Goal: Task Accomplishment & Management: Complete application form

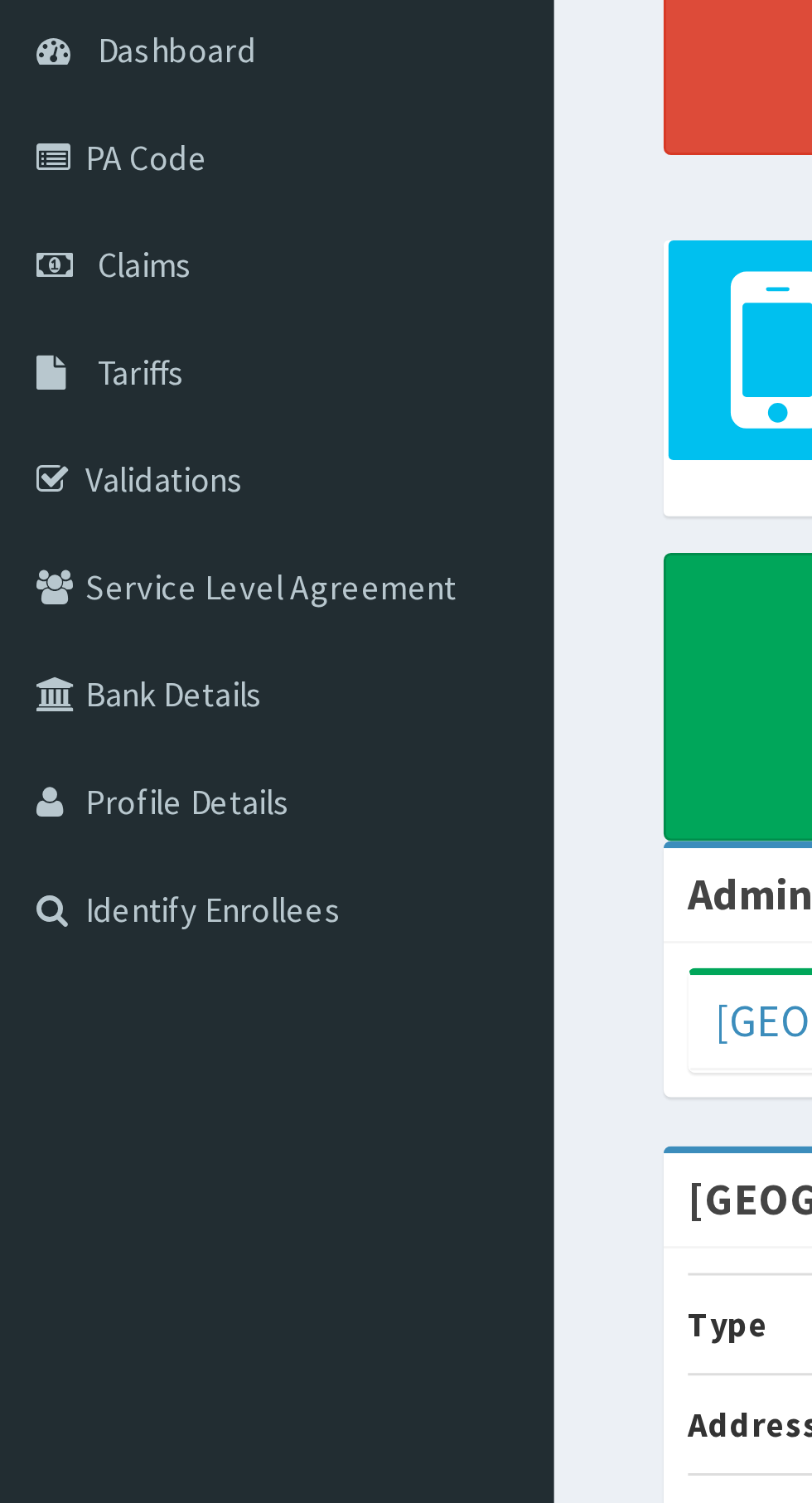
click at [63, 215] on link "PA Code" at bounding box center [95, 218] width 191 height 37
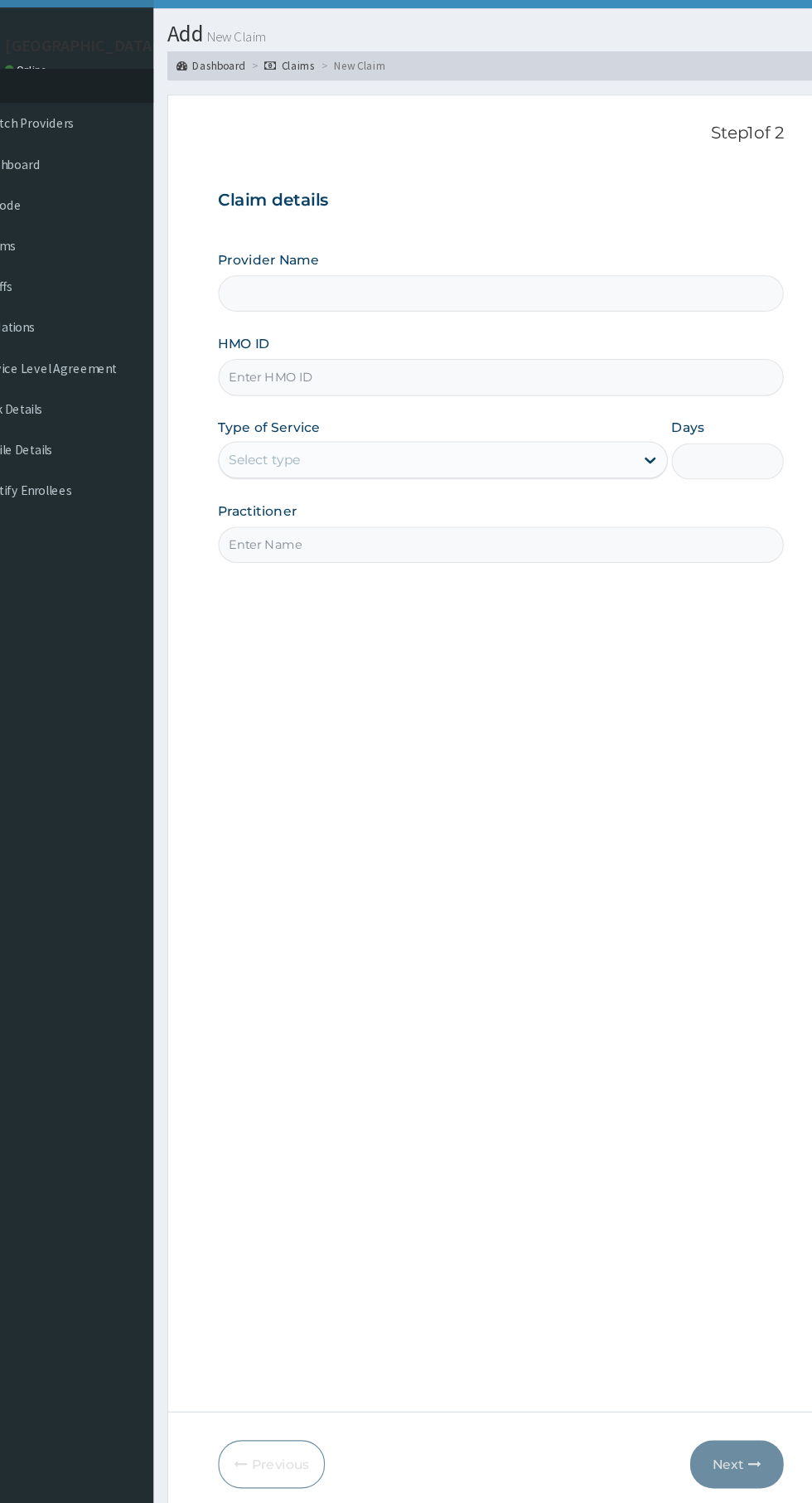
click at [448, 369] on input "HMO ID" at bounding box center [501, 371] width 505 height 32
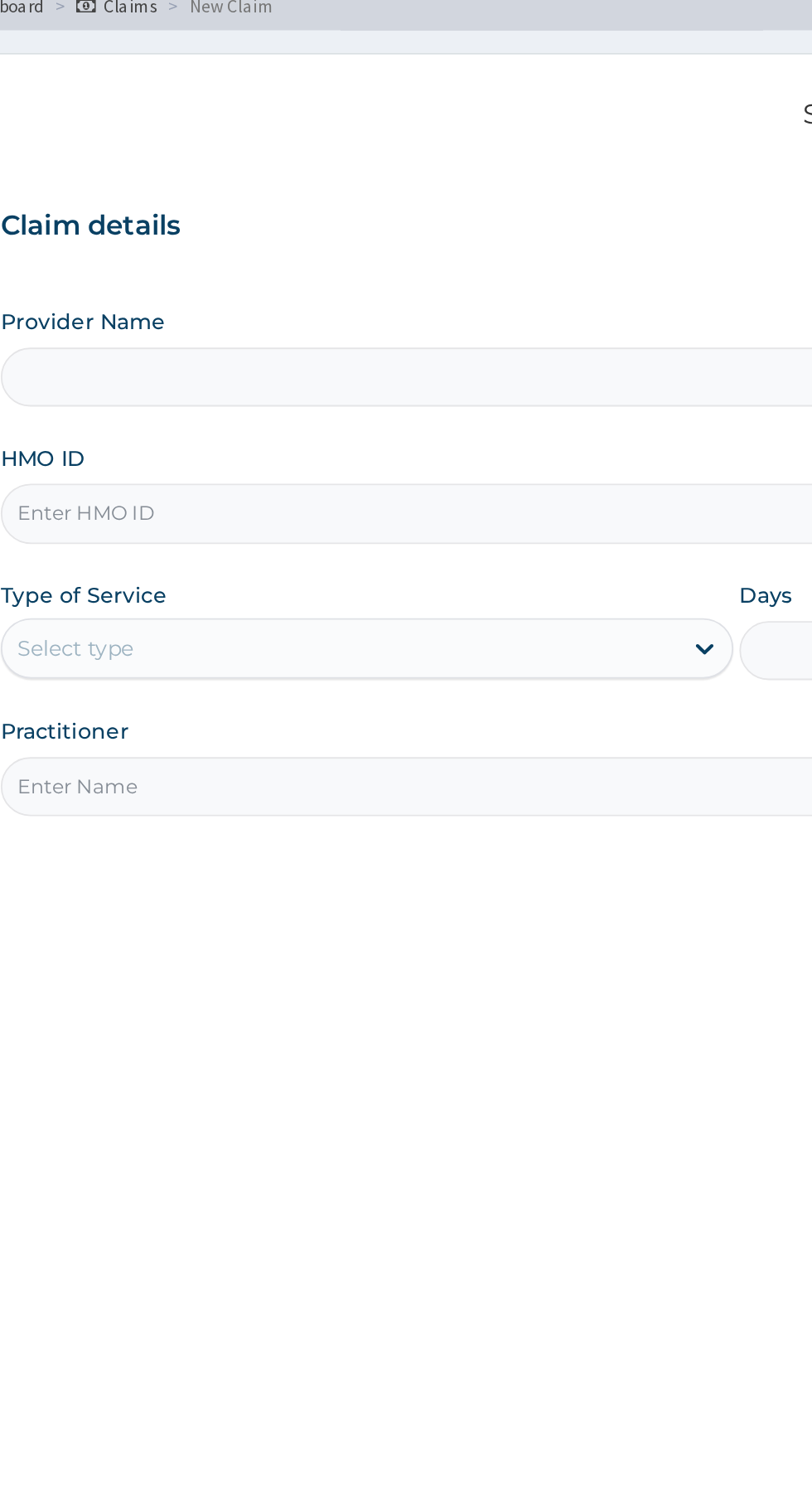
click at [300, 369] on input "HMO ID" at bounding box center [501, 371] width 505 height 32
type input "hpn10205"
type input "[GEOGRAPHIC_DATA]"
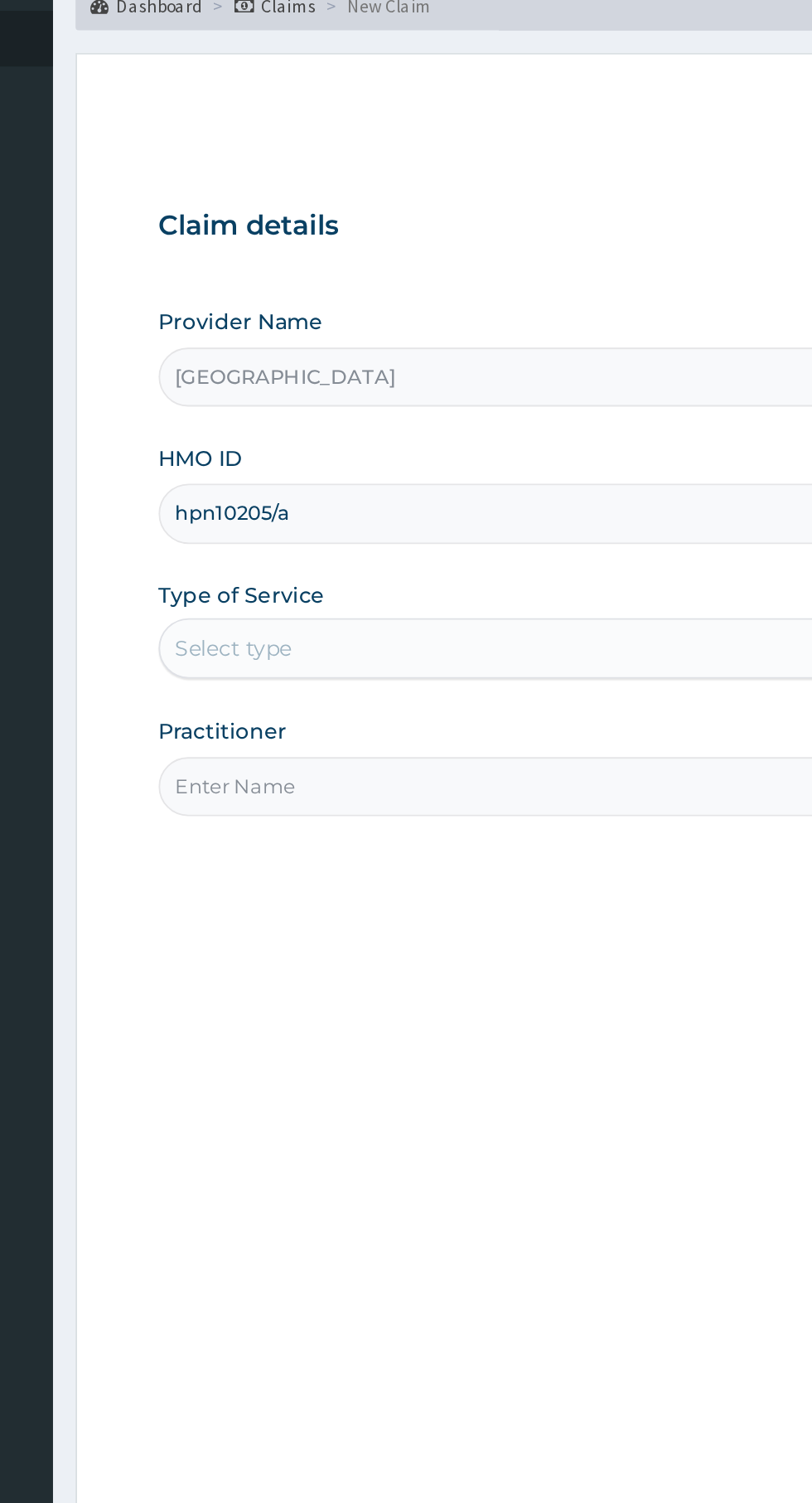
click at [269, 365] on input "hpn10205/a" at bounding box center [501, 371] width 505 height 32
click at [282, 364] on input "hpn10205/a" at bounding box center [501, 371] width 505 height 32
click at [278, 373] on input "hpn10205/a" at bounding box center [501, 371] width 505 height 32
type input "hpn/10205/a"
click at [290, 434] on div "Select type" at bounding box center [435, 444] width 371 height 27
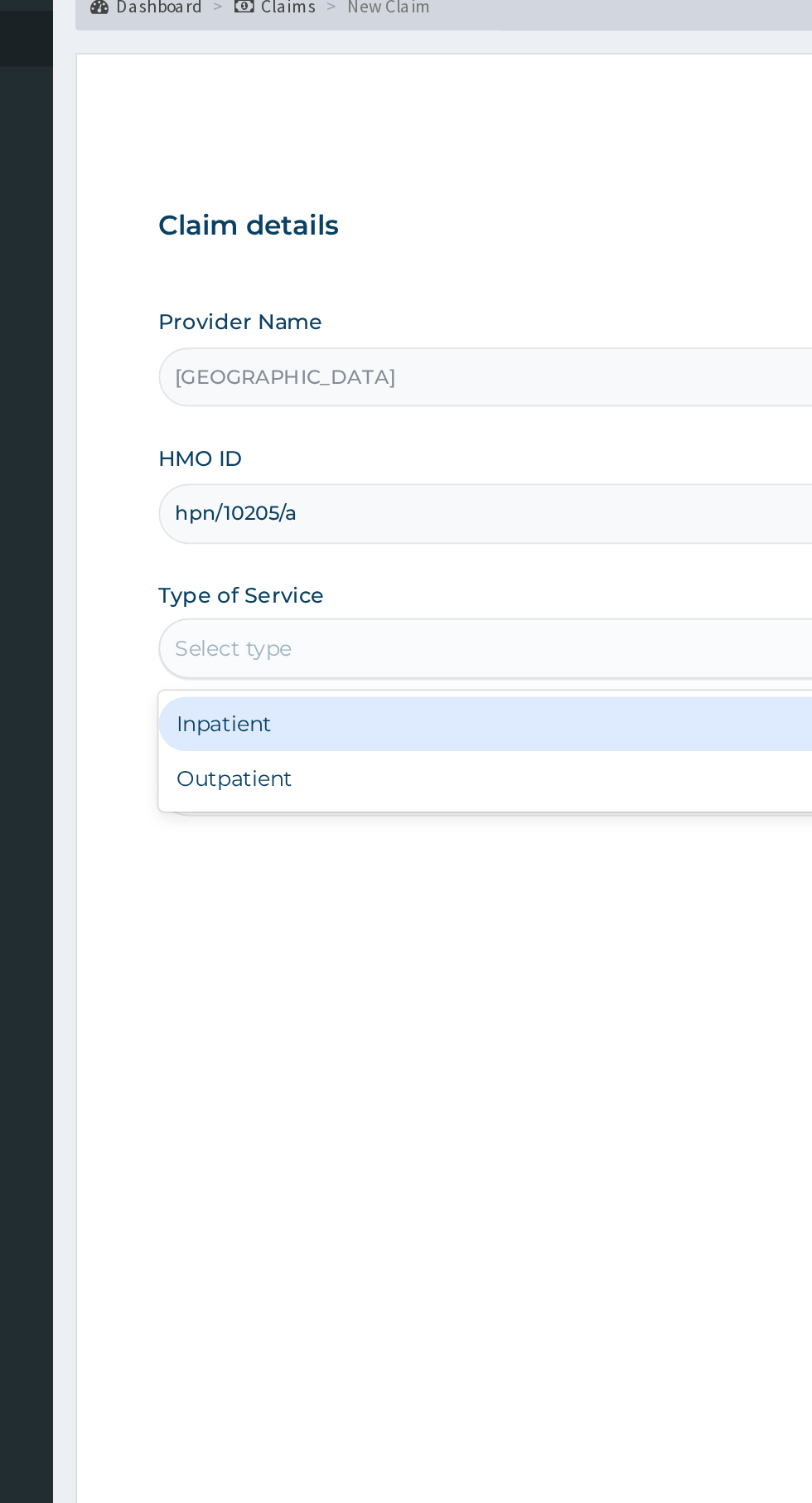
click at [273, 519] on div "Outpatient" at bounding box center [450, 516] width 402 height 30
type input "1"
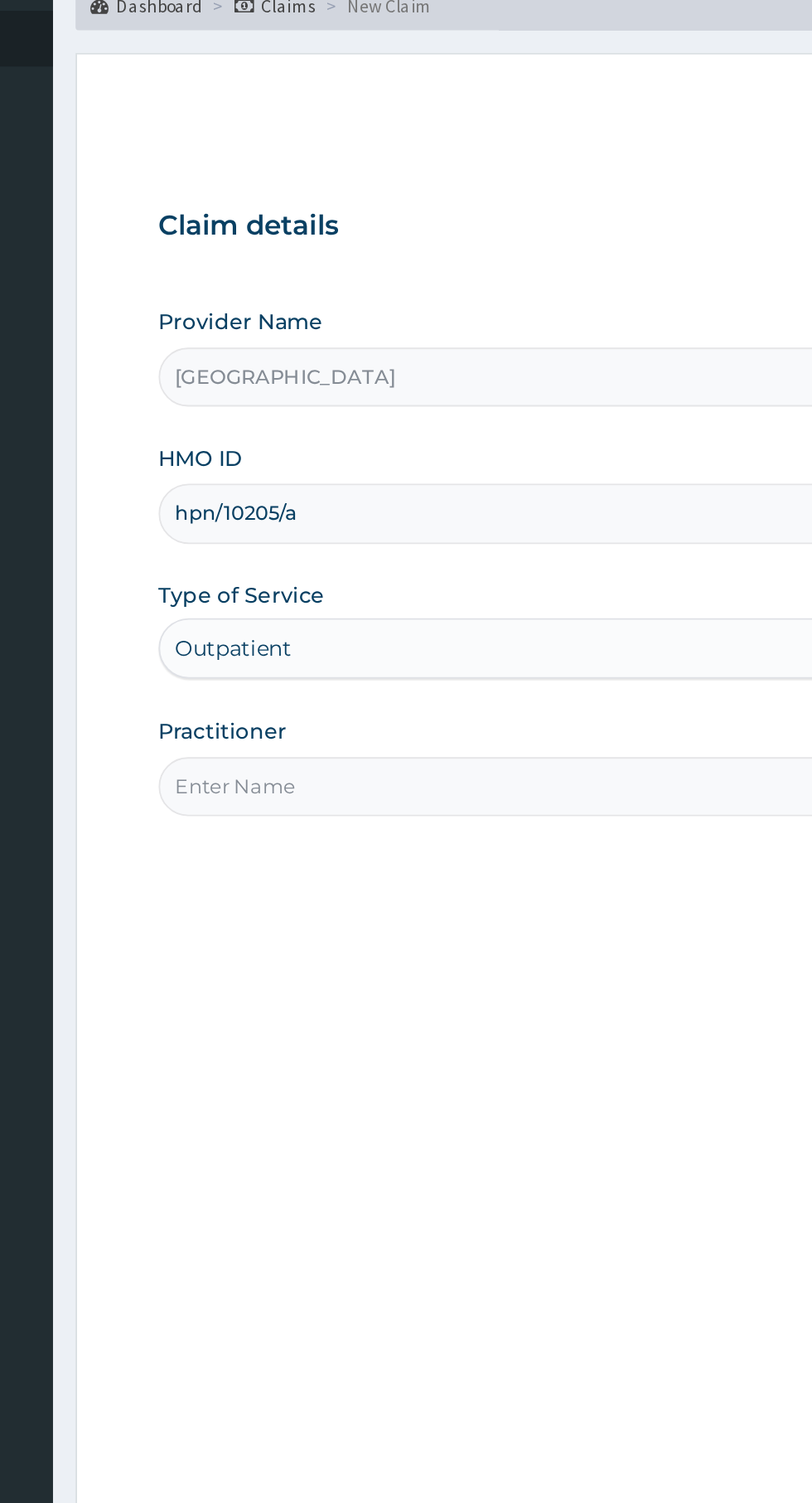
click at [303, 520] on input "Practitioner" at bounding box center [501, 520] width 505 height 32
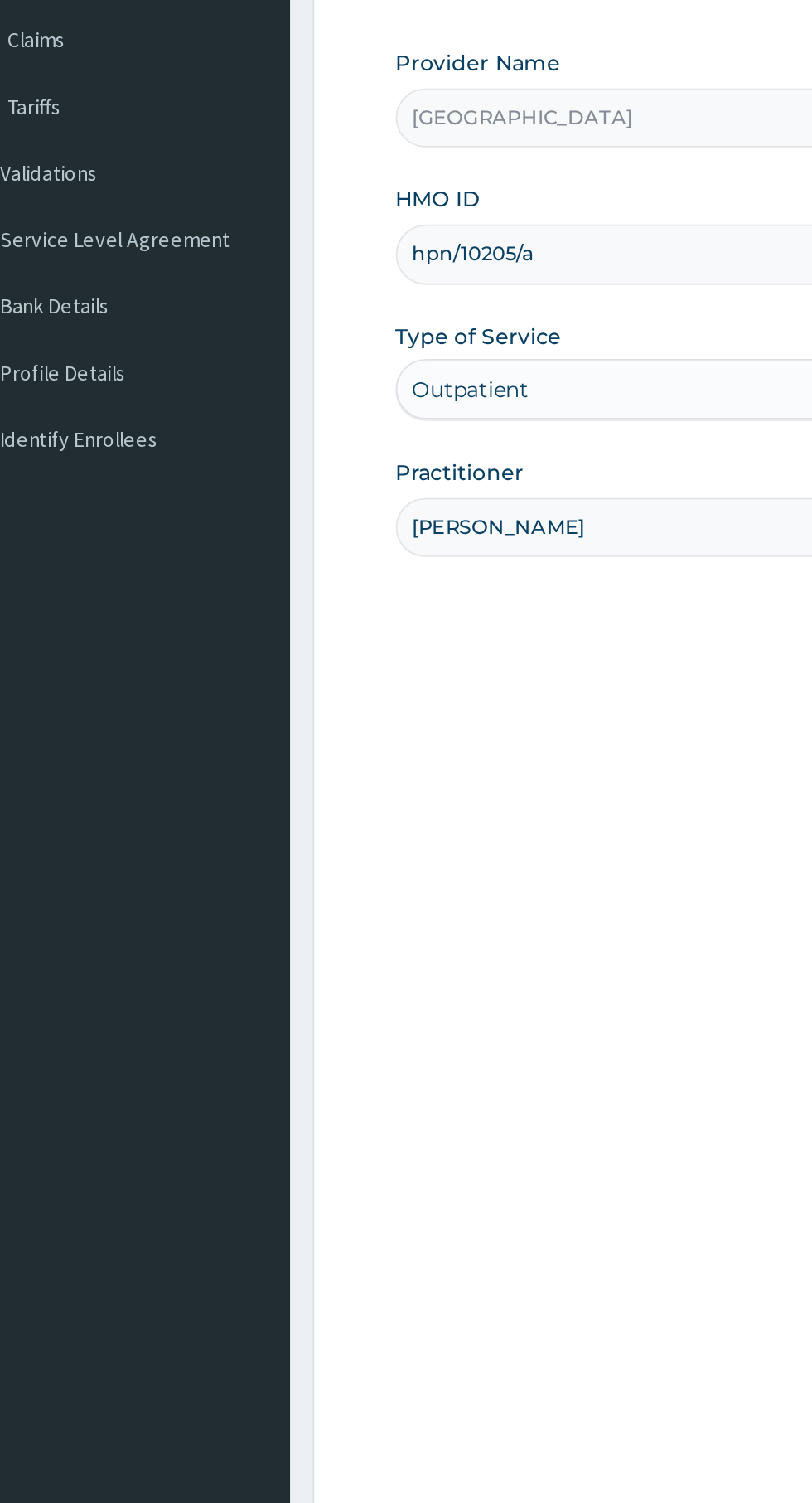
click at [375, 521] on input "Dr Abdul" at bounding box center [501, 520] width 505 height 32
type input "Dr Bayo"
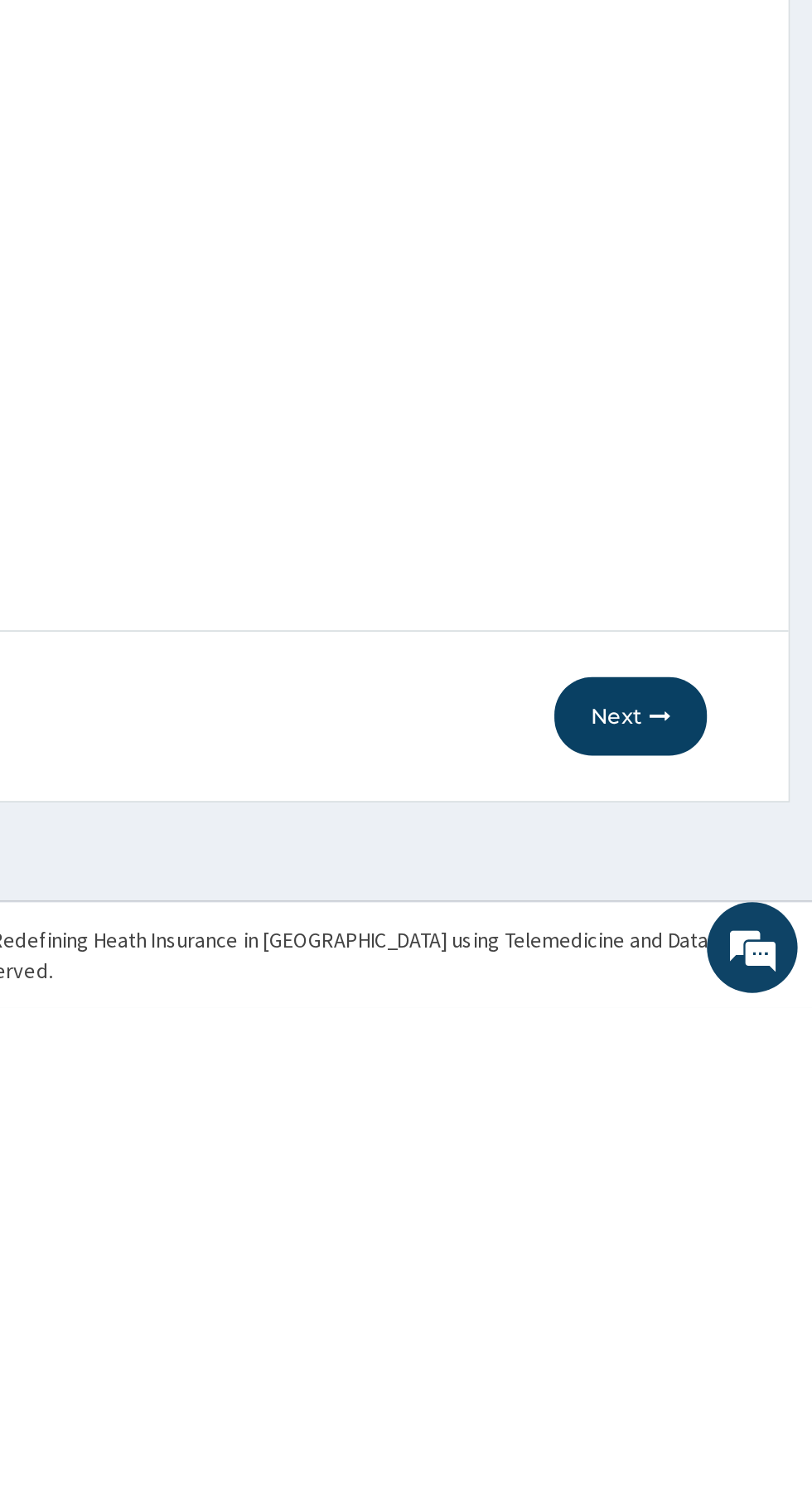
click at [702, 1334] on button "Next" at bounding box center [712, 1343] width 84 height 43
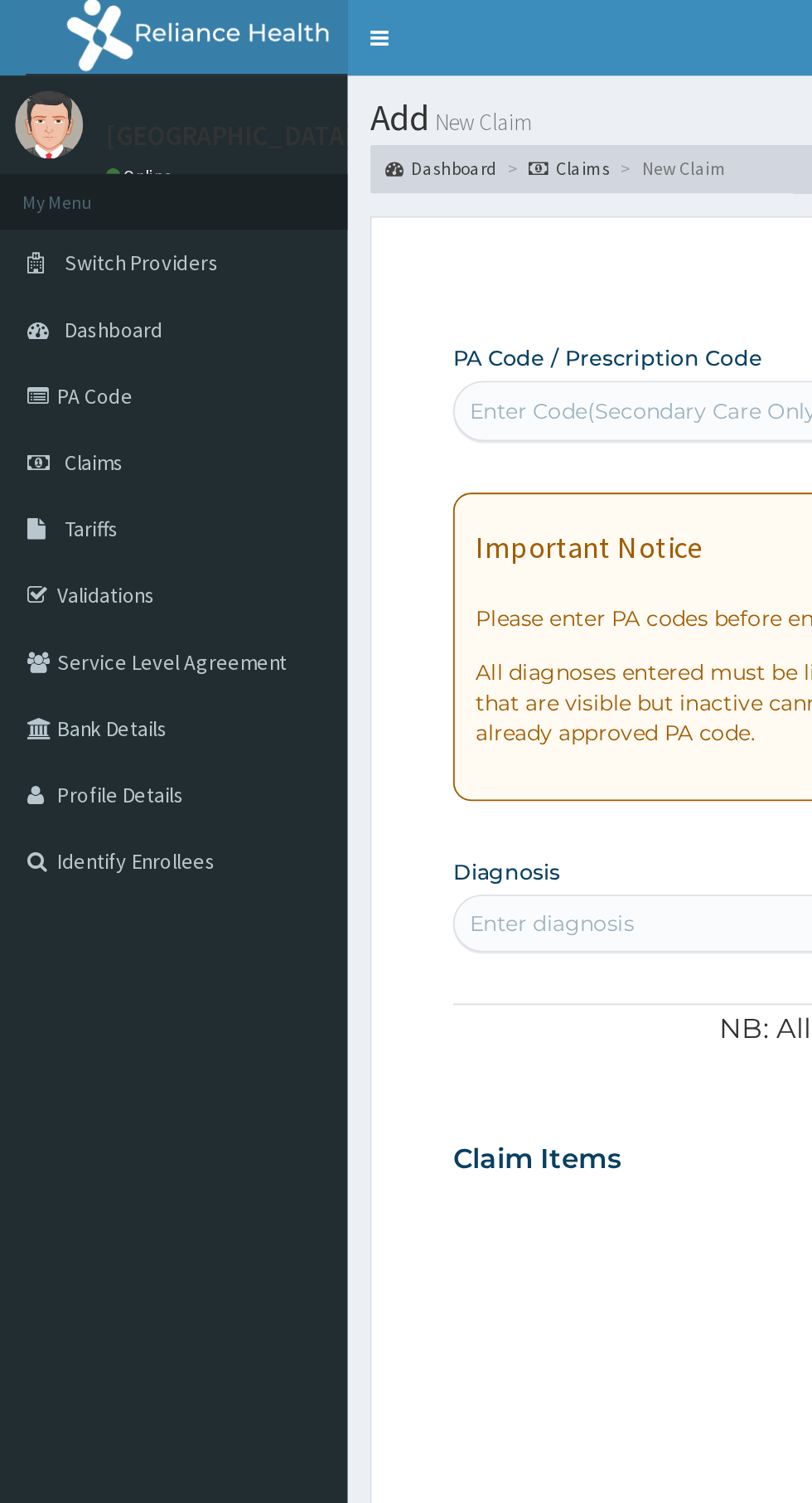
click at [351, 222] on div "Enter Code(Secondary Care Only)" at bounding box center [355, 226] width 194 height 17
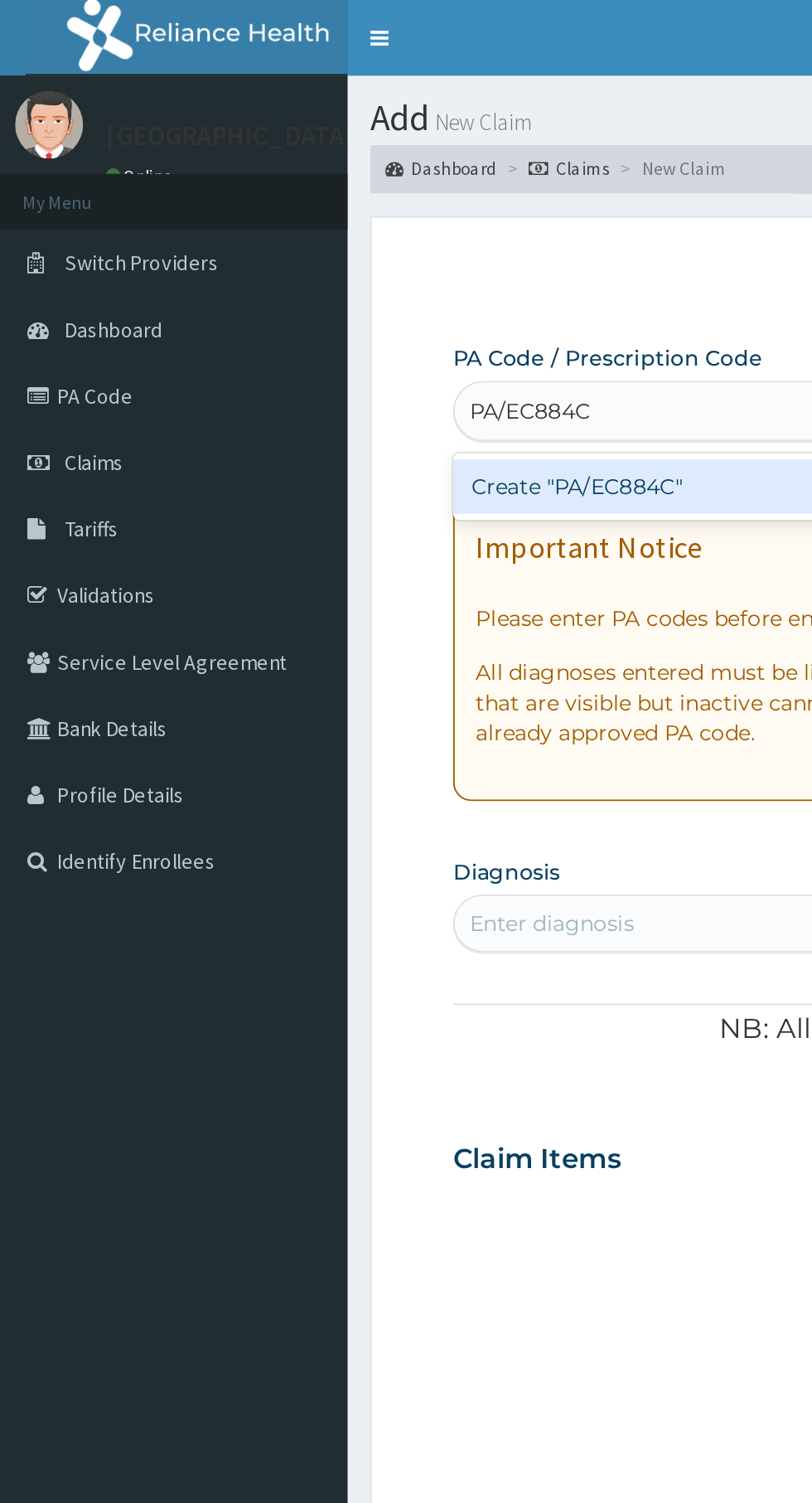
click at [301, 266] on div "Create "PA/EC884C"" at bounding box center [417, 266] width 335 height 30
type input "PA/EC884C"
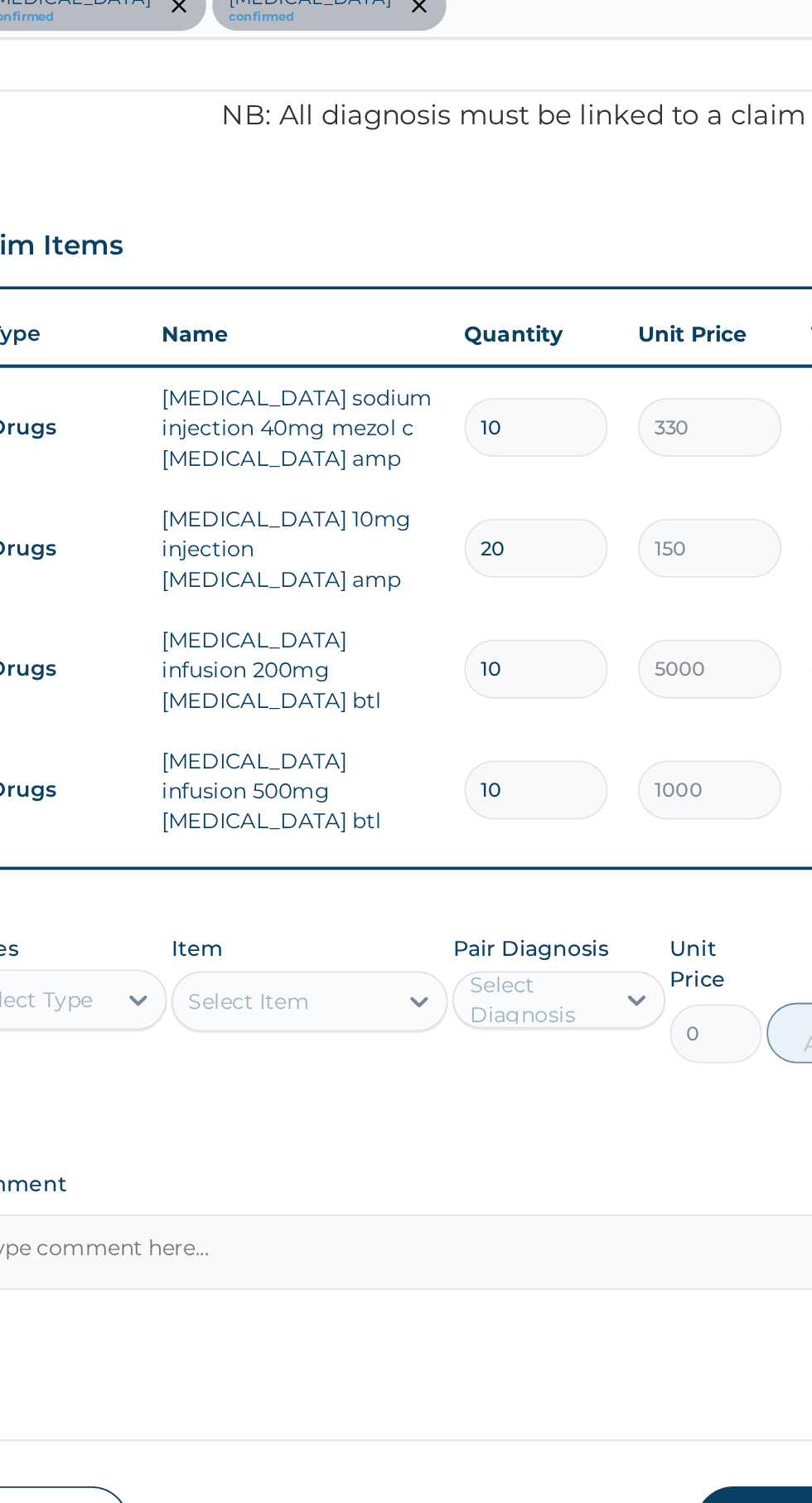
click at [593, 740] on input "10" at bounding box center [567, 740] width 78 height 32
type input "1"
type input "330.00"
type input "0.00"
type input "5"
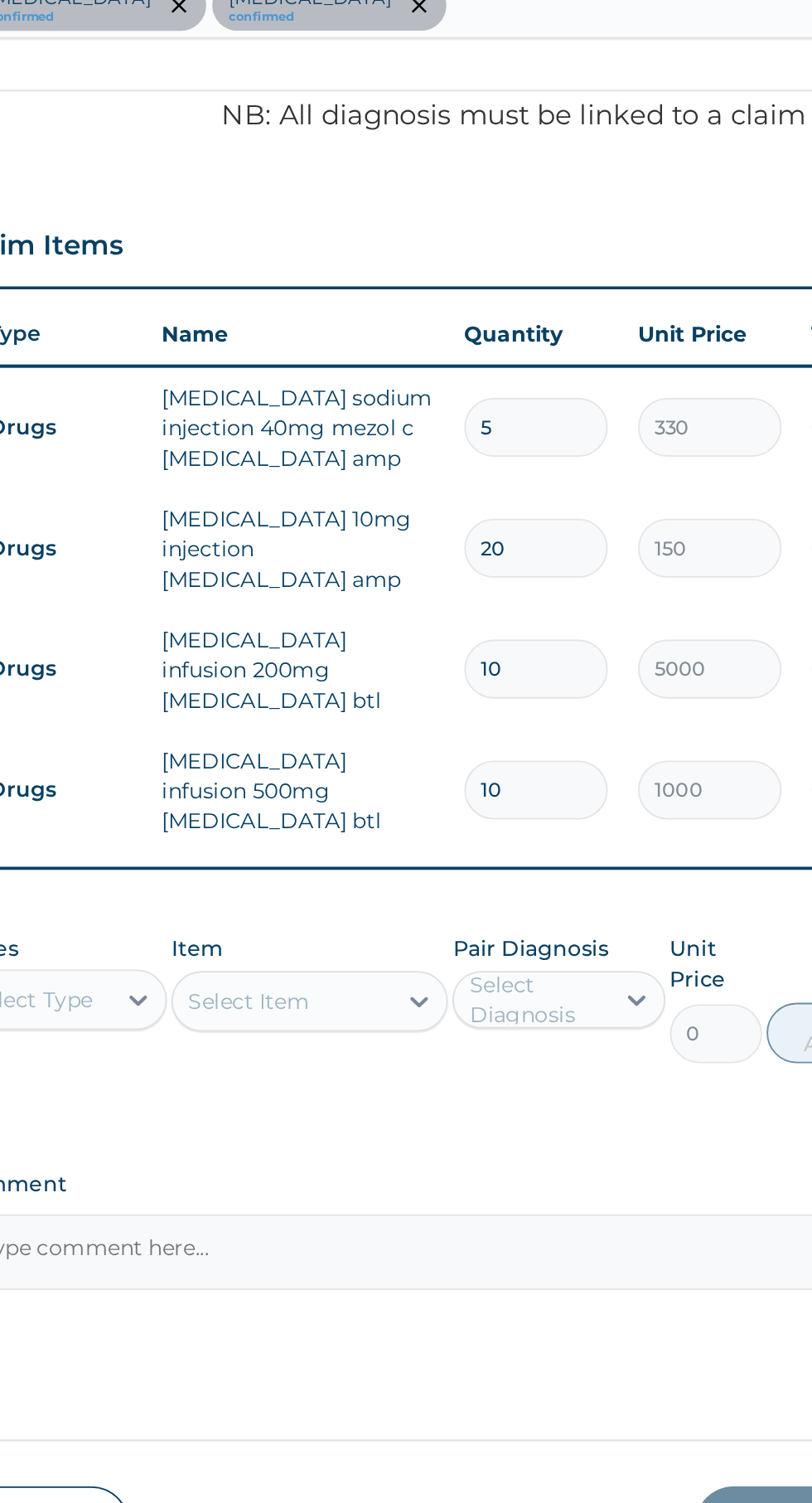
type input "1650.00"
type input "5"
click at [574, 806] on input "20" at bounding box center [567, 807] width 78 height 32
type input "2"
type input "300.00"
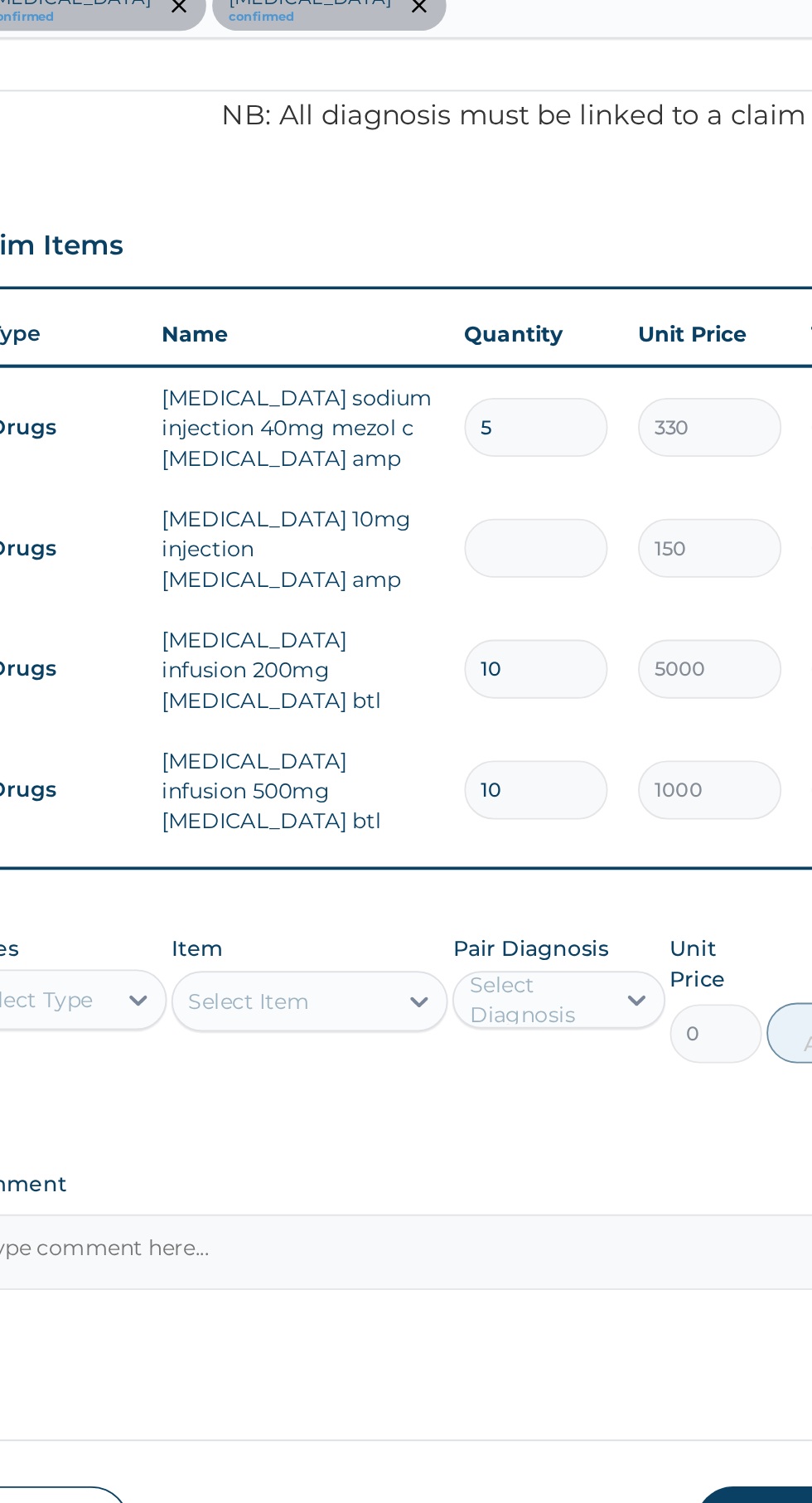
type input "0.00"
type input "1"
type input "150.00"
type input "10"
type input "1500.00"
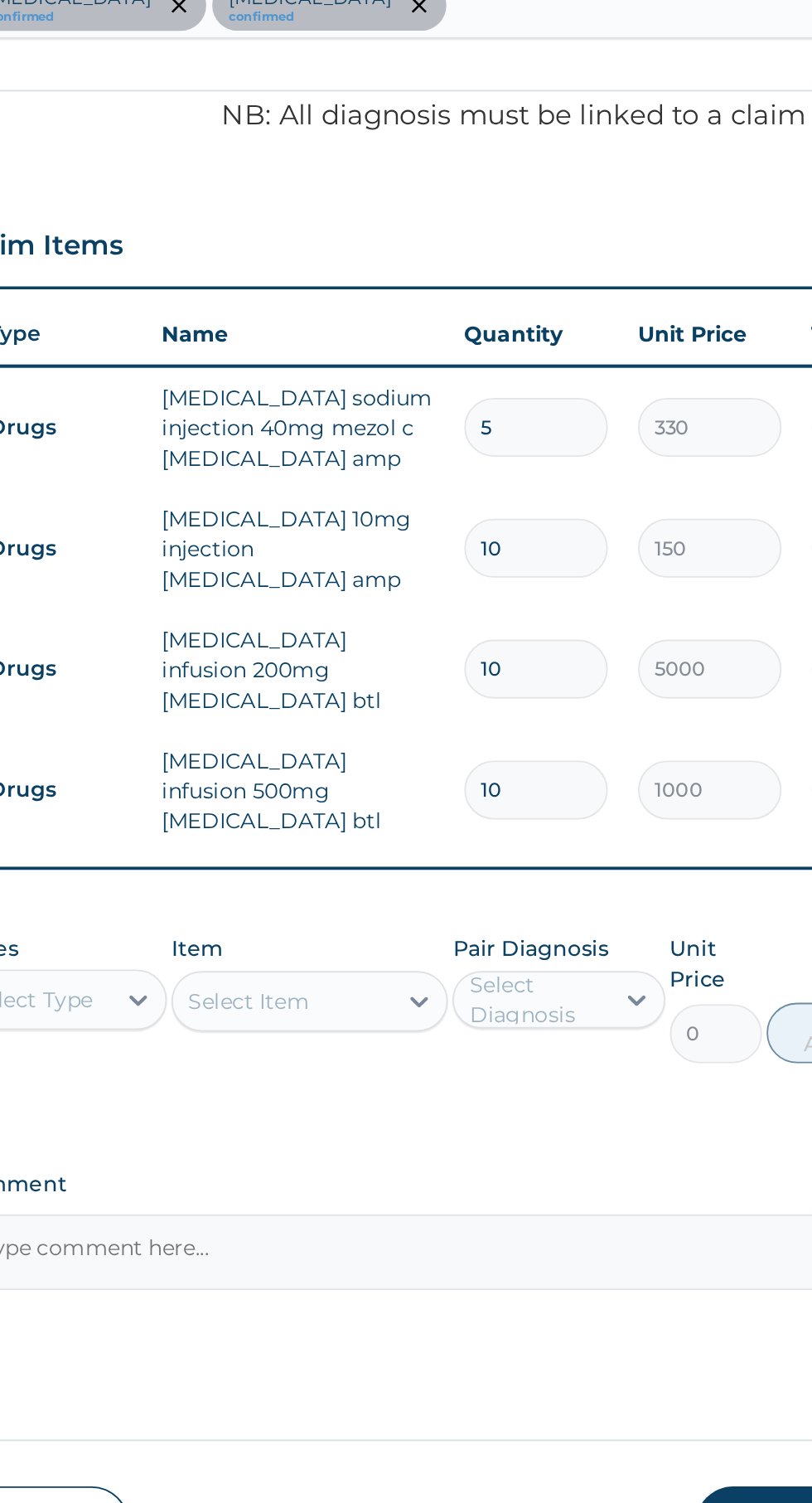
type input "10"
click at [567, 857] on input "10" at bounding box center [567, 872] width 78 height 32
type input "1"
type input "5000.00"
type input "0.00"
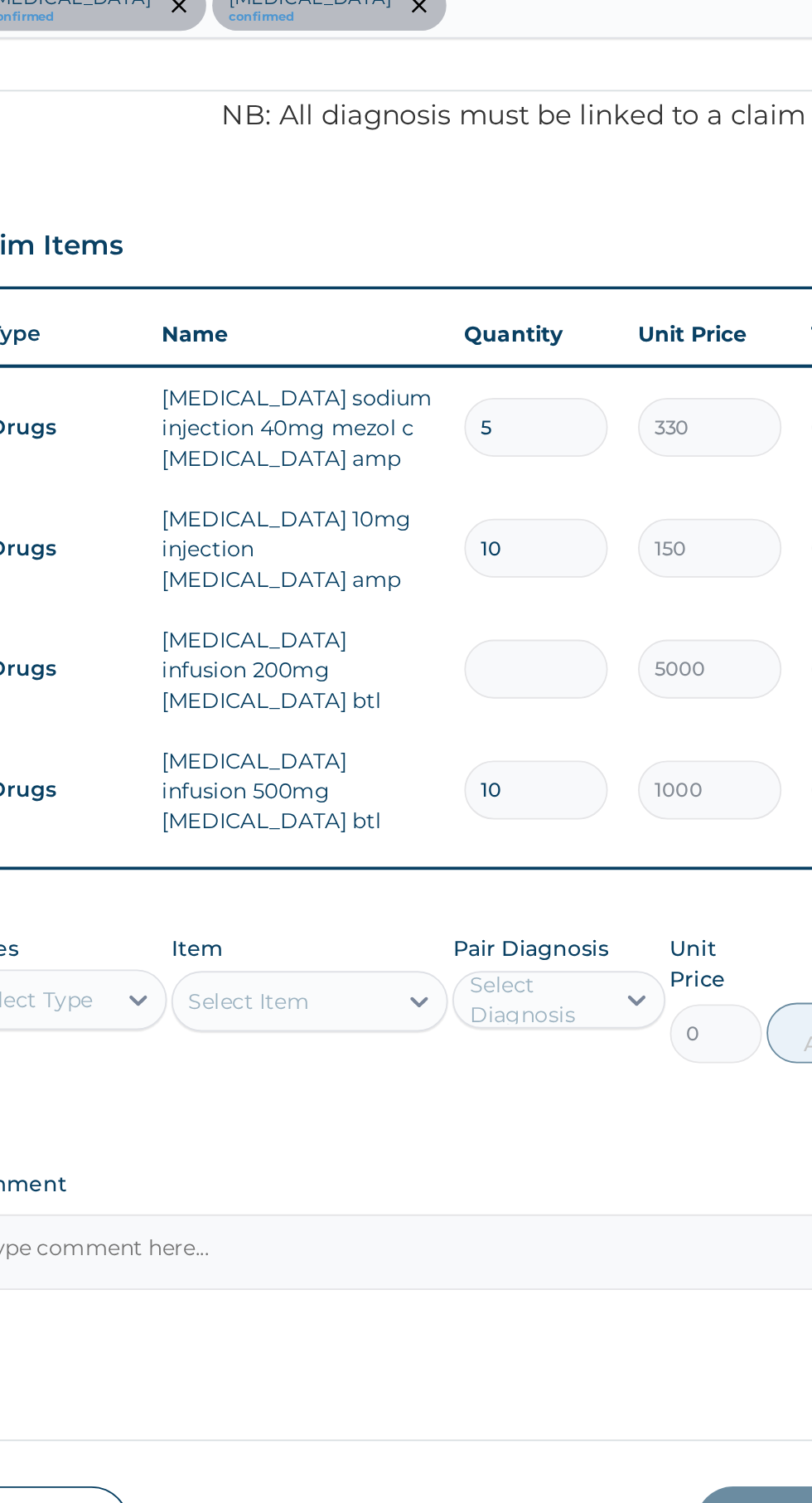
type input "5"
type input "25000.00"
type input "5"
click at [585, 923] on input "10" at bounding box center [567, 939] width 78 height 32
type input "1"
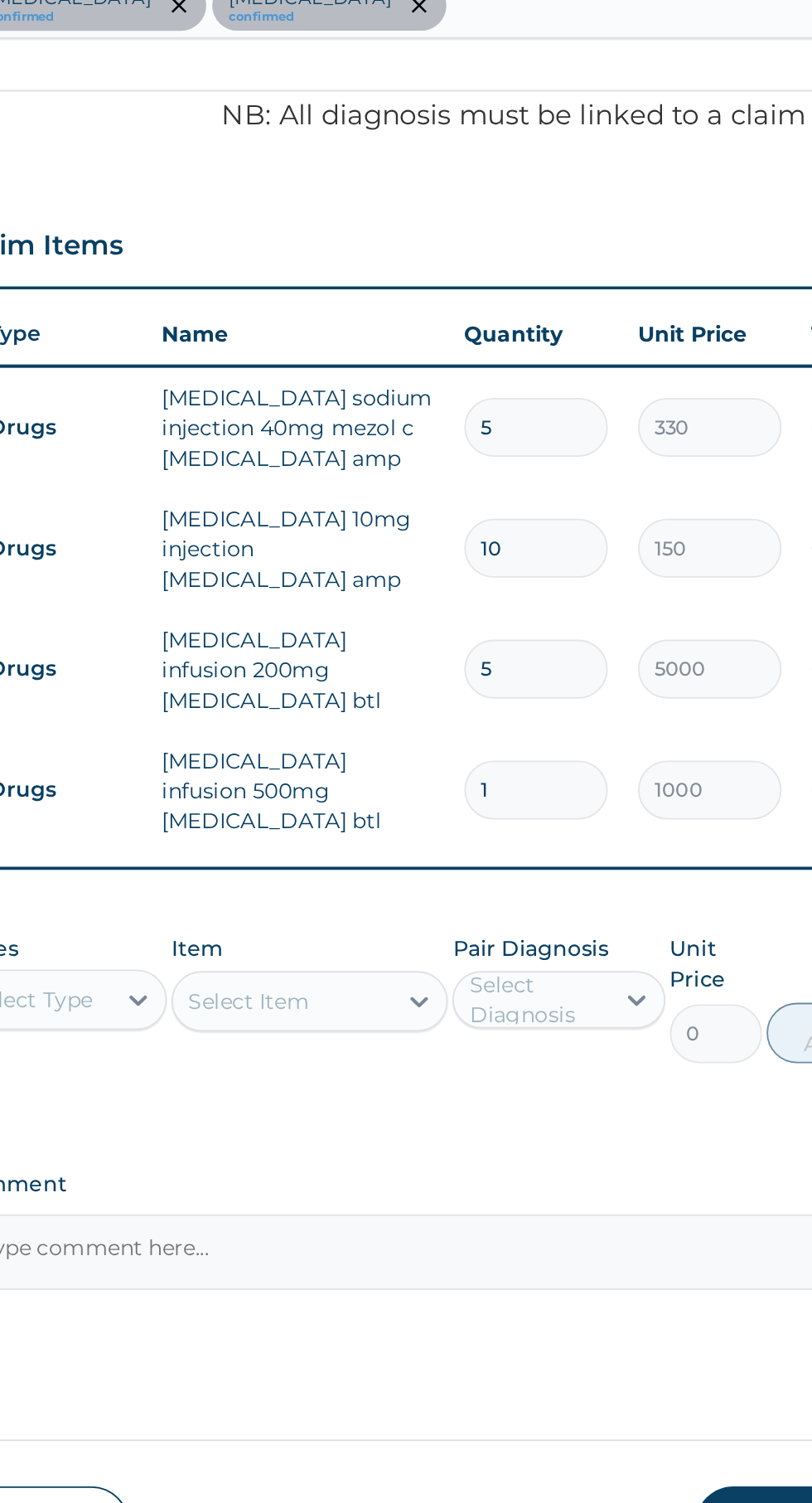
type input "1000.00"
type input "0.00"
type input "5"
type input "5000.00"
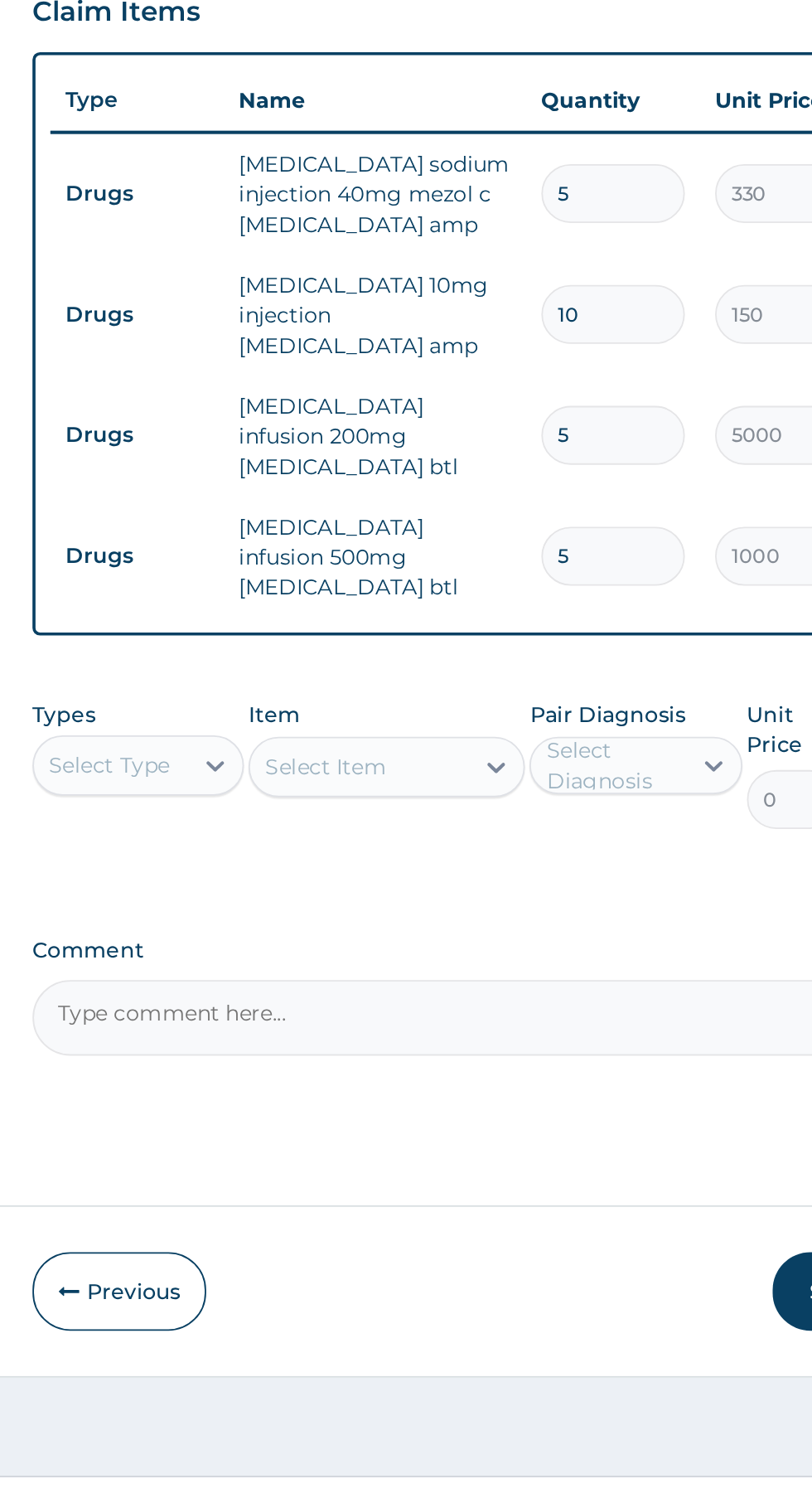
type input "5"
click at [348, 1046] on icon at bounding box center [348, 1054] width 17 height 17
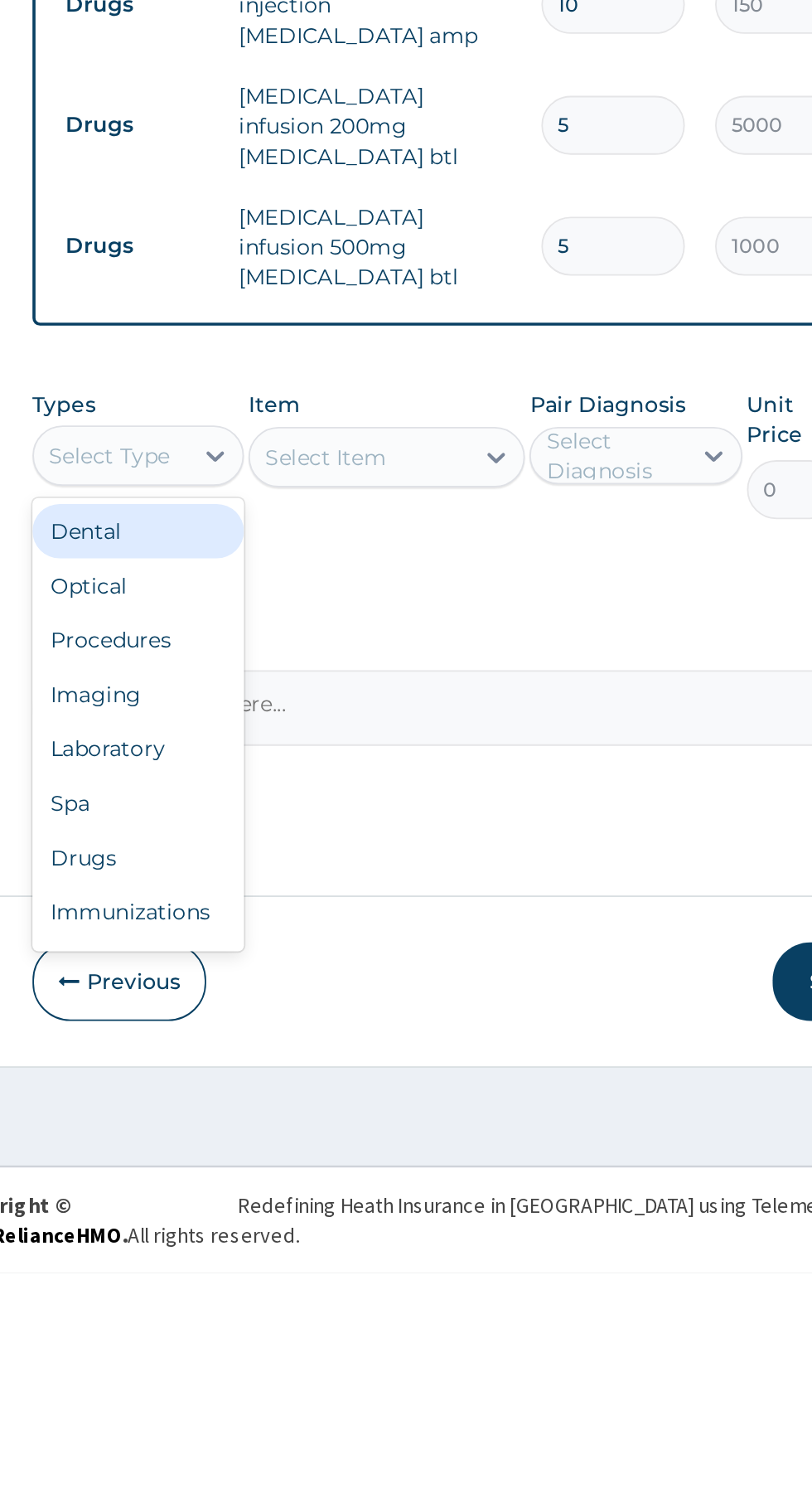
click at [283, 1201] on div "Laboratory" at bounding box center [307, 1215] width 116 height 30
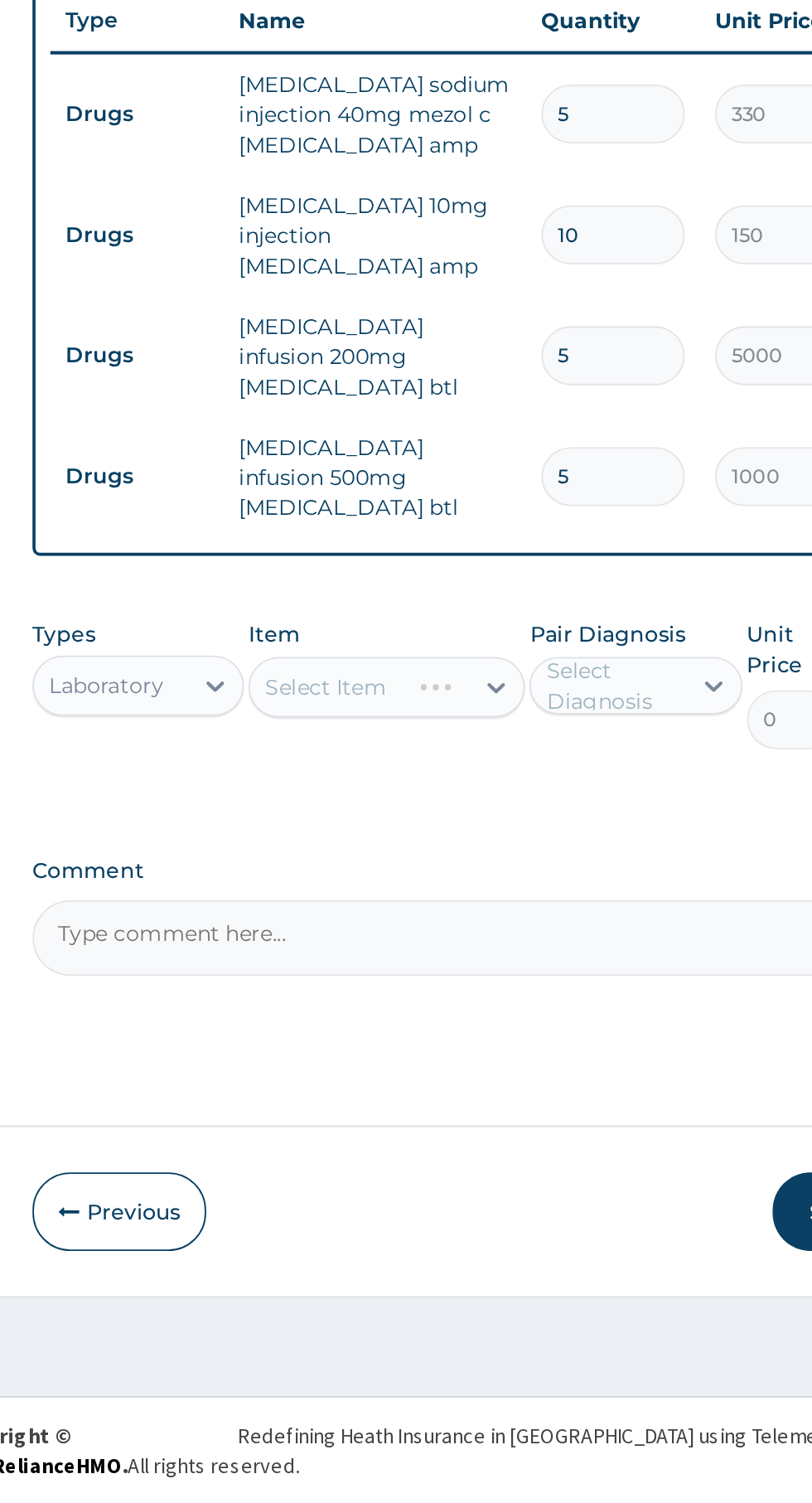
click at [493, 1038] on div "Select Item" at bounding box center [442, 1055] width 151 height 33
click at [508, 1038] on div "Select Item" at bounding box center [442, 1055] width 151 height 33
click at [504, 1038] on div "Select Item" at bounding box center [442, 1055] width 151 height 33
click at [515, 1040] on div at bounding box center [502, 1055] width 29 height 30
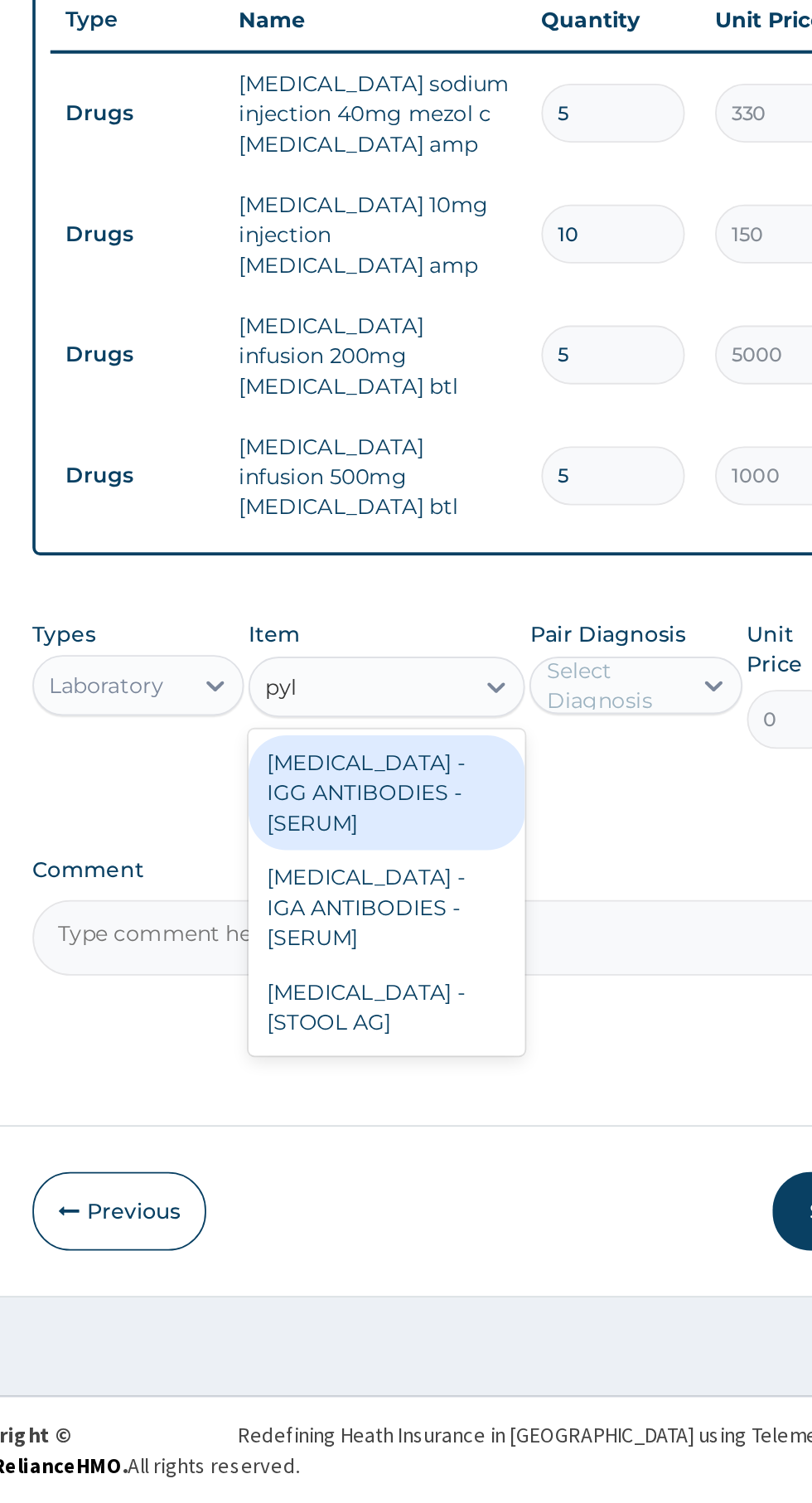
click at [408, 1093] on div "HELICOBACTER PYLORI - IGG ANTIBODIES - [SERUM]" at bounding box center [442, 1113] width 151 height 63
type input "pyl"
type input "31500"
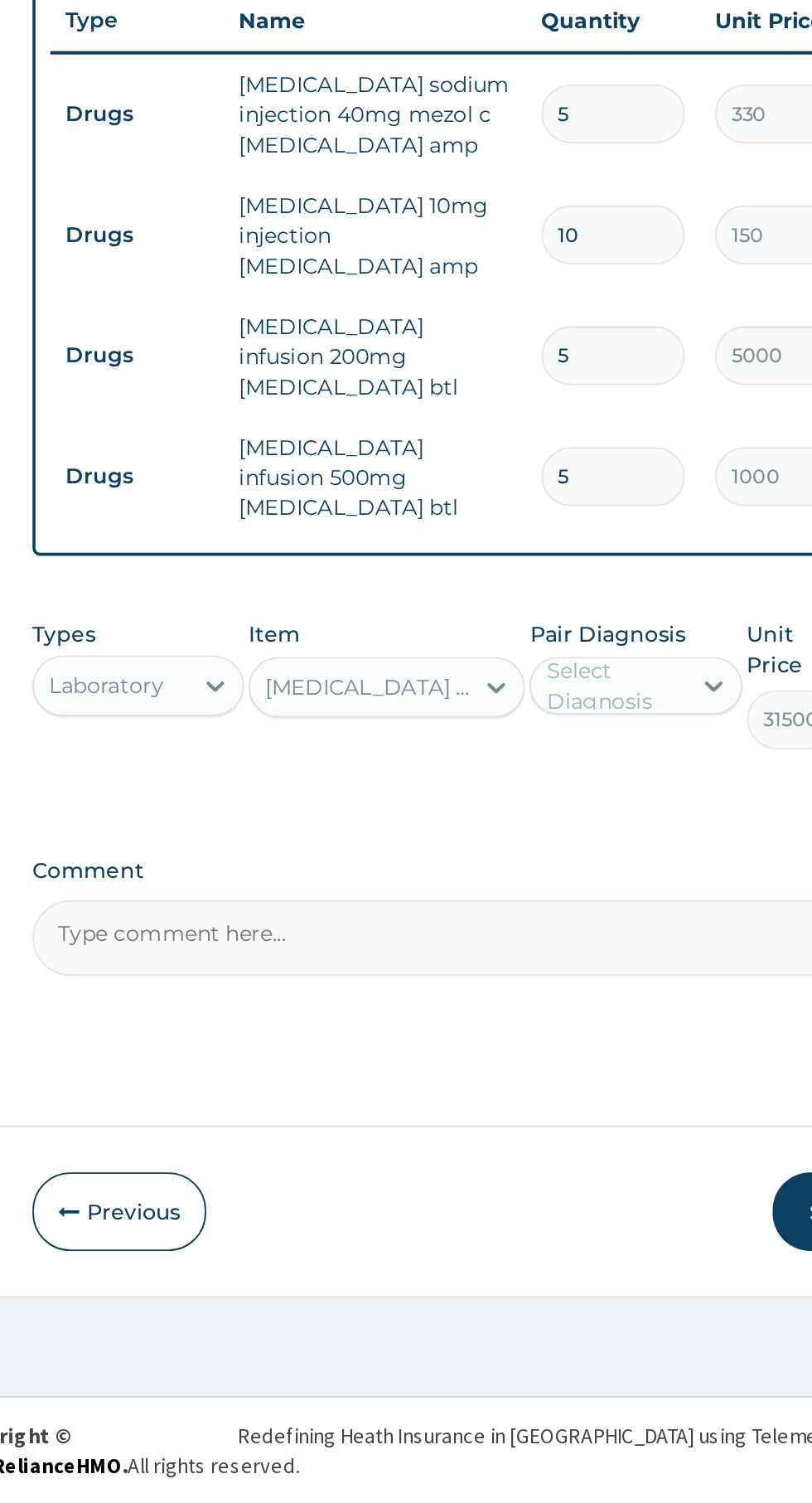
click at [593, 1037] on div "Select Diagnosis" at bounding box center [567, 1054] width 75 height 33
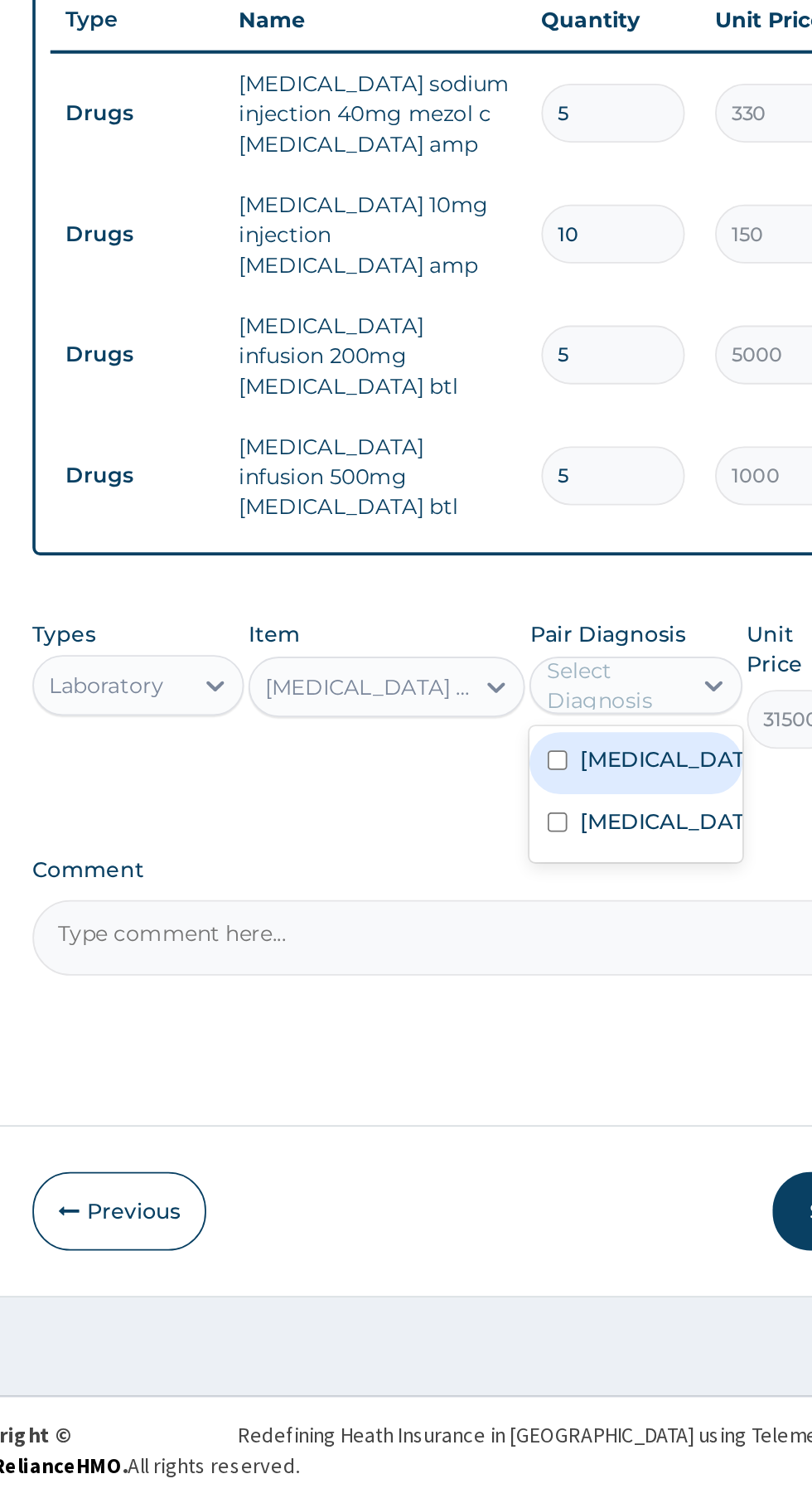
click at [601, 1086] on label "Peptic ulcer" at bounding box center [596, 1095] width 96 height 17
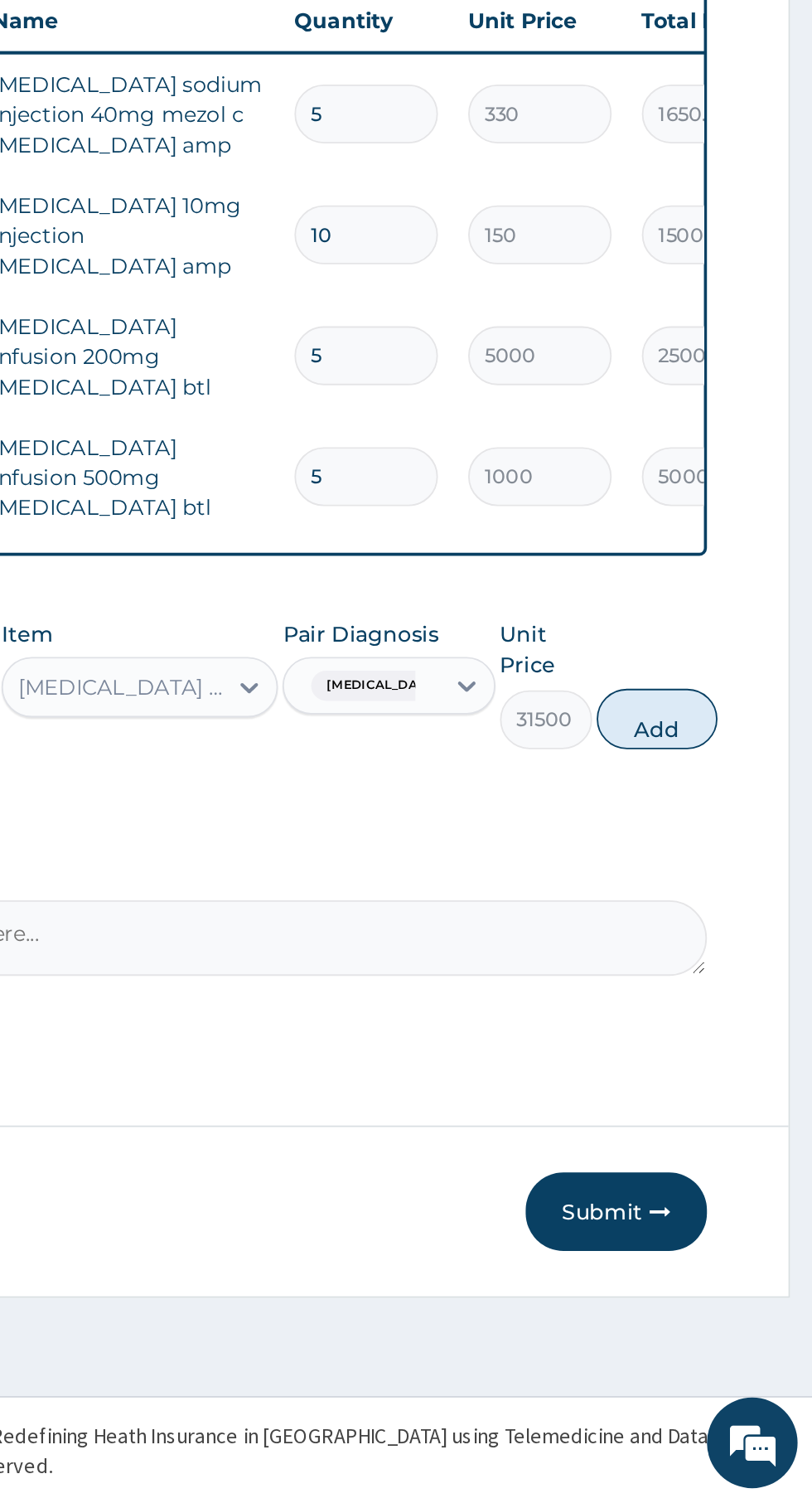
click at [476, 1047] on div "HELICOBACTER PYLORI - IGG ANTIBODIES - [SERUM]" at bounding box center [432, 1055] width 113 height 17
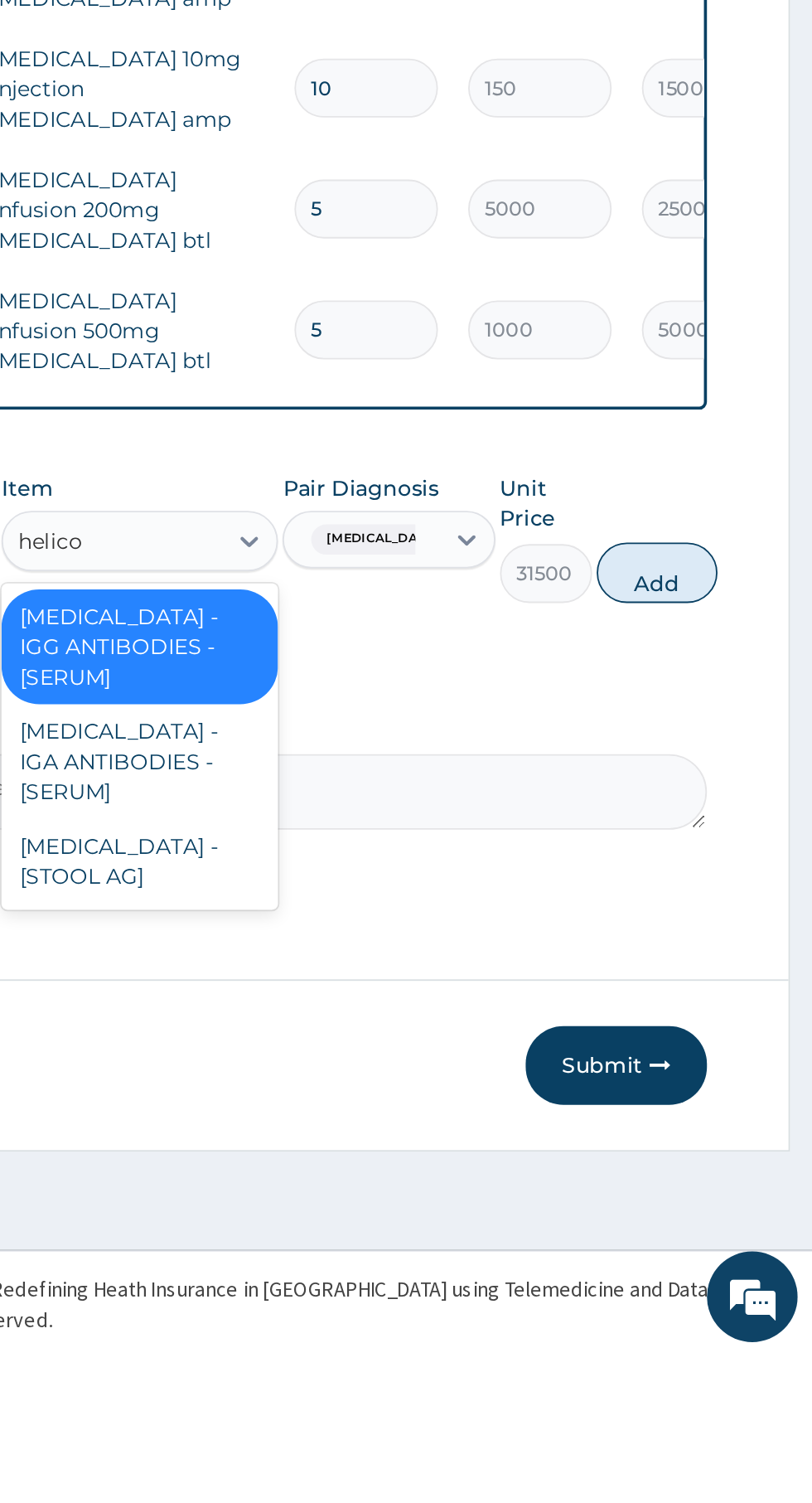
click at [407, 1176] on div "HELICOBACTER PYLORI - IGA ANTIBODIES - [SERUM]" at bounding box center [442, 1176] width 151 height 63
type input "helico"
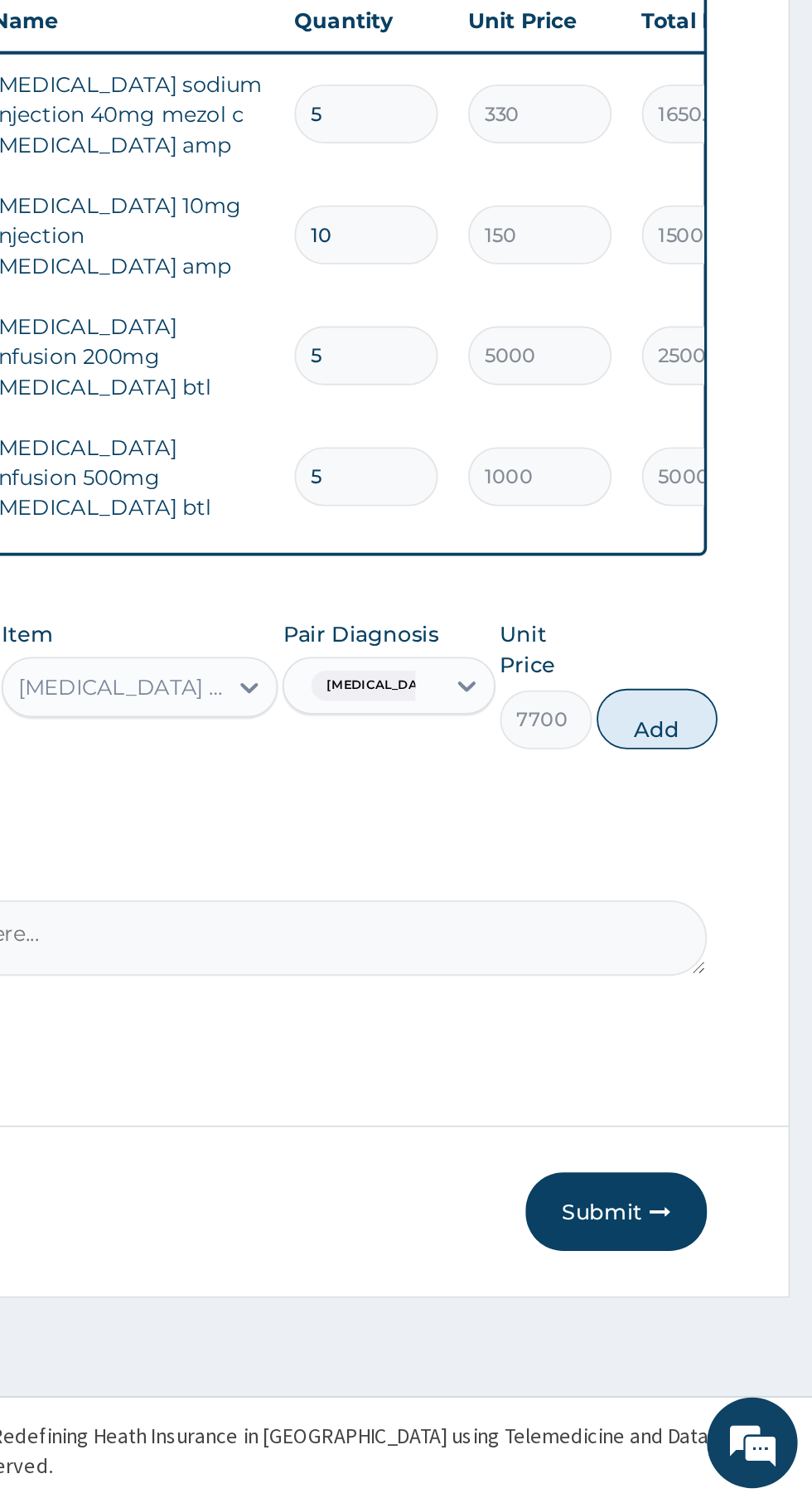
click at [739, 1056] on button "Add" at bounding box center [726, 1072] width 66 height 33
type input "0"
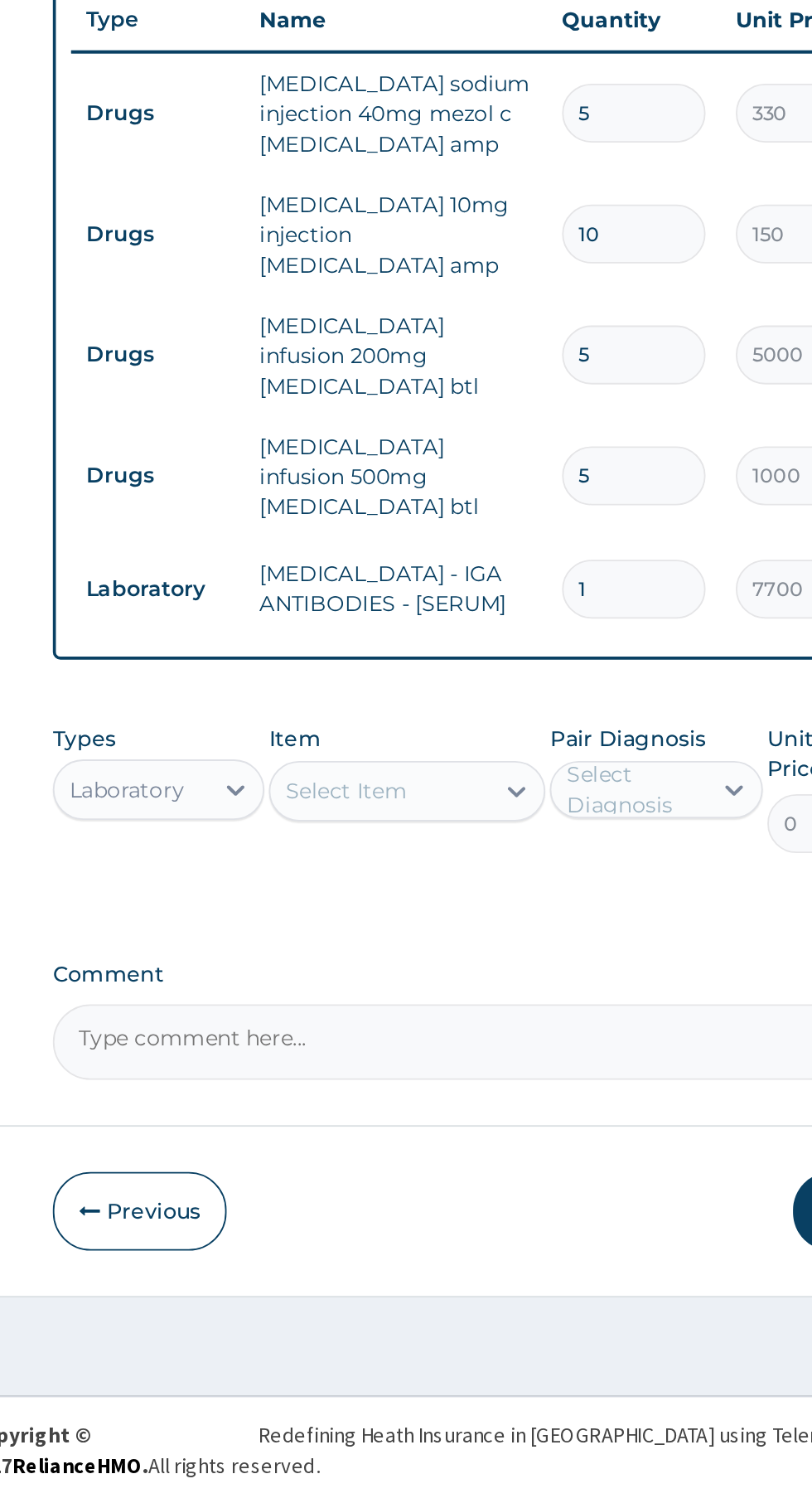
click at [339, 1096] on div at bounding box center [348, 1111] width 29 height 30
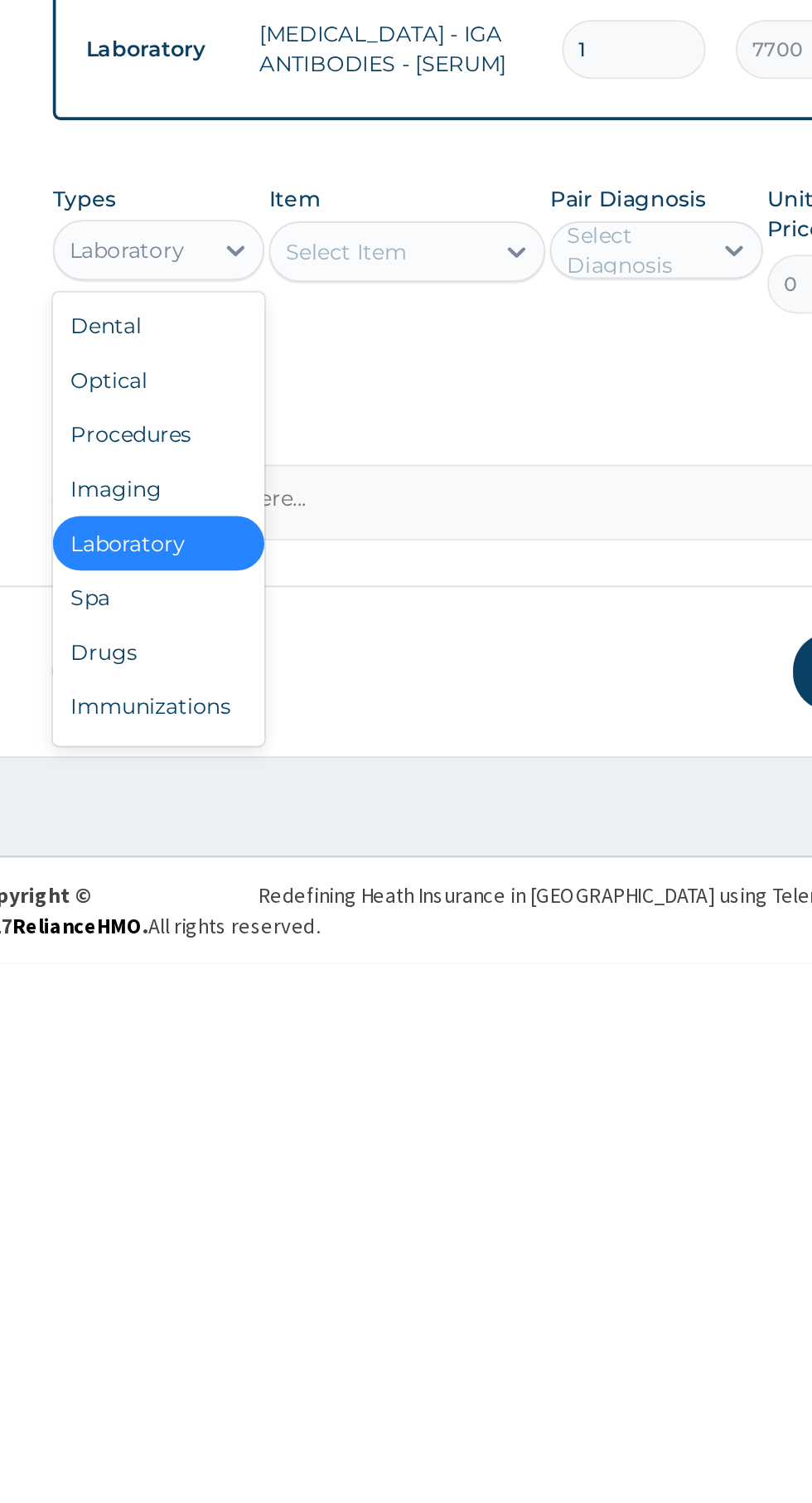
click at [288, 1198] on div "Procedures" at bounding box center [307, 1213] width 116 height 30
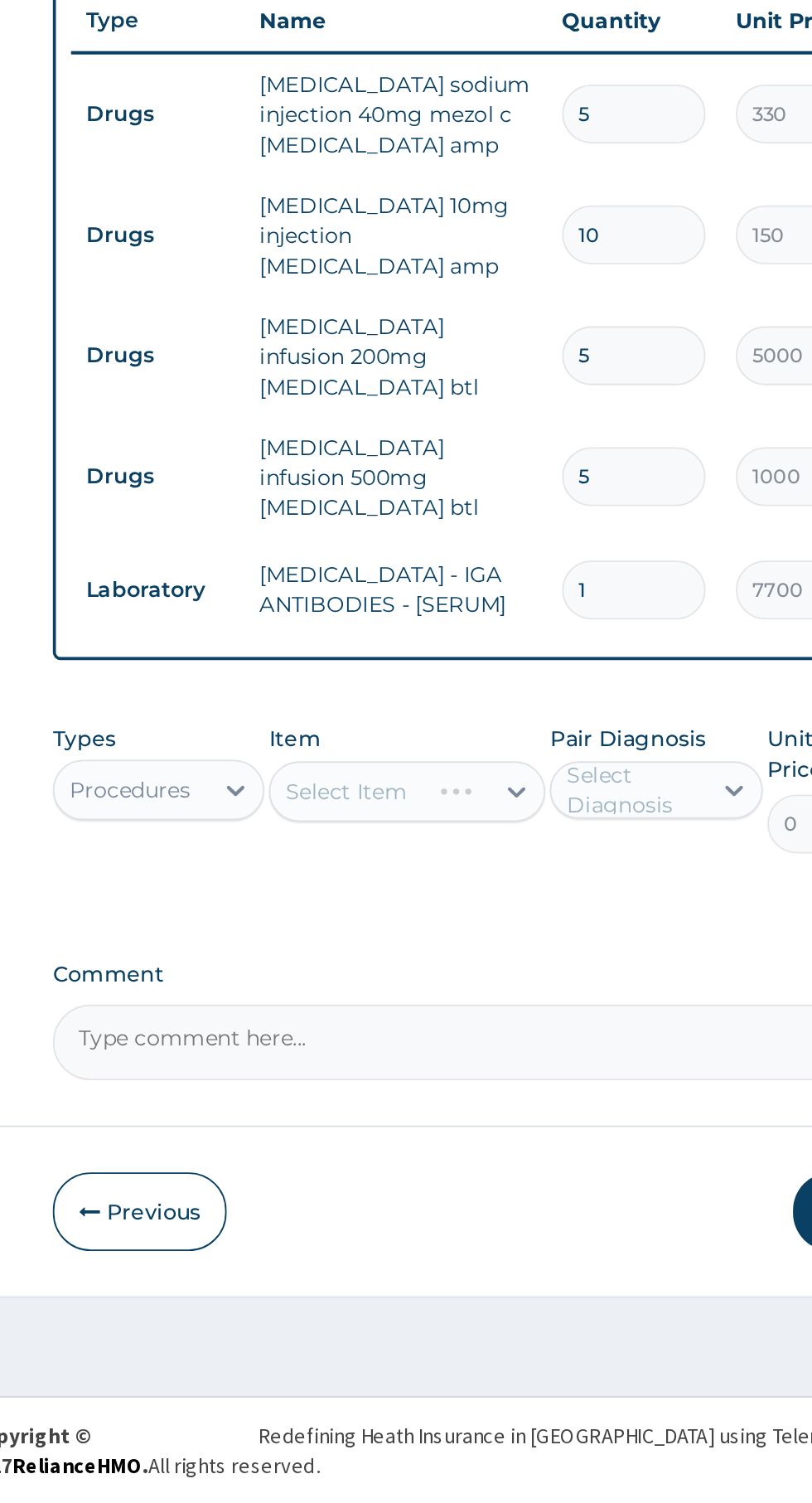
click at [447, 1095] on div "Select Item" at bounding box center [442, 1112] width 151 height 33
click at [500, 1096] on div "Select Item" at bounding box center [442, 1112] width 151 height 33
click at [523, 1098] on div "Select Diagnosis" at bounding box center [564, 1111] width 85 height 27
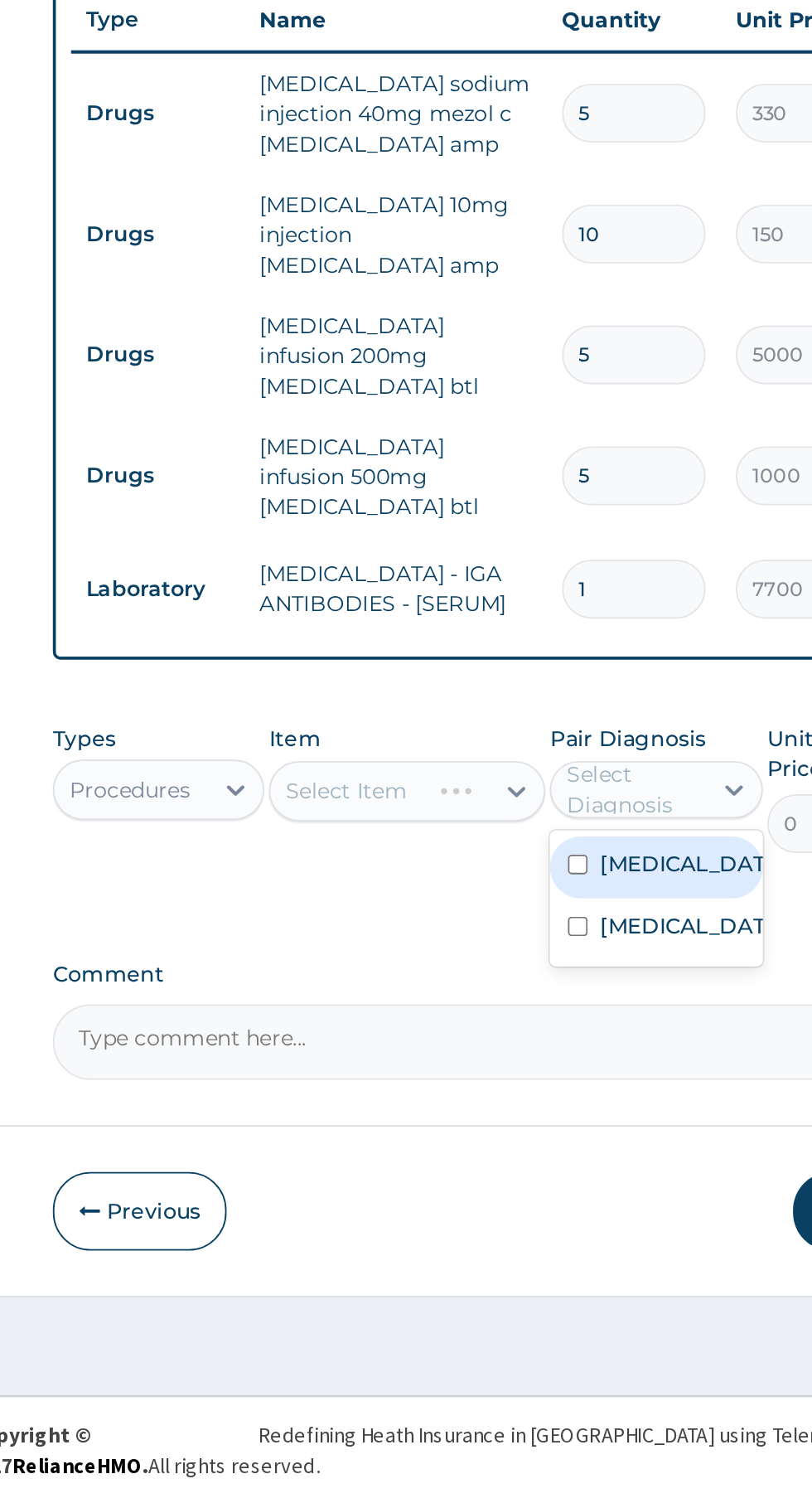
click at [500, 1095] on div "Select Item" at bounding box center [442, 1112] width 151 height 33
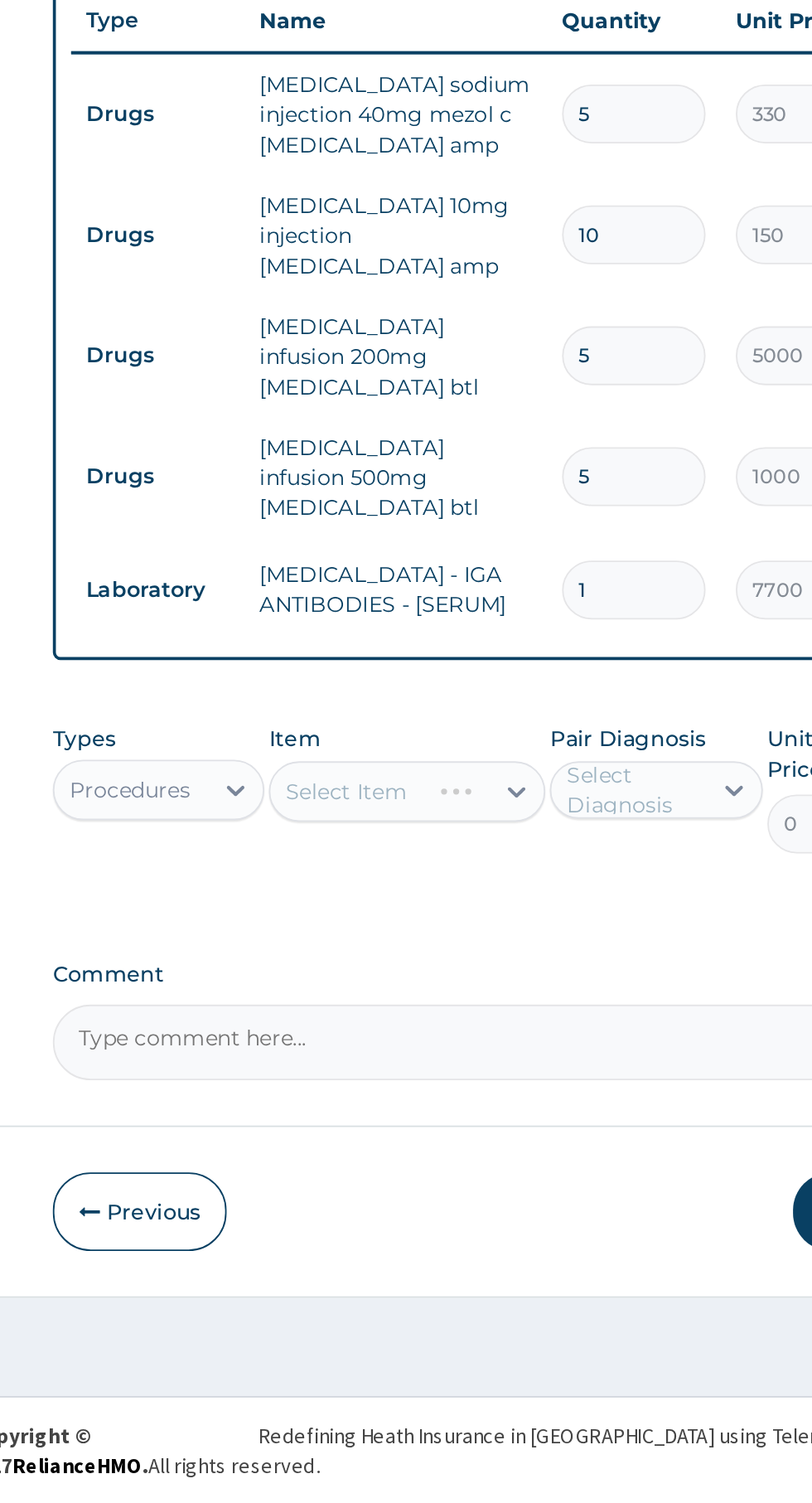
click at [346, 1109] on icon at bounding box center [348, 1112] width 10 height 6
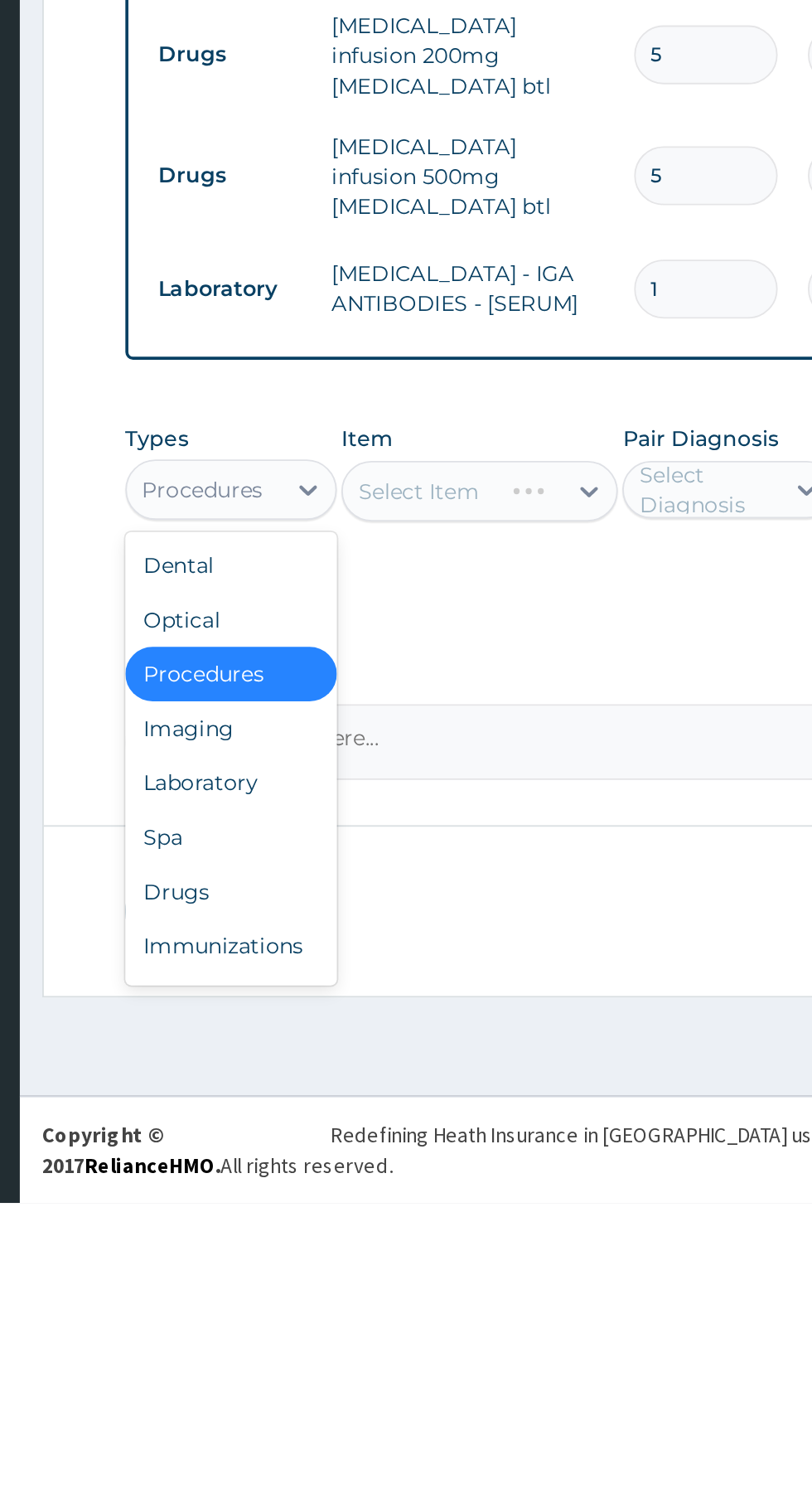
click at [322, 1317] on div "Drugs" at bounding box center [307, 1331] width 116 height 30
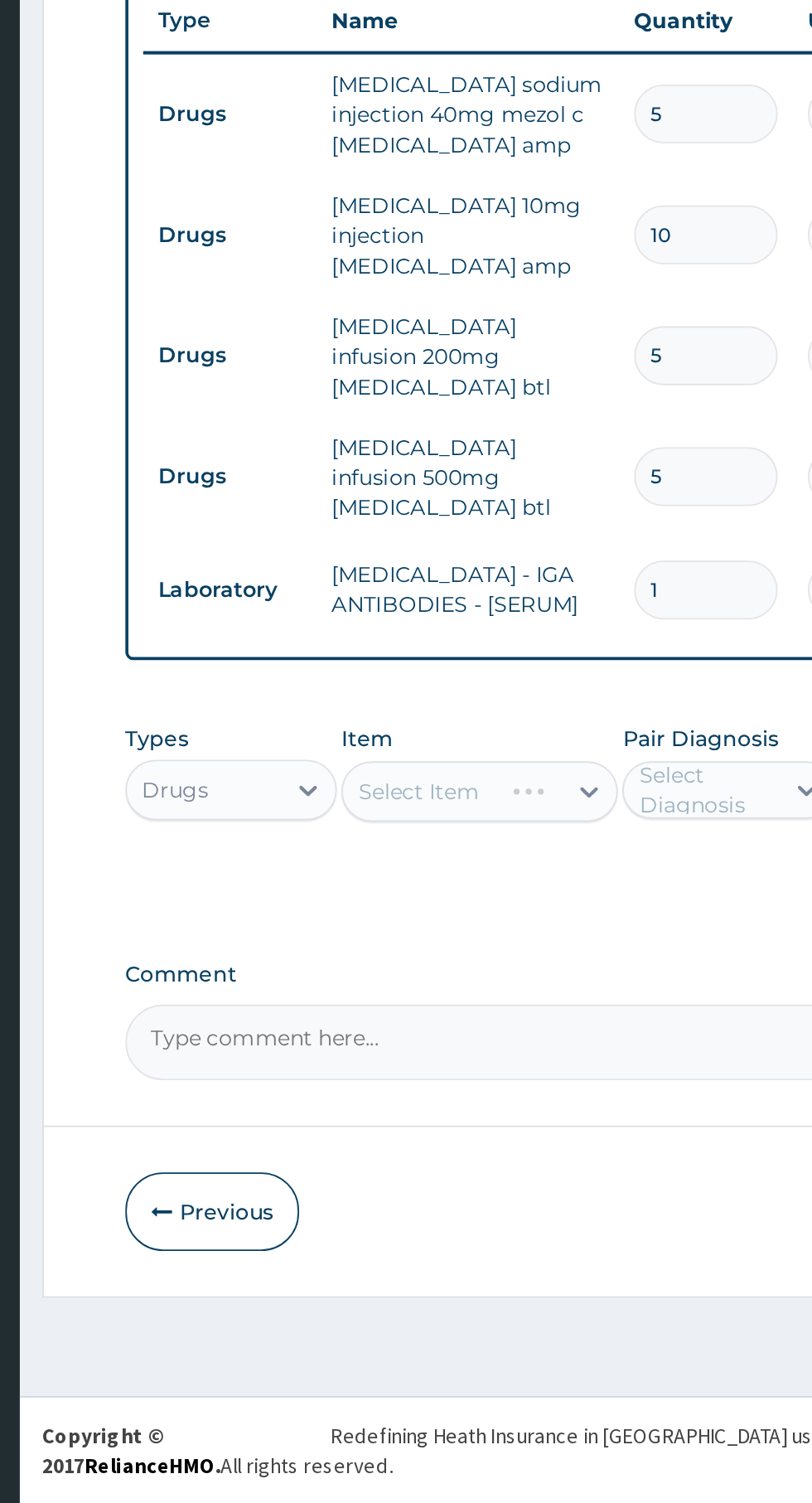
click at [290, 1103] on div "Drugs" at bounding box center [277, 1111] width 37 height 17
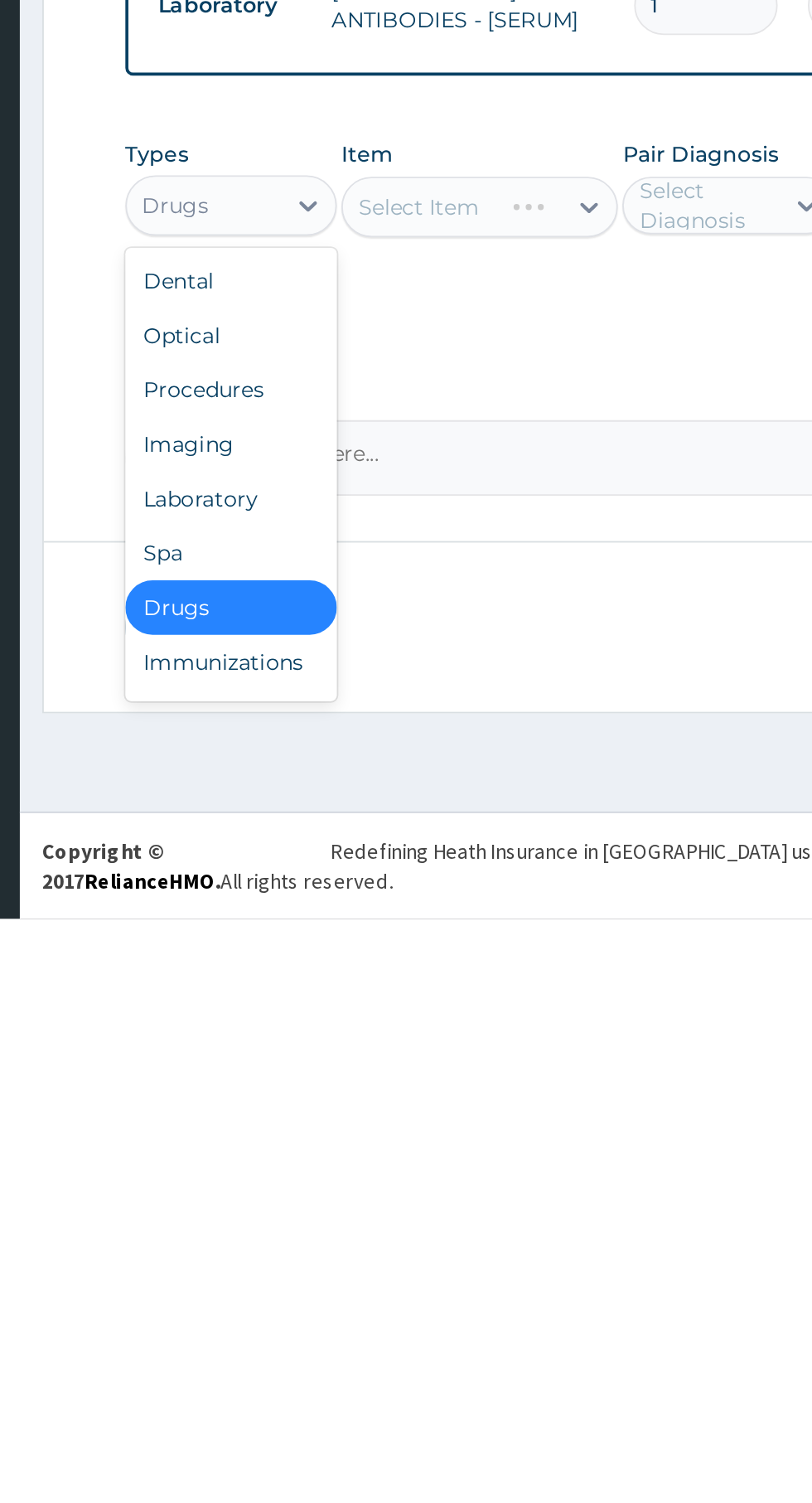
click at [268, 1263] on div "Laboratory" at bounding box center [307, 1272] width 116 height 30
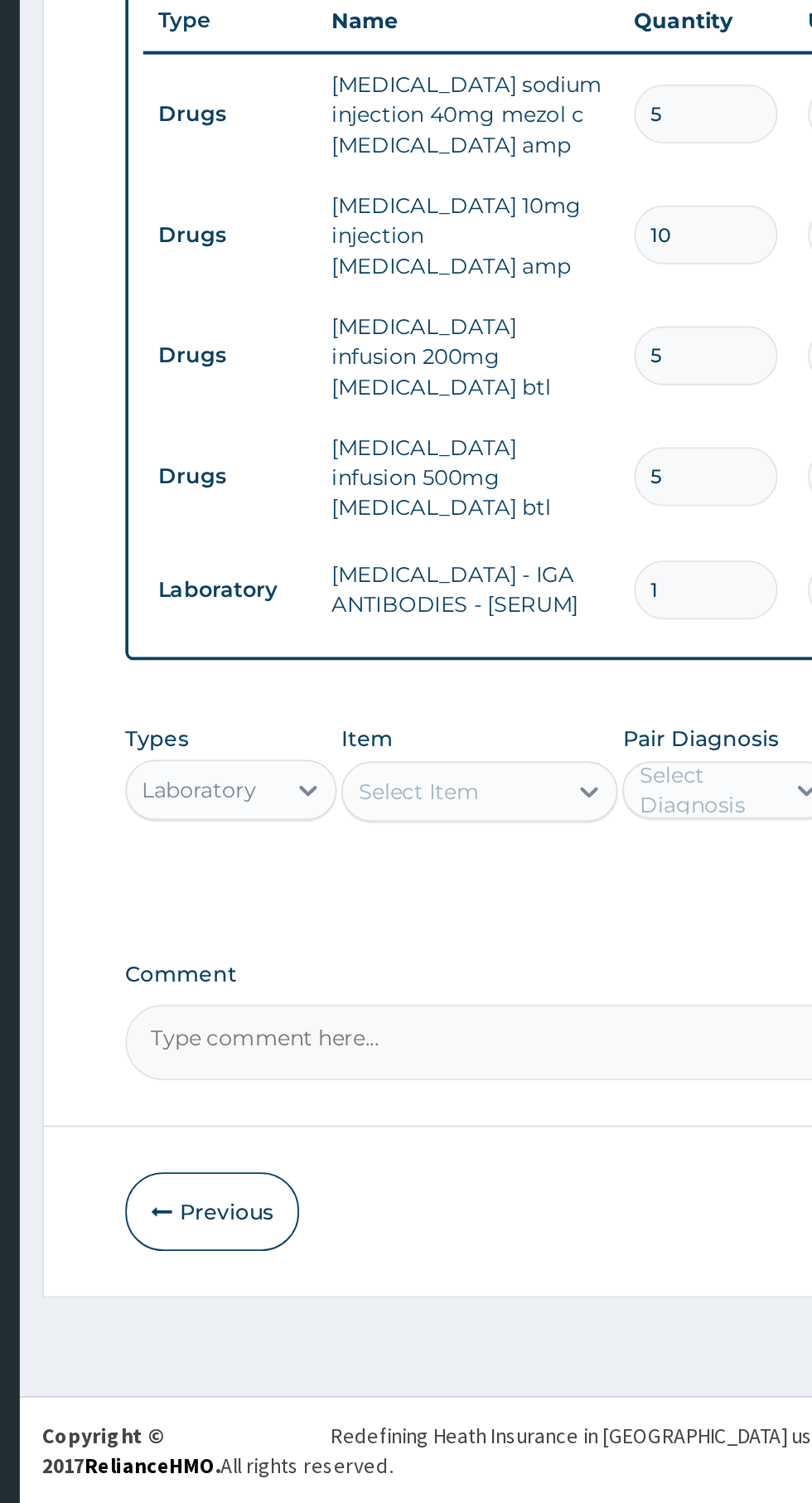
click at [503, 1104] on icon at bounding box center [503, 1112] width 17 height 17
click at [490, 1105] on div at bounding box center [502, 1112] width 29 height 30
click at [491, 1097] on div at bounding box center [502, 1112] width 29 height 30
click at [503, 1104] on icon at bounding box center [503, 1112] width 17 height 17
click at [488, 1097] on div at bounding box center [502, 1112] width 29 height 30
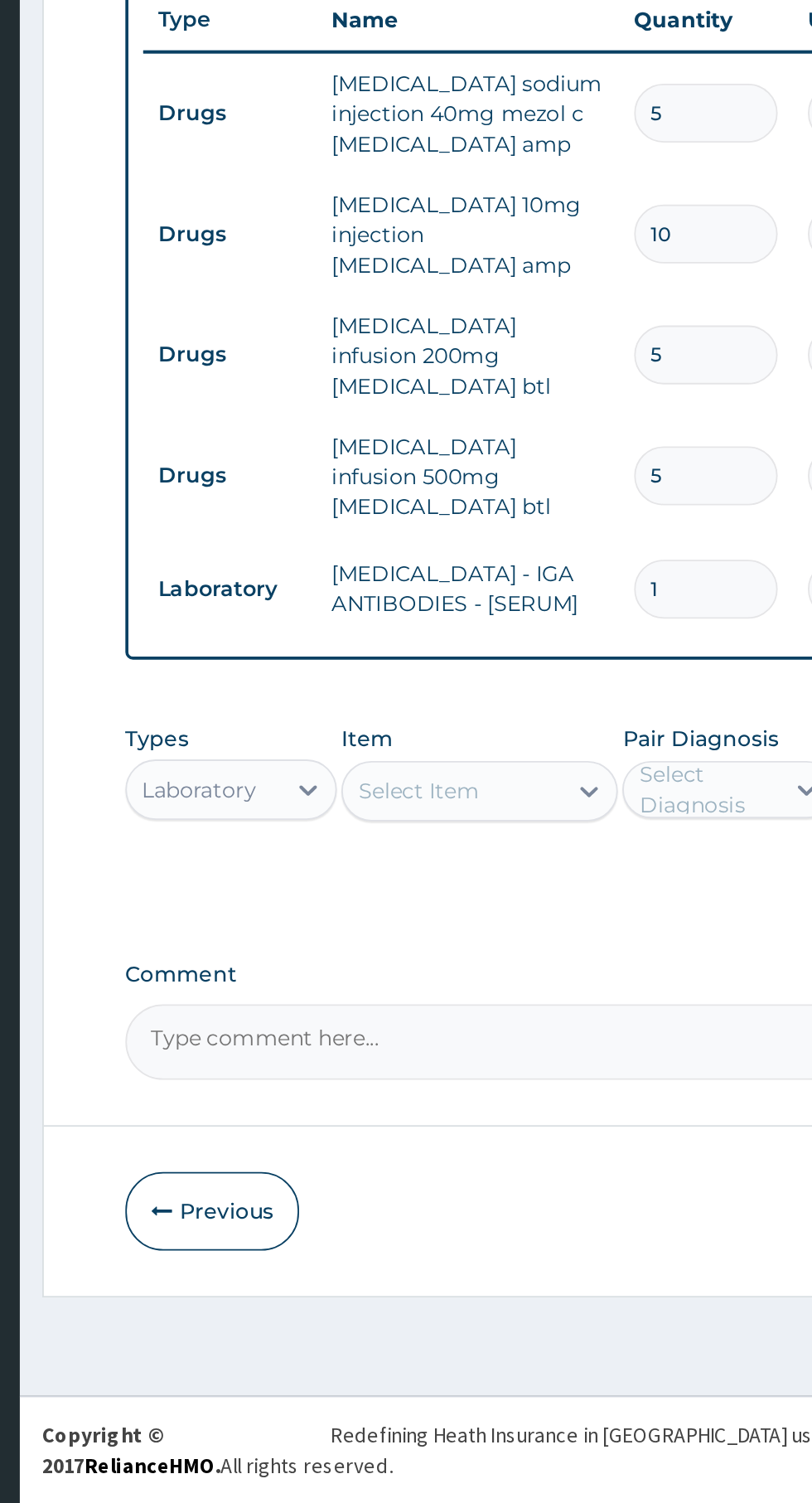
type input "fb"
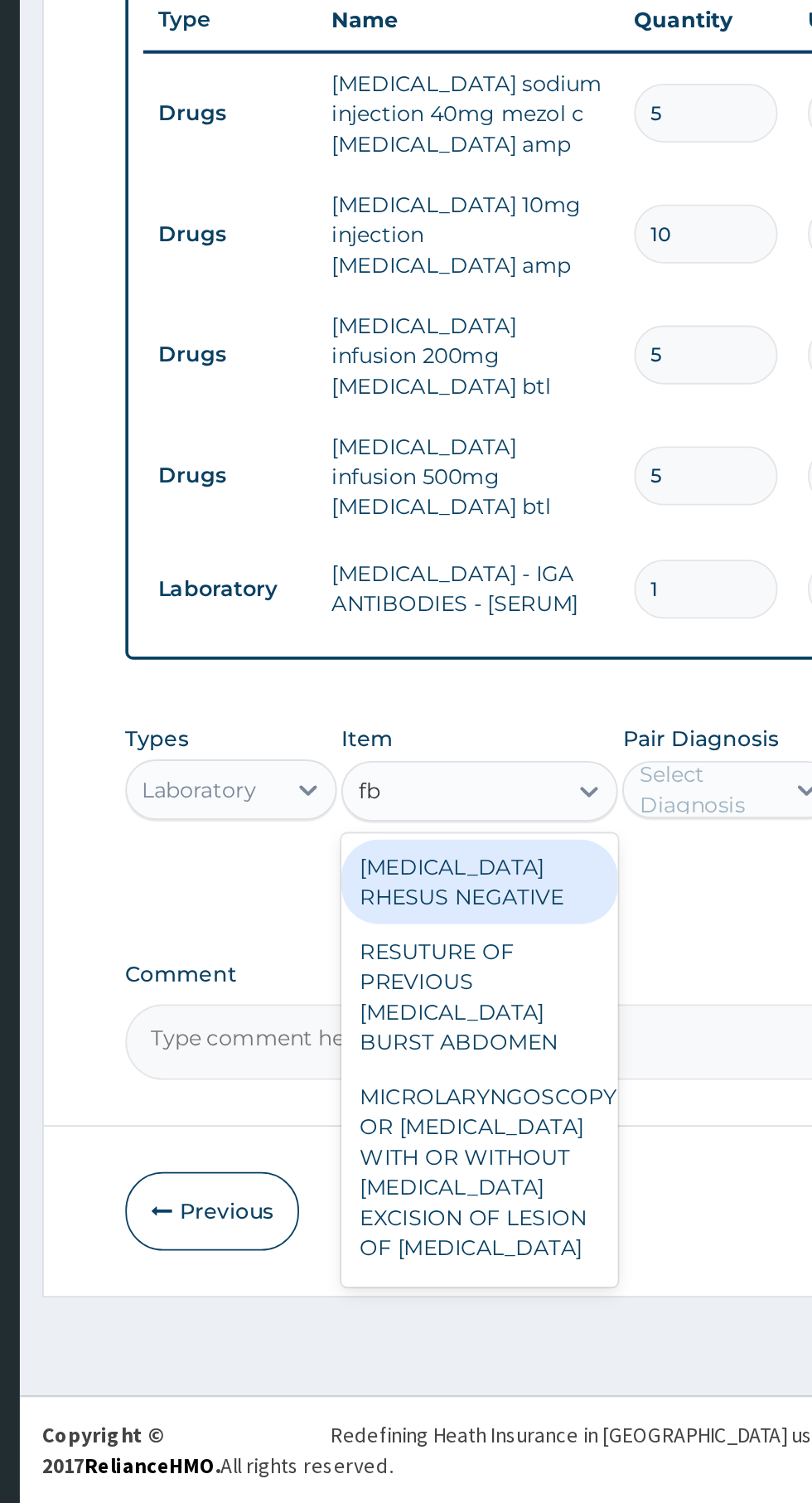
click at [494, 1097] on div at bounding box center [502, 1112] width 29 height 30
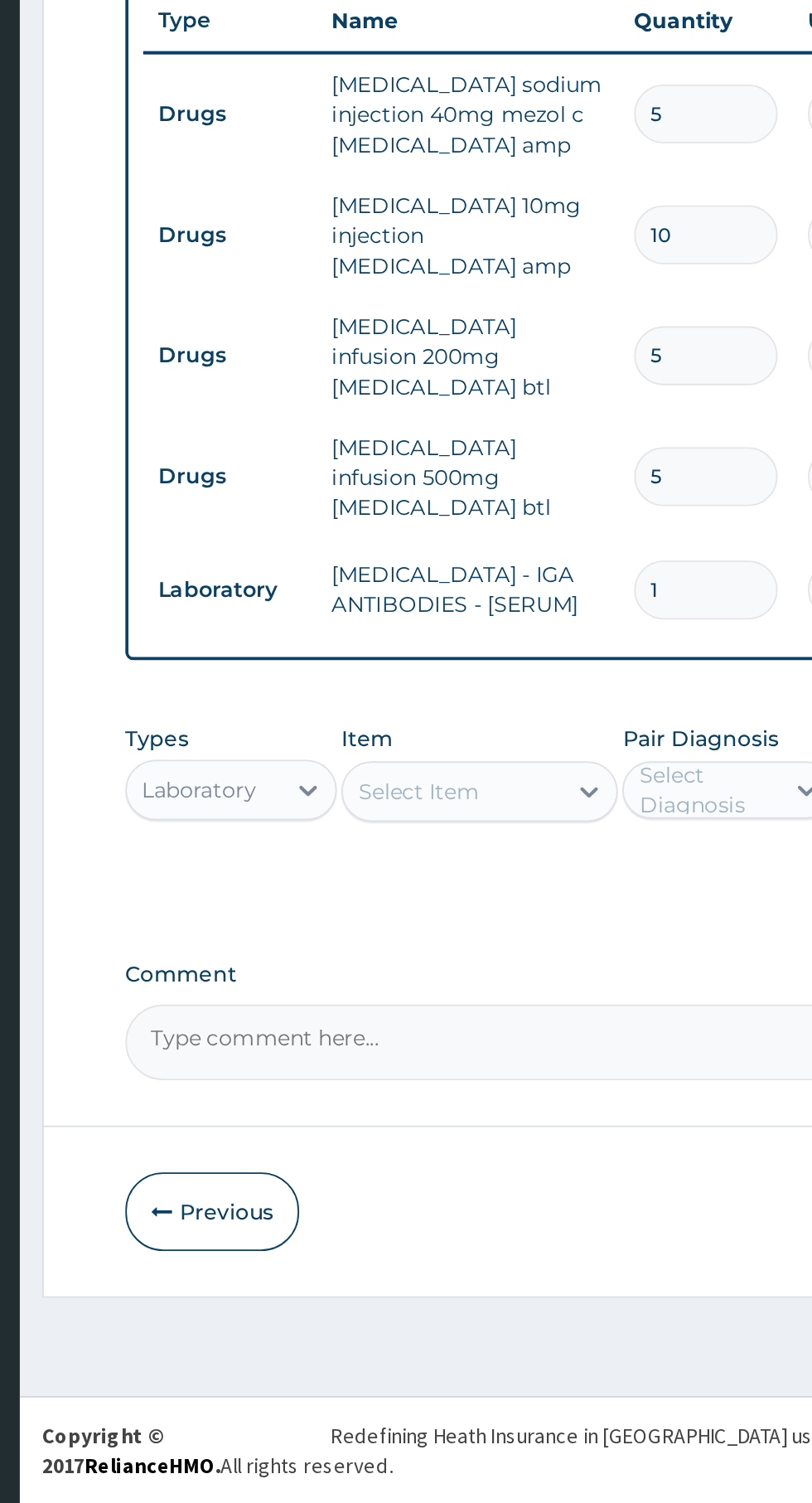
click at [471, 1099] on div "Select Item" at bounding box center [428, 1112] width 120 height 27
click at [583, 1101] on div "Select Diagnosis" at bounding box center [567, 1111] width 75 height 33
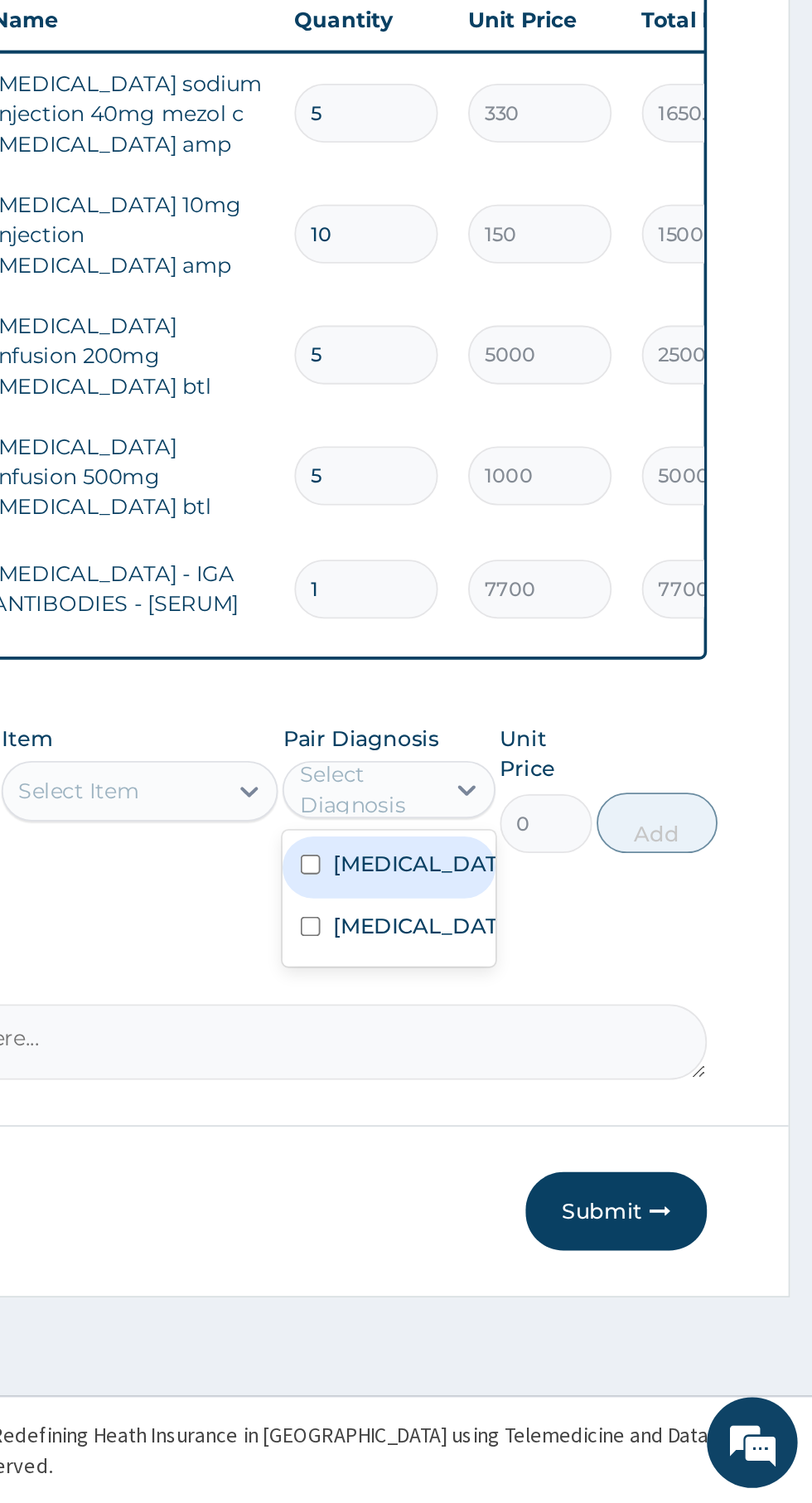
click at [439, 1104] on div "Select Item" at bounding box center [409, 1112] width 66 height 17
click at [438, 1104] on div "Select Item" at bounding box center [409, 1112] width 66 height 17
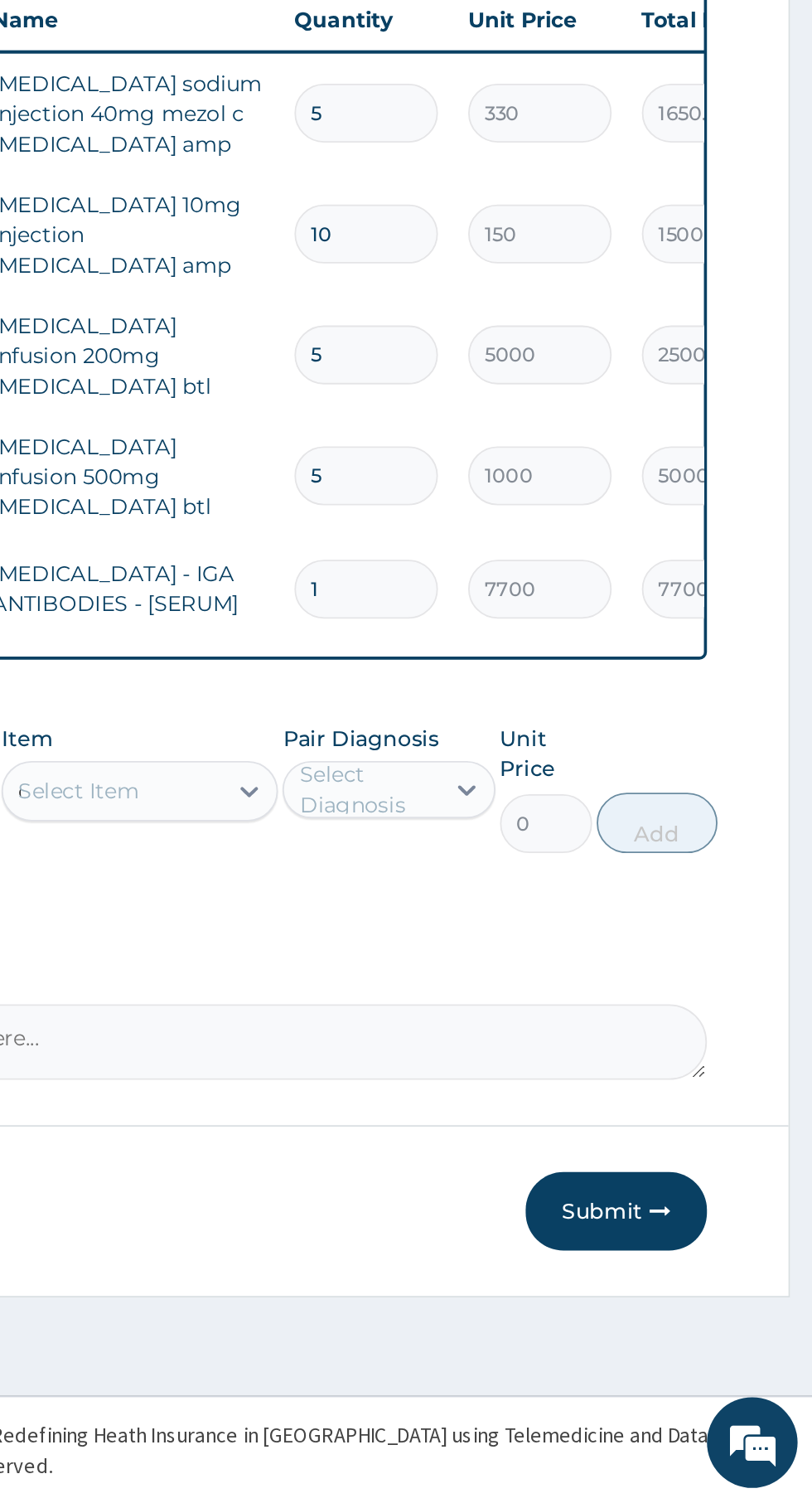
type input "cb"
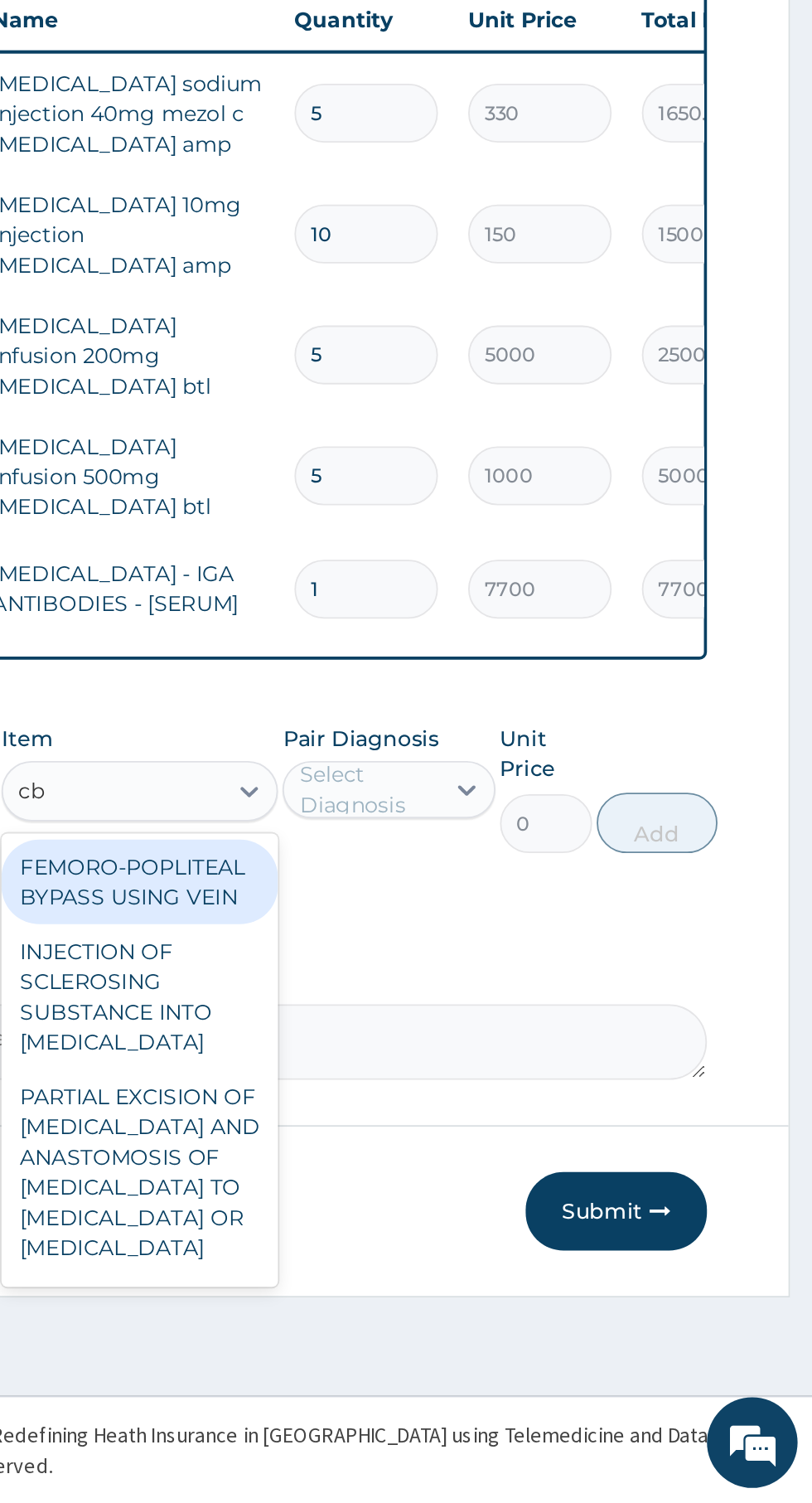
click at [439, 1099] on div "cb cb" at bounding box center [428, 1112] width 120 height 27
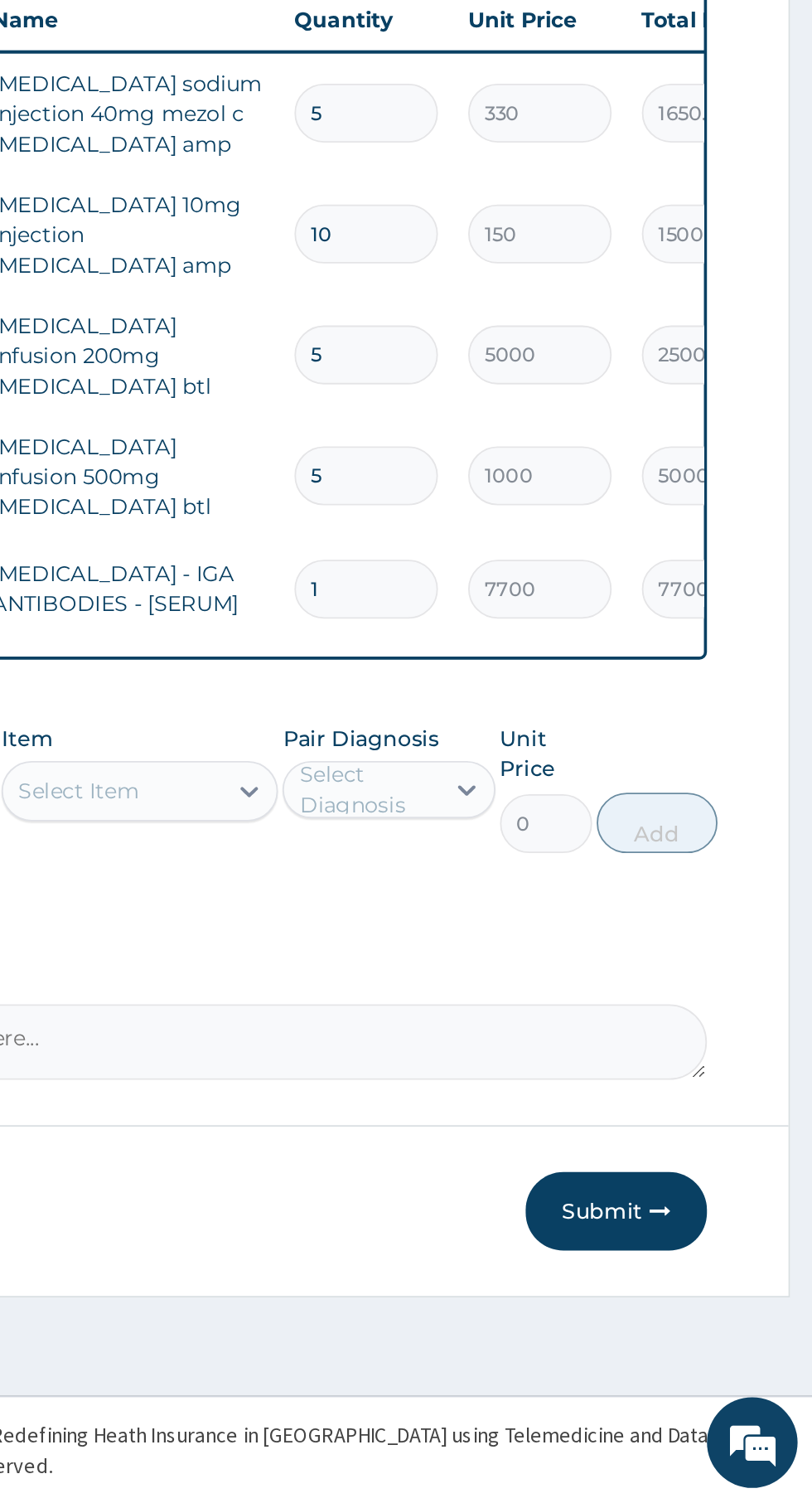
click at [422, 1104] on div "Select Item" at bounding box center [409, 1112] width 66 height 17
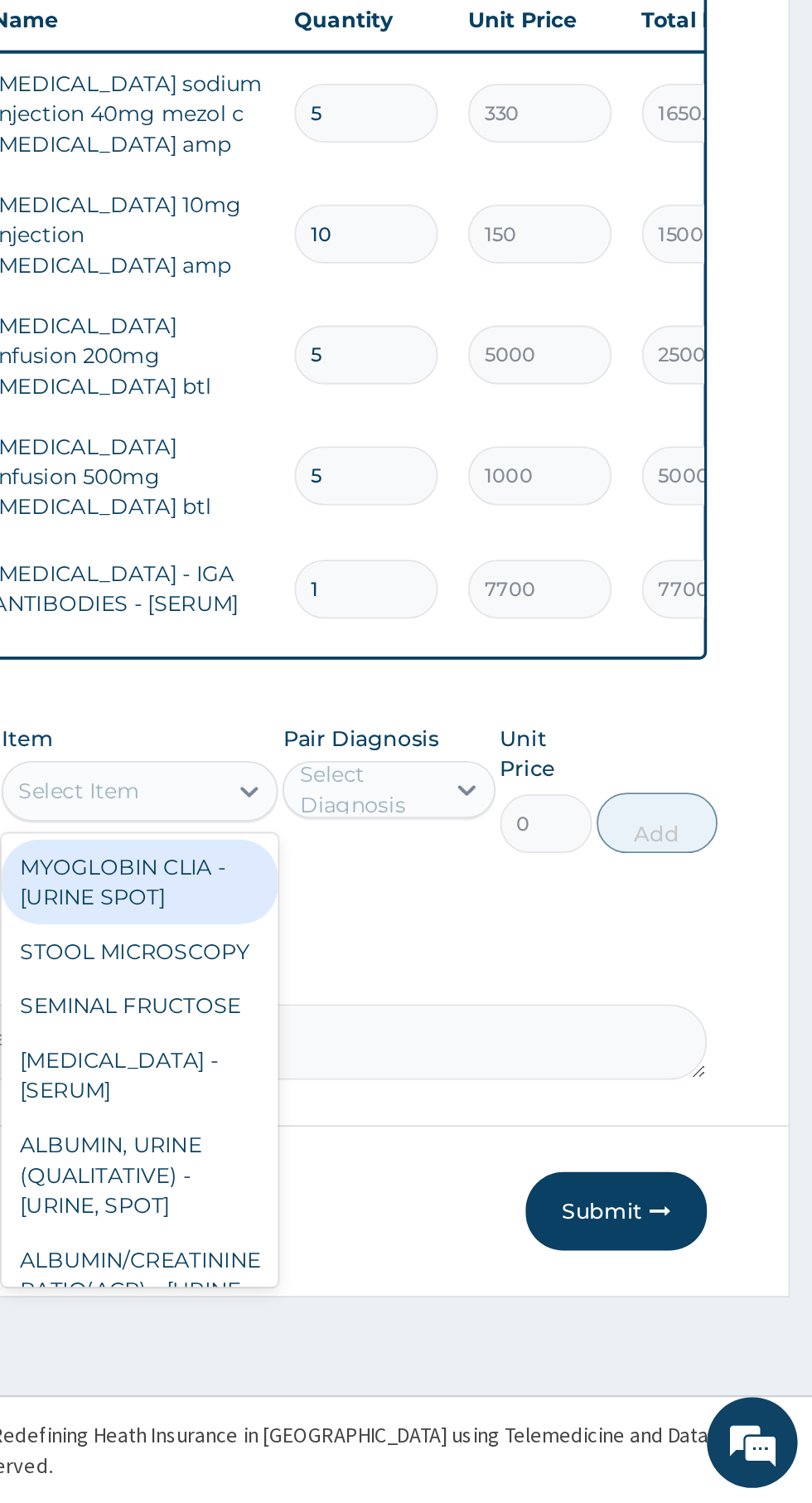
click at [422, 1104] on div "Select Item" at bounding box center [409, 1112] width 66 height 17
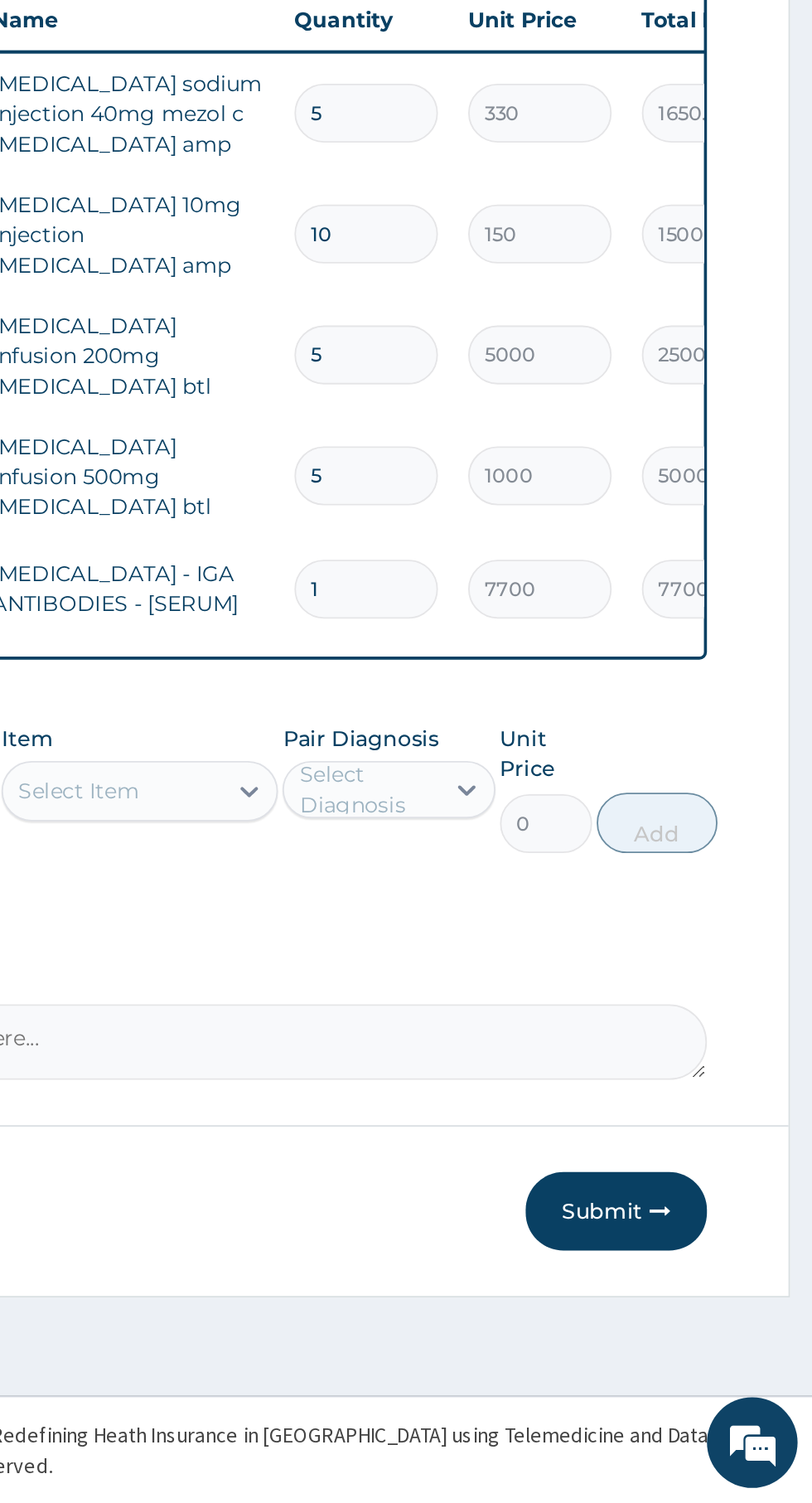
click at [432, 1104] on div "Select Item" at bounding box center [409, 1112] width 66 height 17
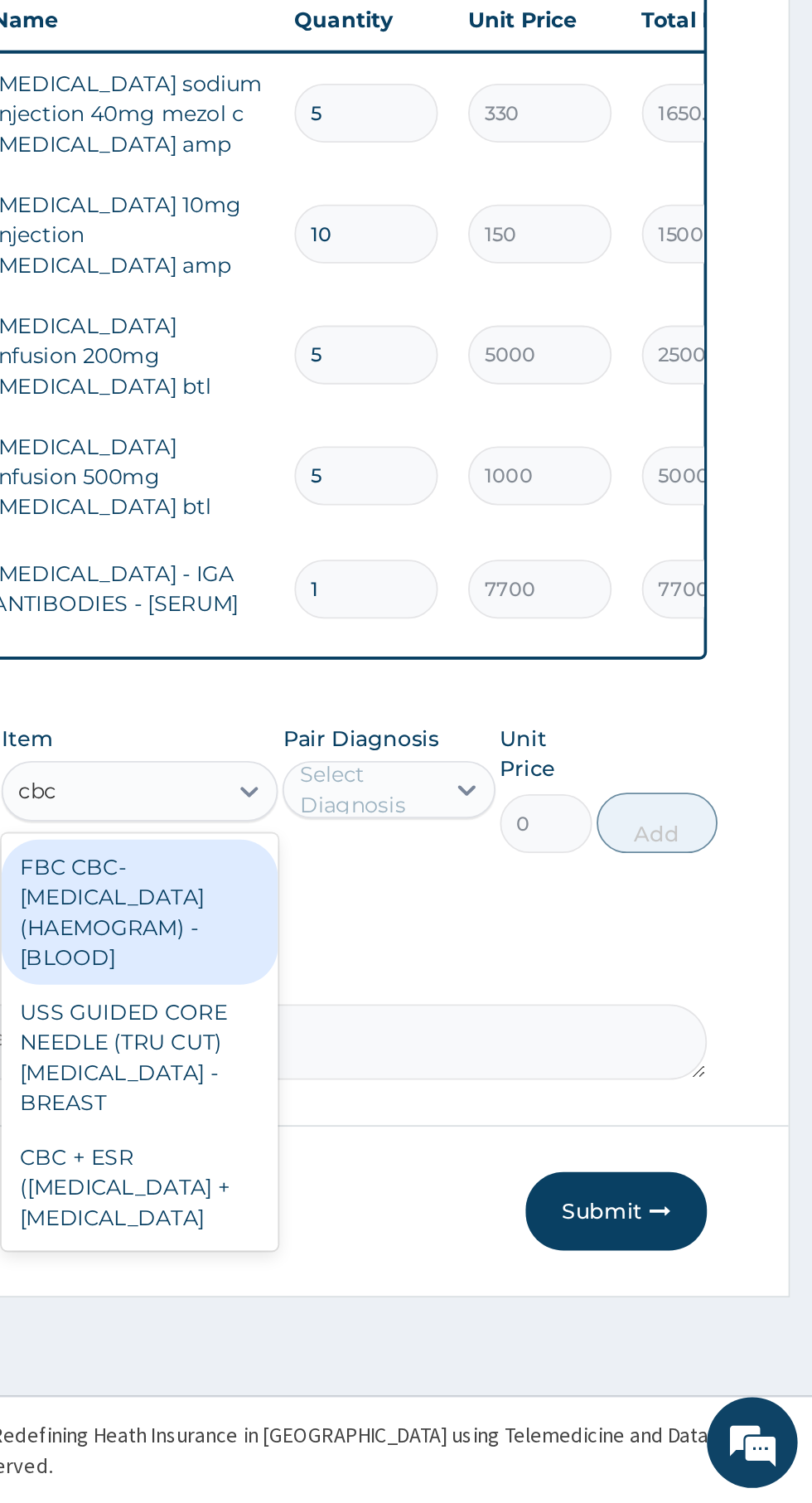
click at [437, 1139] on div "FBC CBC-COMPLETE BLOOD COUNT (HAEMOGRAM) - [BLOOD]" at bounding box center [442, 1178] width 151 height 79
type input "cbc"
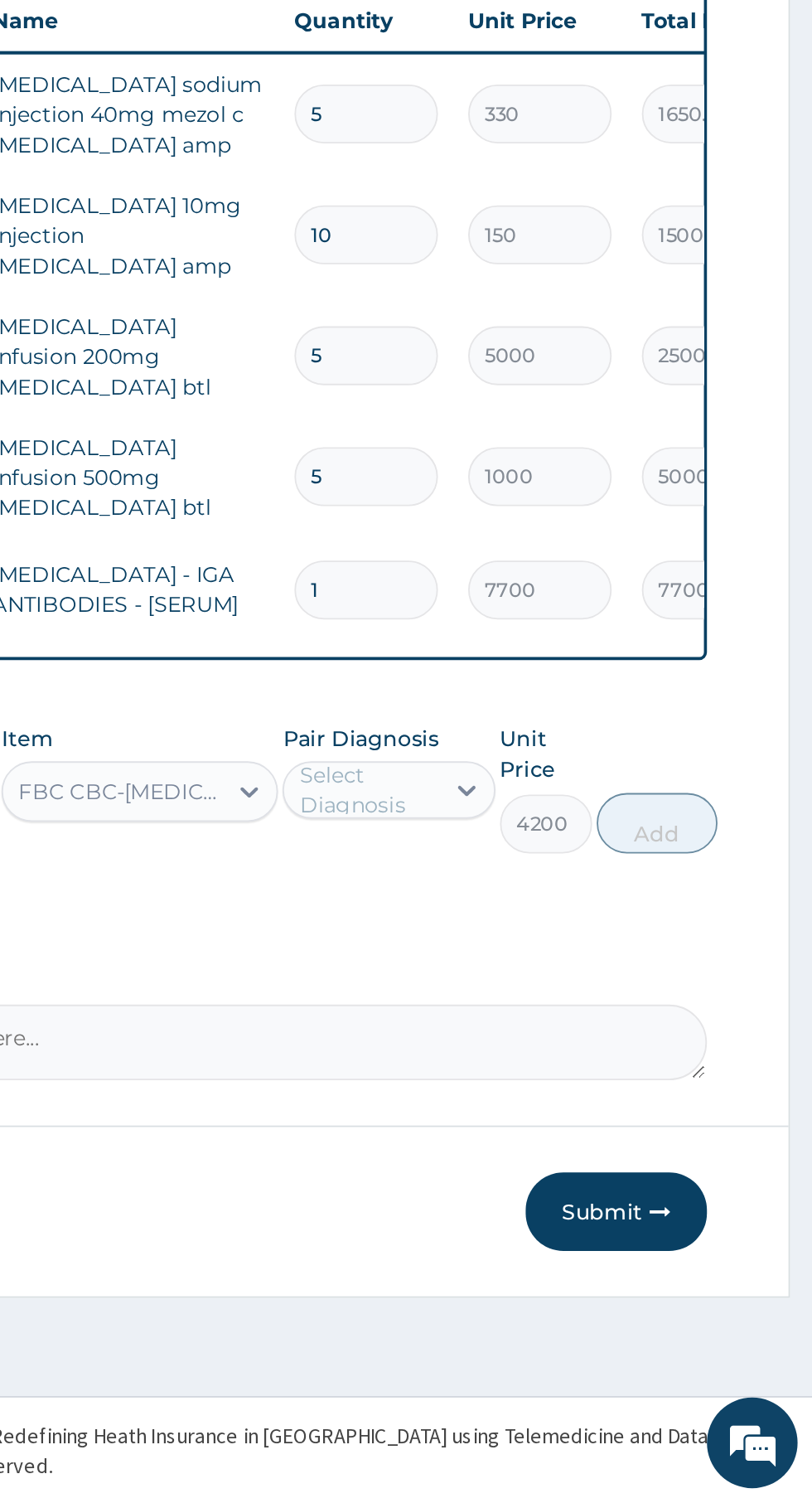
click at [610, 1096] on div at bounding box center [622, 1111] width 29 height 30
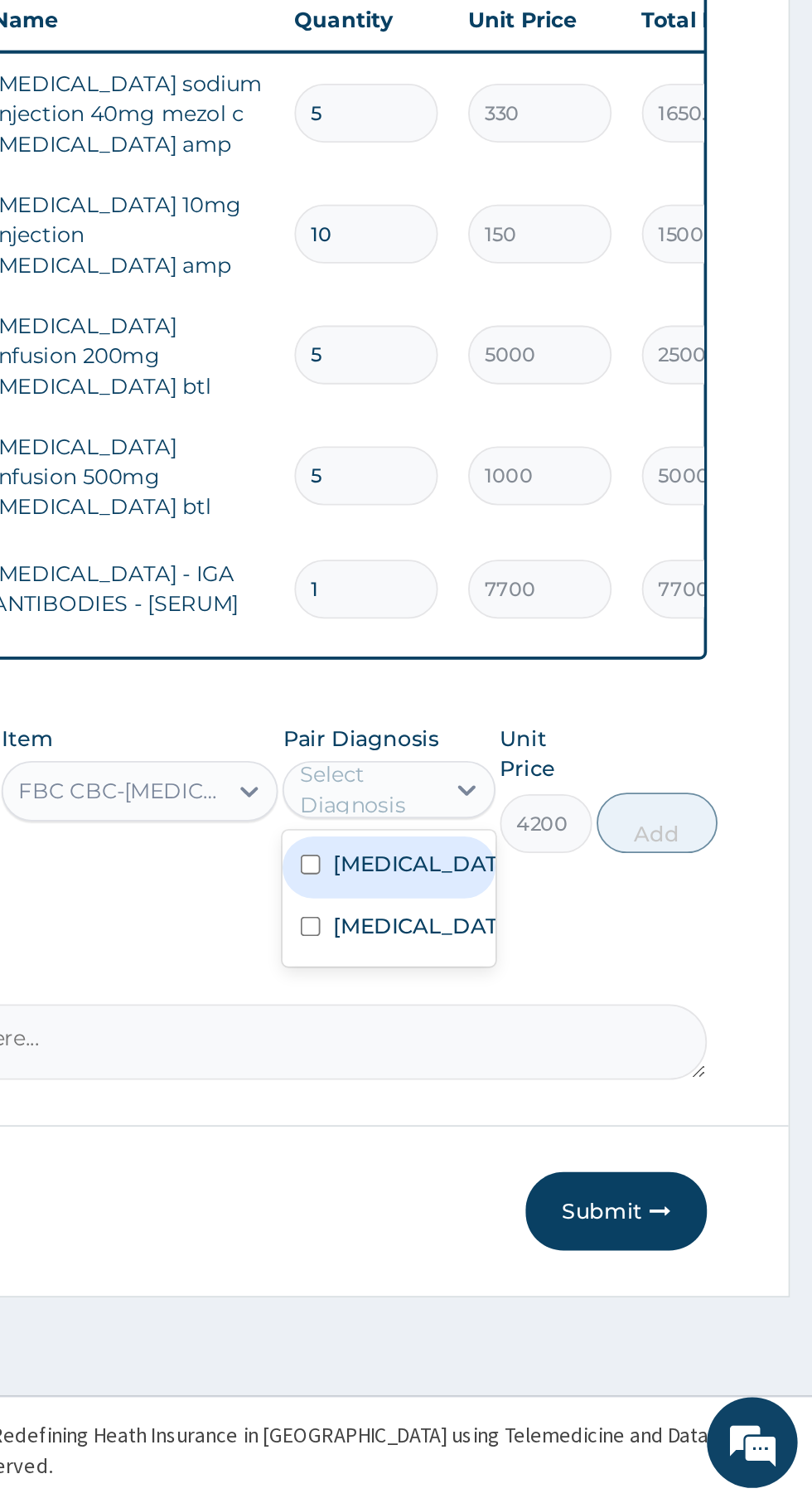
click at [618, 1171] on div "Sepsis" at bounding box center [579, 1188] width 116 height 34
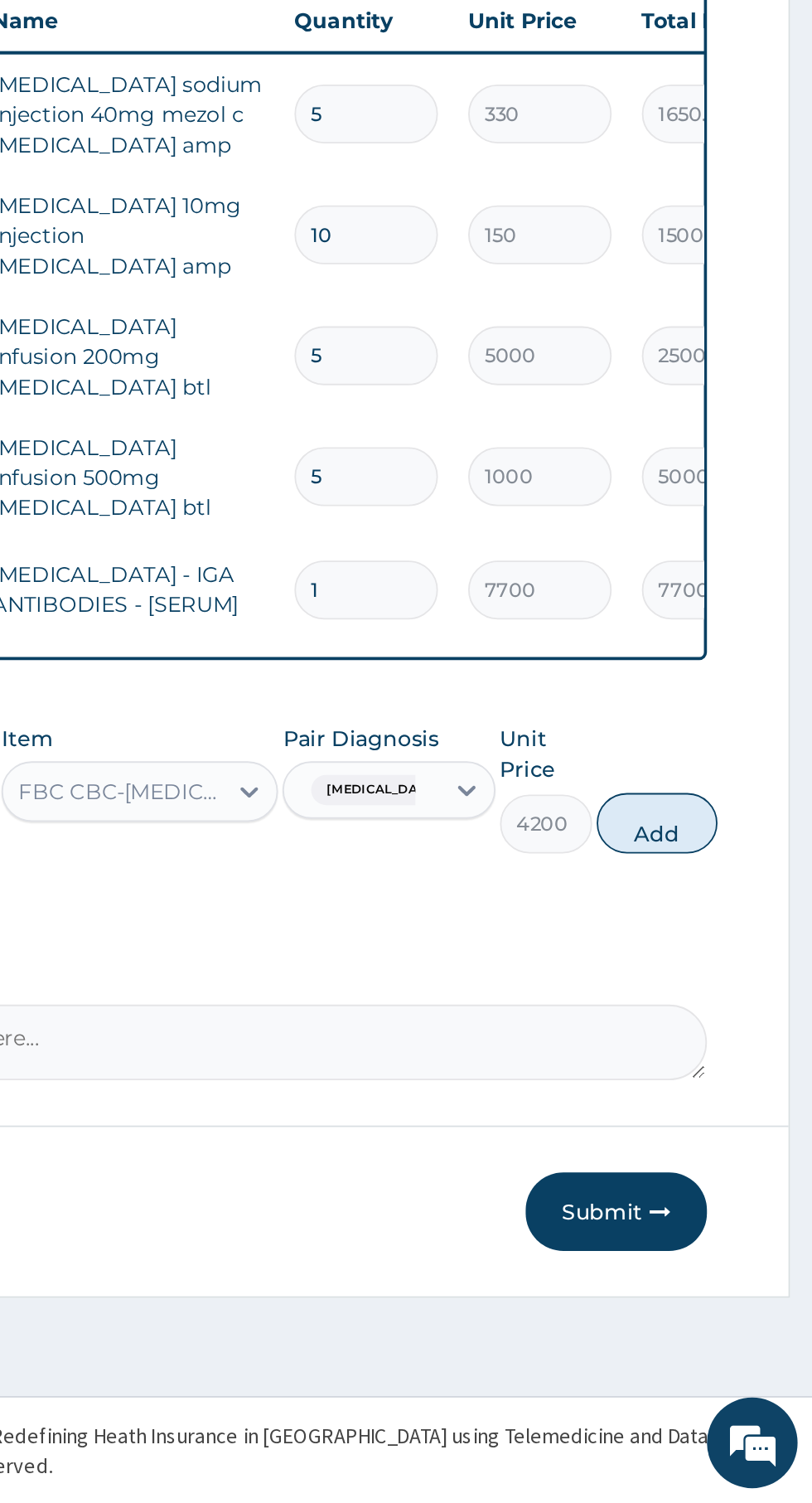
click at [736, 1113] on button "Add" at bounding box center [726, 1130] width 66 height 33
type input "0"
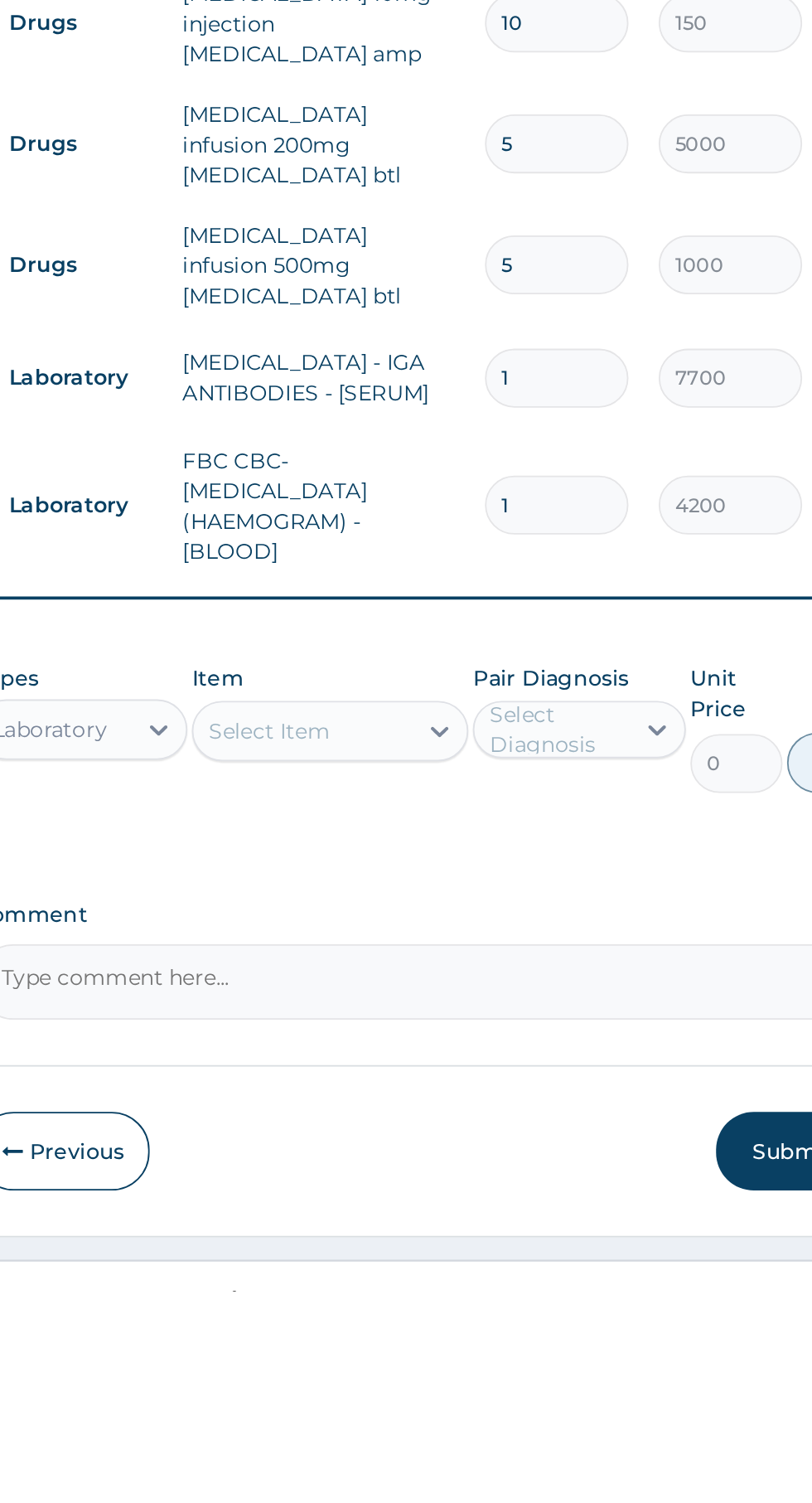
click at [335, 1179] on div at bounding box center [348, 1194] width 29 height 30
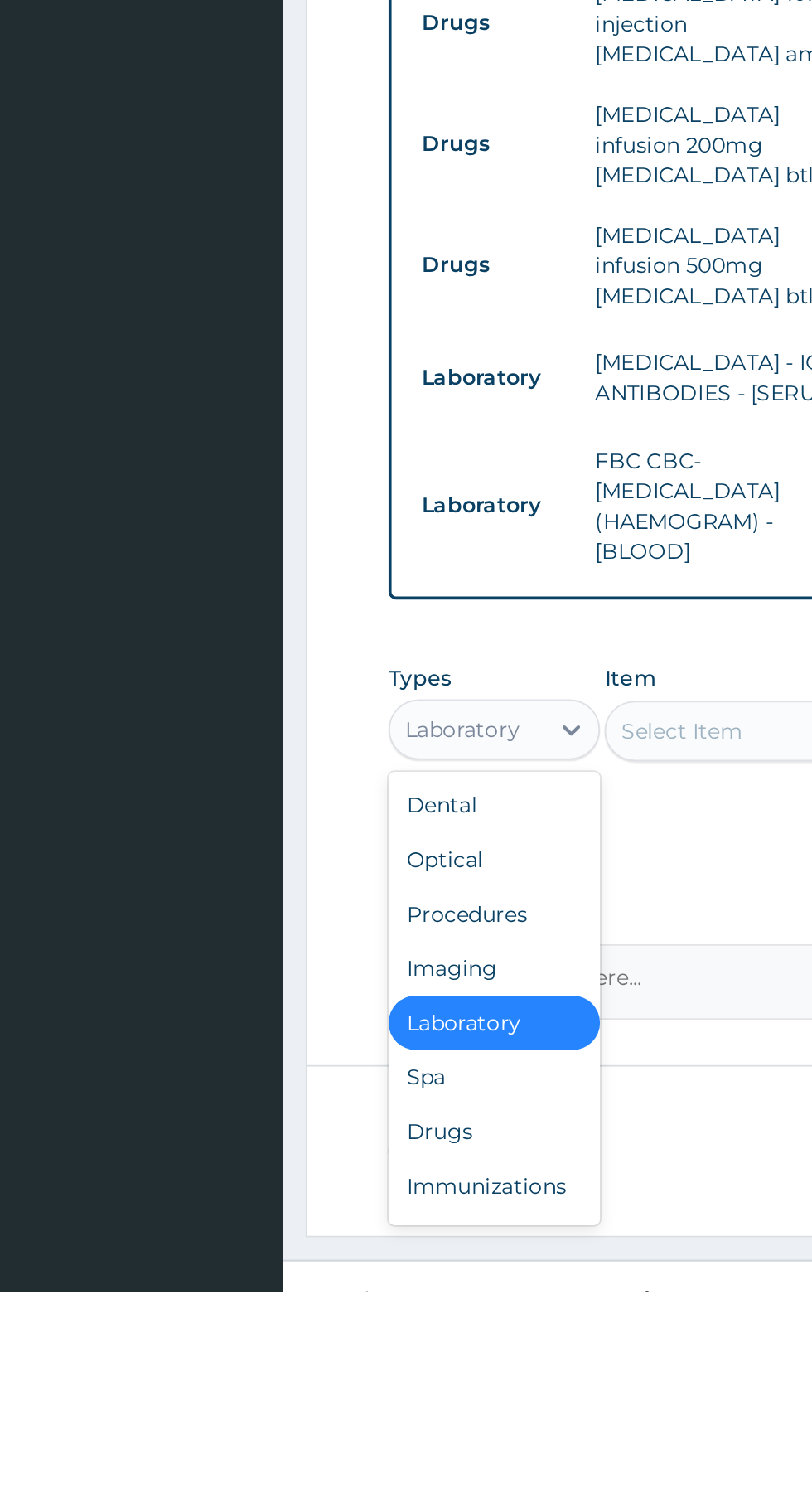
click at [336, 1281] on div "Procedures" at bounding box center [307, 1296] width 116 height 30
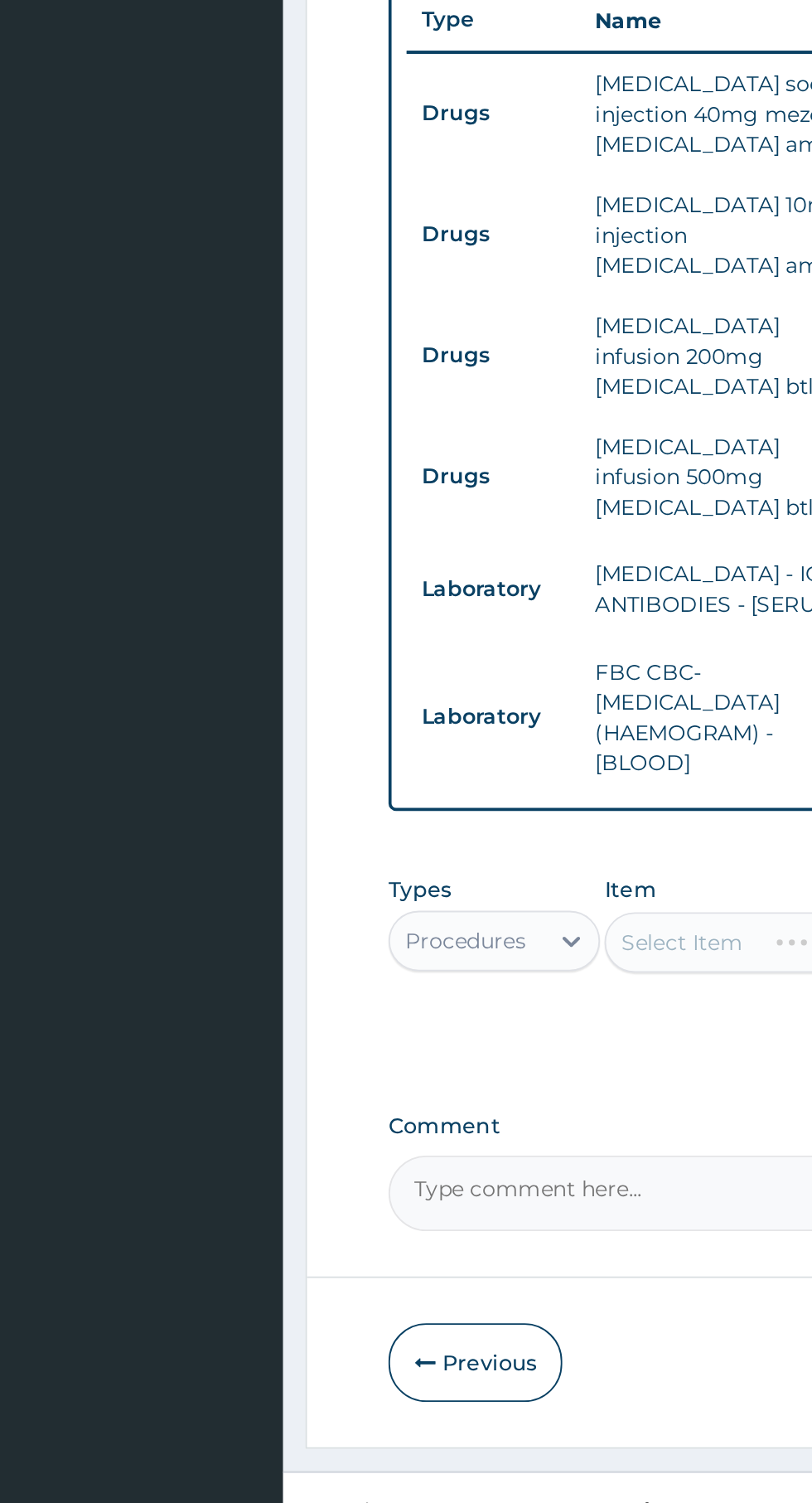
click at [433, 1178] on div "Select Item" at bounding box center [442, 1195] width 151 height 33
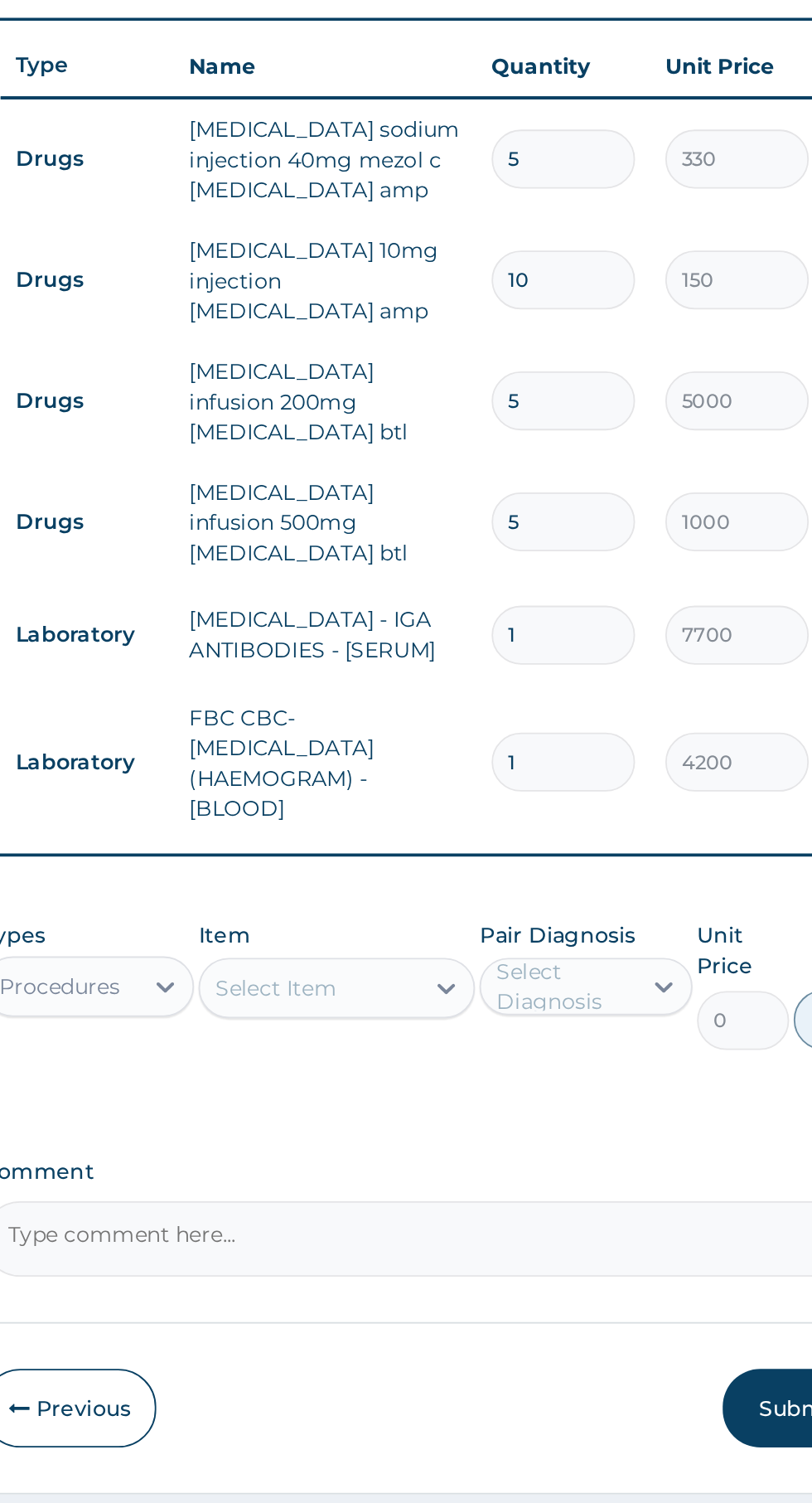
scroll to position [24, 0]
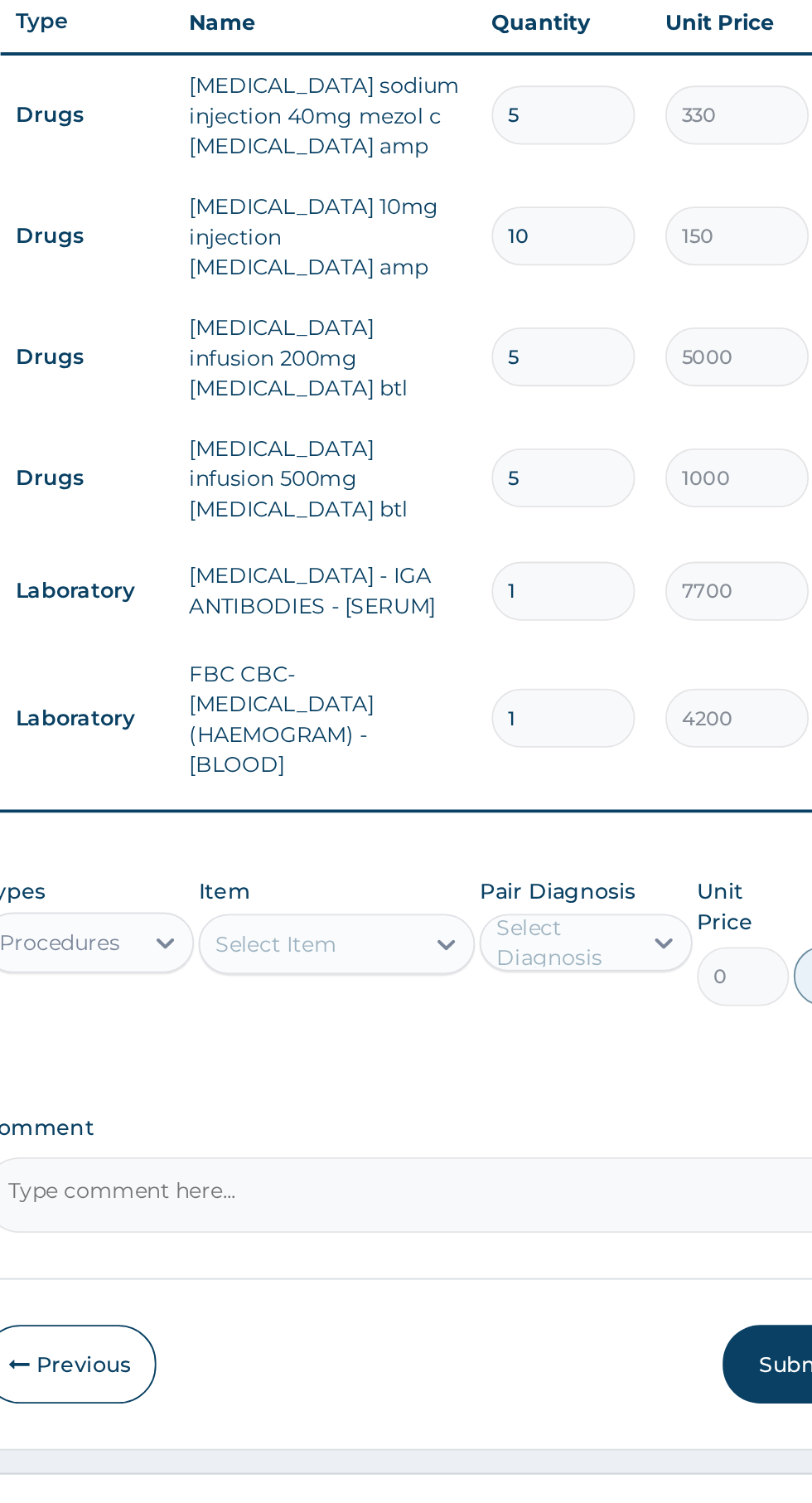
click at [434, 1163] on div "Select Item" at bounding box center [409, 1171] width 66 height 17
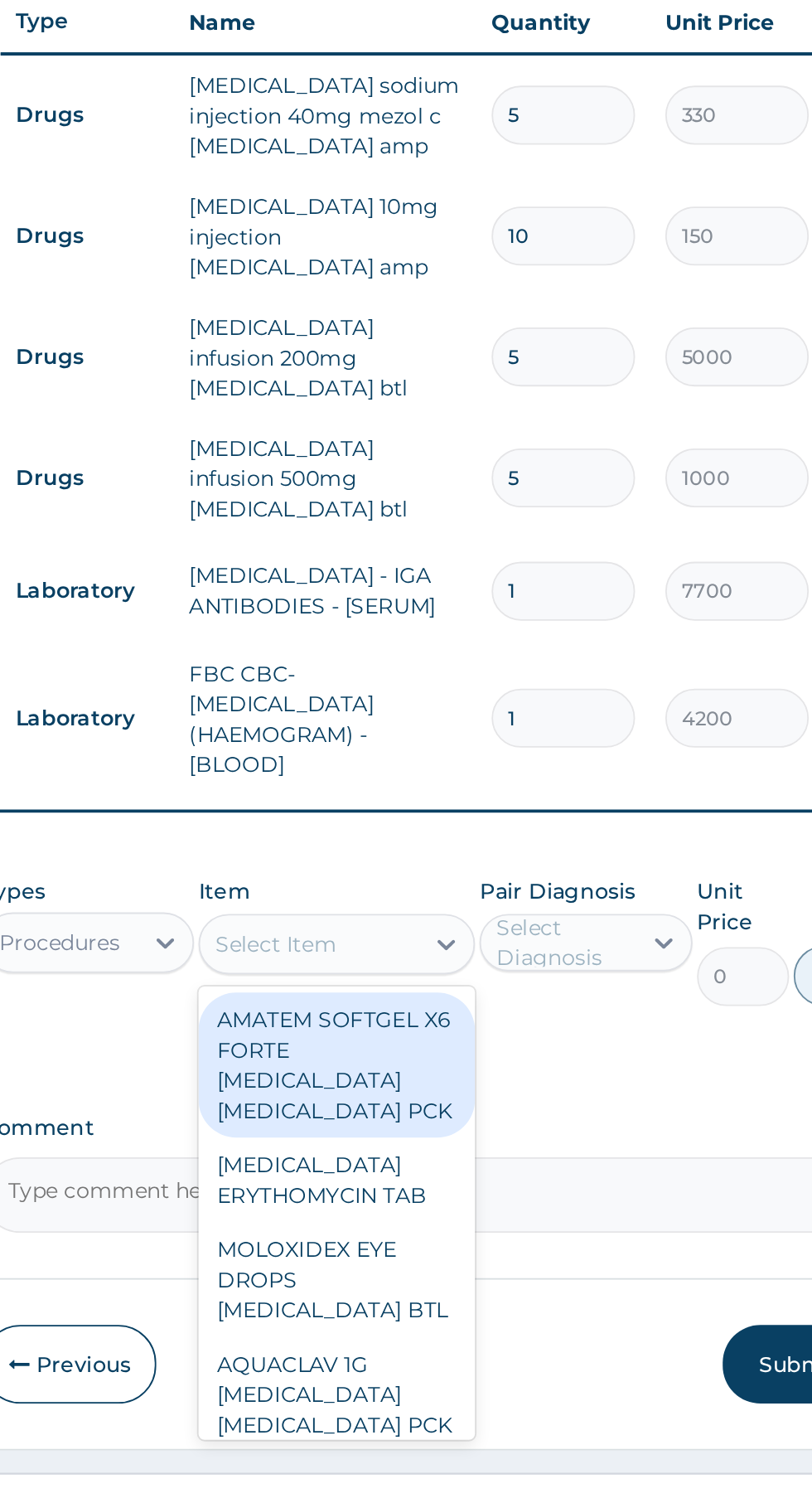
click at [503, 1163] on icon at bounding box center [503, 1171] width 17 height 17
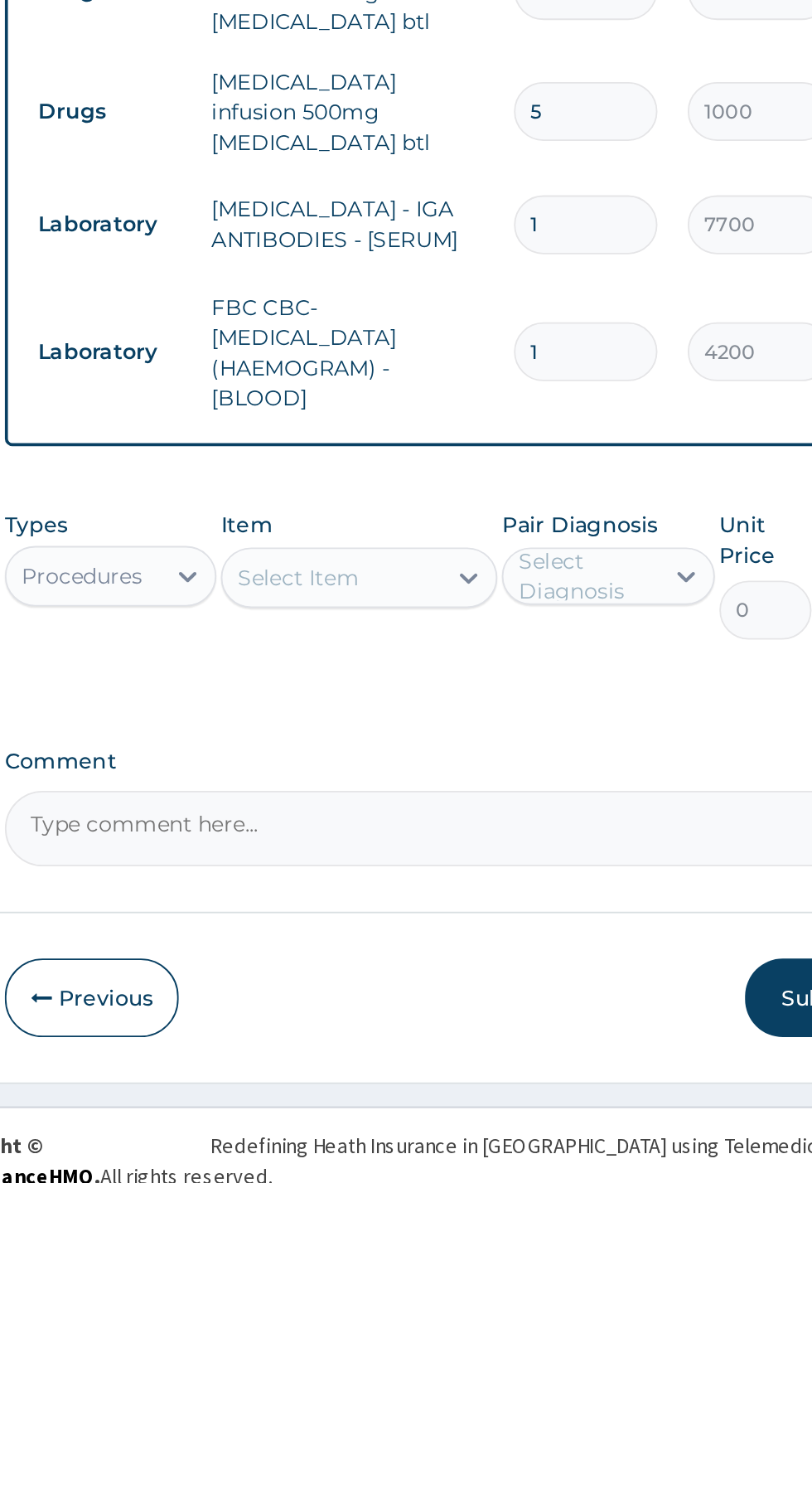
type input "c"
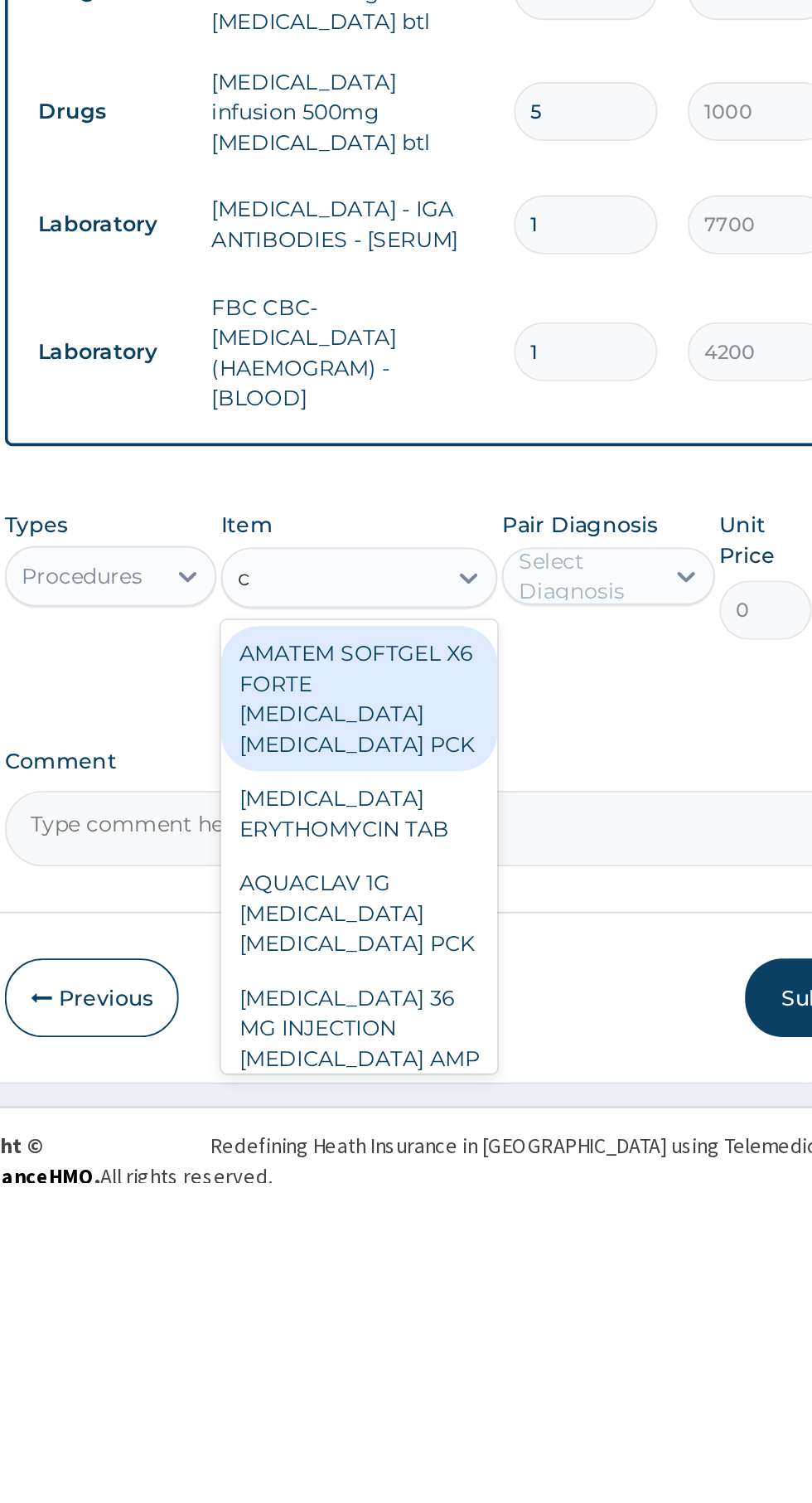
click at [417, 1158] on div "c c" at bounding box center [428, 1171] width 120 height 27
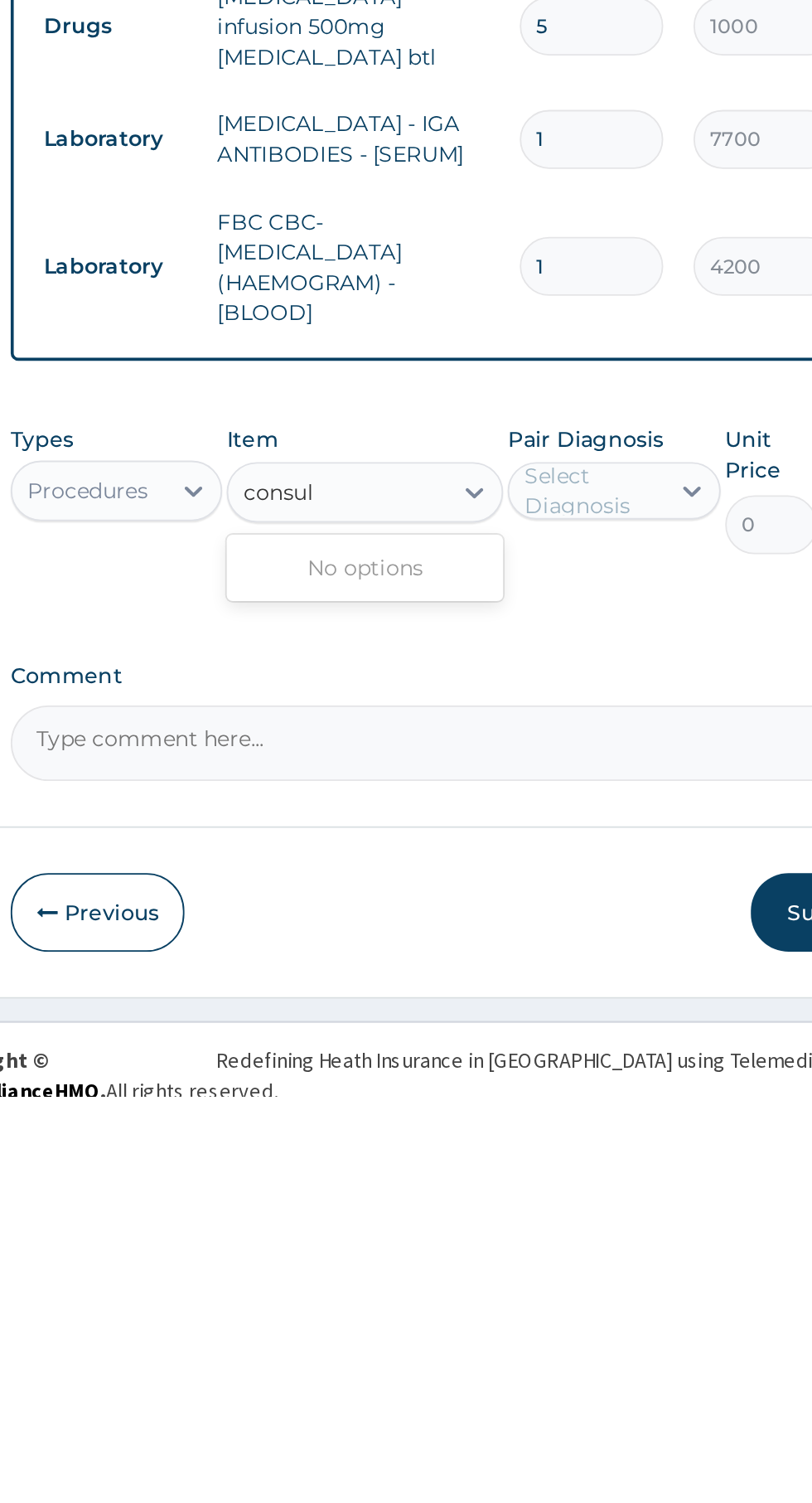
scroll to position [0, 0]
type input "c"
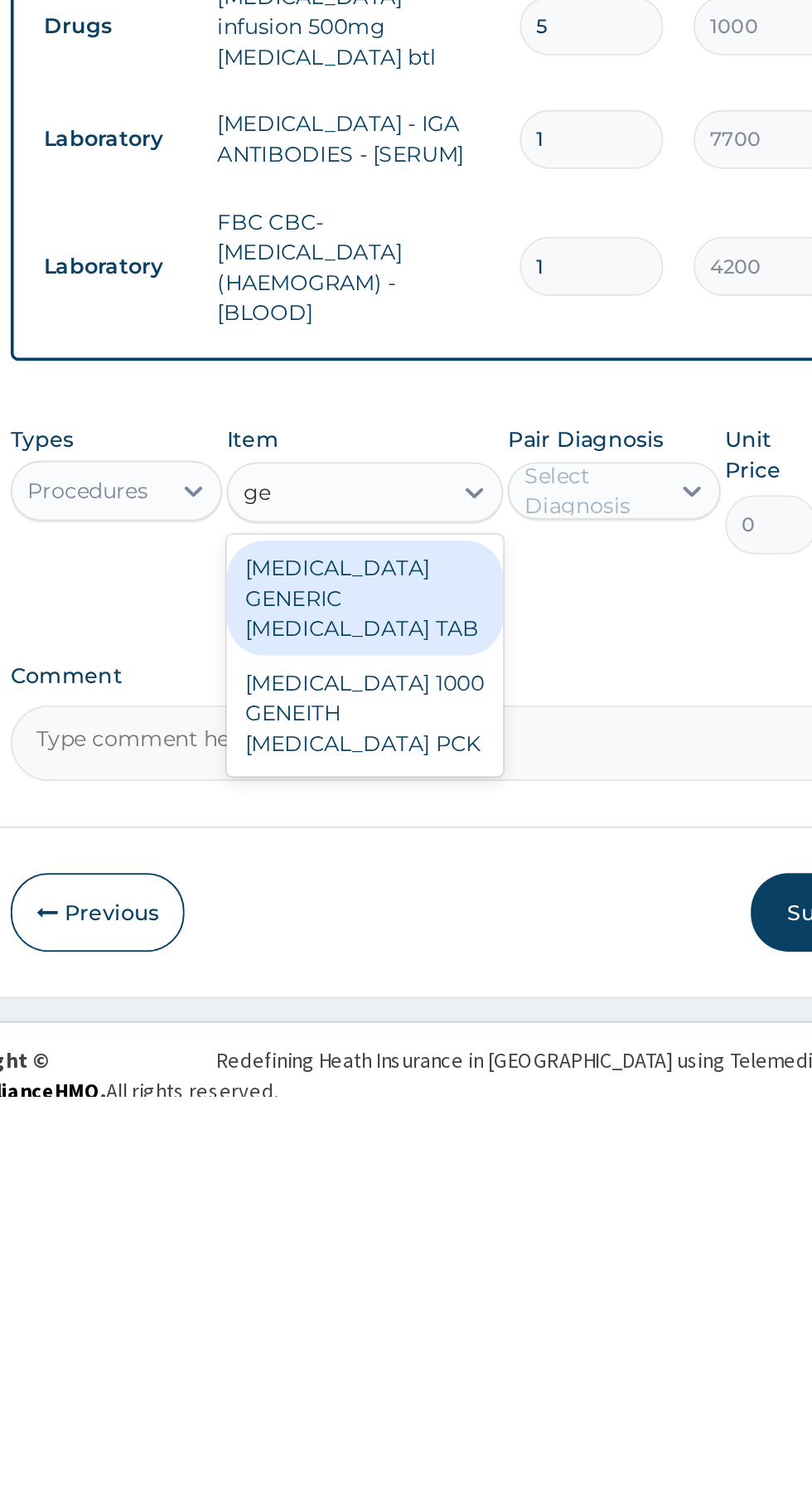
type input "g"
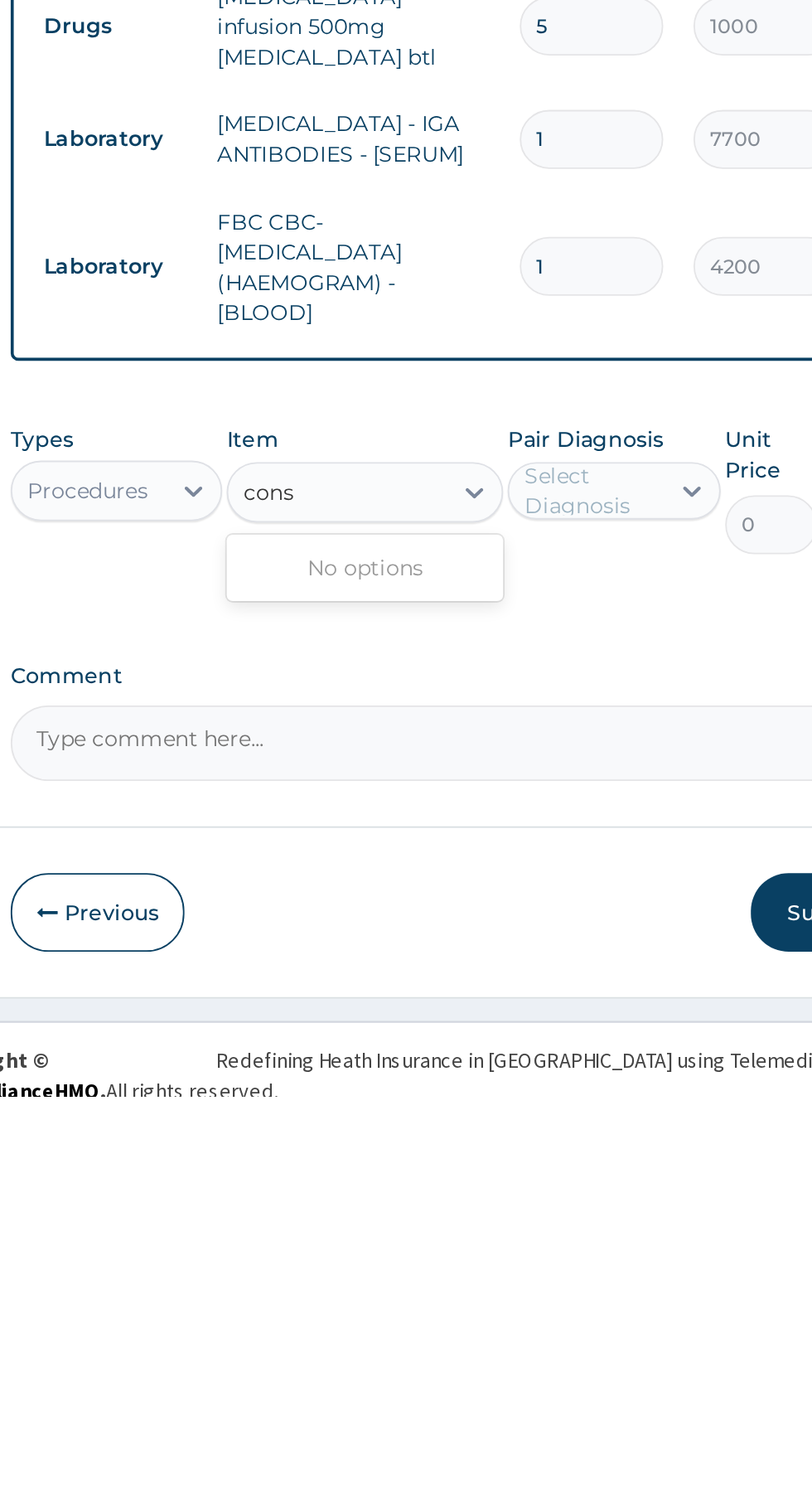
type input "cons"
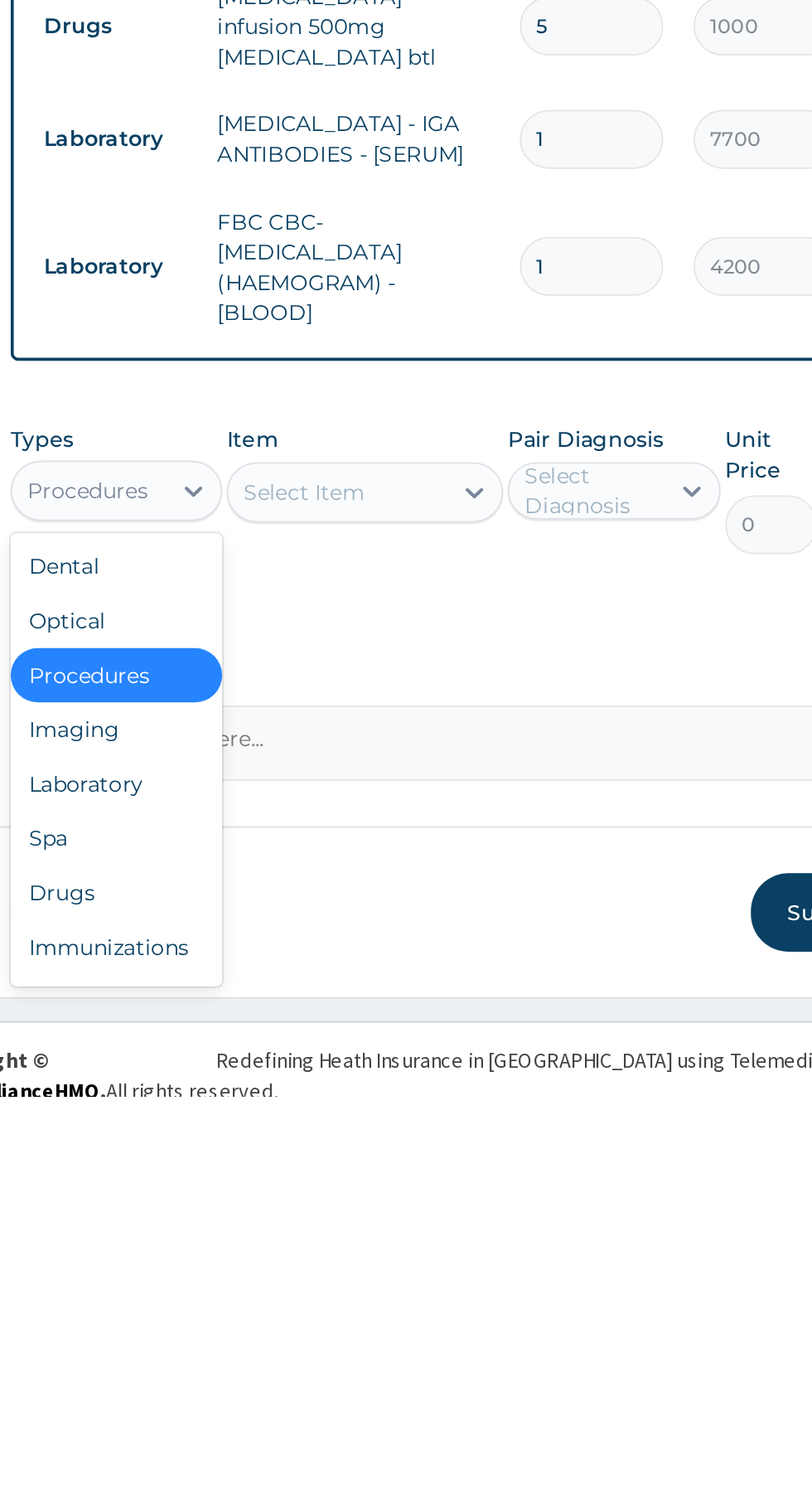
click at [288, 1317] on div "Laboratory" at bounding box center [307, 1331] width 116 height 30
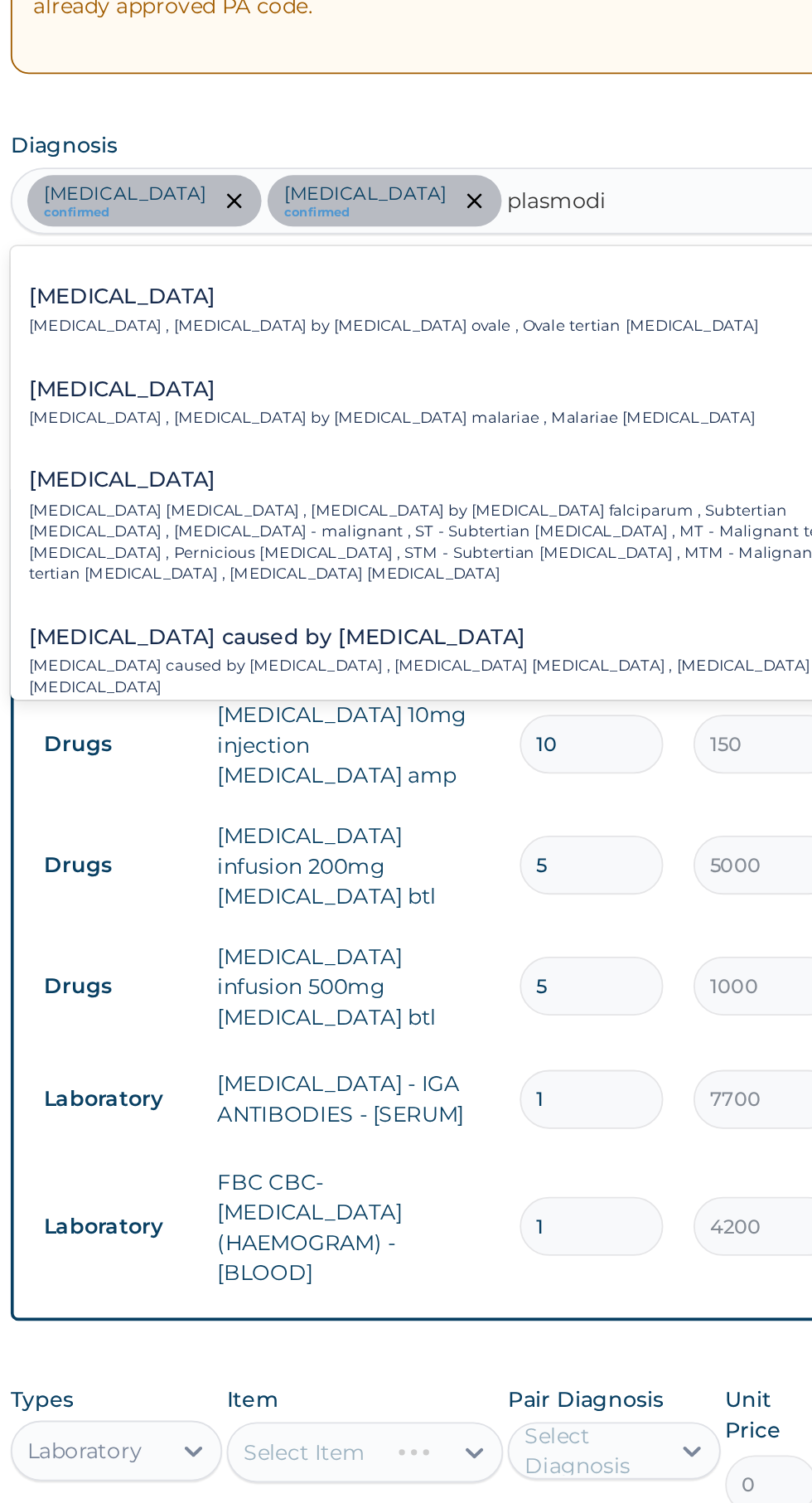
scroll to position [102, 0]
click at [313, 655] on p "Falciparum malaria , Malignant tertian malaria , Malaria by Plasmodium falcipar…" at bounding box center [485, 671] width 453 height 47
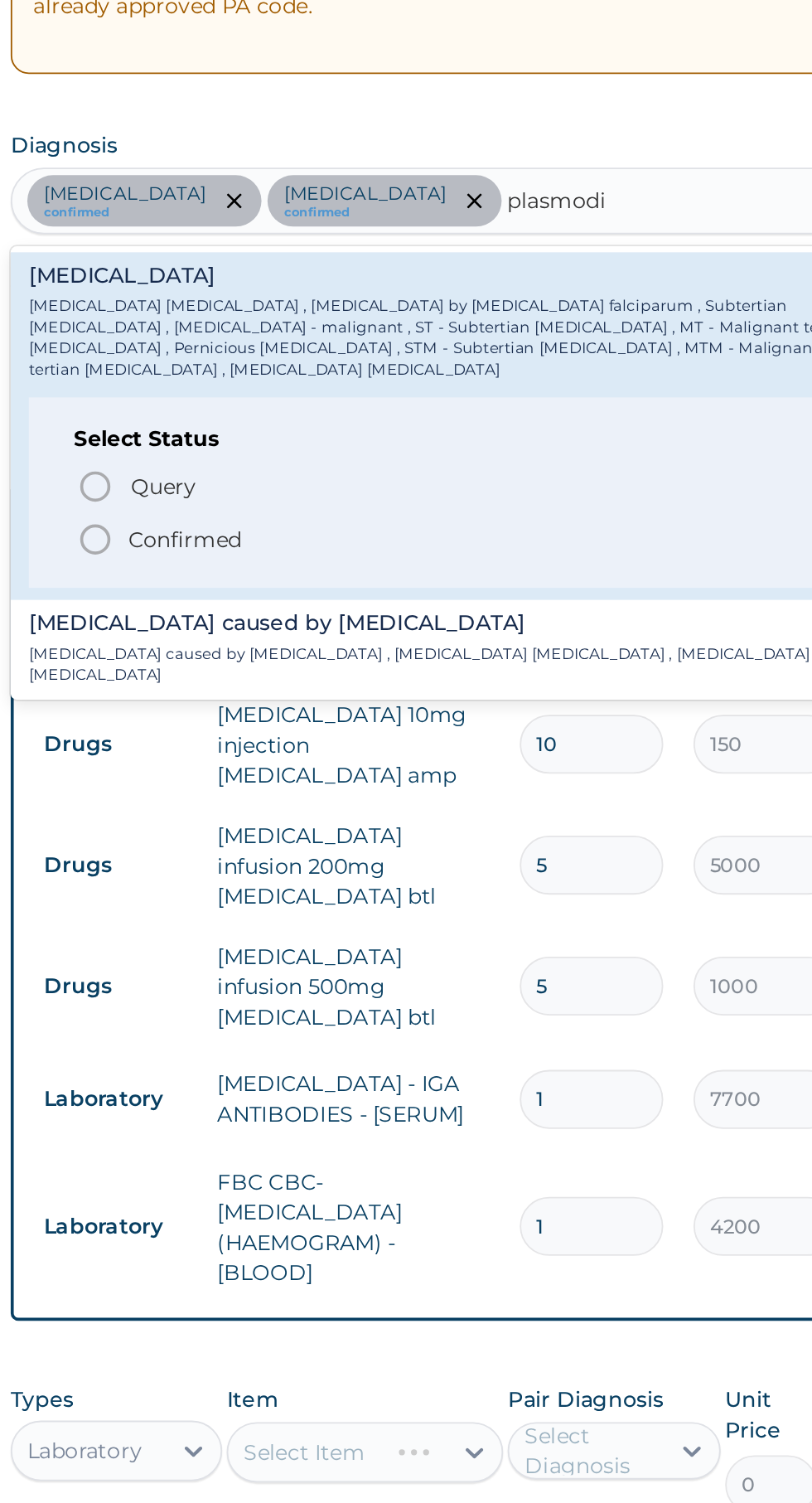
scroll to position [231, 0]
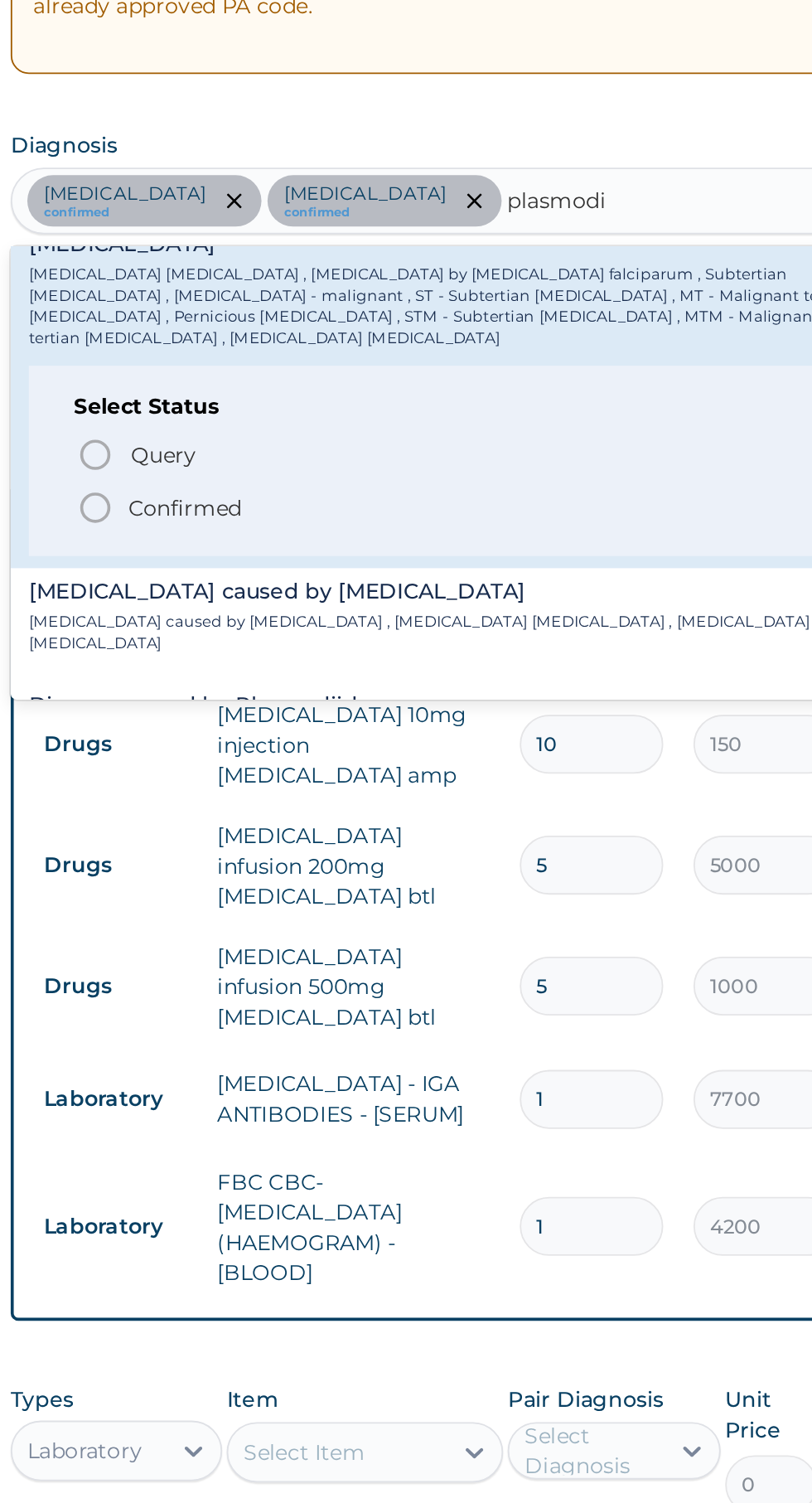
click at [288, 645] on circle "status option filled" at bounding box center [295, 653] width 15 height 15
type input "plasmodi"
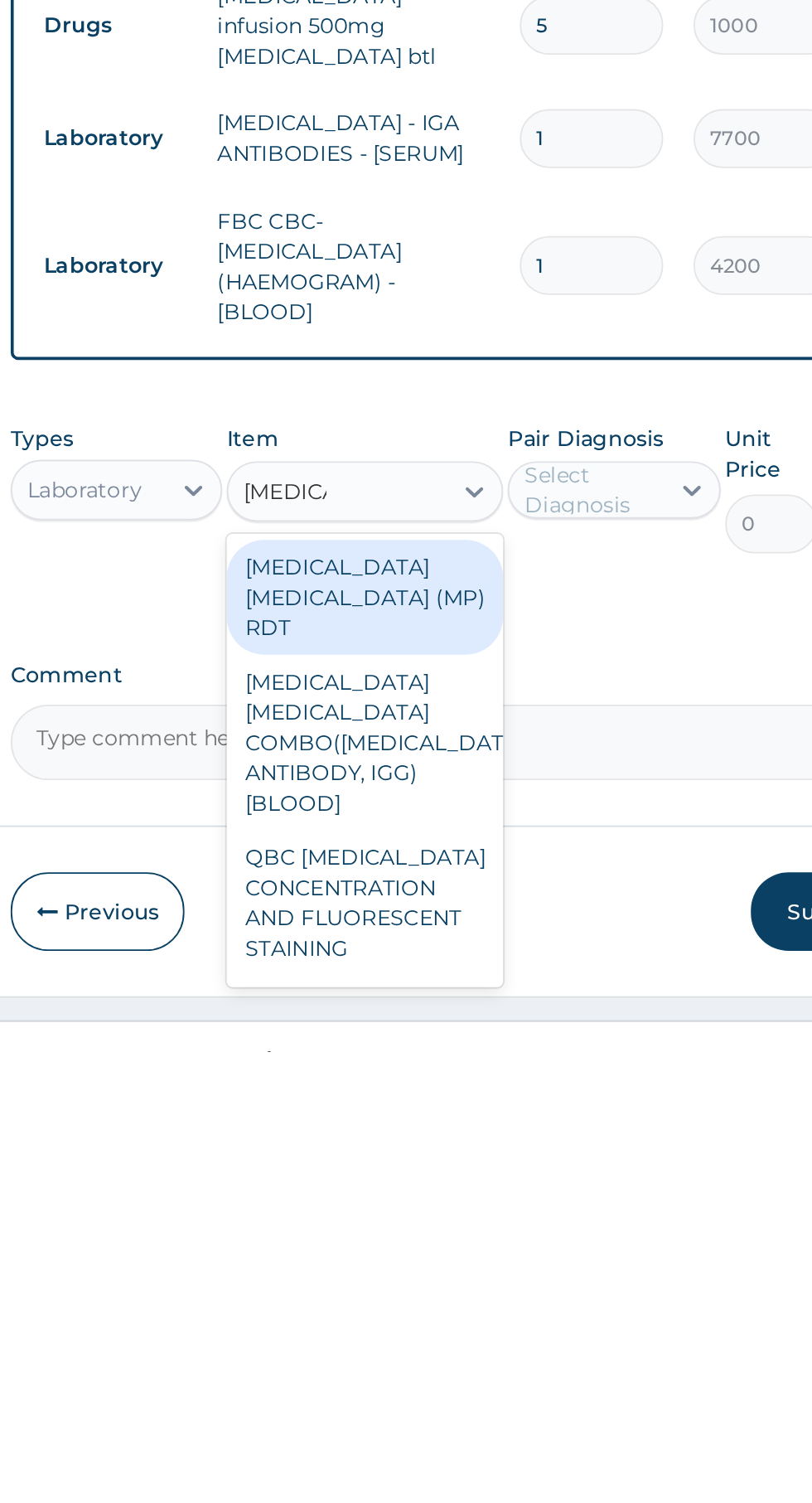
scroll to position [27, 0]
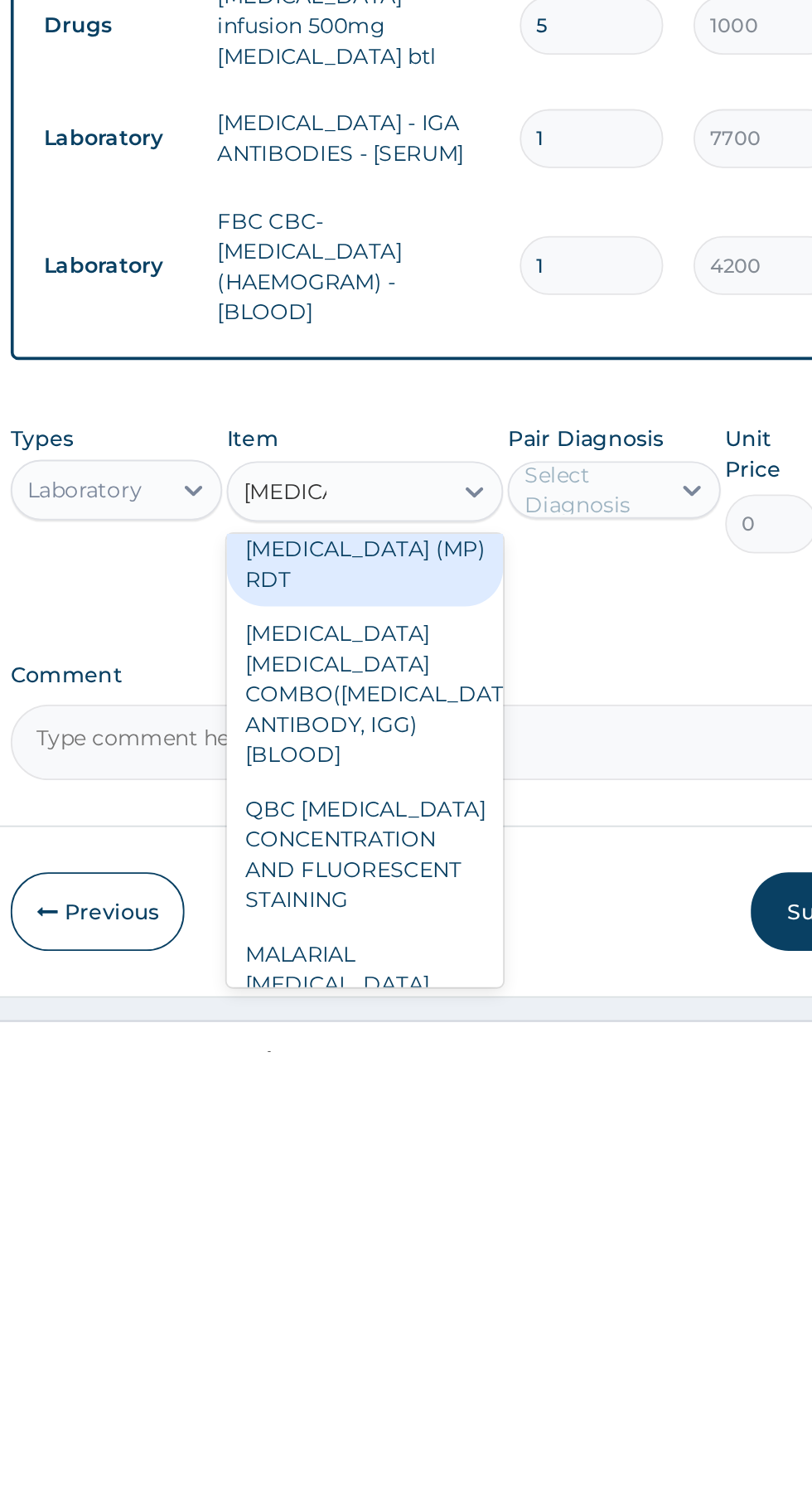
click at [409, 1434] on div "MALARIAL PARASITE THICK AND THIN FILMS - [BLOOD]" at bounding box center [442, 1473] width 151 height 79
type input "malaria"
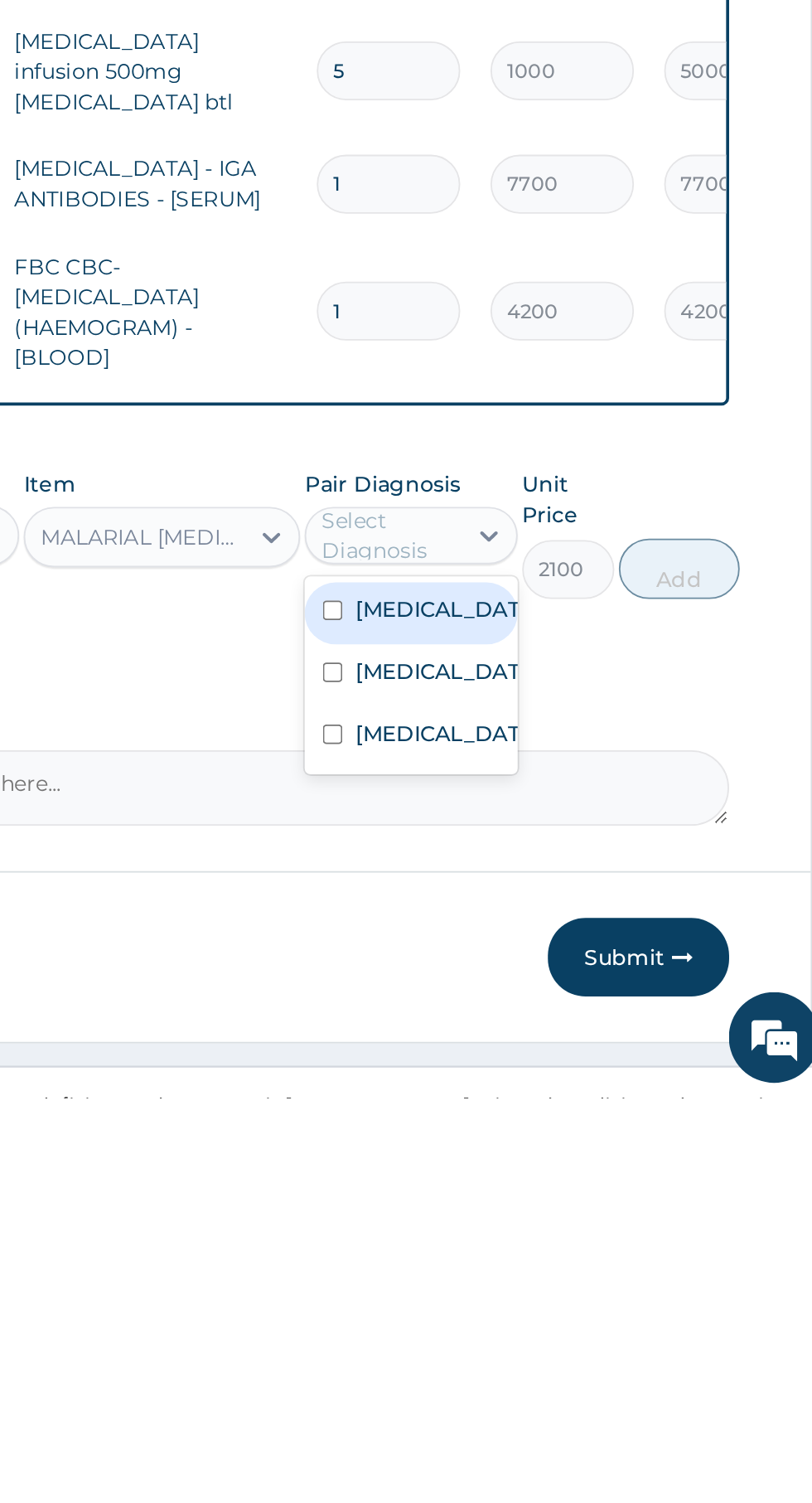
scroll to position [0, 0]
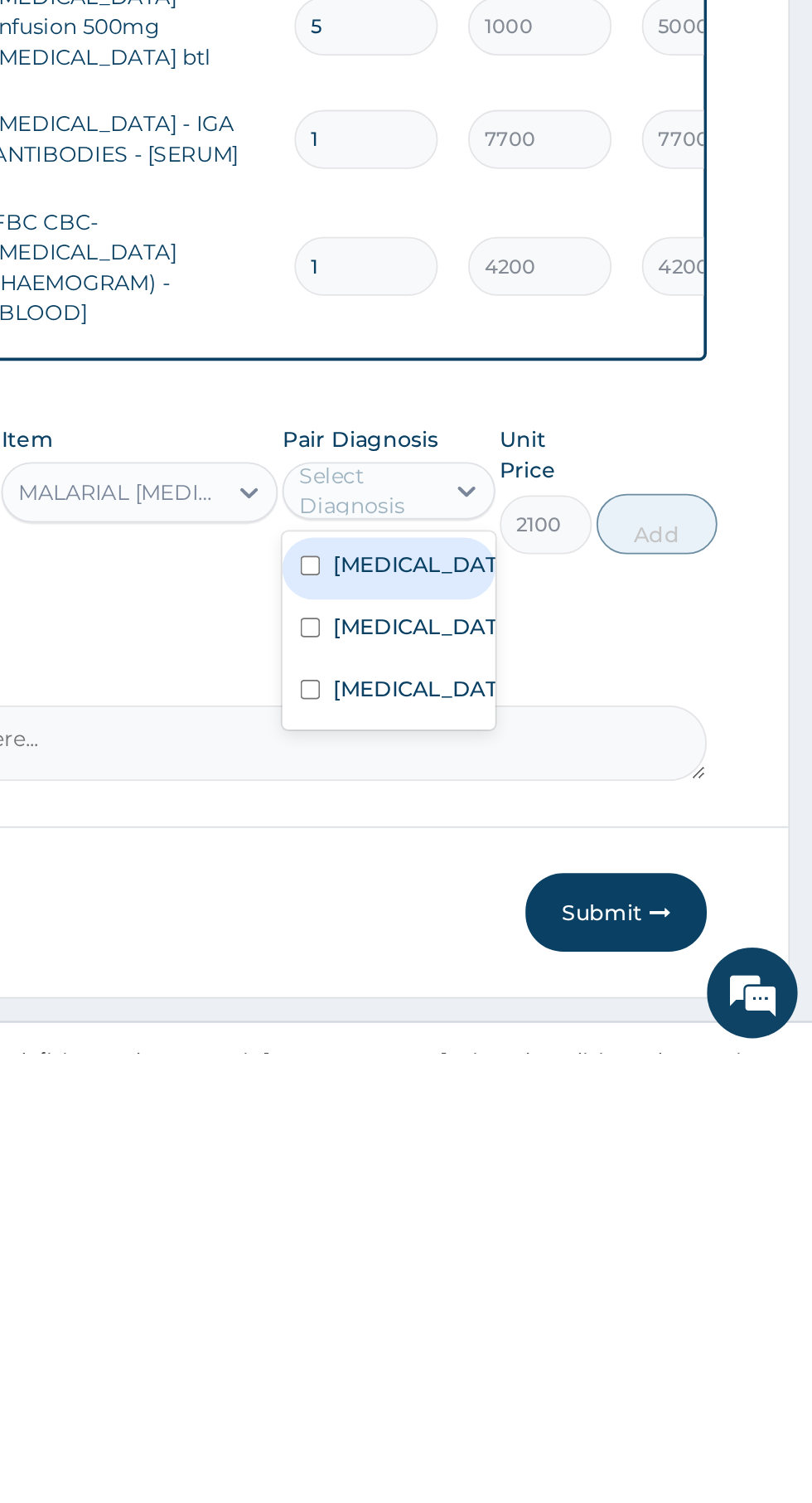
click at [542, 1298] on input "checkbox" at bounding box center [536, 1304] width 11 height 11
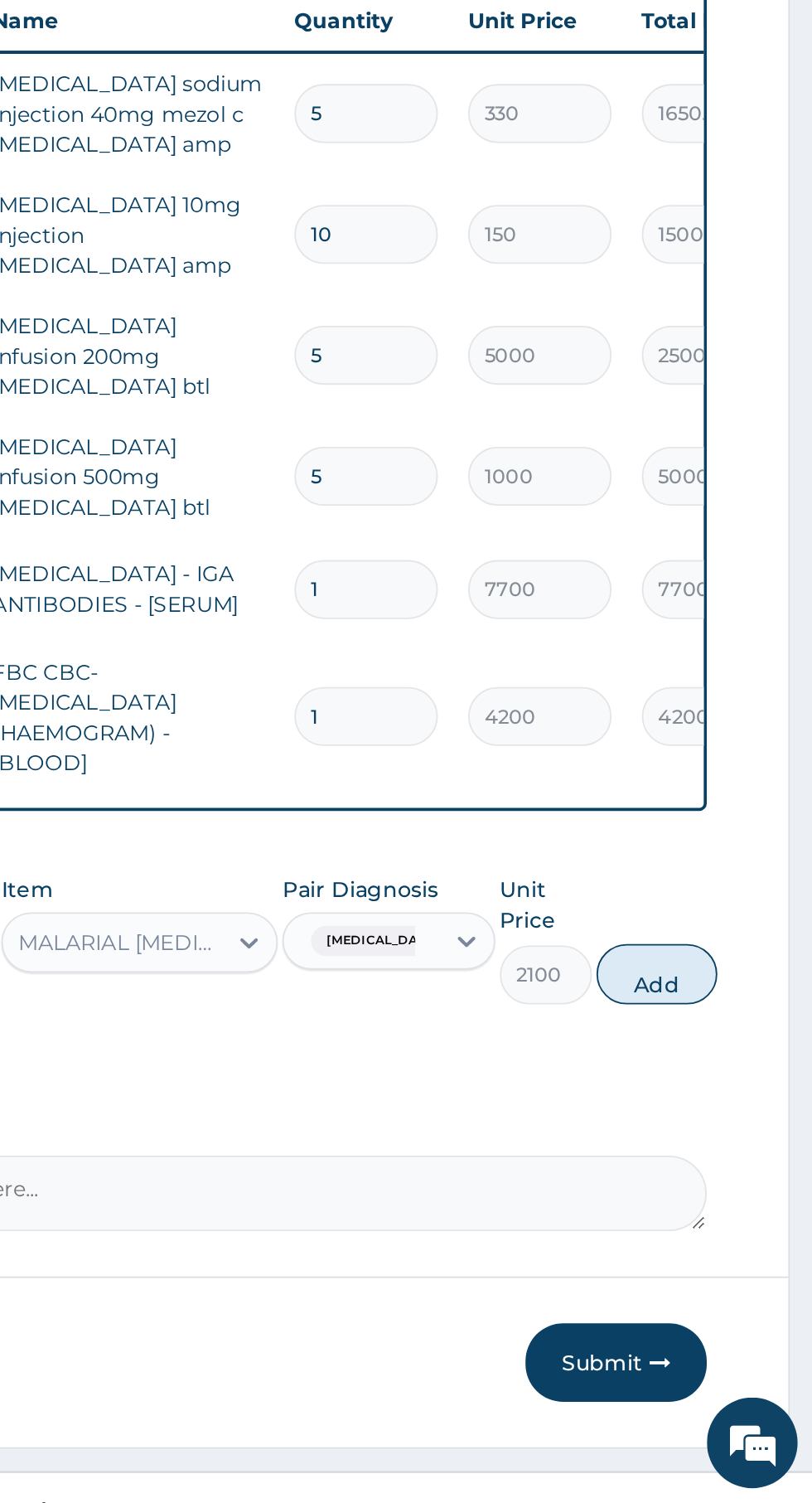
click at [736, 1196] on button "Add" at bounding box center [726, 1213] width 66 height 33
type input "0"
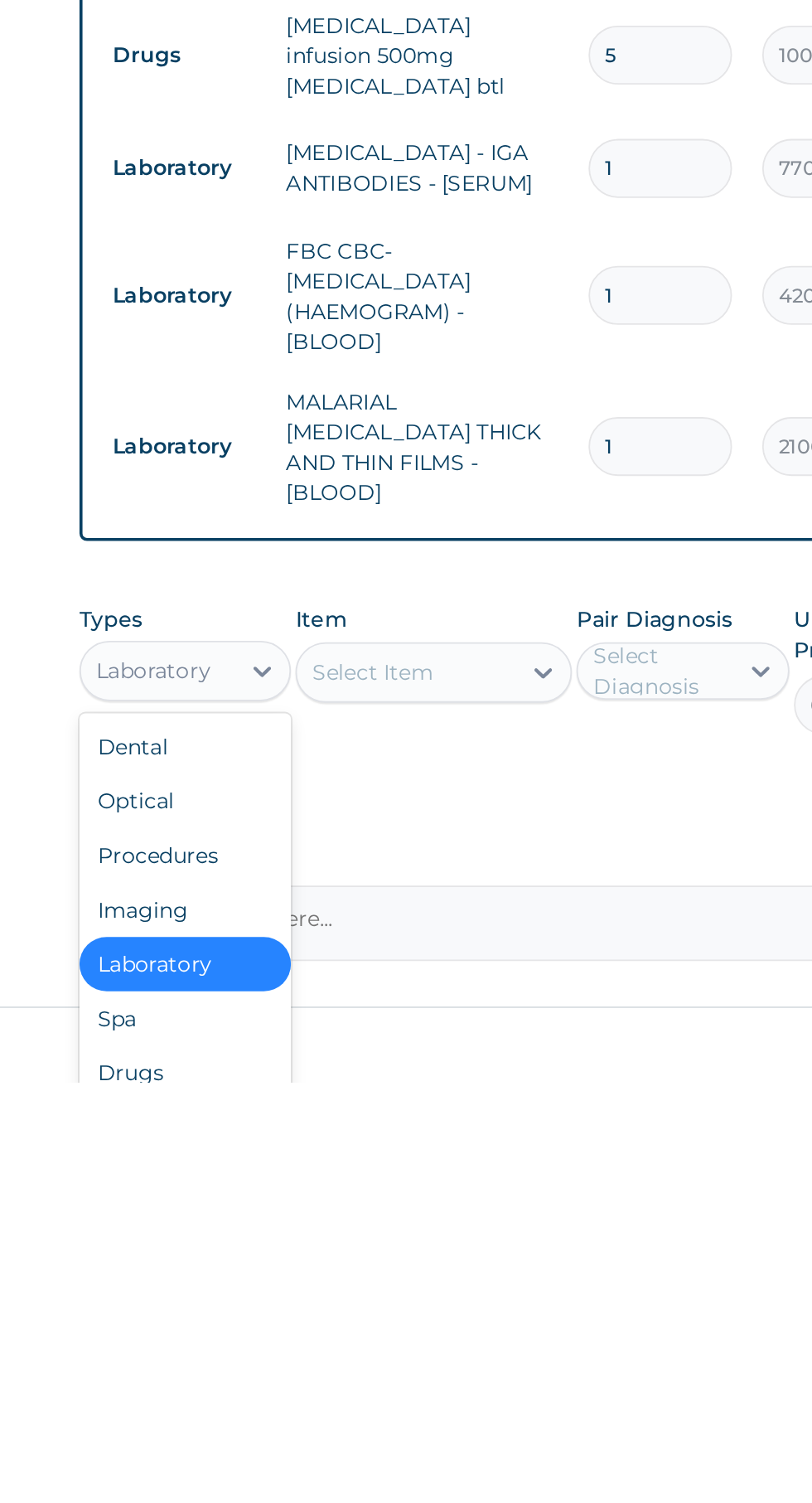
click at [276, 1364] on div "Procedures" at bounding box center [307, 1379] width 116 height 30
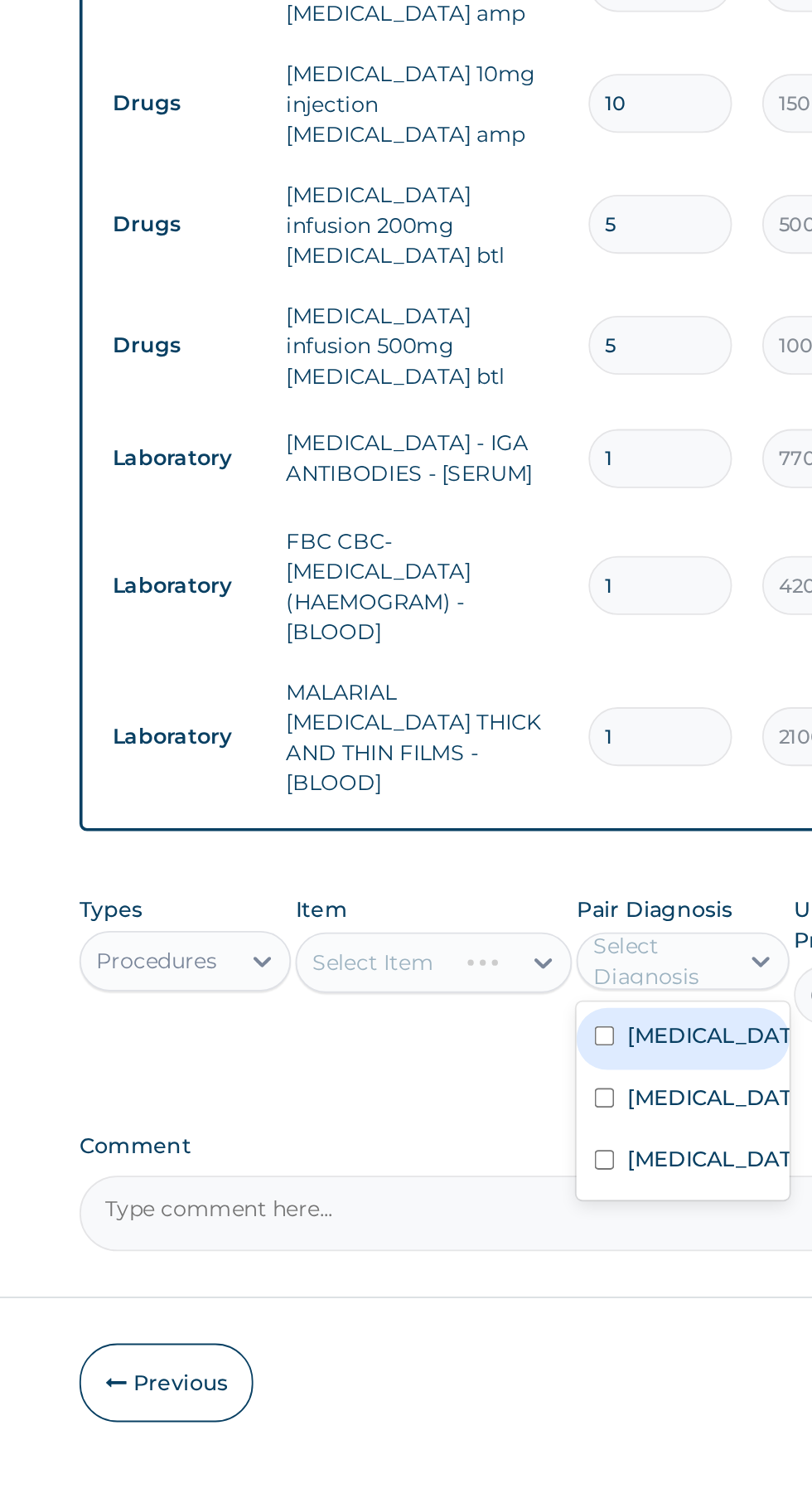
scroll to position [90, 0]
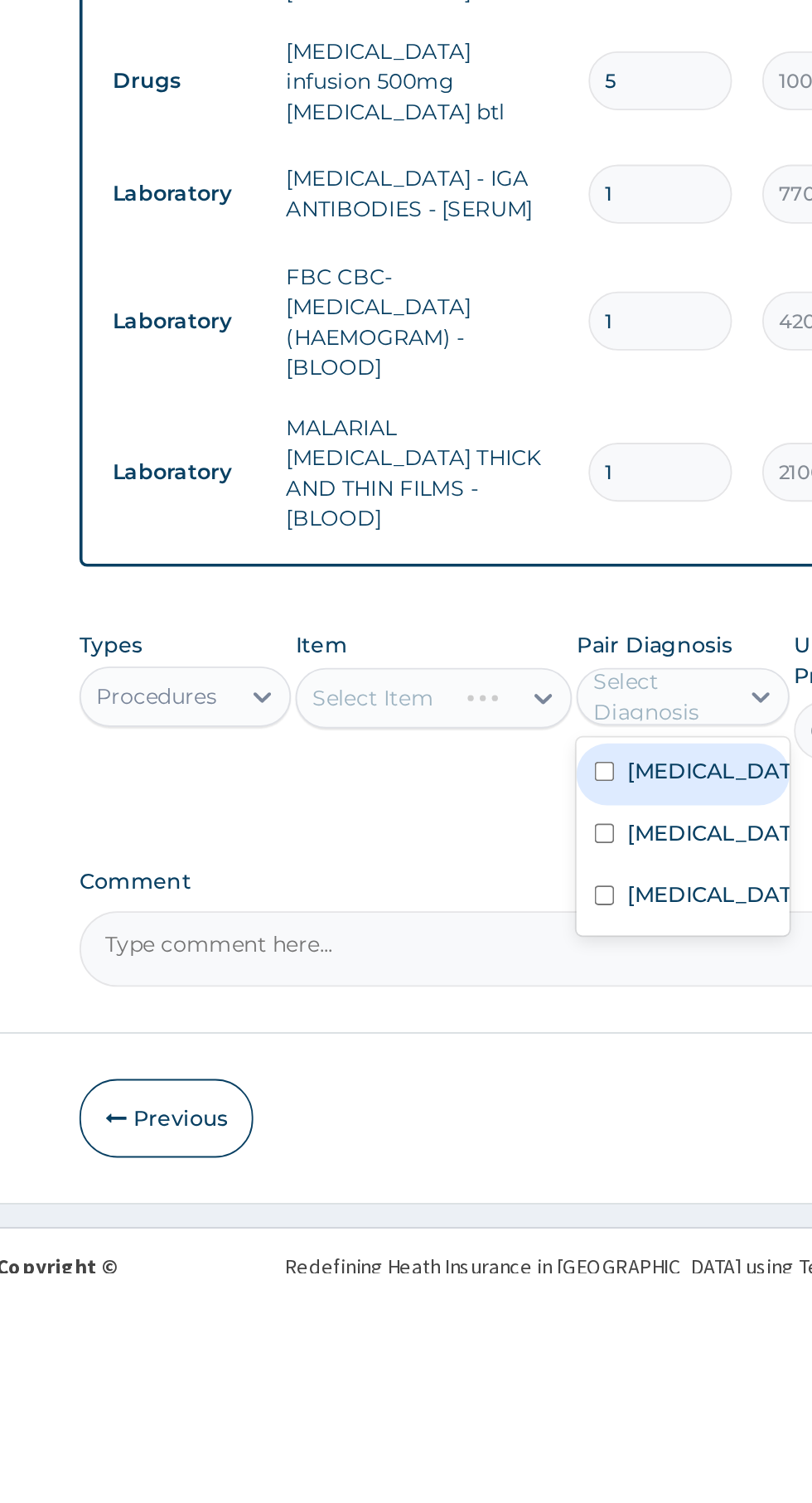
click at [603, 1219] on label "Peptic ulcer" at bounding box center [596, 1227] width 96 height 17
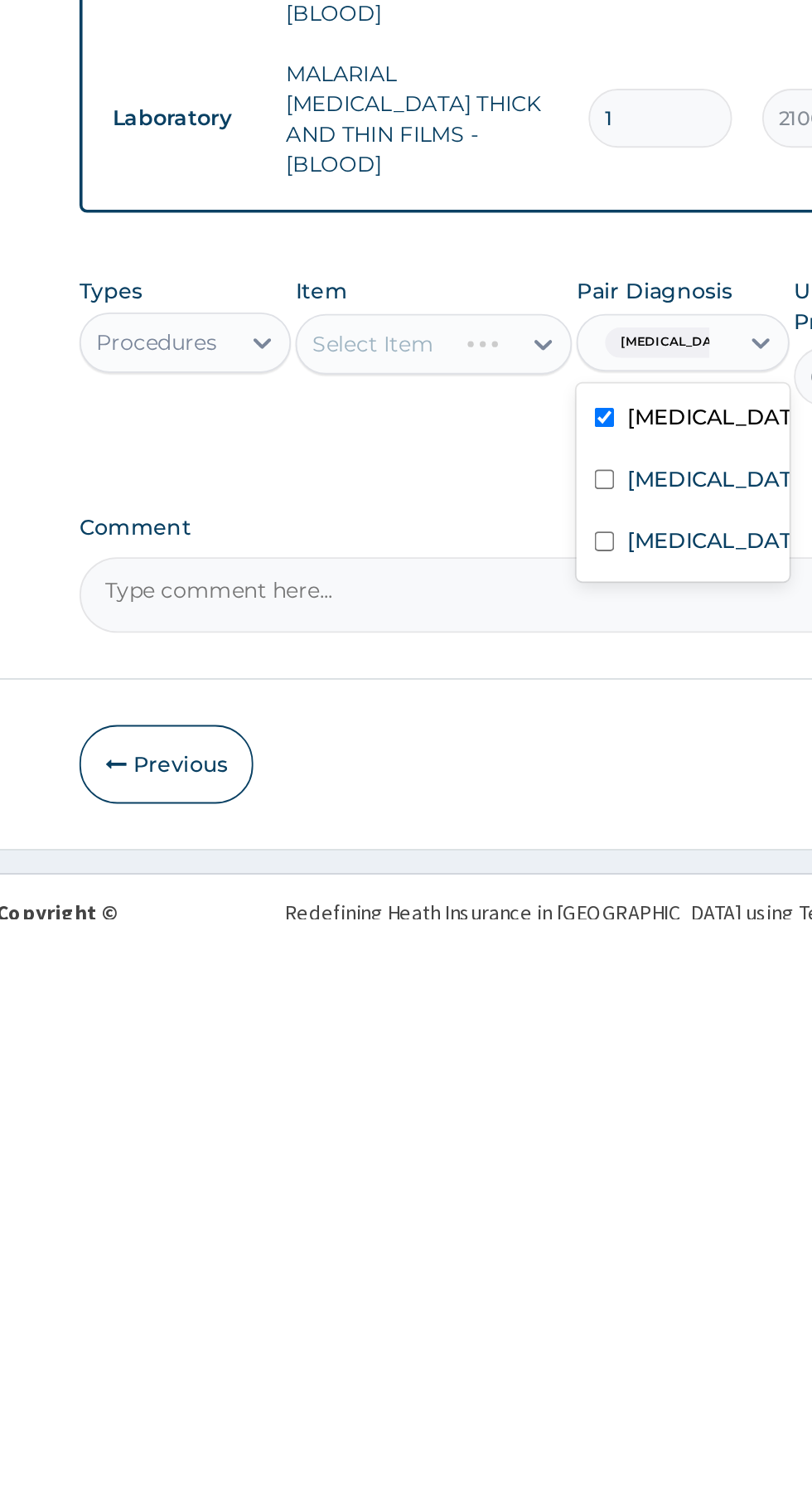
click at [604, 1287] on label "Falciparum malaria" at bounding box center [596, 1296] width 96 height 17
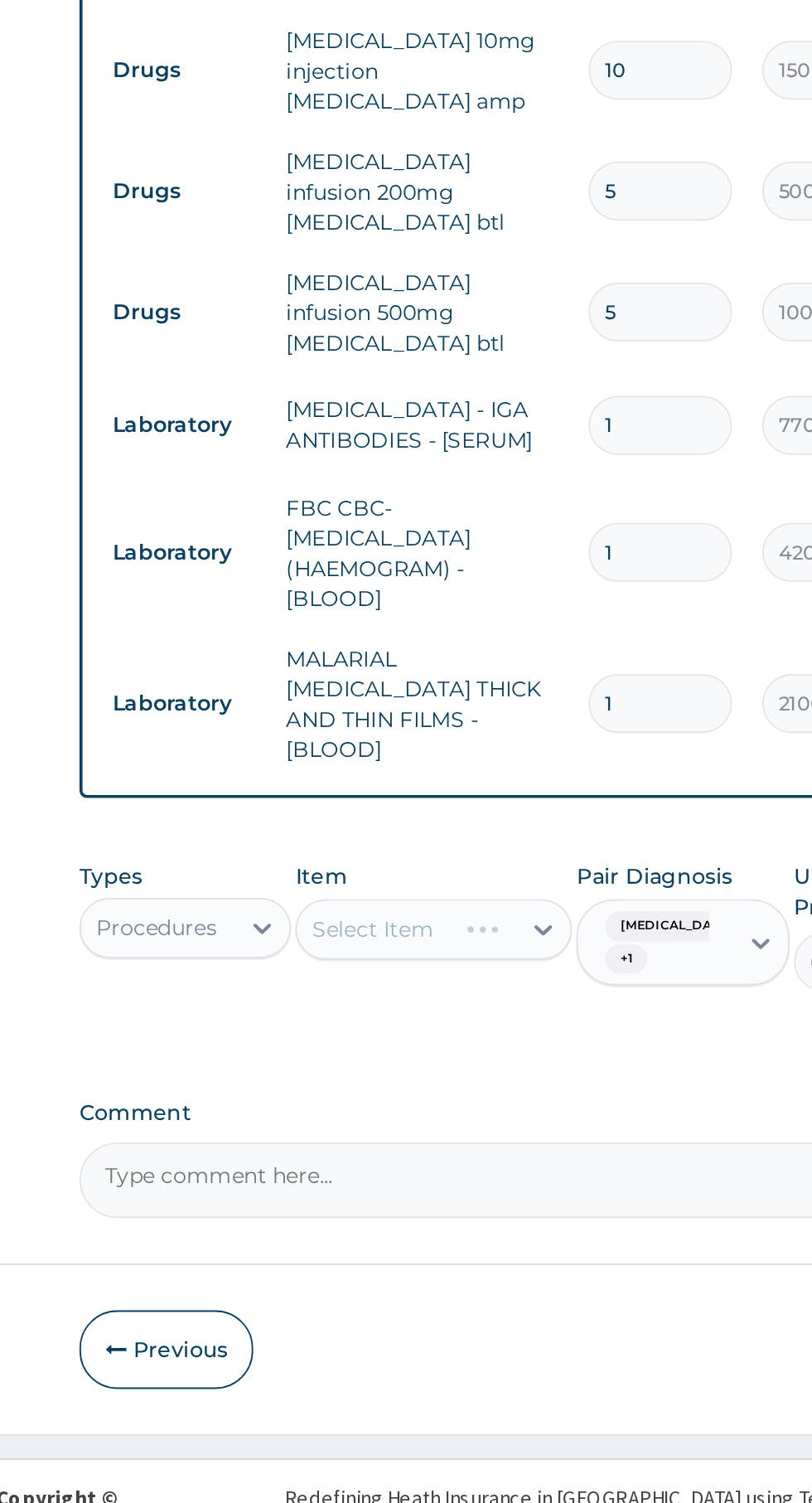
click at [509, 1171] on div "Select Item" at bounding box center [442, 1188] width 151 height 33
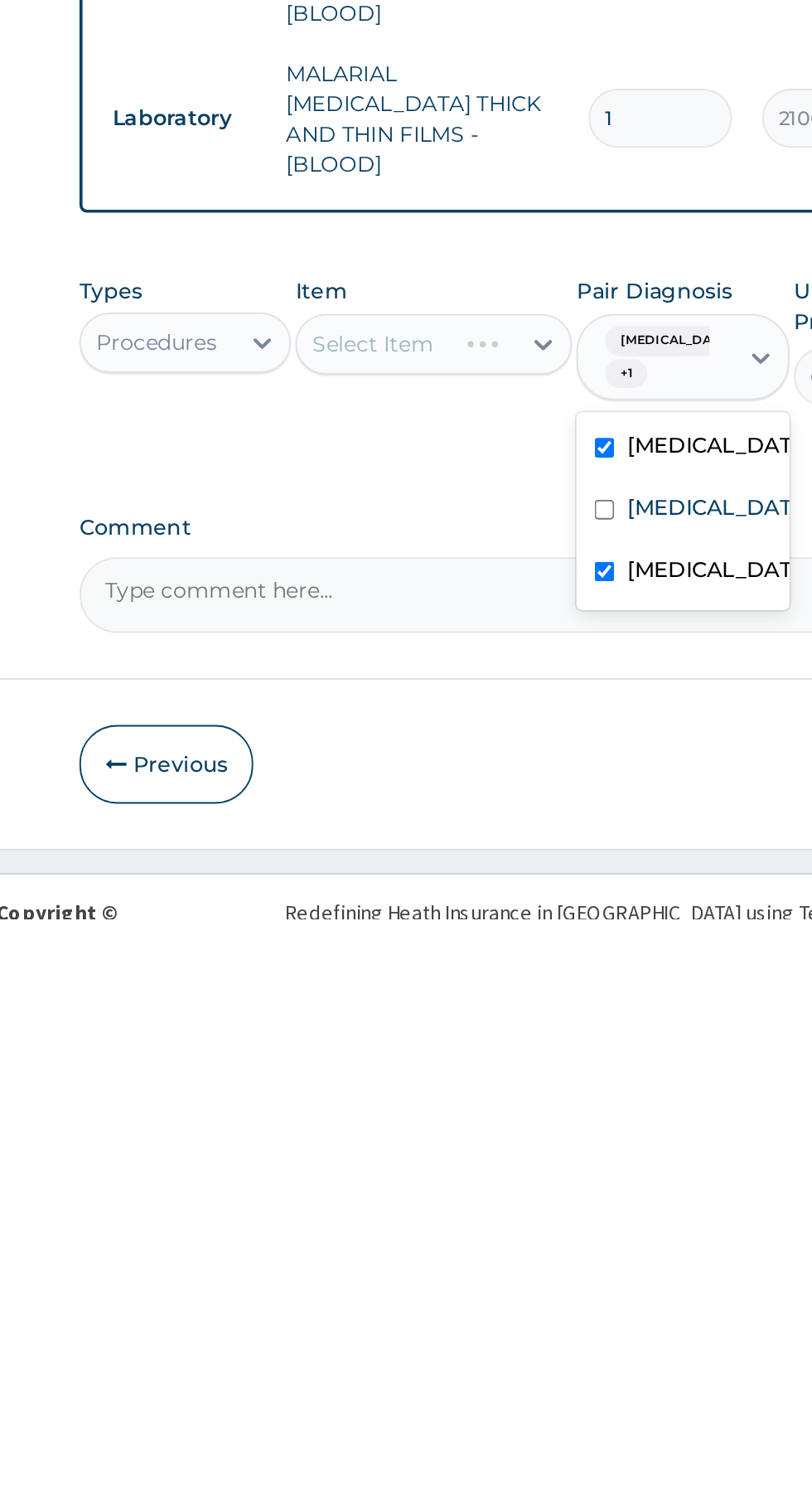
click at [591, 1262] on div "Sepsis" at bounding box center [579, 1279] width 116 height 34
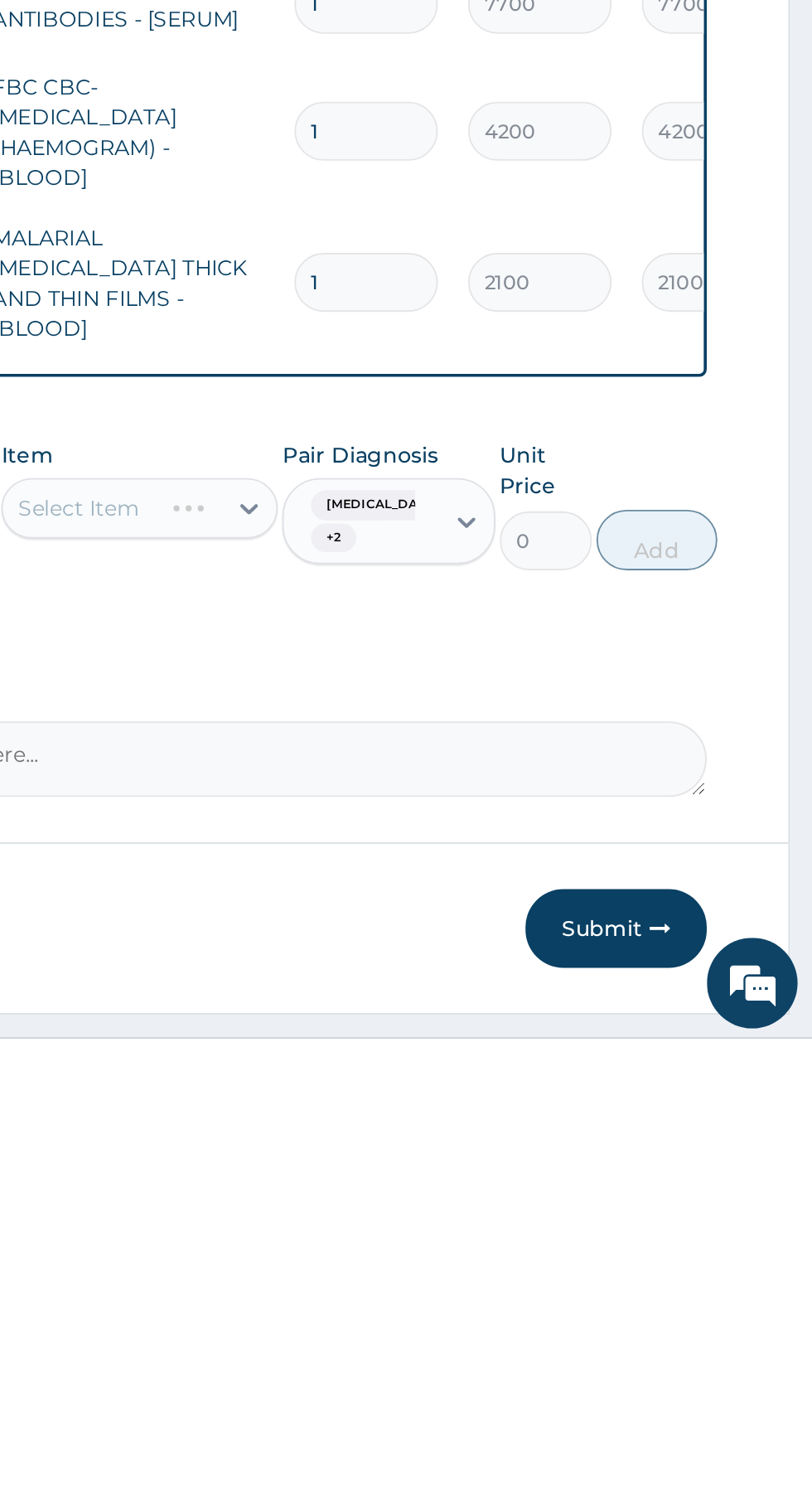
scroll to position [69, 0]
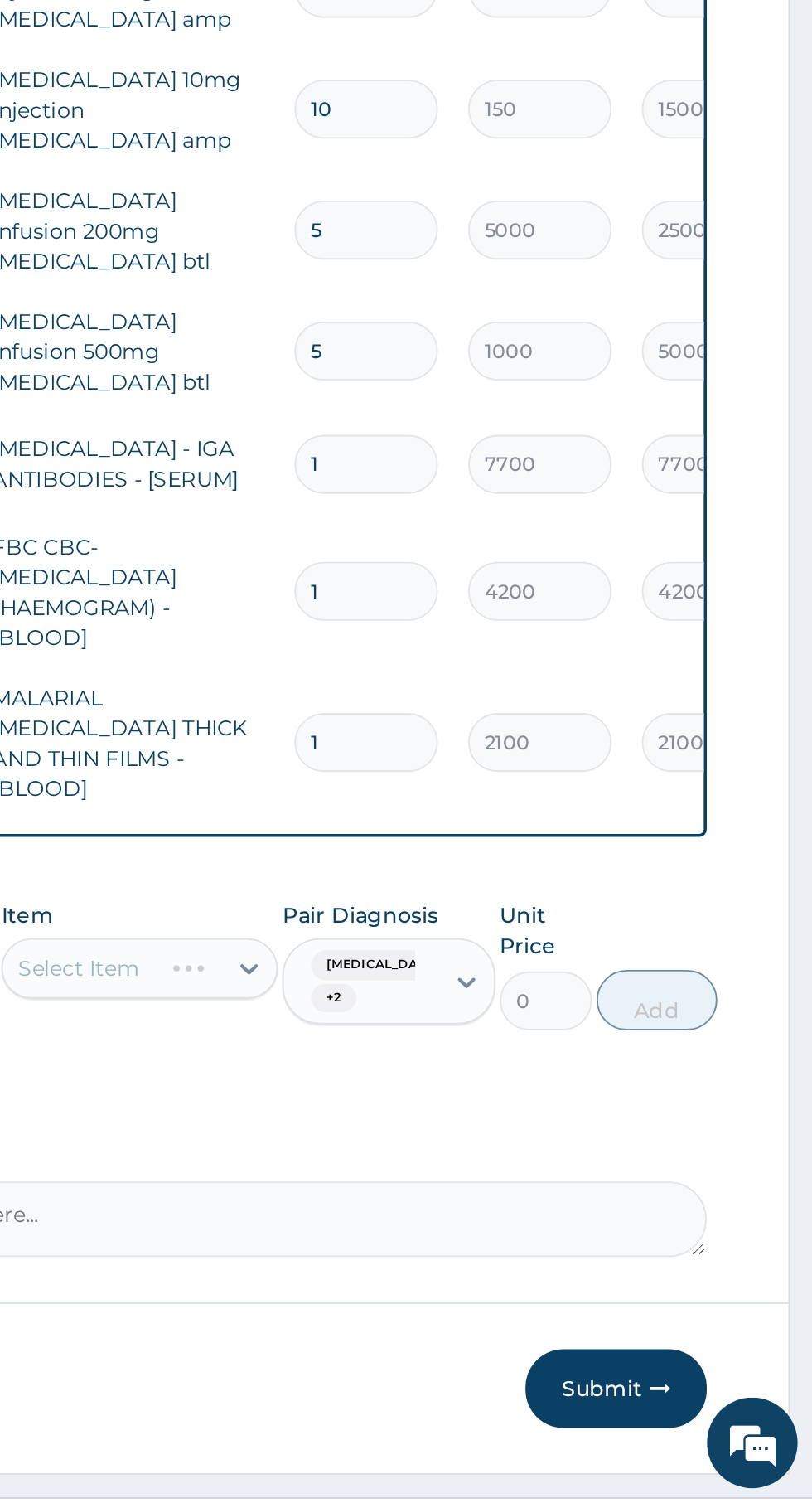
click at [724, 1164] on div "Types Procedures Item Select Item Pair Diagnosis Peptic ulcer + 2 Unit Price 0 …" at bounding box center [501, 1207] width 505 height 88
click at [710, 1418] on button "Submit" at bounding box center [704, 1439] width 100 height 43
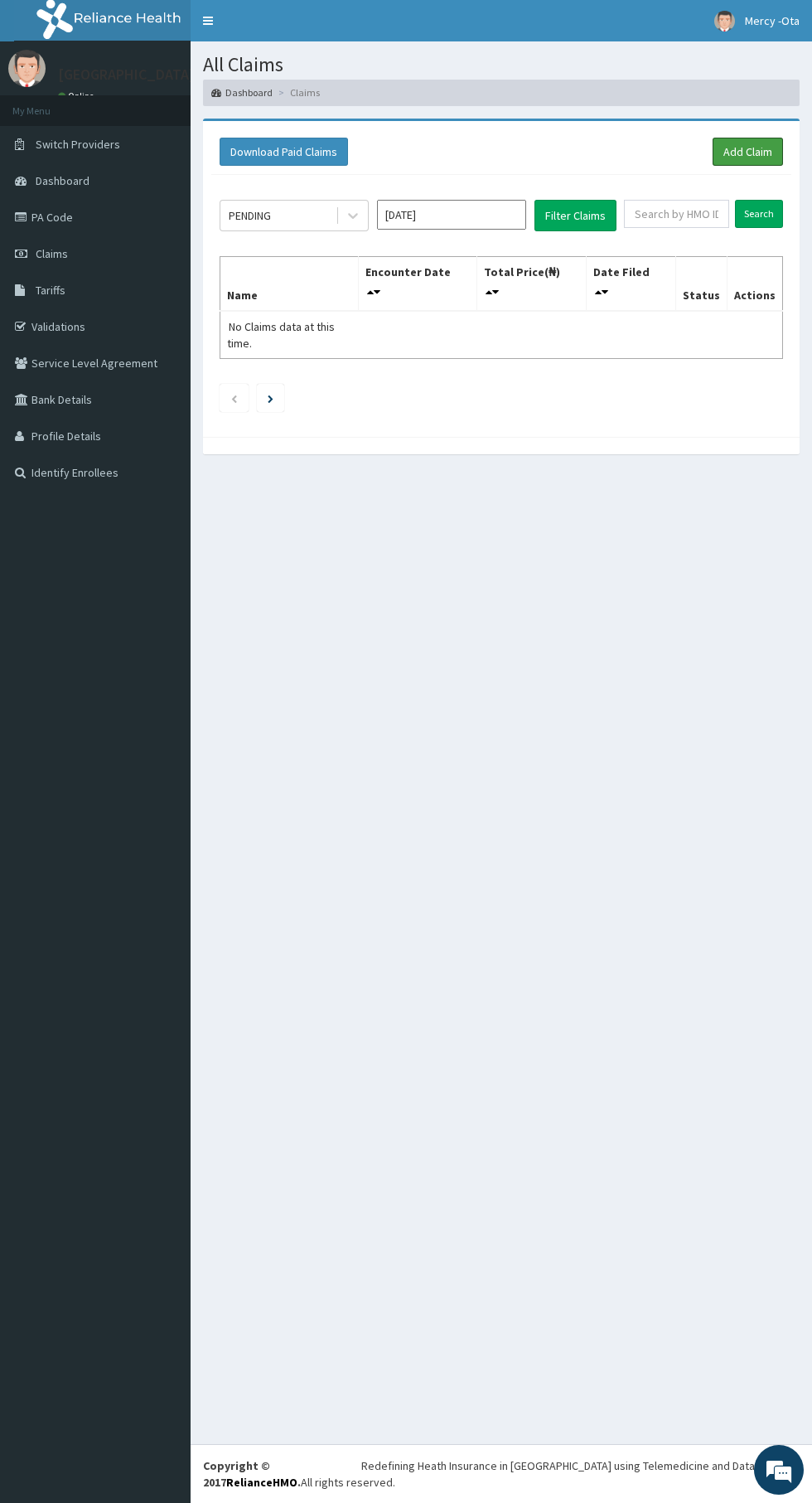
click at [779, 148] on link "Add Claim" at bounding box center [747, 151] width 70 height 29
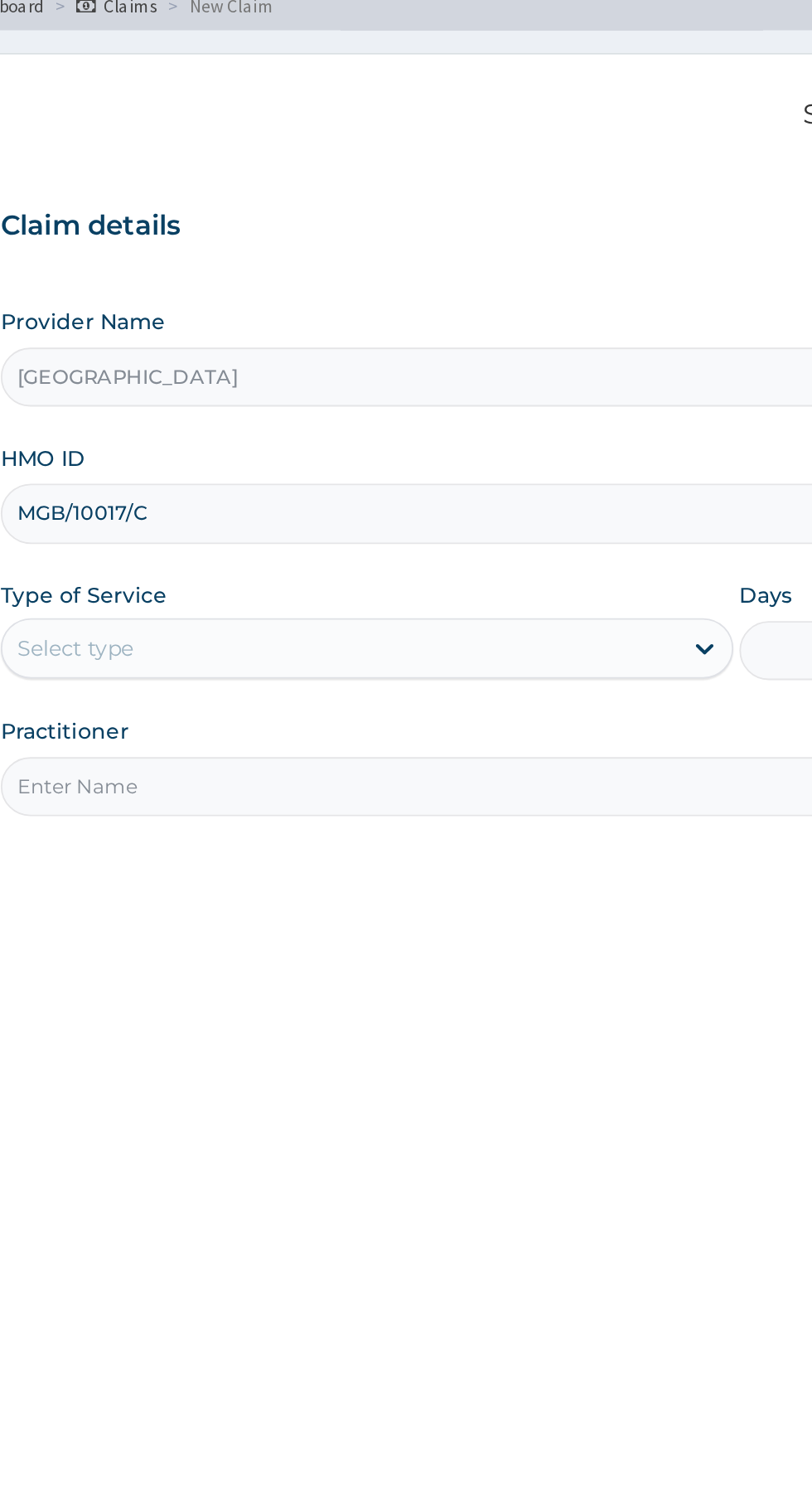
type input "MGB/10017/C"
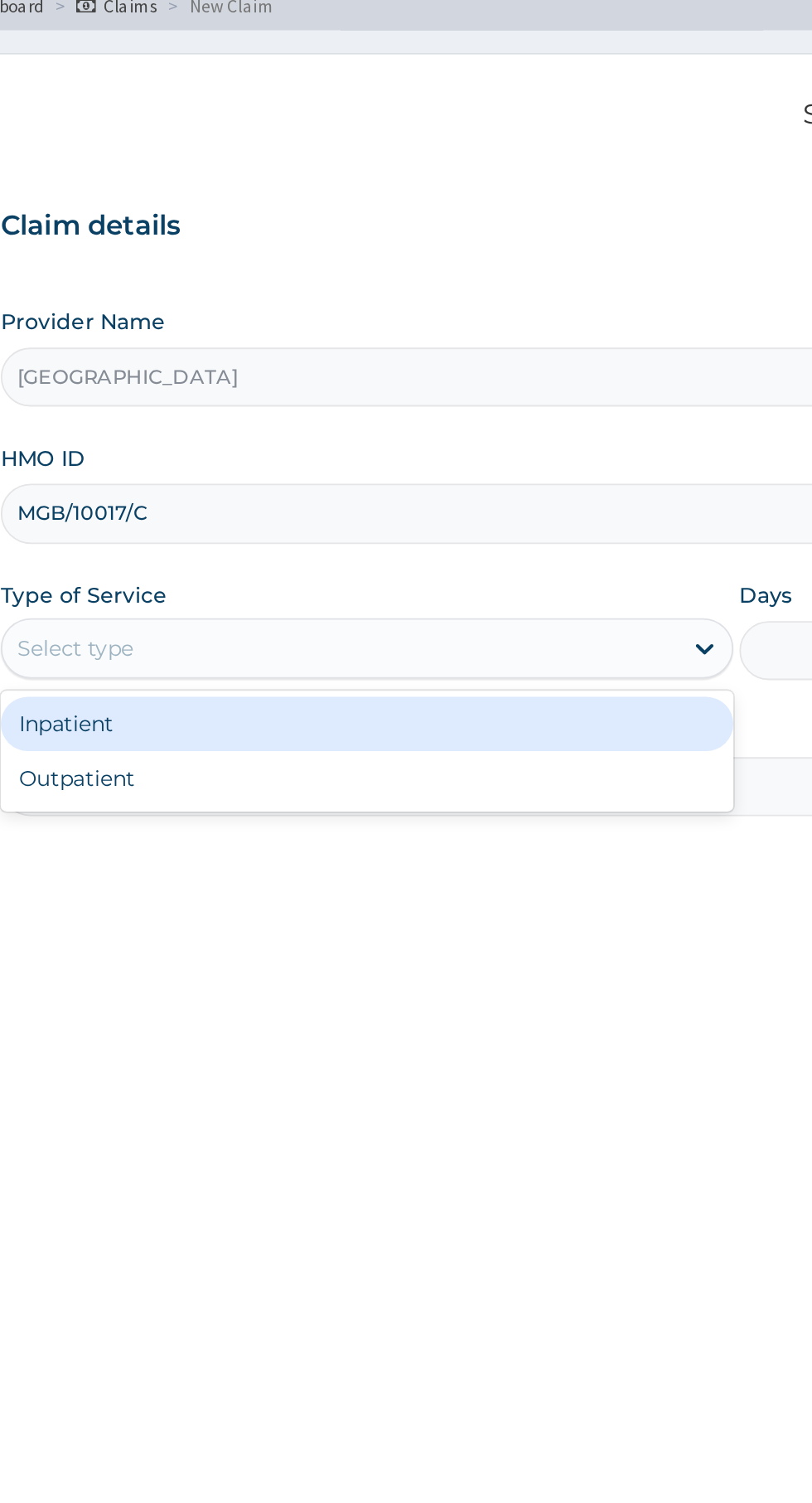
click at [286, 513] on div "Outpatient" at bounding box center [450, 516] width 402 height 30
type input "1"
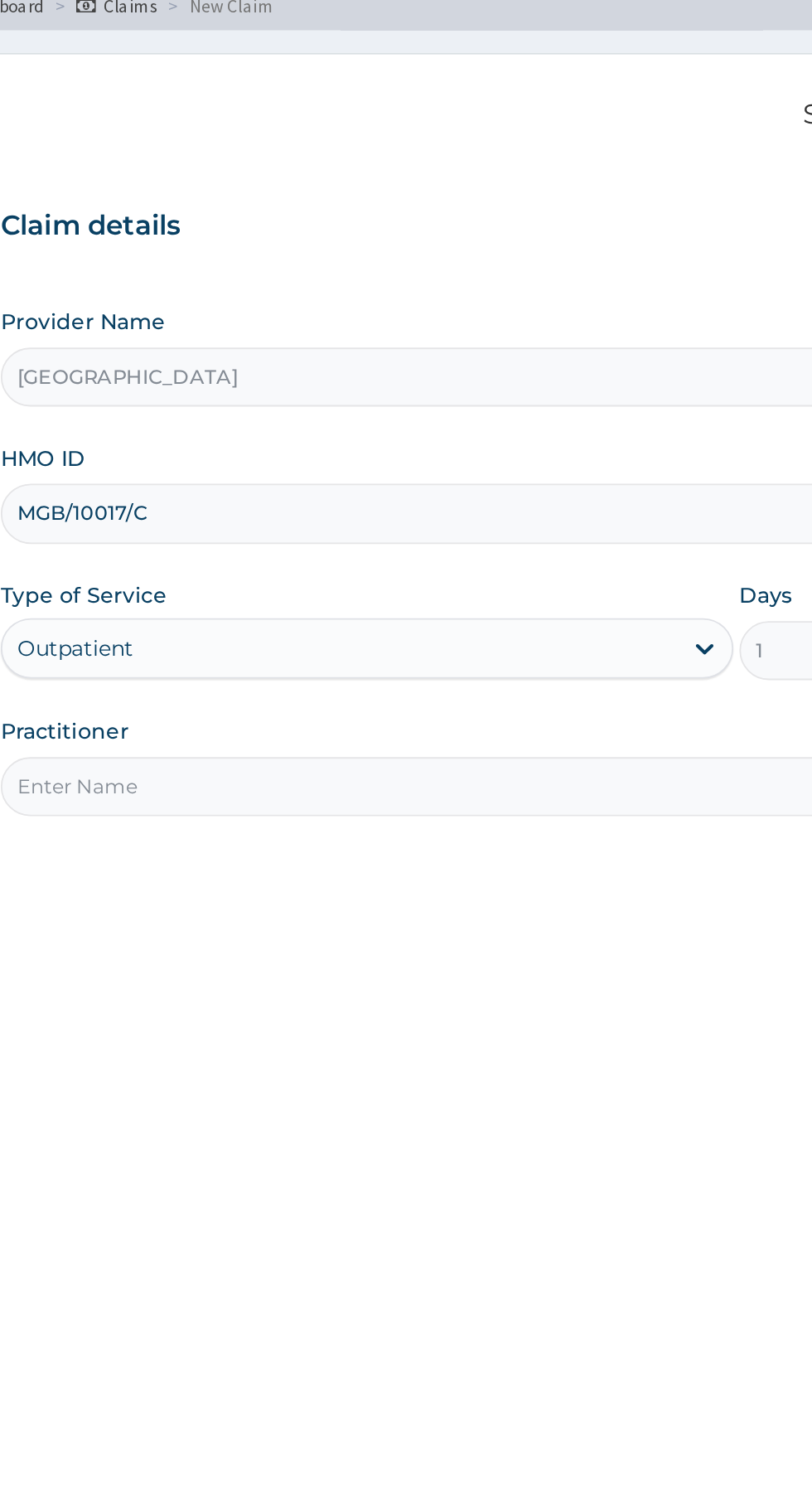
click at [299, 517] on input "Practitioner" at bounding box center [501, 520] width 505 height 32
type input "[PERSON_NAME]"
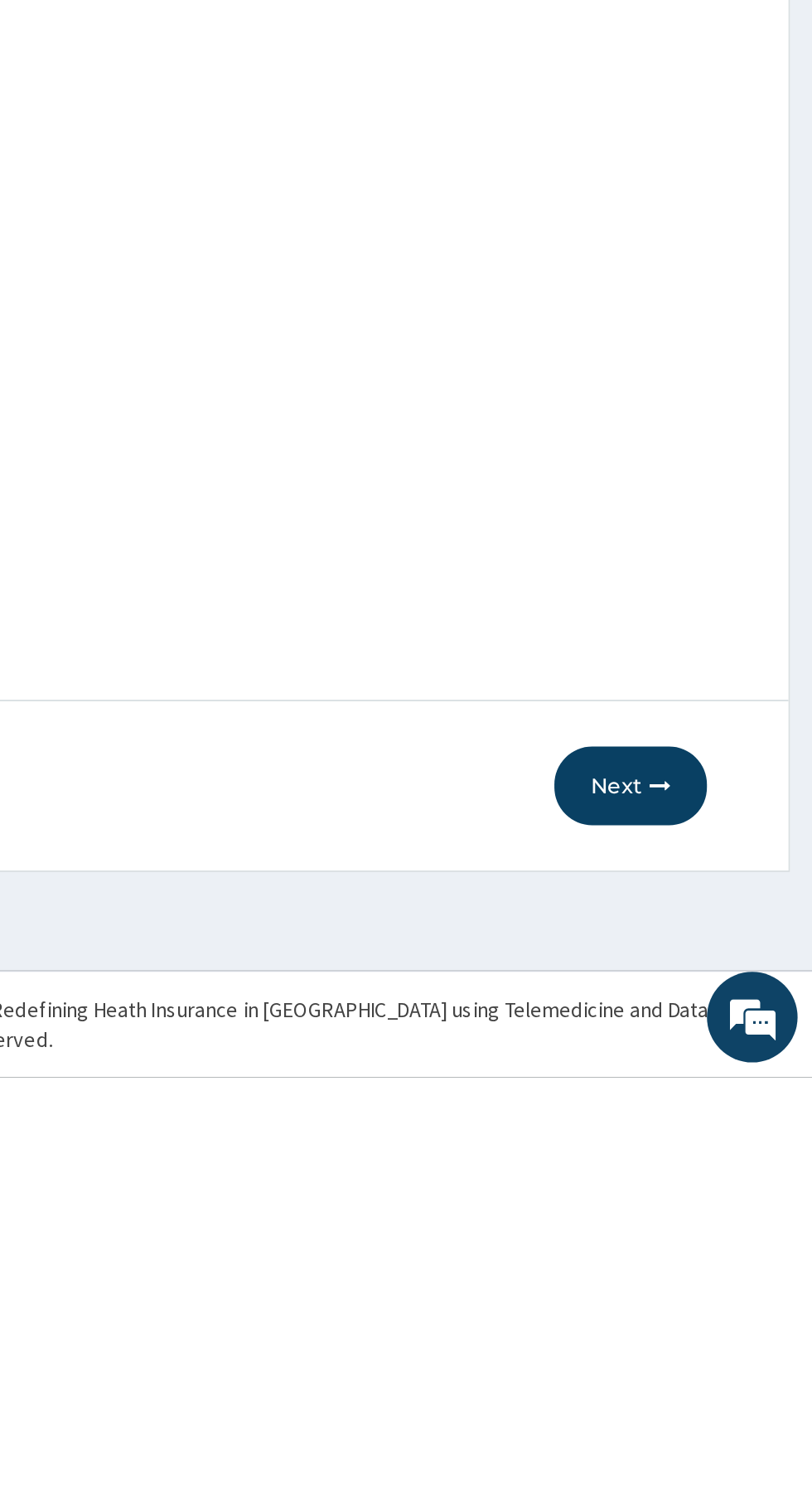
click at [713, 1346] on button "Next" at bounding box center [712, 1343] width 84 height 43
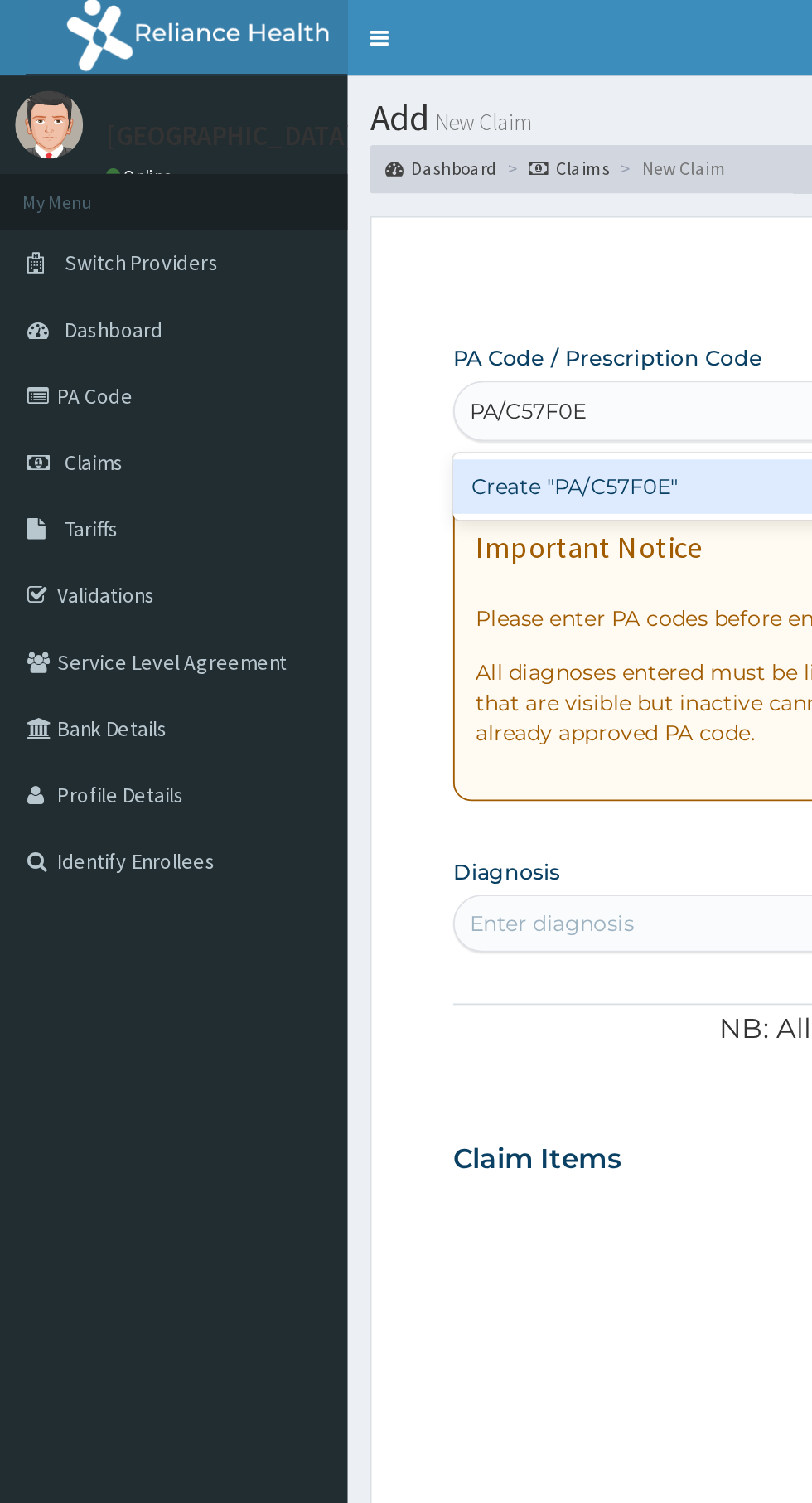
click at [409, 262] on div "Create "PA/C57F0E"" at bounding box center [417, 266] width 335 height 30
type input "PA/C57F0E"
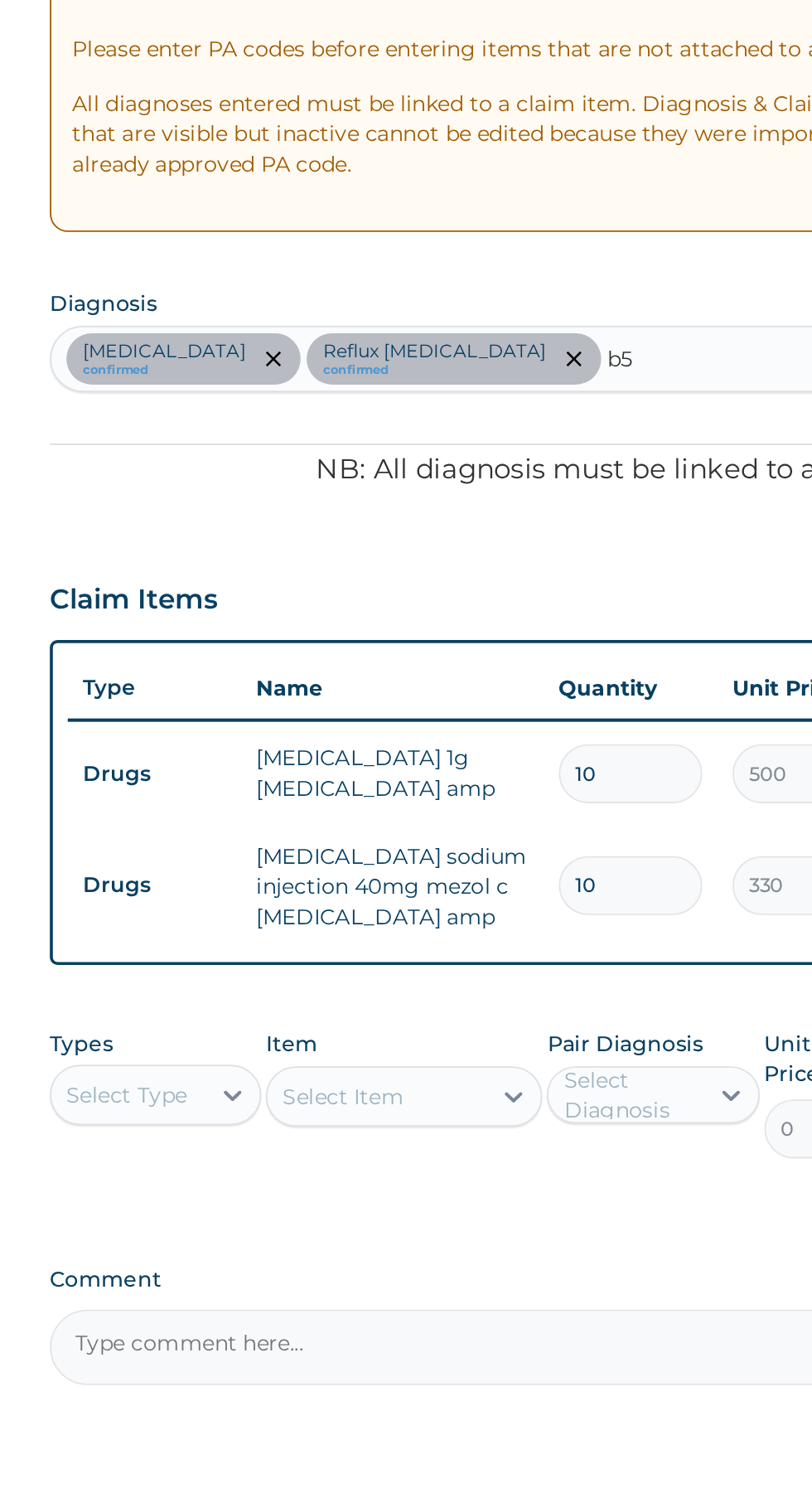
type input "b"
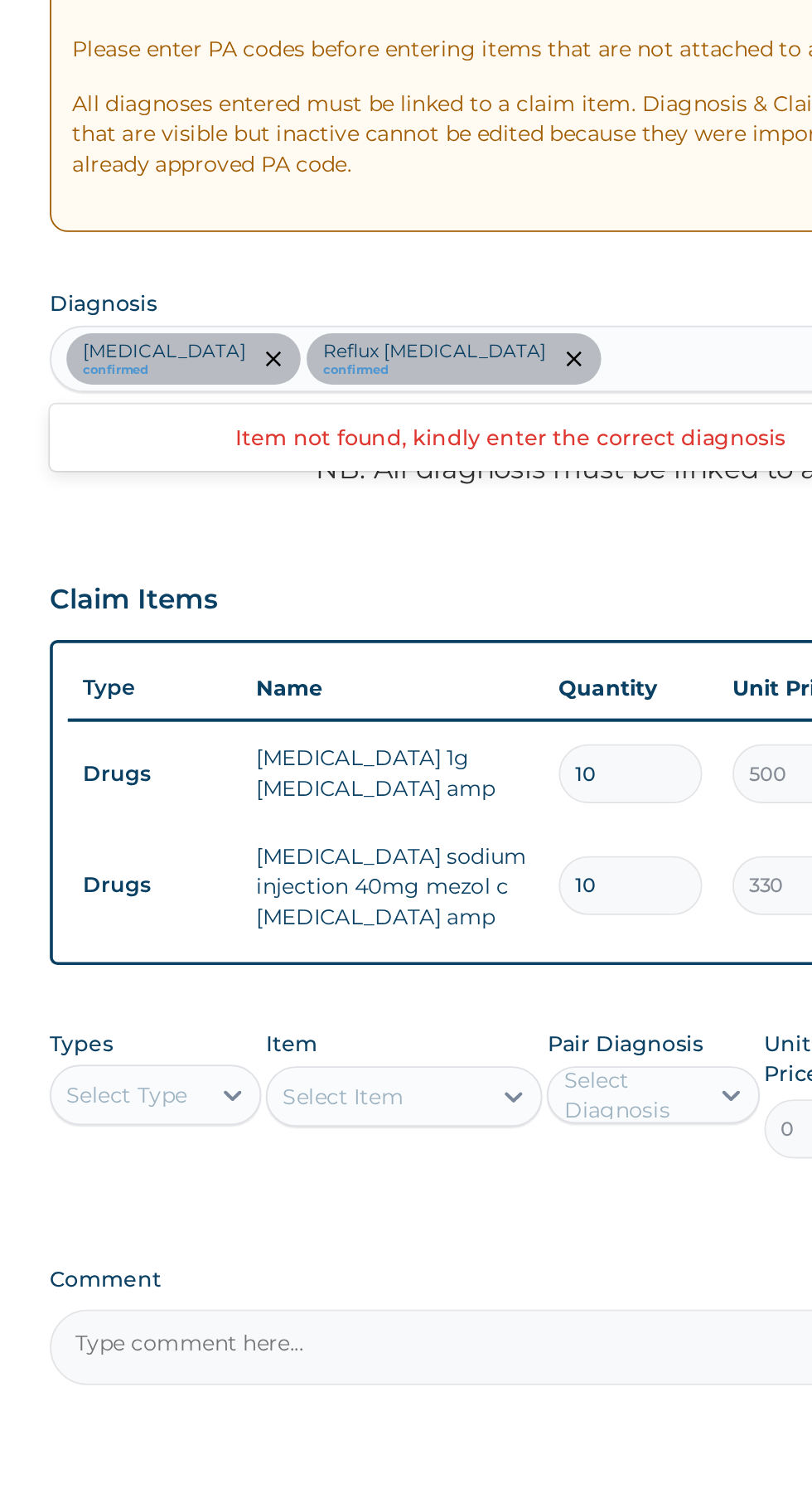
type input "0"
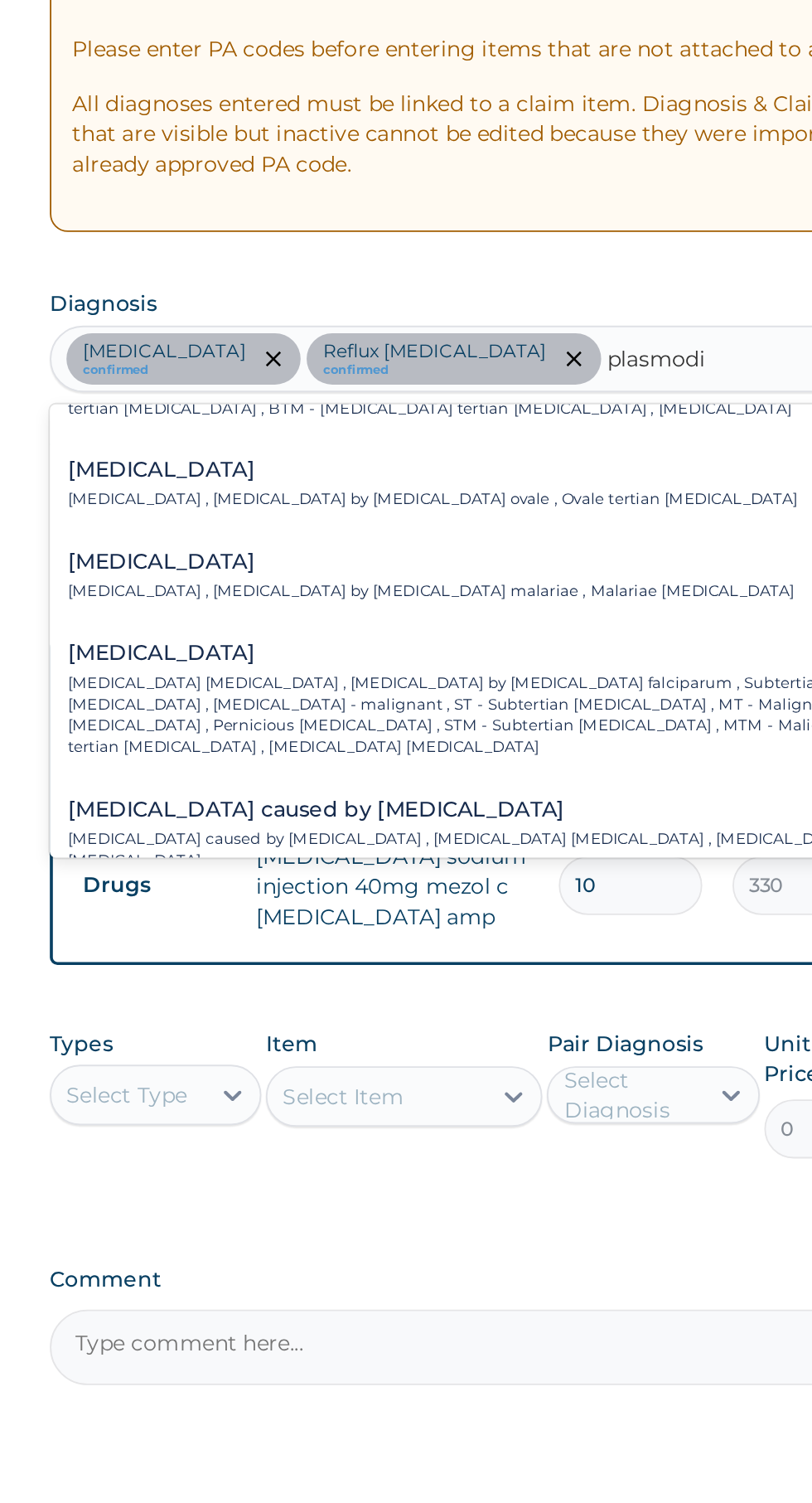
scroll to position [99, 0]
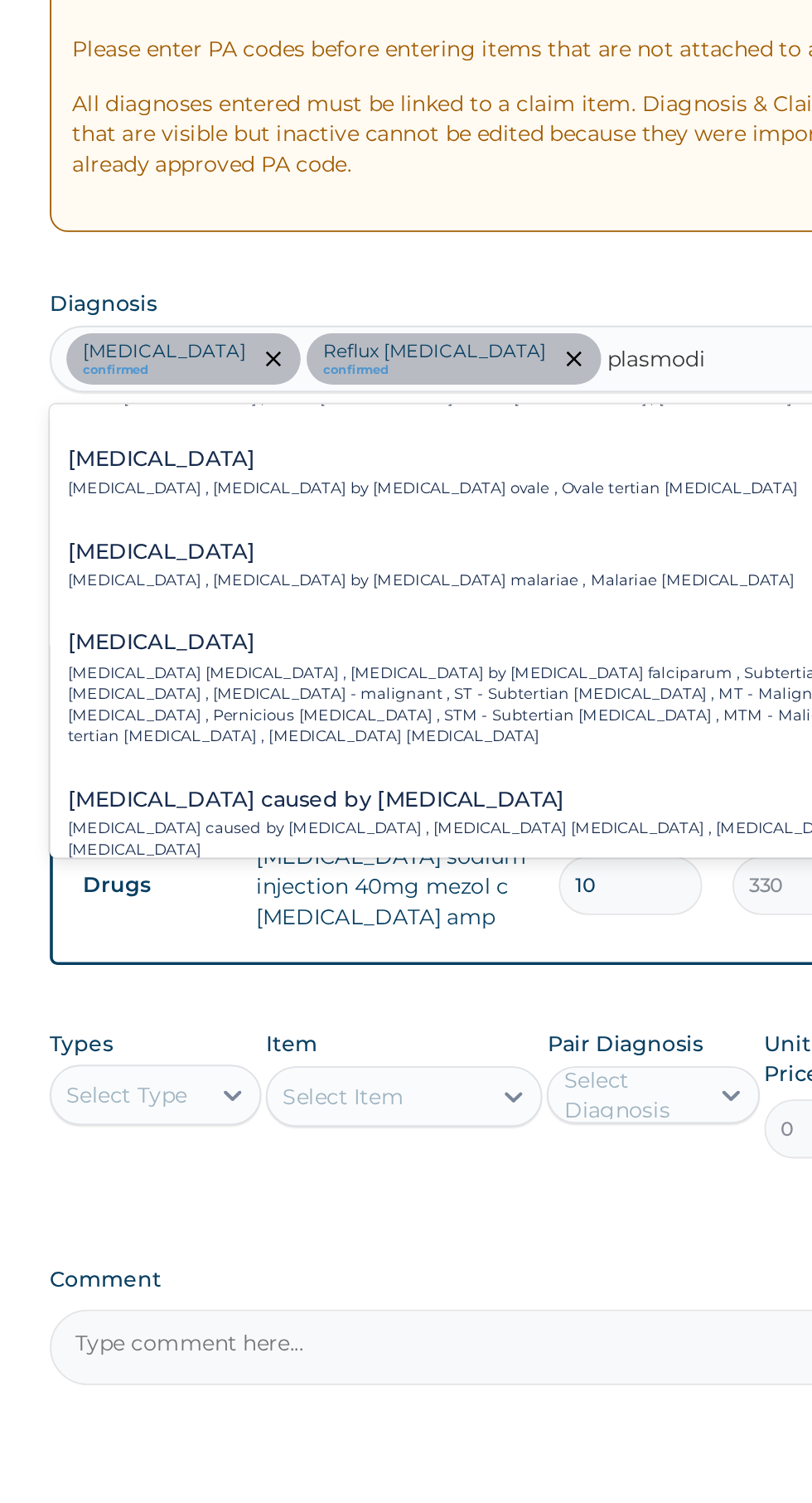
click at [300, 680] on p "Falciparum malaria , Malignant tertian malaria , Malaria by Plasmodium falcipar…" at bounding box center [485, 699] width 453 height 47
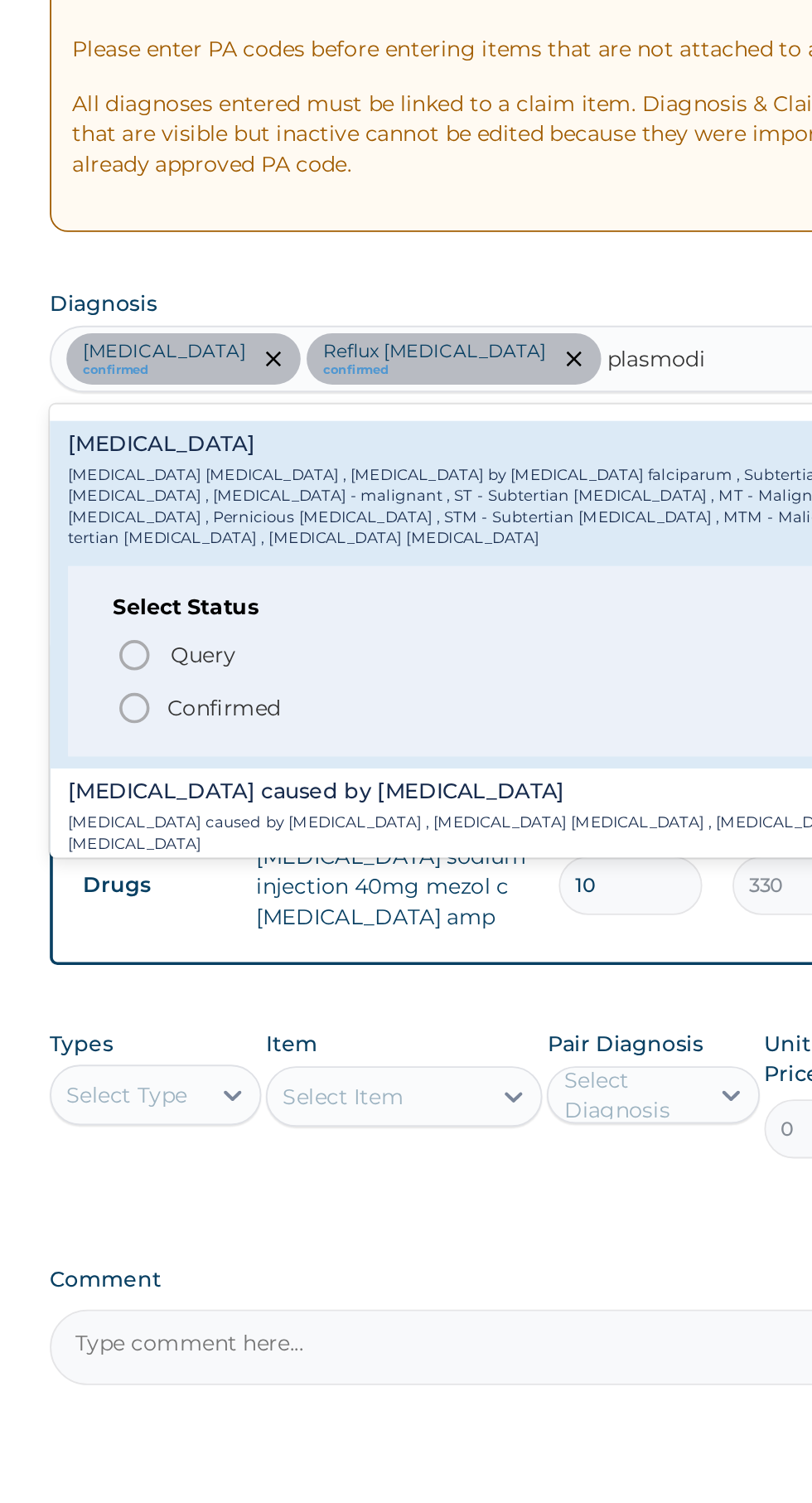
scroll to position [209, 0]
click at [290, 690] on icon "status option filled" at bounding box center [295, 699] width 20 height 20
type input "plasmodi"
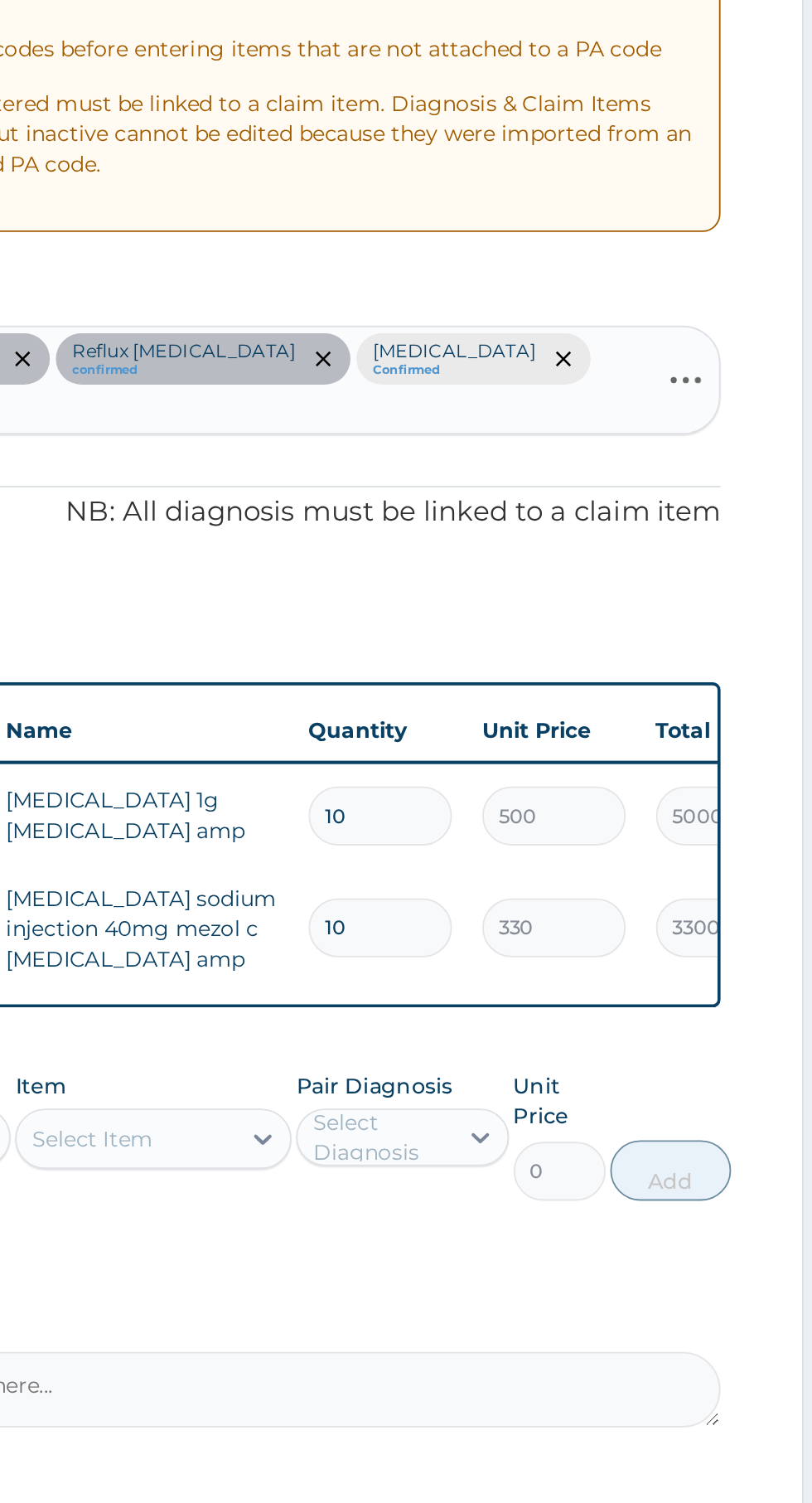
scroll to position [0, 0]
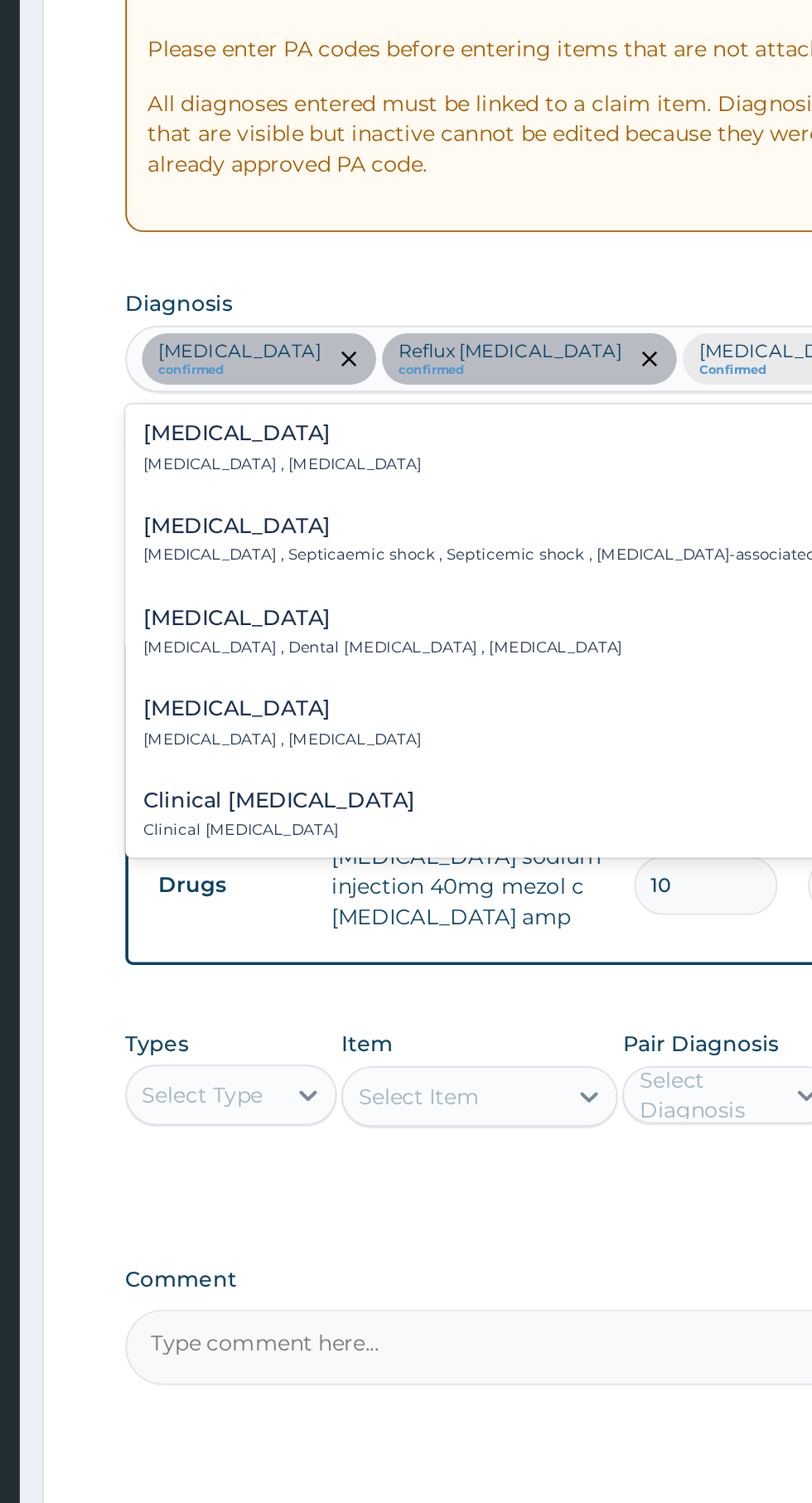
click at [291, 562] on p "Systemic infection , Sepsis" at bounding box center [334, 567] width 152 height 12
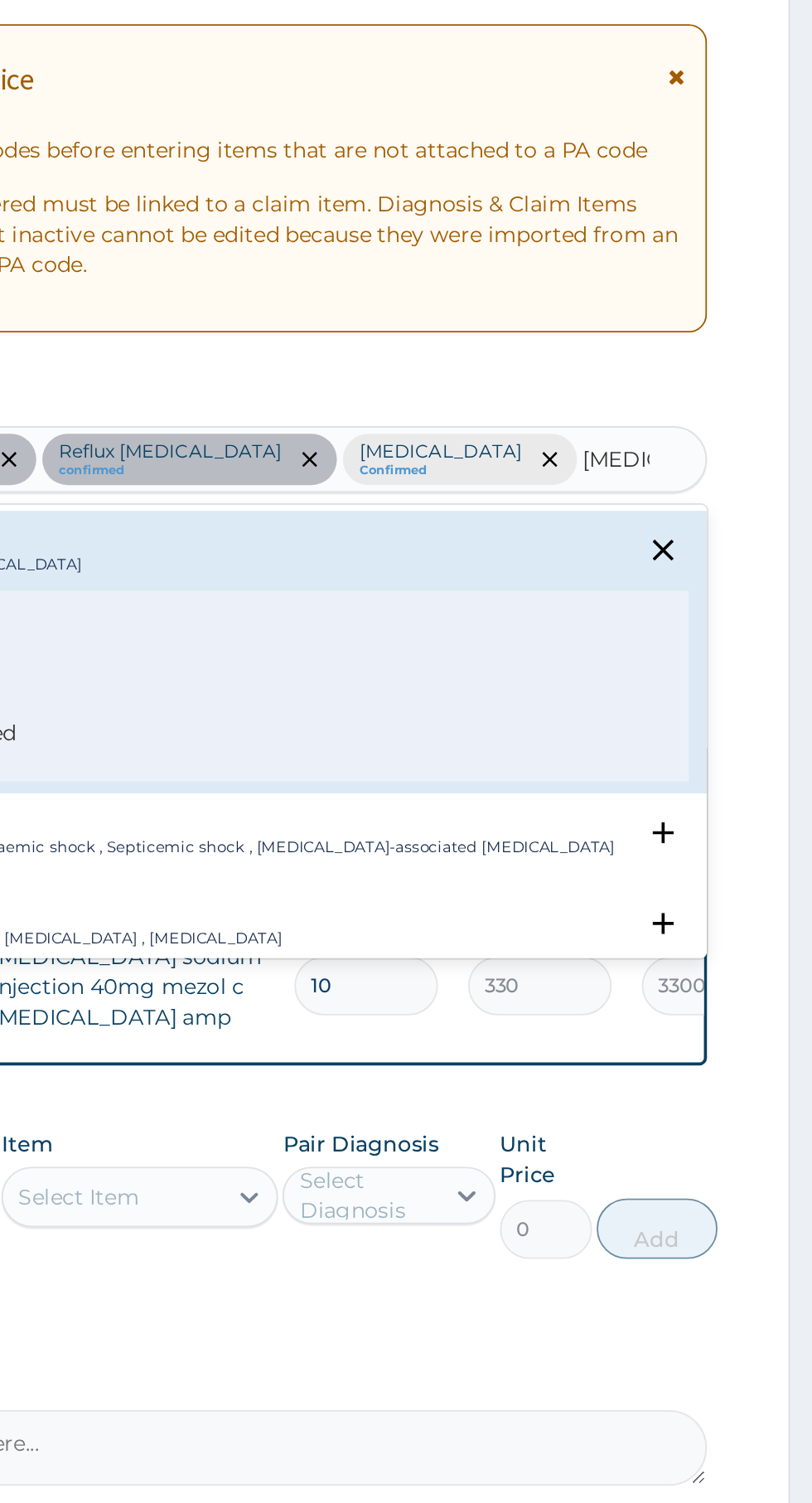
click at [409, 658] on span "Confirmed" at bounding box center [501, 659] width 434 height 20
type input "sepsis"
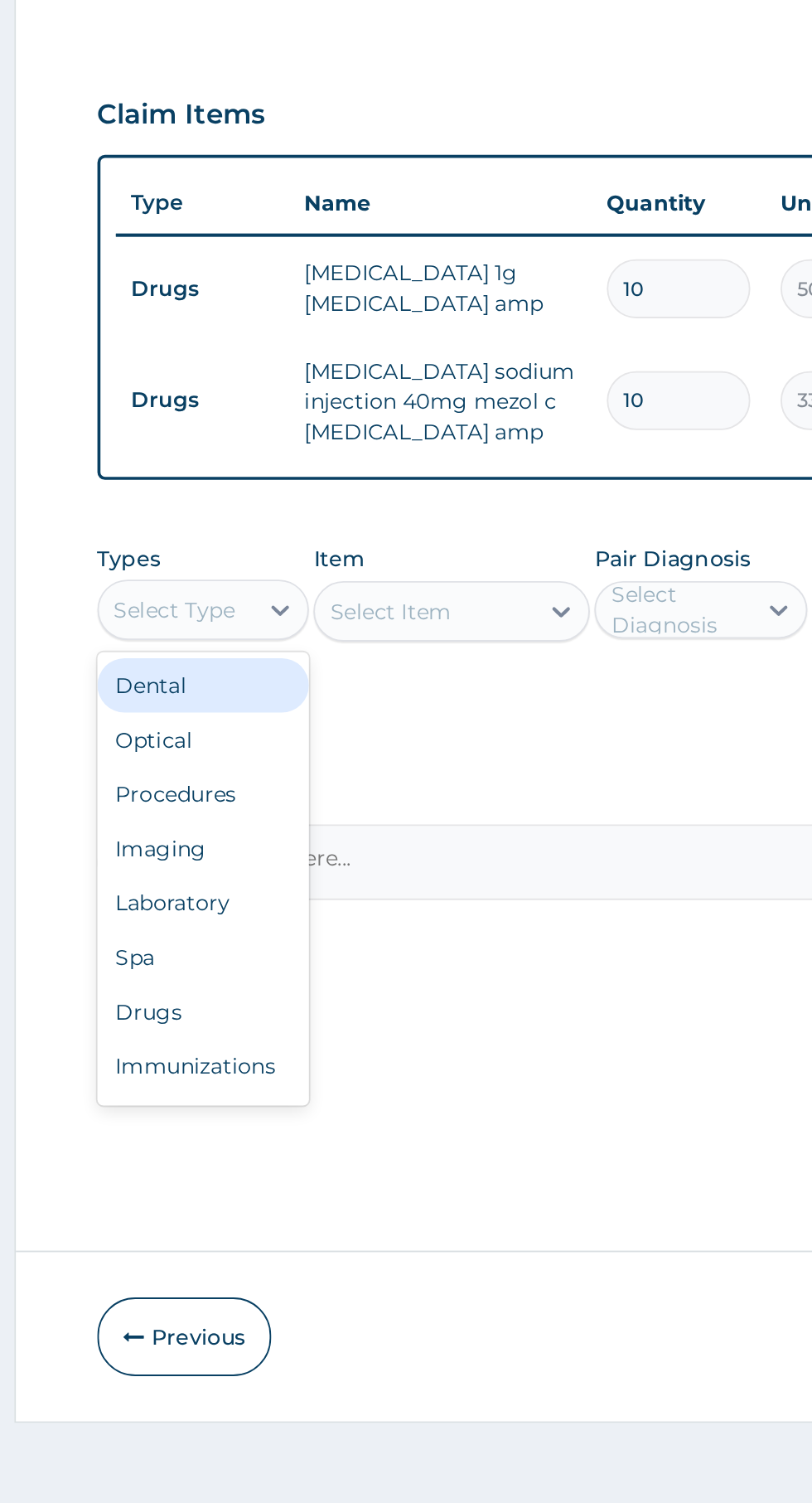
click at [288, 1030] on div "Procedures" at bounding box center [307, 1045] width 116 height 30
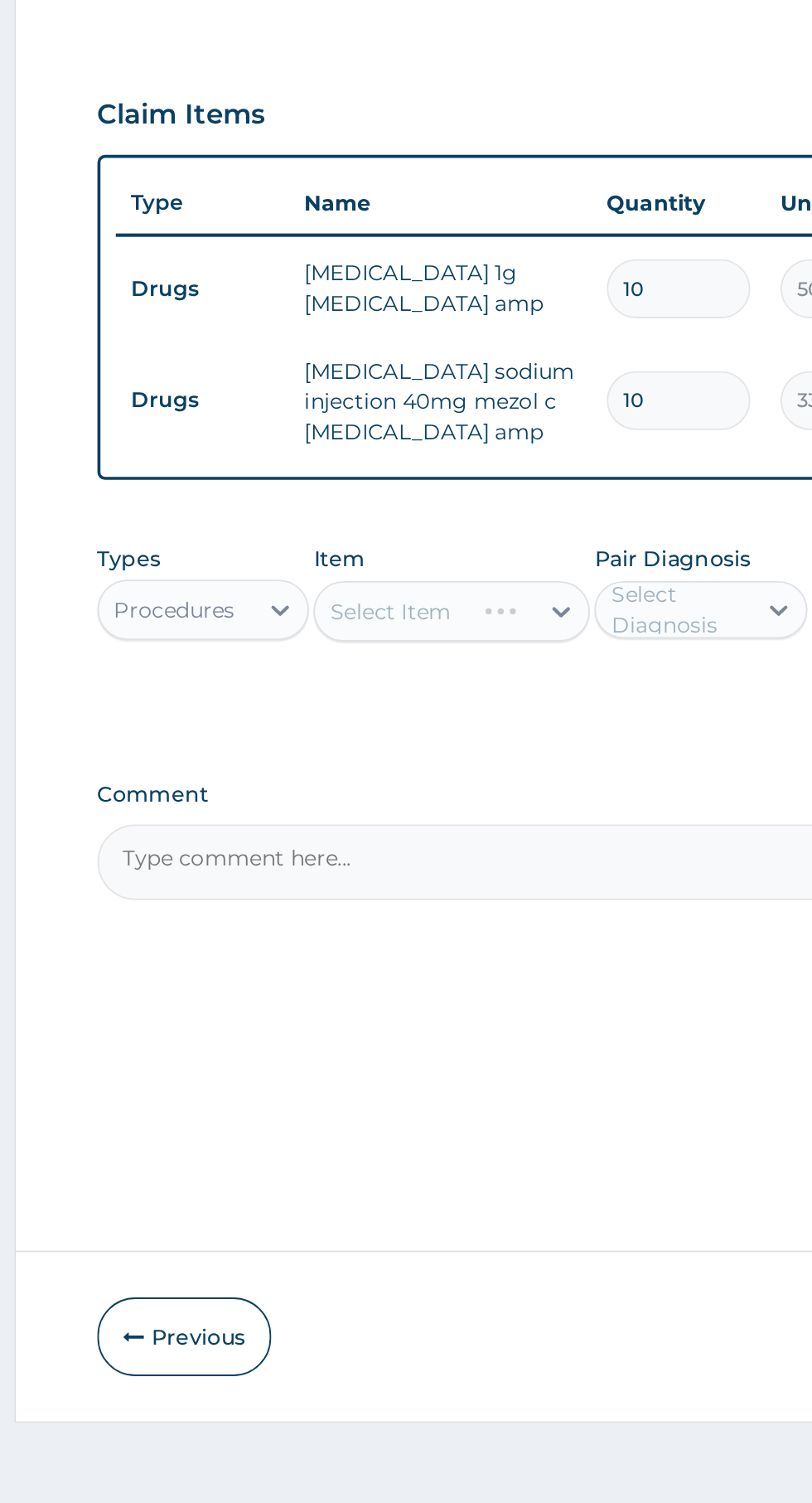
click at [441, 929] on div "Select Item" at bounding box center [442, 945] width 151 height 33
click at [509, 929] on div "Select Item" at bounding box center [442, 945] width 151 height 33
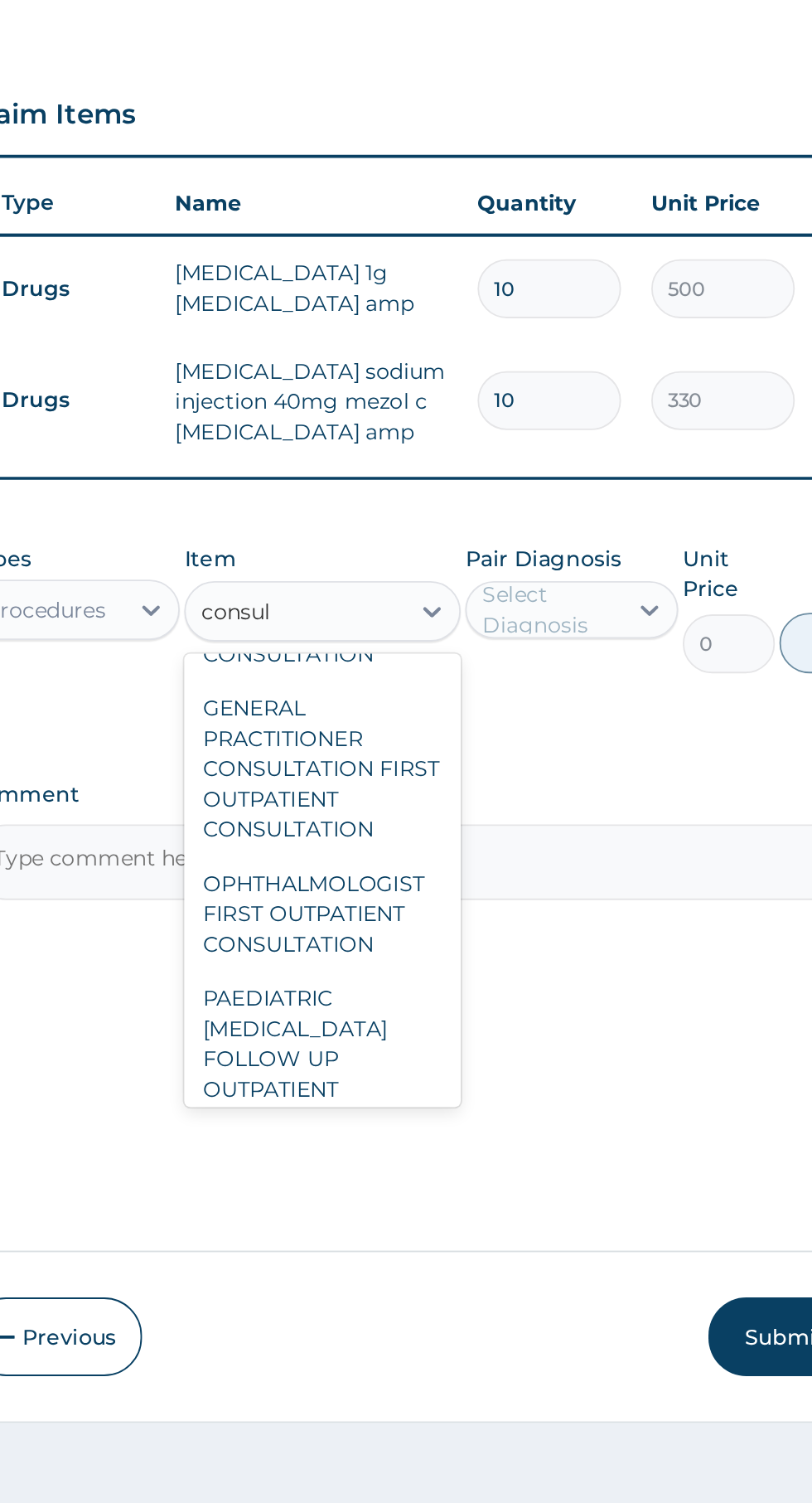
scroll to position [2421, 0]
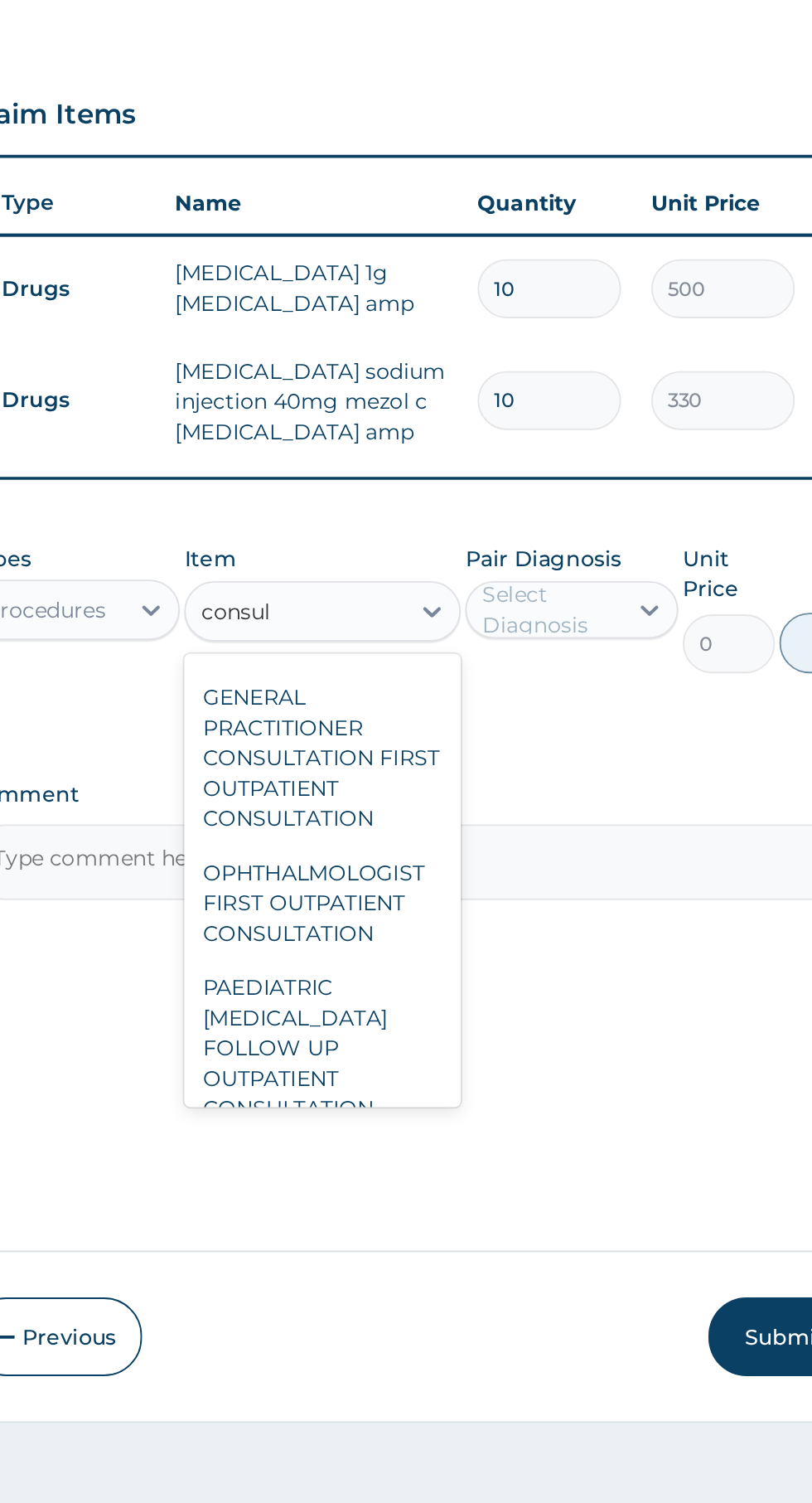
click at [465, 995] on div "GENERAL PRACTITIONER CONSULTATION FIRST OUTPATIENT CONSULTATION" at bounding box center [442, 1025] width 151 height 96
type input "consul"
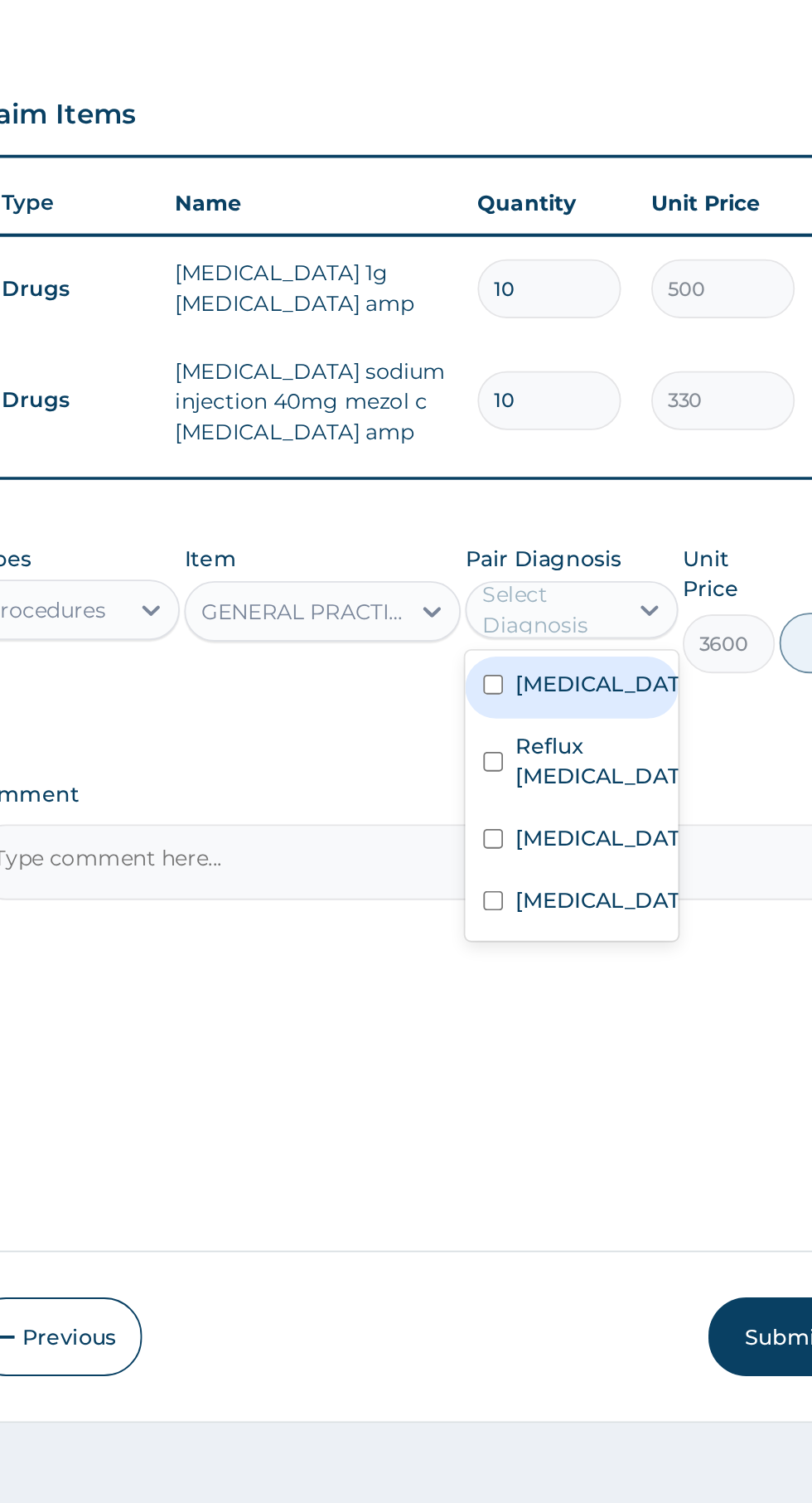
click at [586, 976] on label "Acute gastritis" at bounding box center [596, 985] width 96 height 17
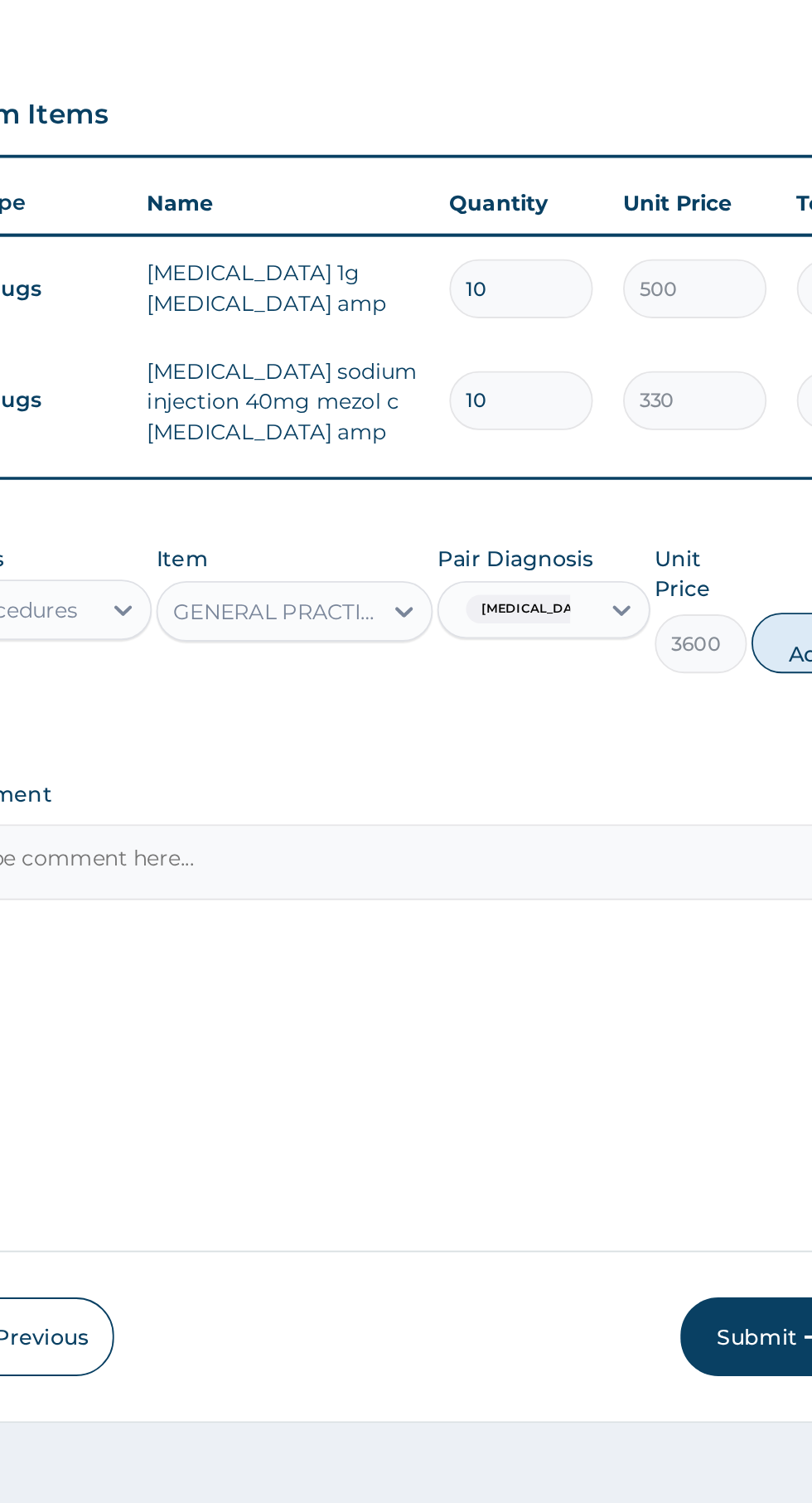
scroll to position [0, 0]
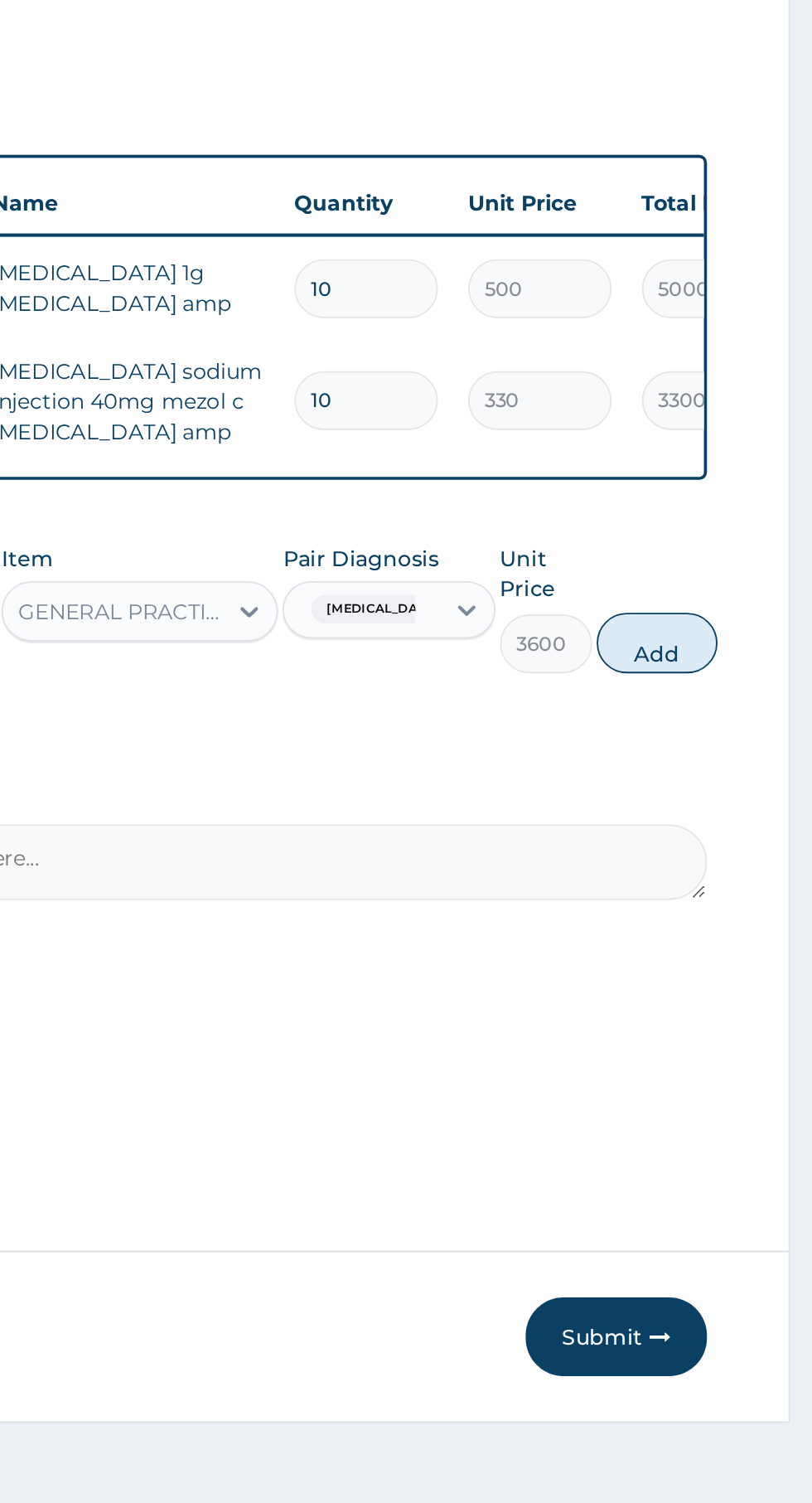
click at [742, 946] on button "Add" at bounding box center [726, 963] width 66 height 33
type input "0"
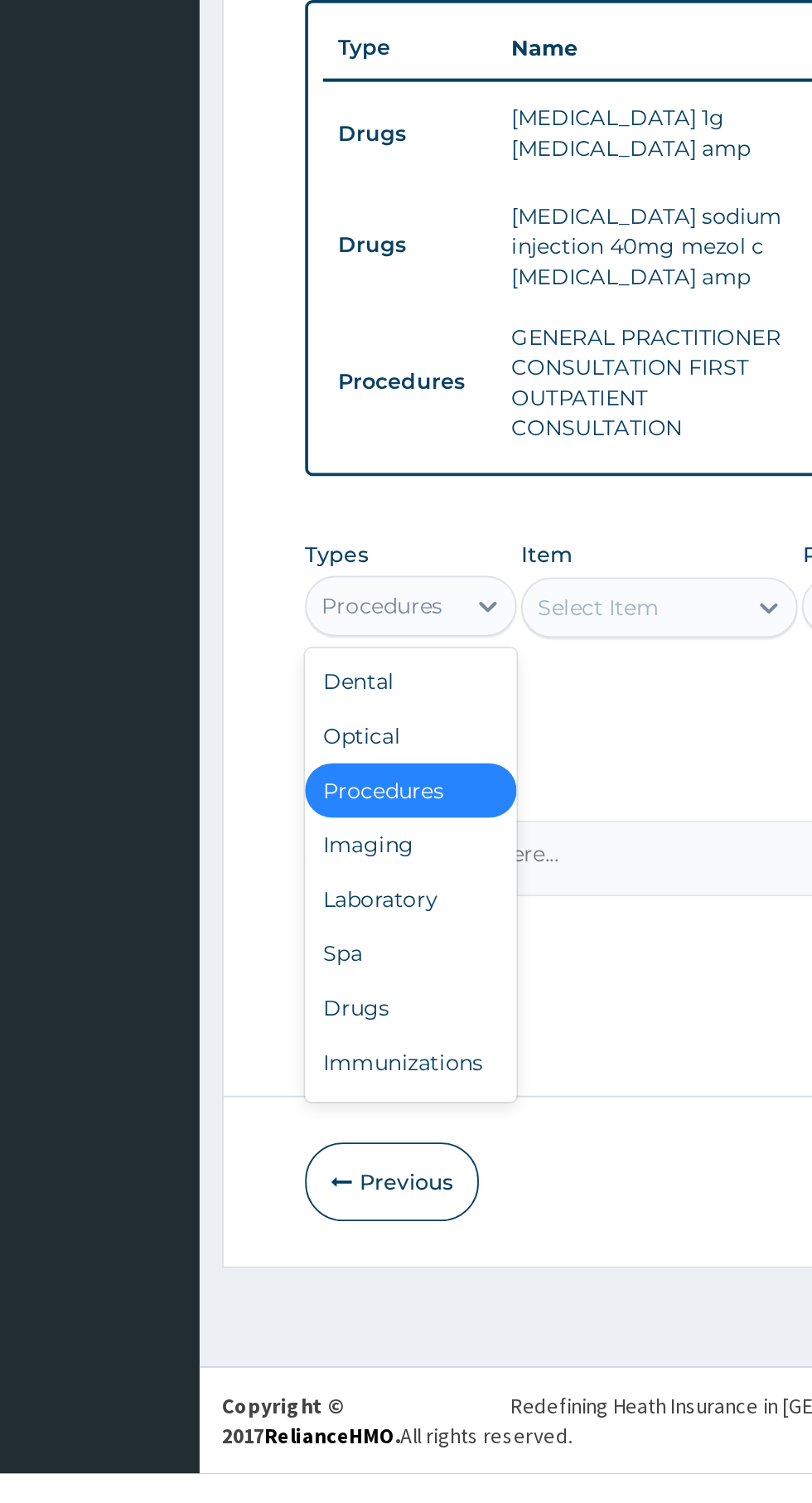
click at [338, 1173] on div "Laboratory" at bounding box center [307, 1188] width 116 height 30
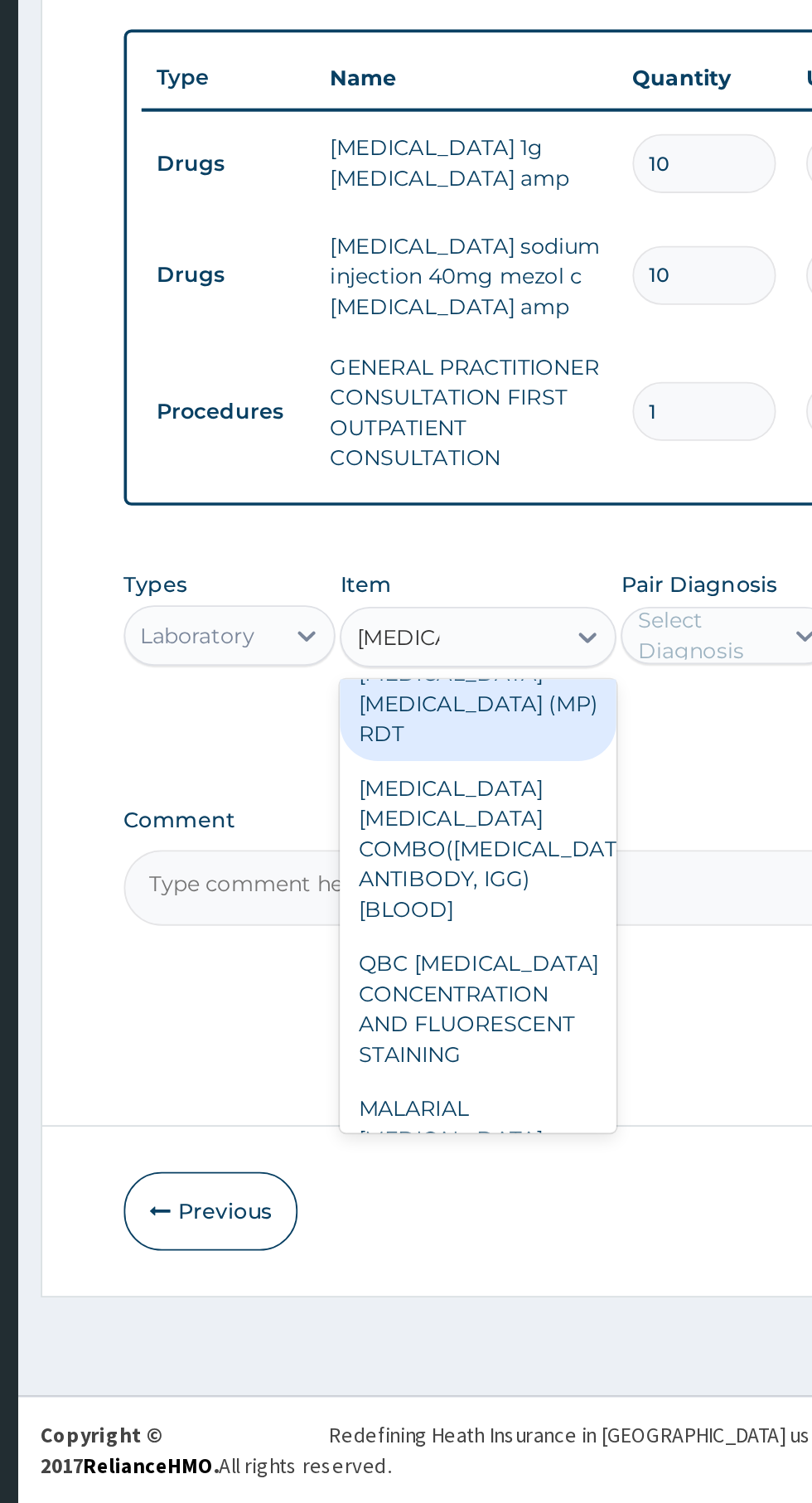
scroll to position [27, 0]
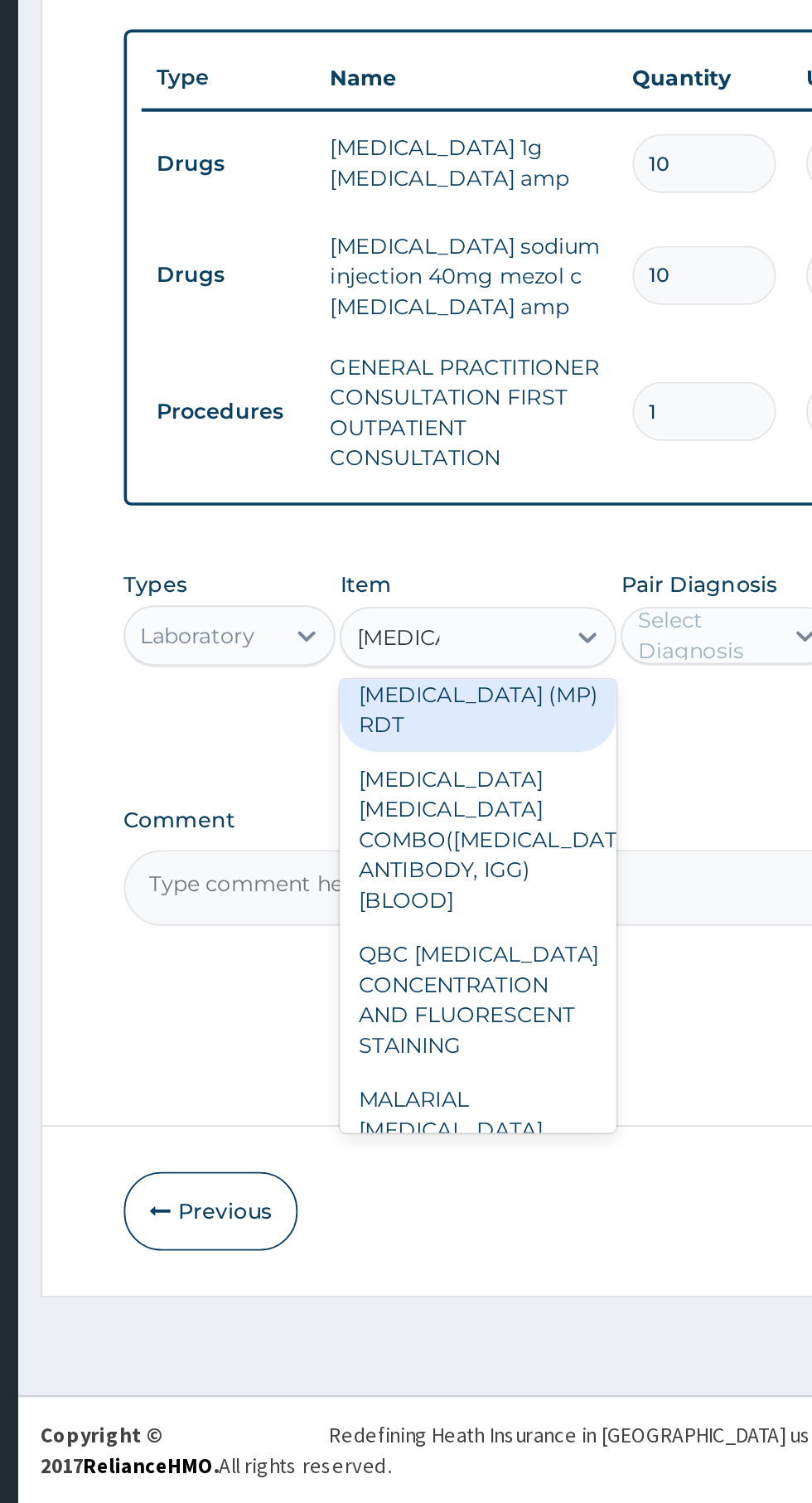
click at [486, 1091] on div "[MEDICAL_DATA] [MEDICAL_DATA] COMBO([MEDICAL_DATA]+ ANTIBODY, IGG) [BLOOD]" at bounding box center [442, 1139] width 151 height 96
type input "[MEDICAL_DATA]"
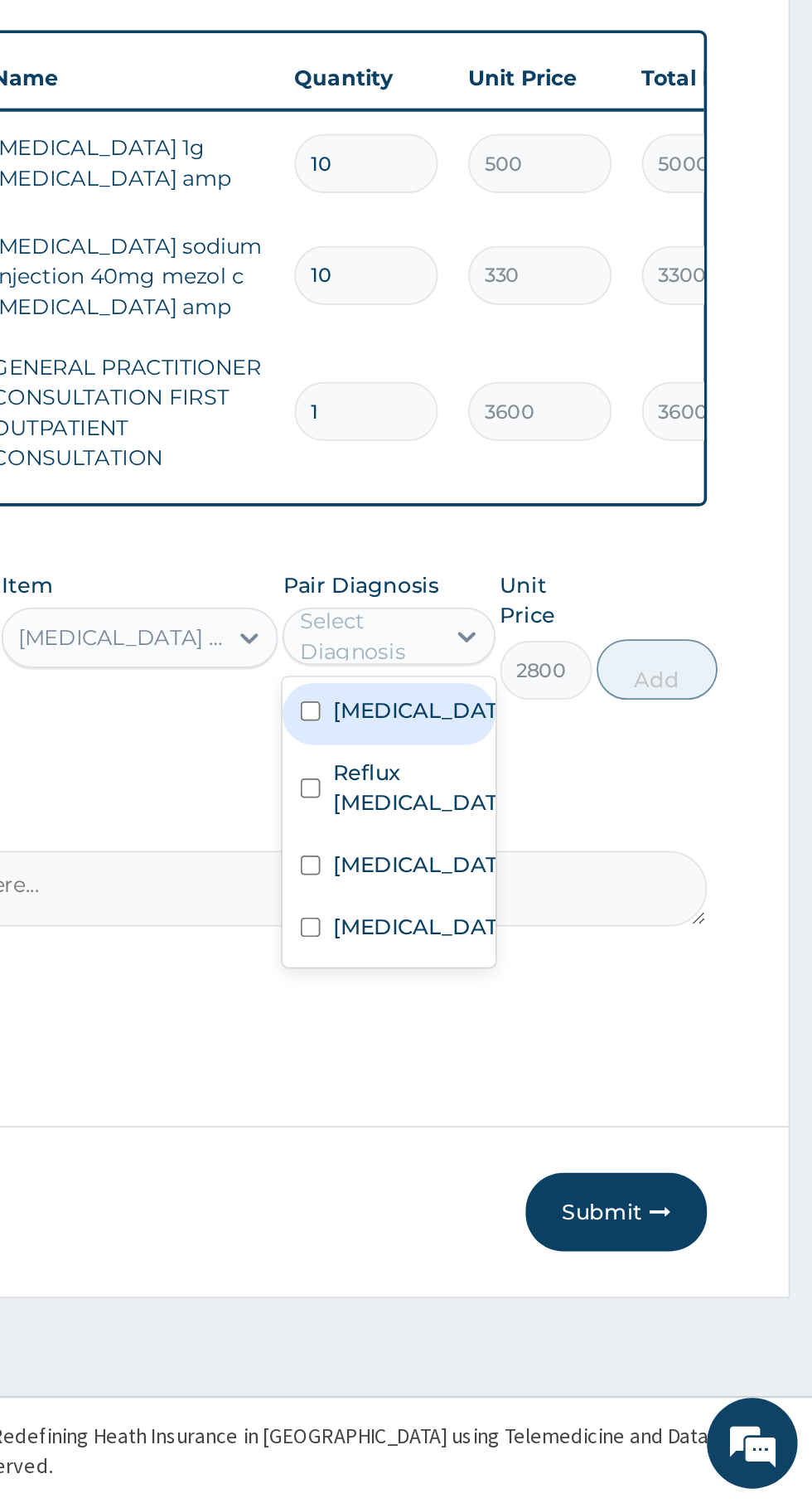
scroll to position [0, 0]
click at [627, 1143] on label "[MEDICAL_DATA]" at bounding box center [596, 1152] width 96 height 17
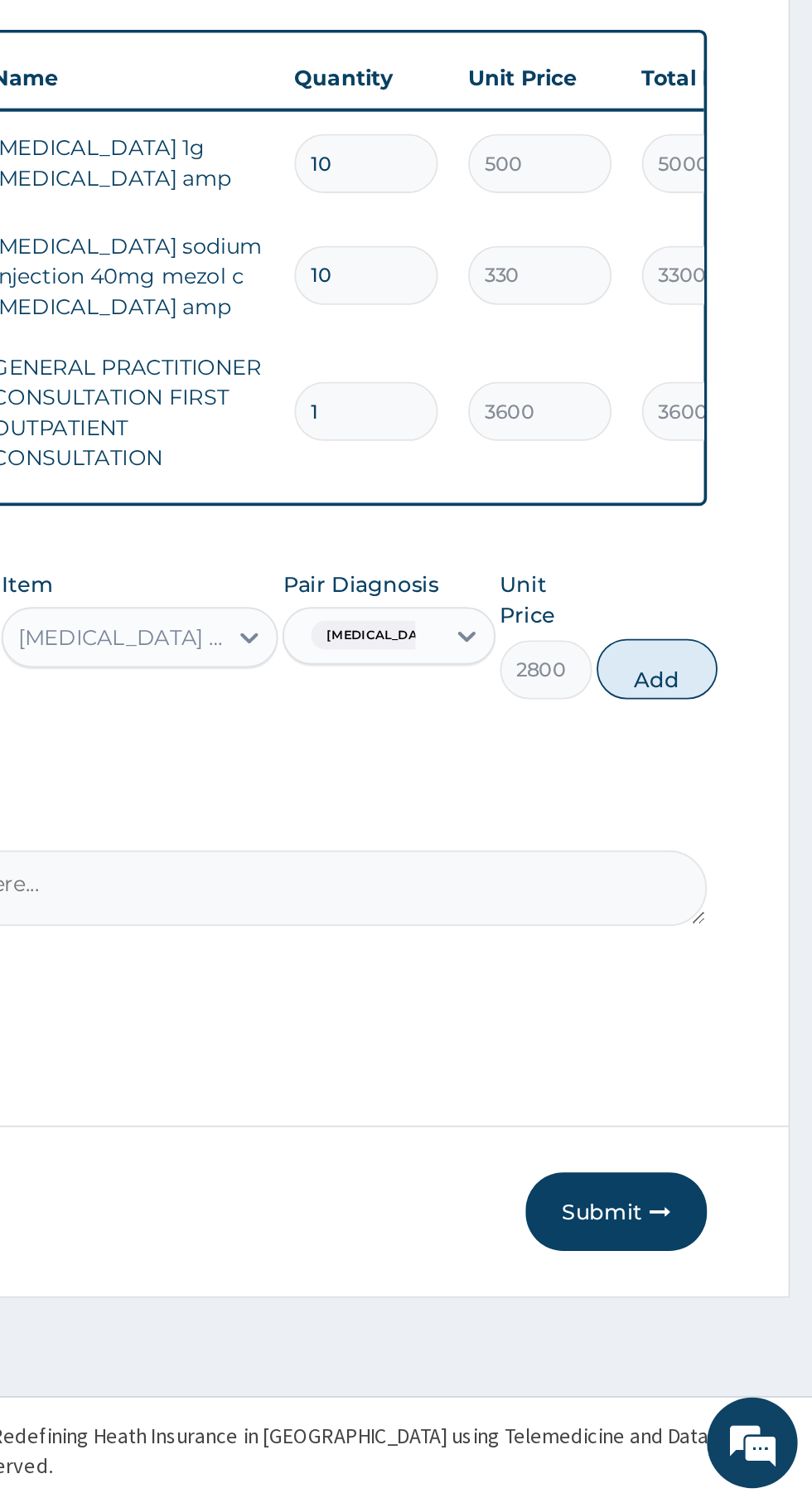
click at [736, 1028] on button "Add" at bounding box center [726, 1045] width 66 height 33
type input "0"
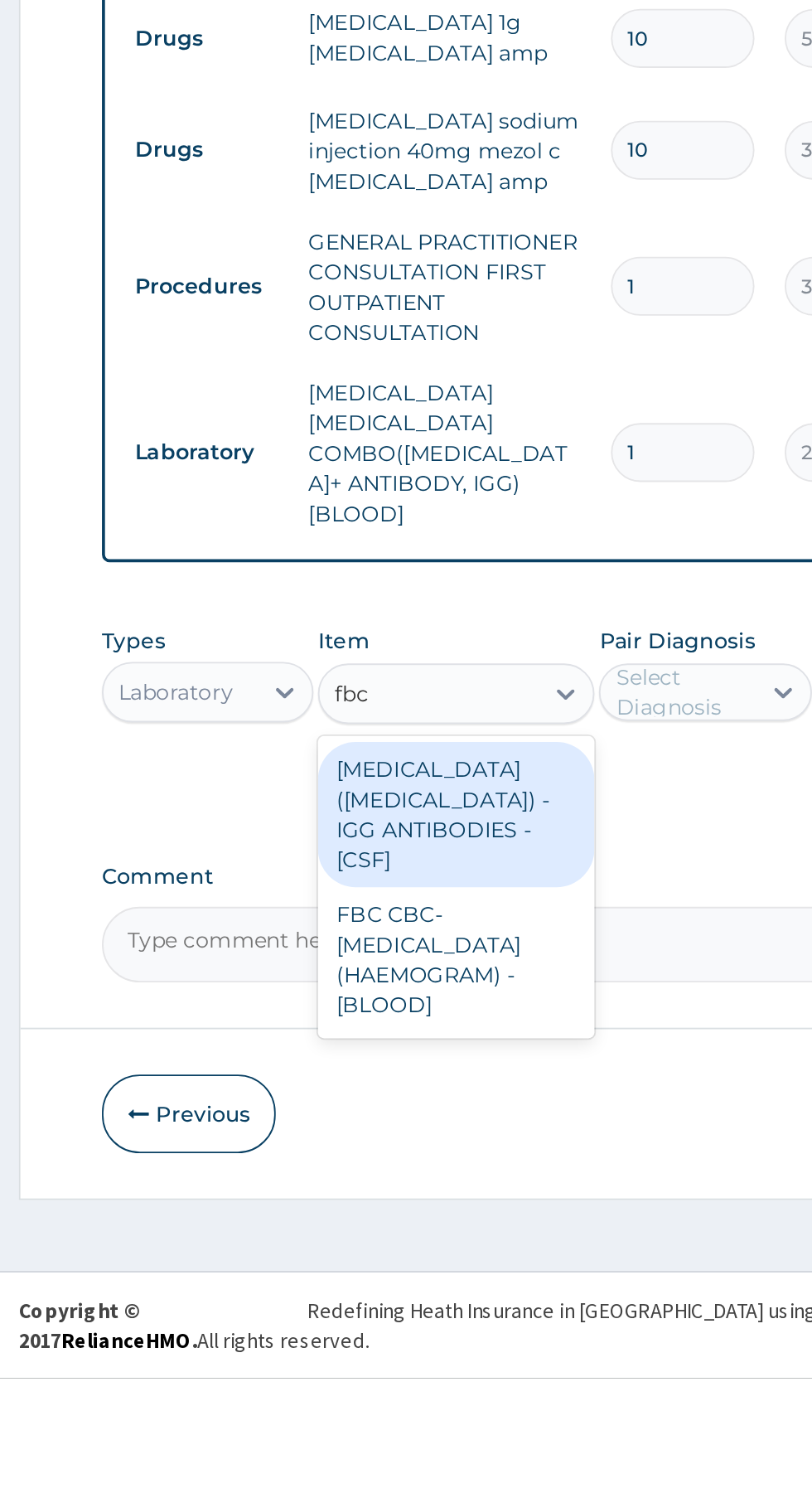
click at [483, 1234] on div "FBC CBC-COMPLETE BLOOD COUNT (HAEMOGRAM) - [BLOOD]" at bounding box center [442, 1273] width 151 height 79
type input "fbc"
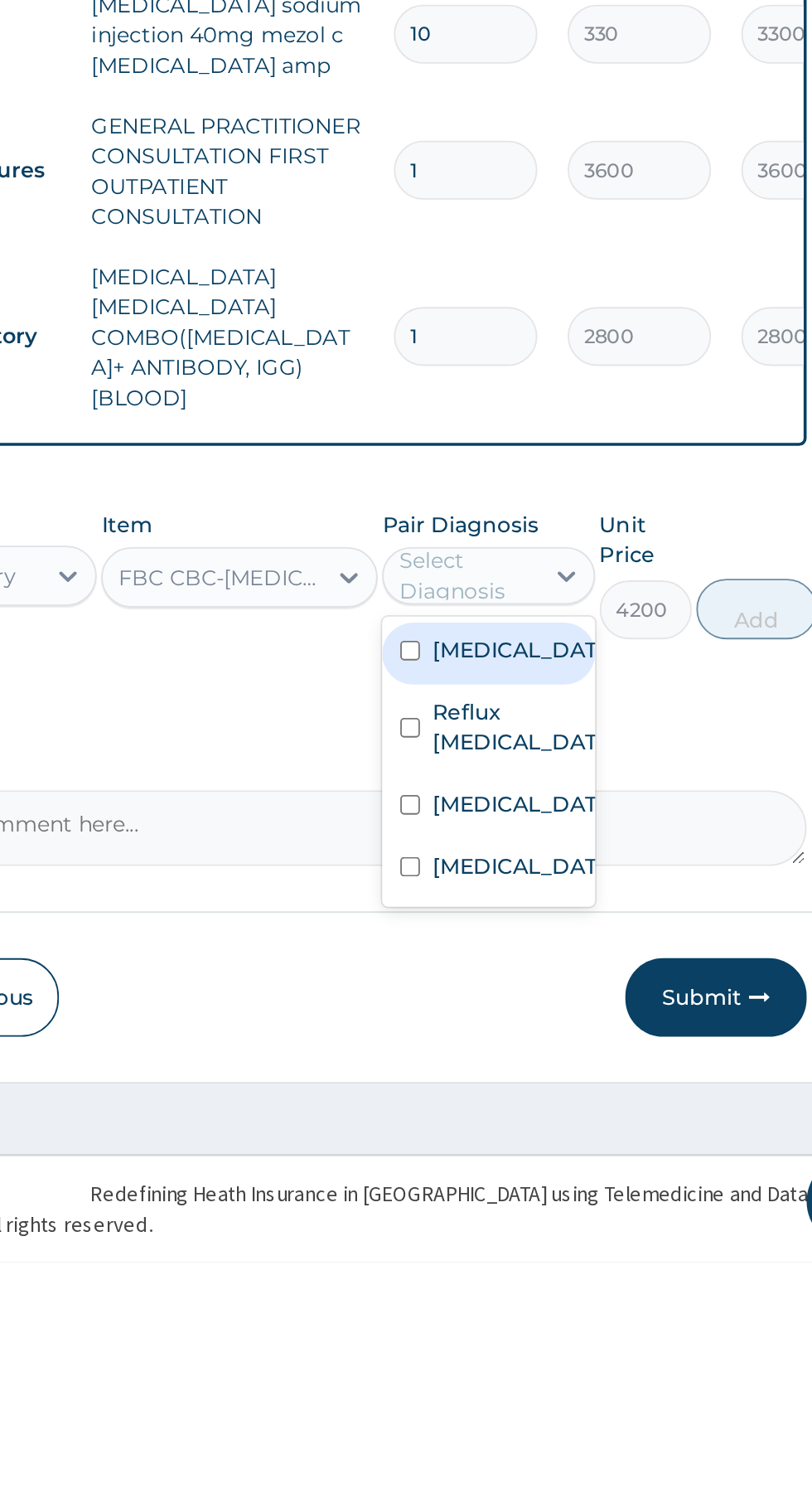
click at [600, 1271] on div "Sepsis" at bounding box center [579, 1287] width 116 height 34
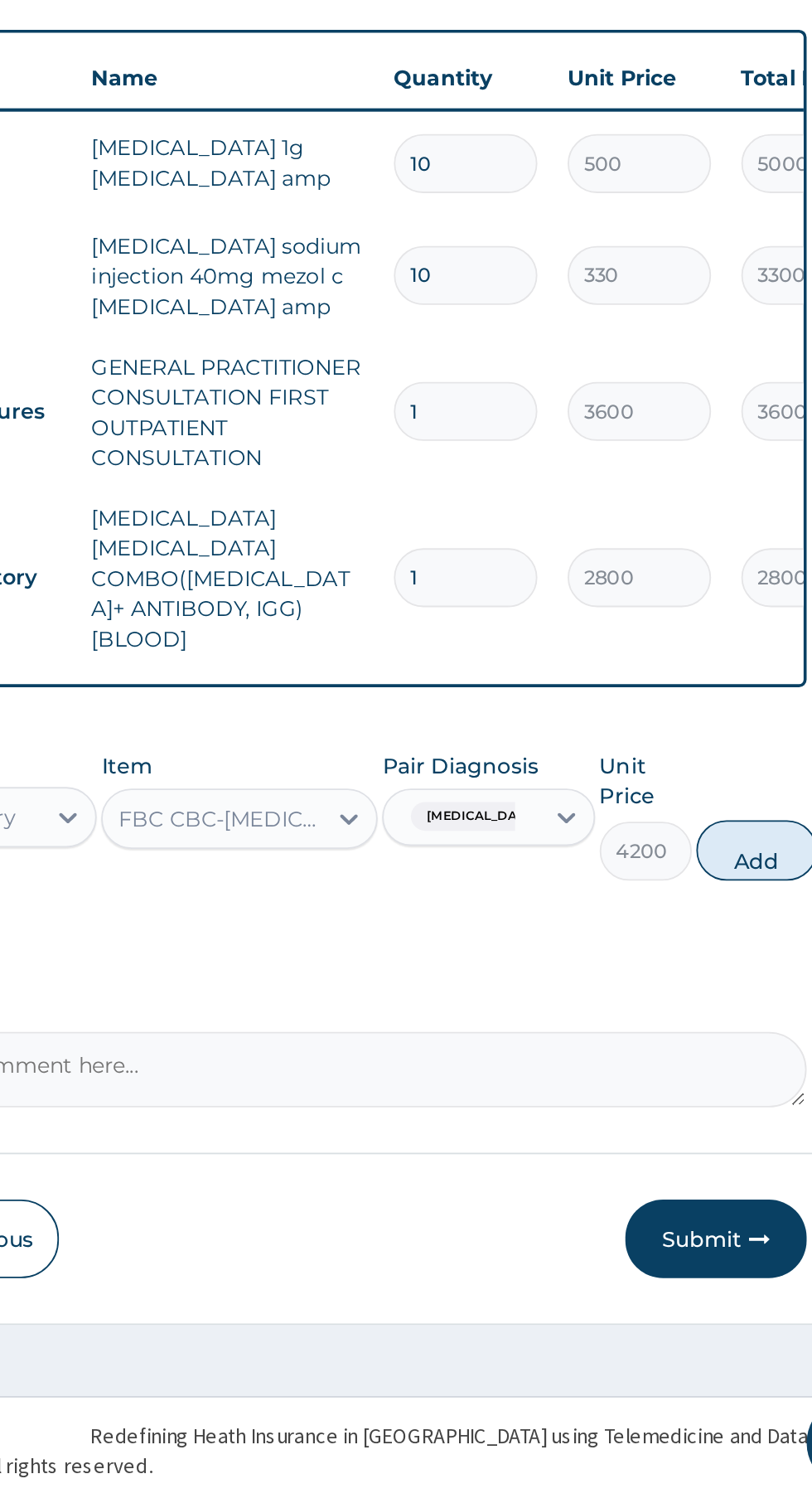
click at [733, 1128] on button "Add" at bounding box center [726, 1144] width 66 height 33
type input "0"
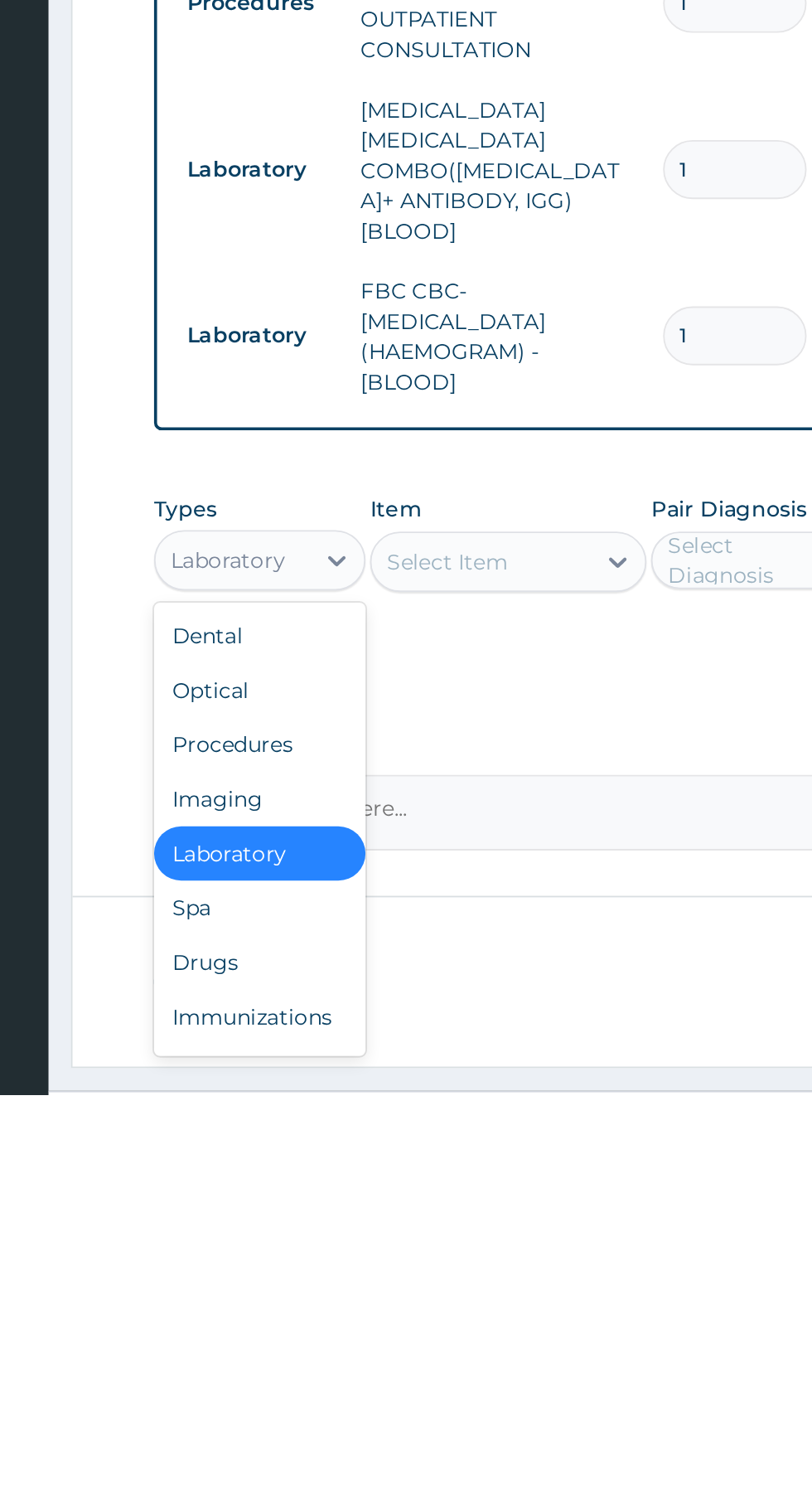
click at [272, 1414] on div "Drugs" at bounding box center [307, 1429] width 116 height 30
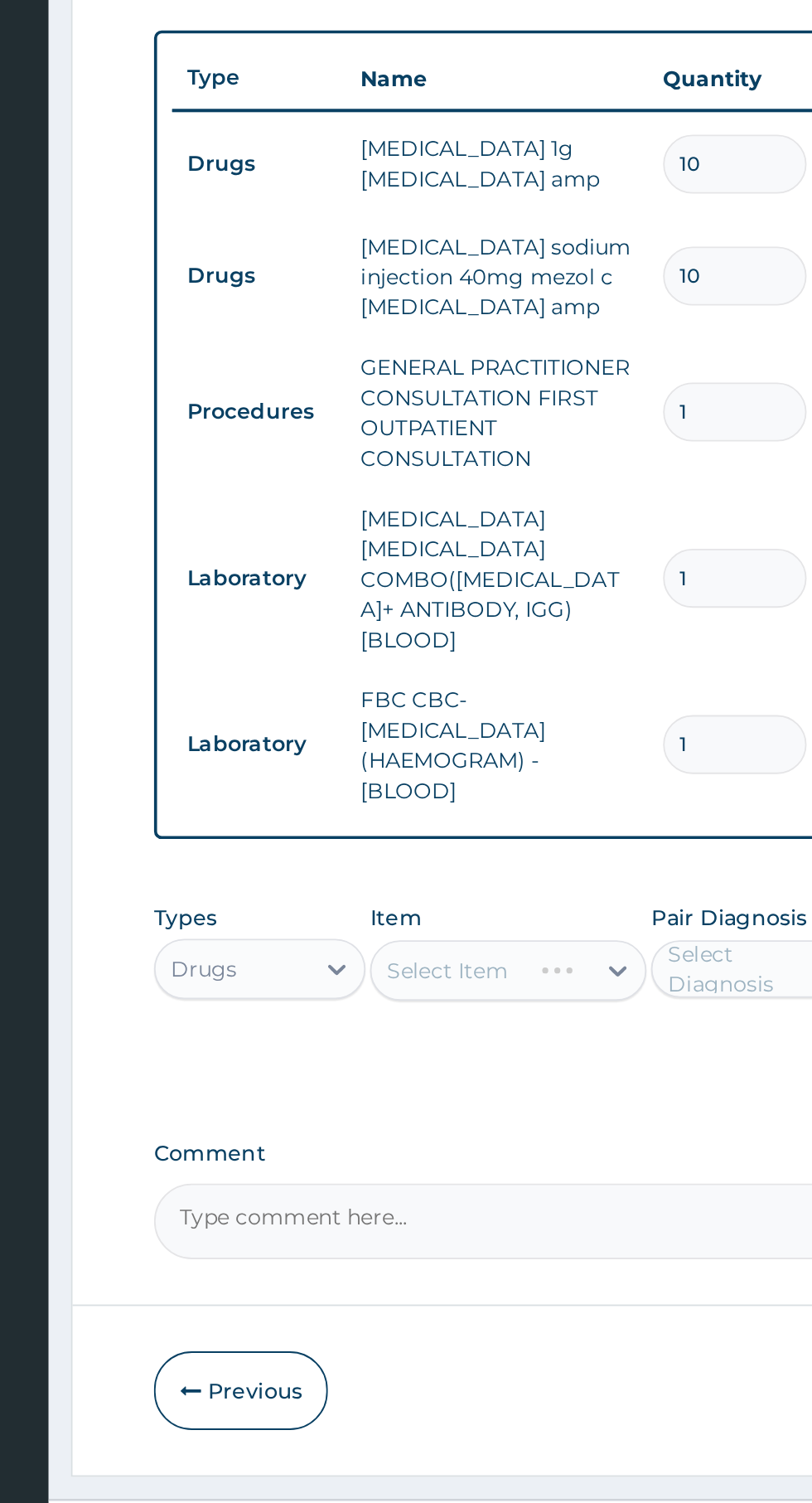
click at [488, 1193] on div "Select Item" at bounding box center [442, 1210] width 151 height 33
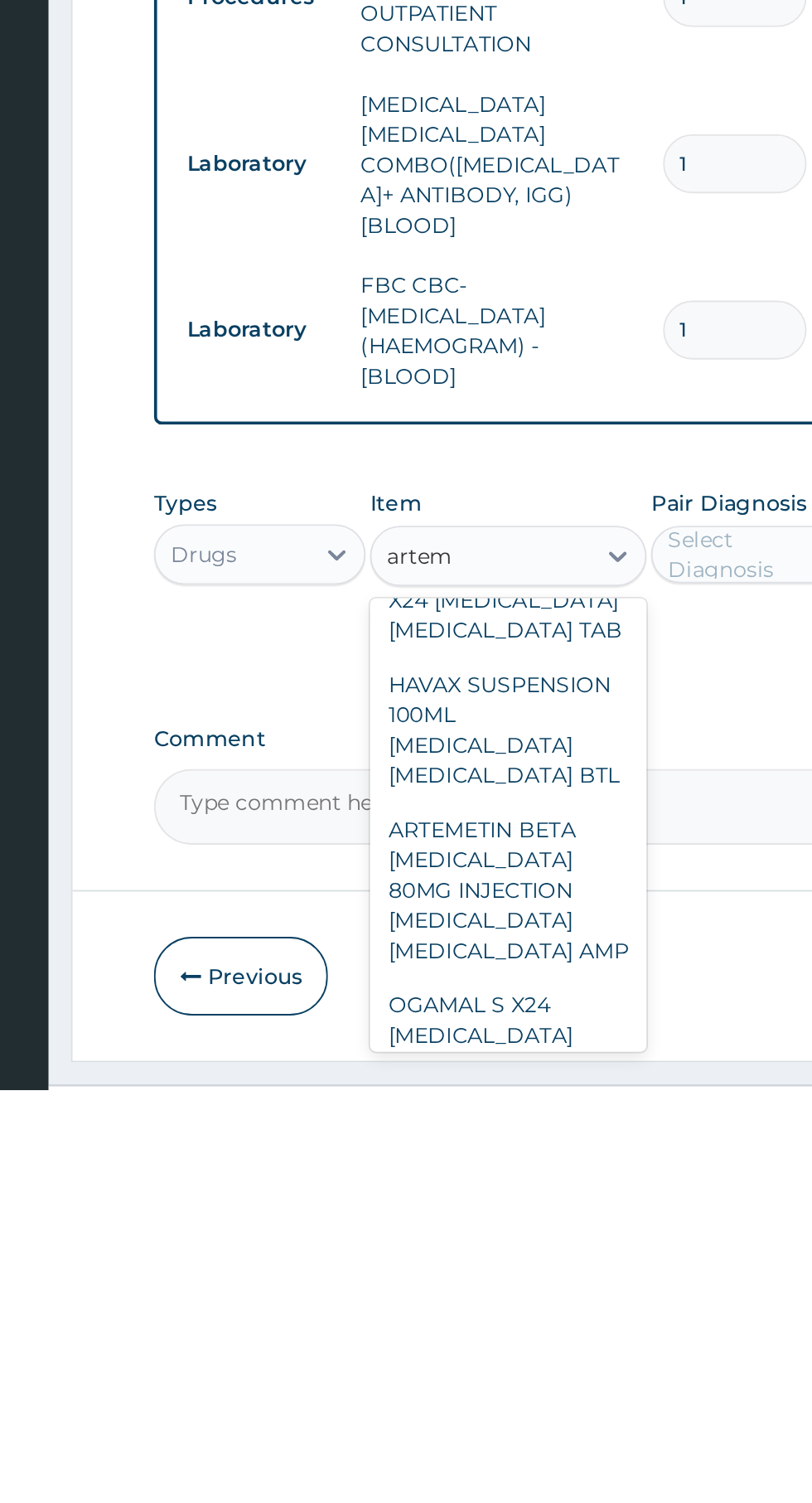
scroll to position [94, 0]
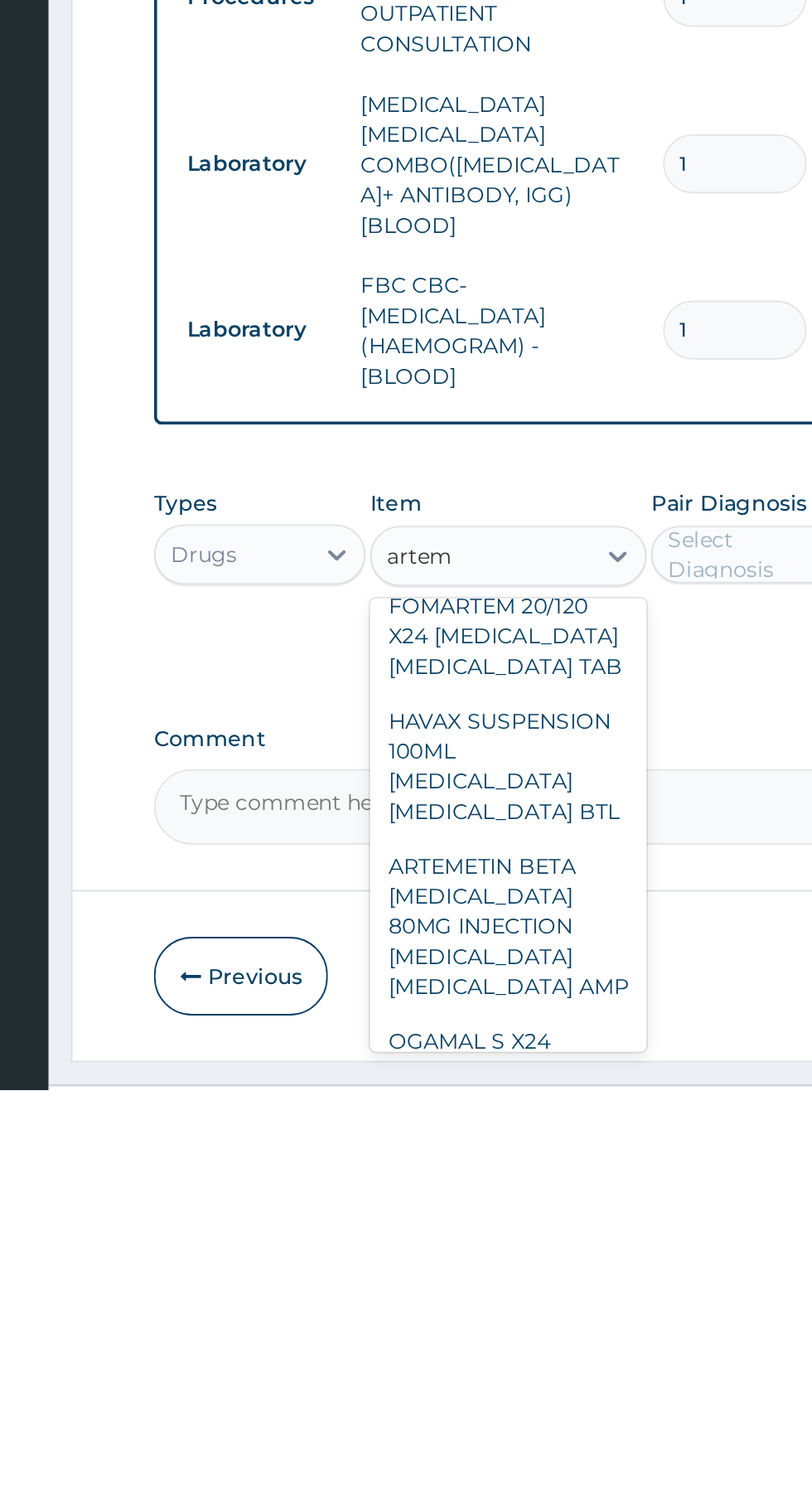
click at [414, 1365] on div "ARTEMETIN BETA ARTEMETHER 80MG INJECTION ARTEMETHER LUMEFANTRINE AMP" at bounding box center [442, 1413] width 151 height 96
type input "artem"
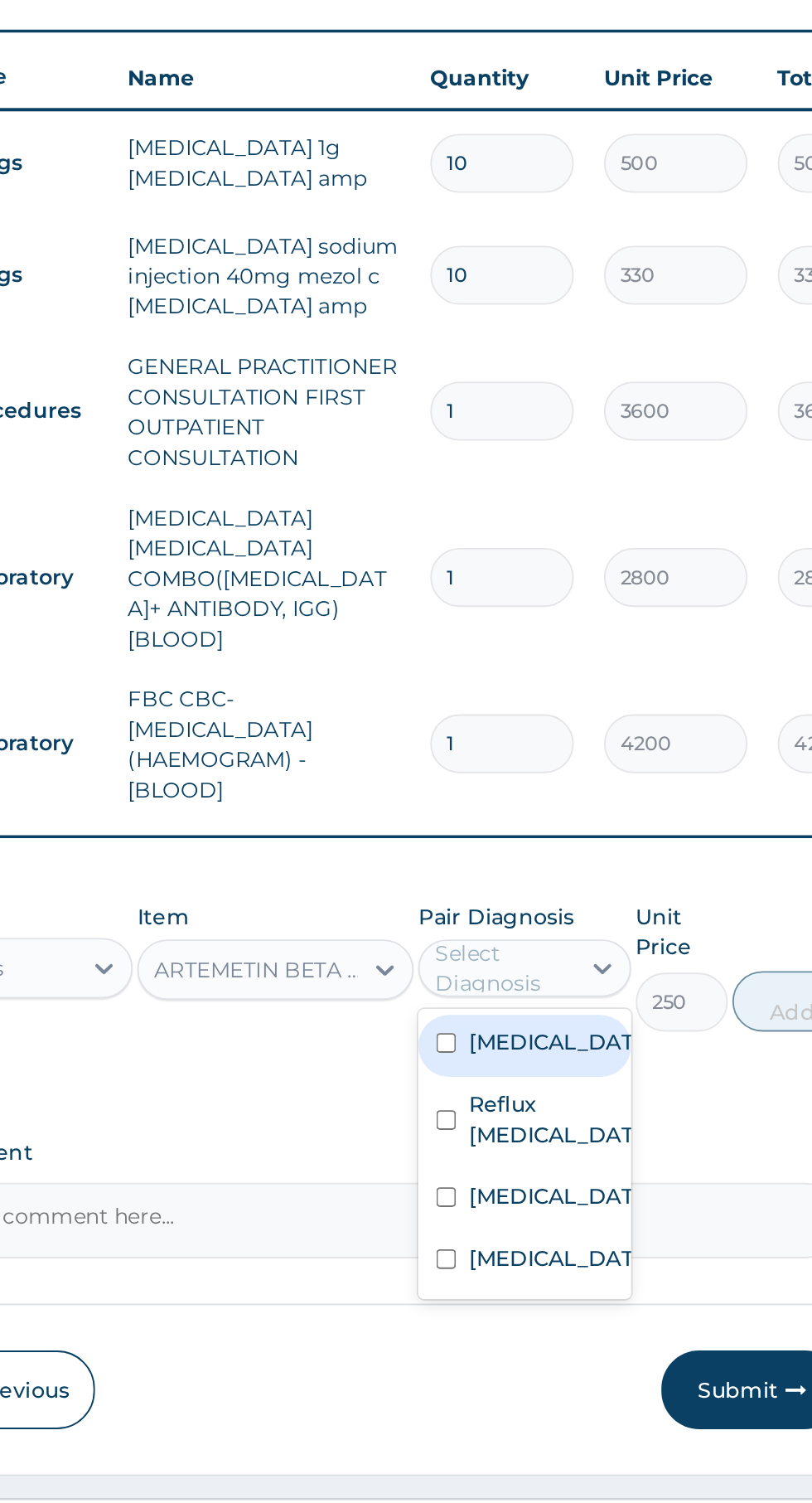
scroll to position [0, 0]
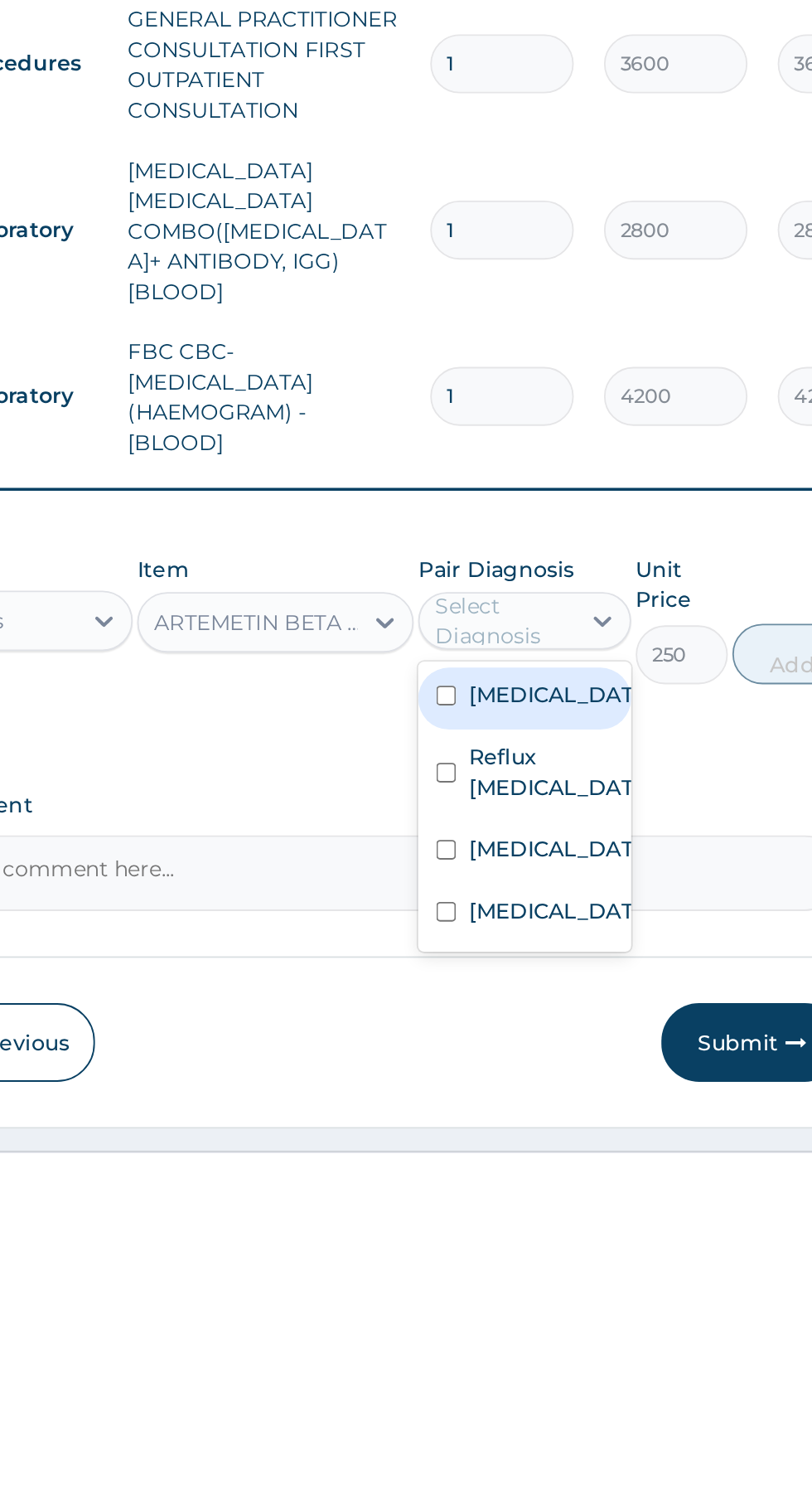
click at [607, 1326] on label "Falciparum malaria" at bounding box center [596, 1334] width 96 height 17
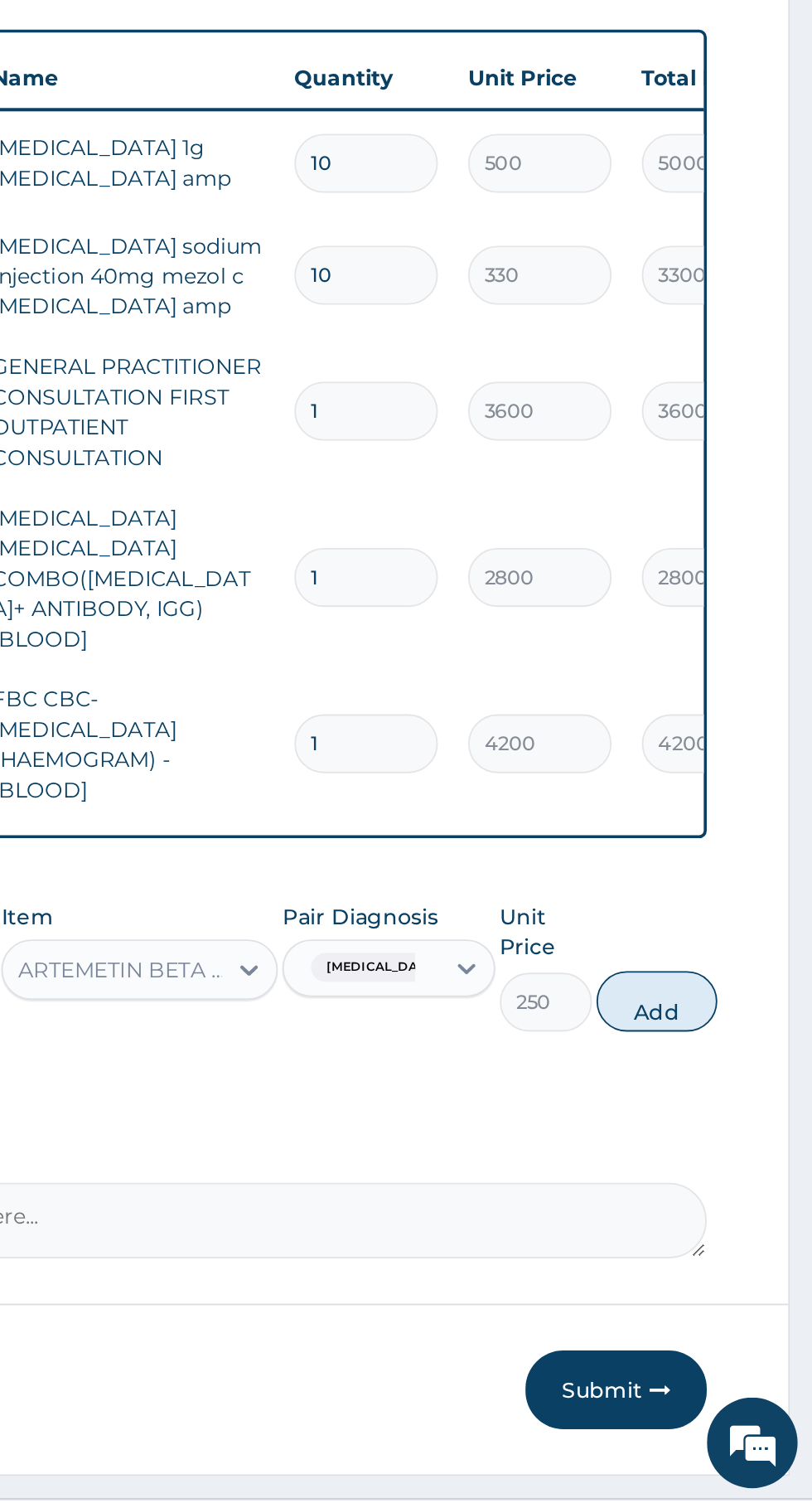
click at [746, 1211] on button "Add" at bounding box center [726, 1227] width 66 height 33
type input "0"
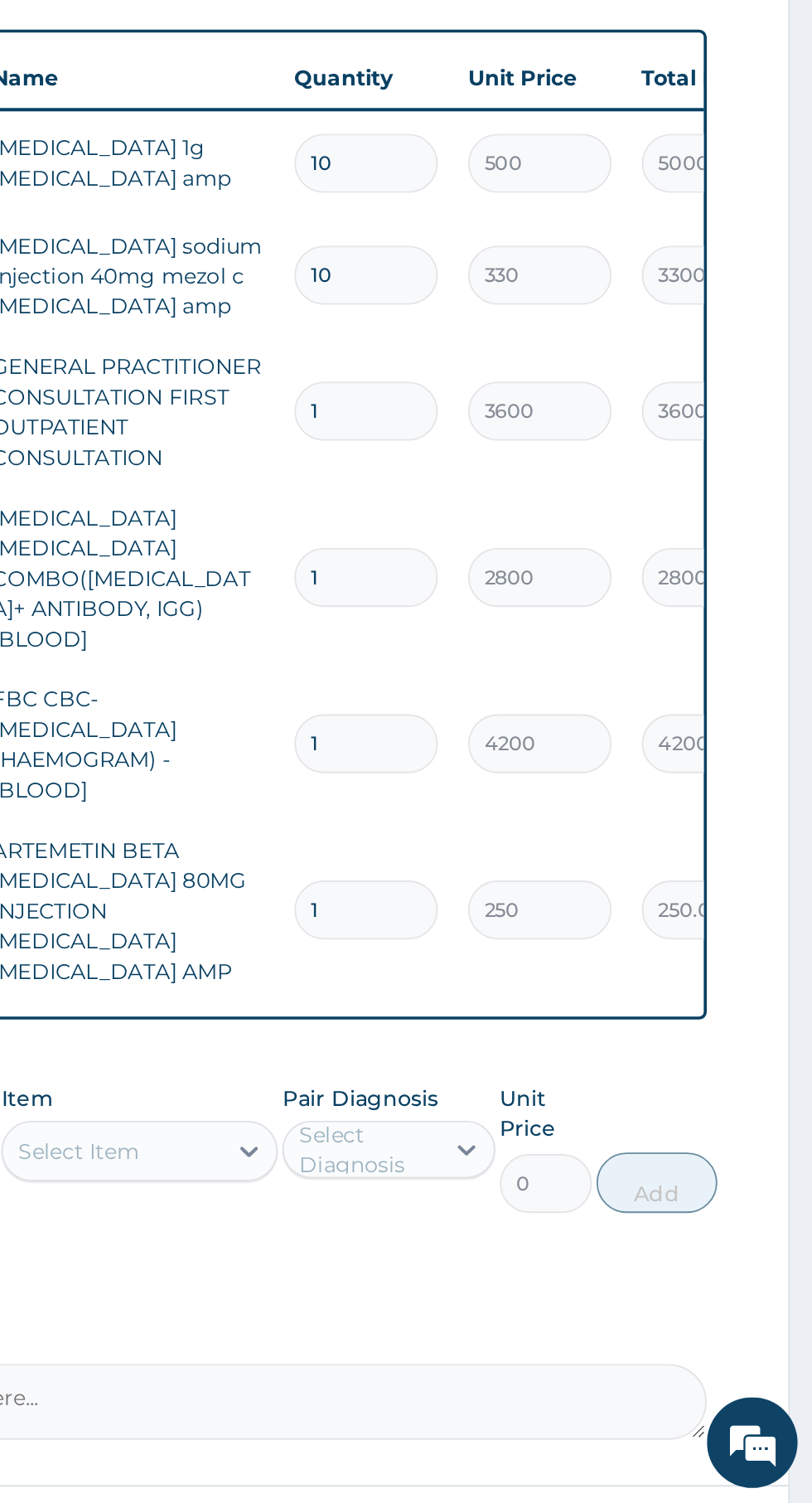
click at [572, 1161] on input "1" at bounding box center [567, 1177] width 78 height 32
type input "0.00"
type input "6"
type input "1500.00"
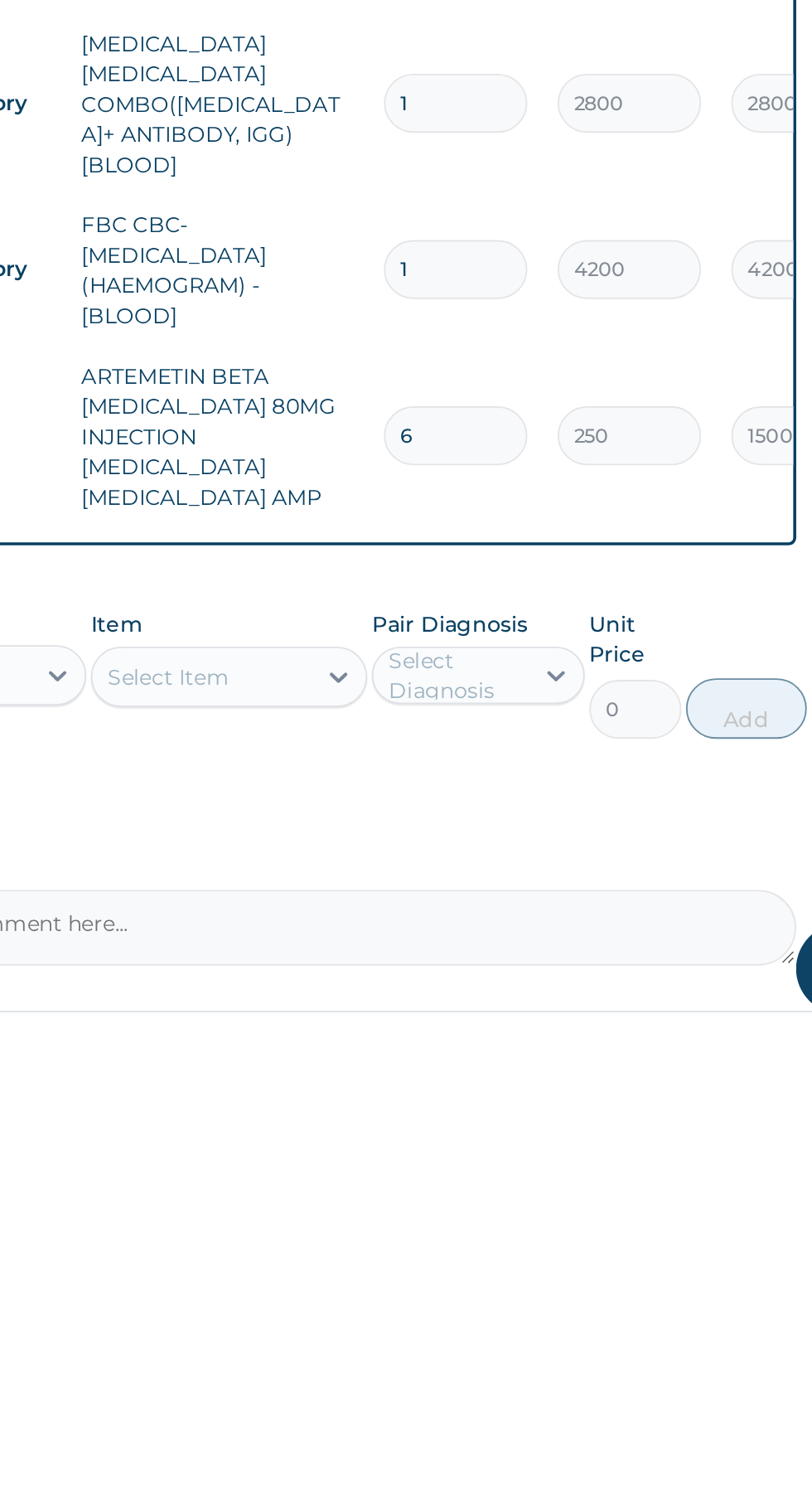
type input "6"
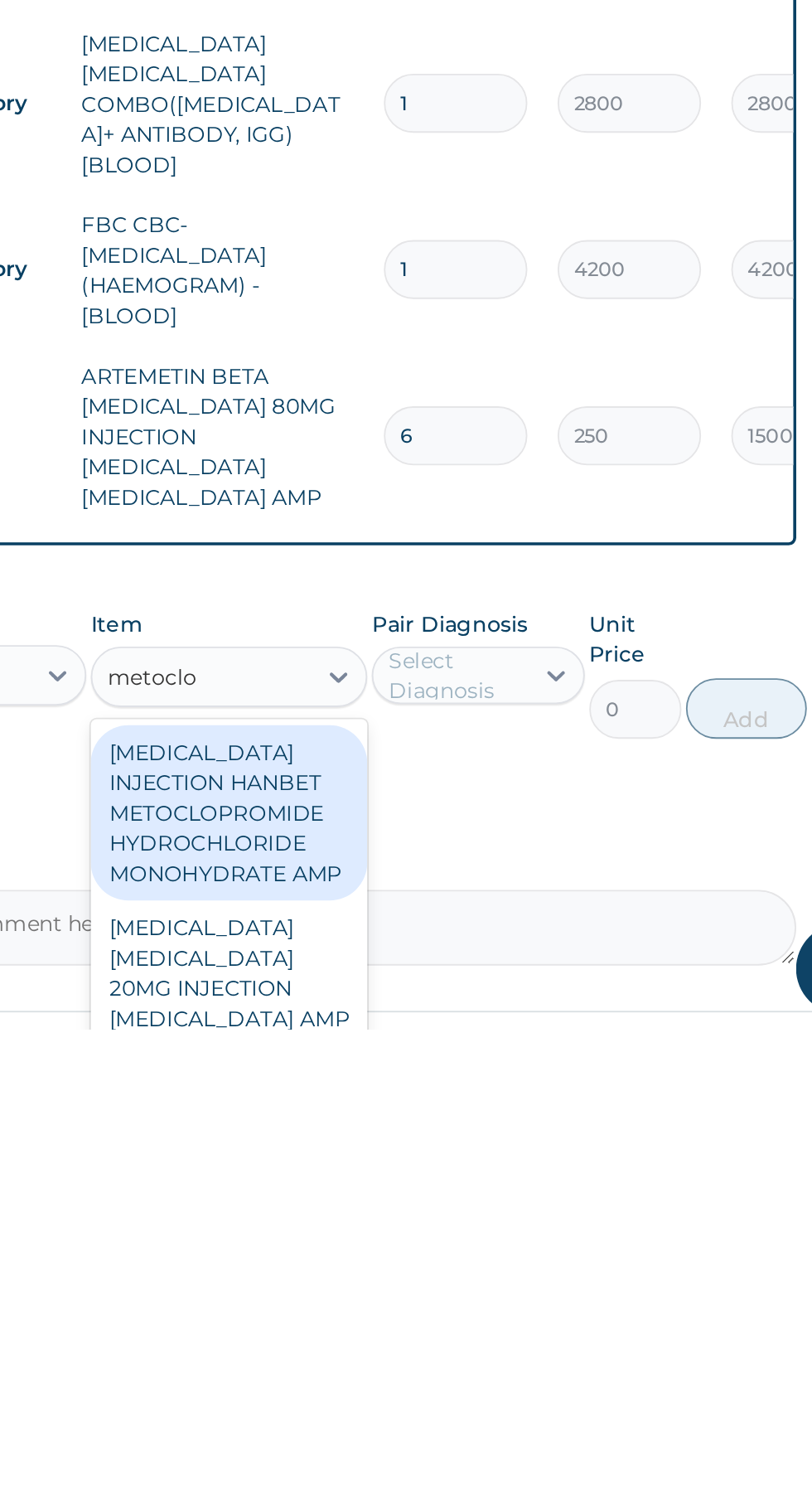
click at [433, 1432] on div "MAXOLON METOCLOPRAMIDE 20MG INJECTION METOCLOPRAMIDE AMP" at bounding box center [442, 1472] width 151 height 79
type input "metoclo"
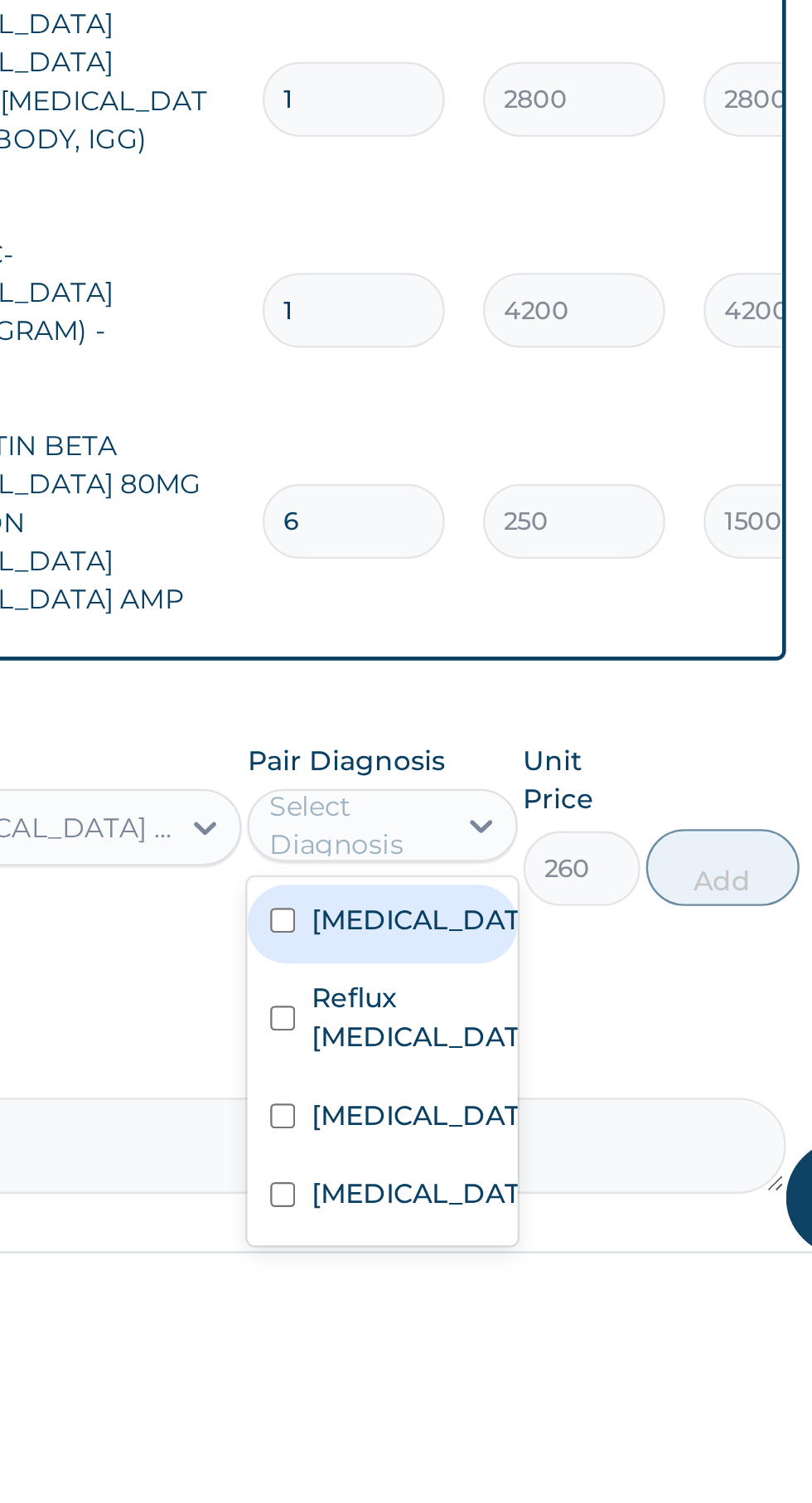
click at [542, 1344] on input "checkbox" at bounding box center [536, 1350] width 11 height 11
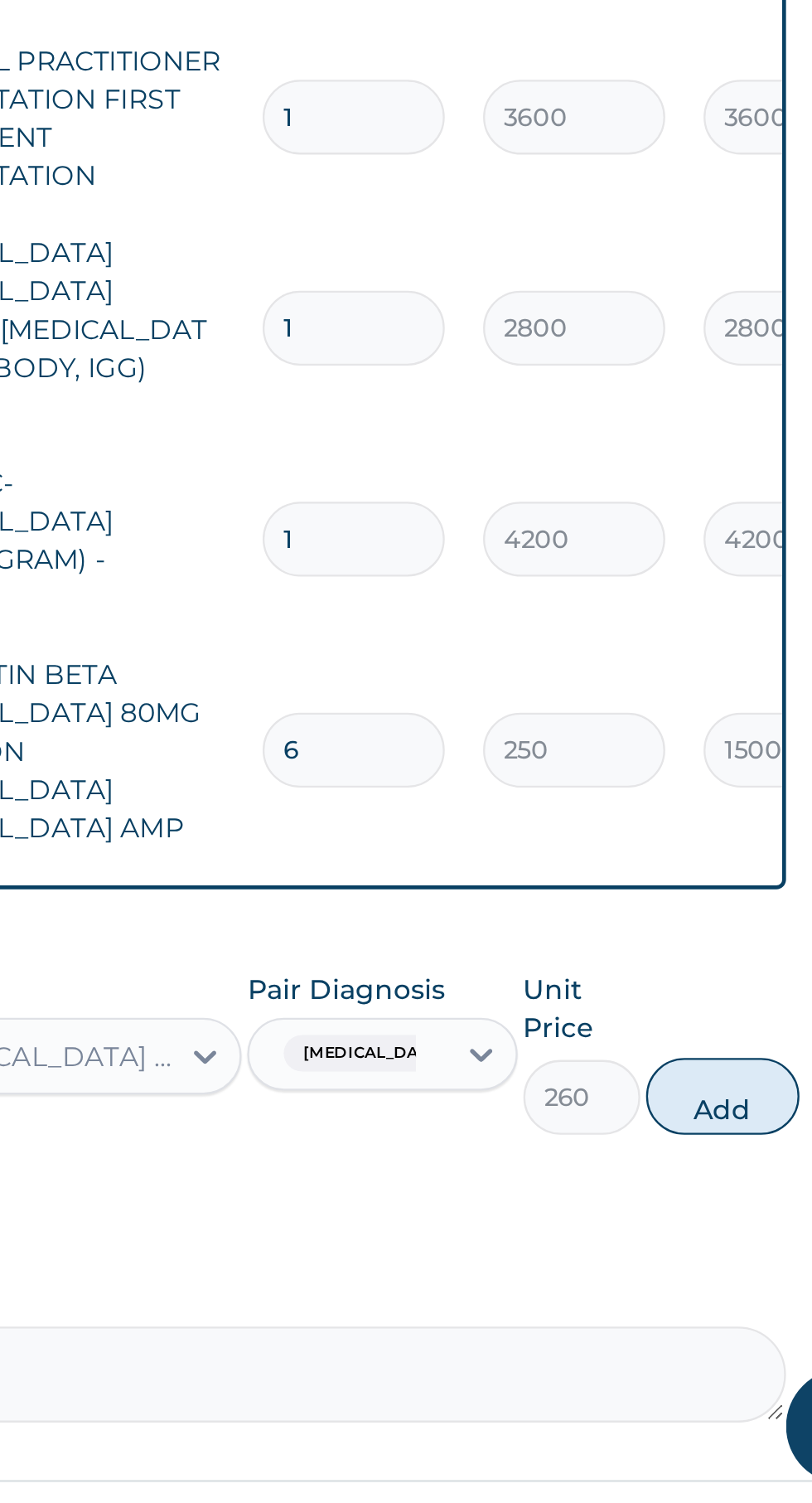
click at [739, 1155] on div "Type Name Quantity Unit Price Total Price Pair Diagnosis Actions Drugs ceftriax…" at bounding box center [501, 965] width 505 height 543
click at [732, 1310] on button "Add" at bounding box center [726, 1327] width 66 height 33
type input "0"
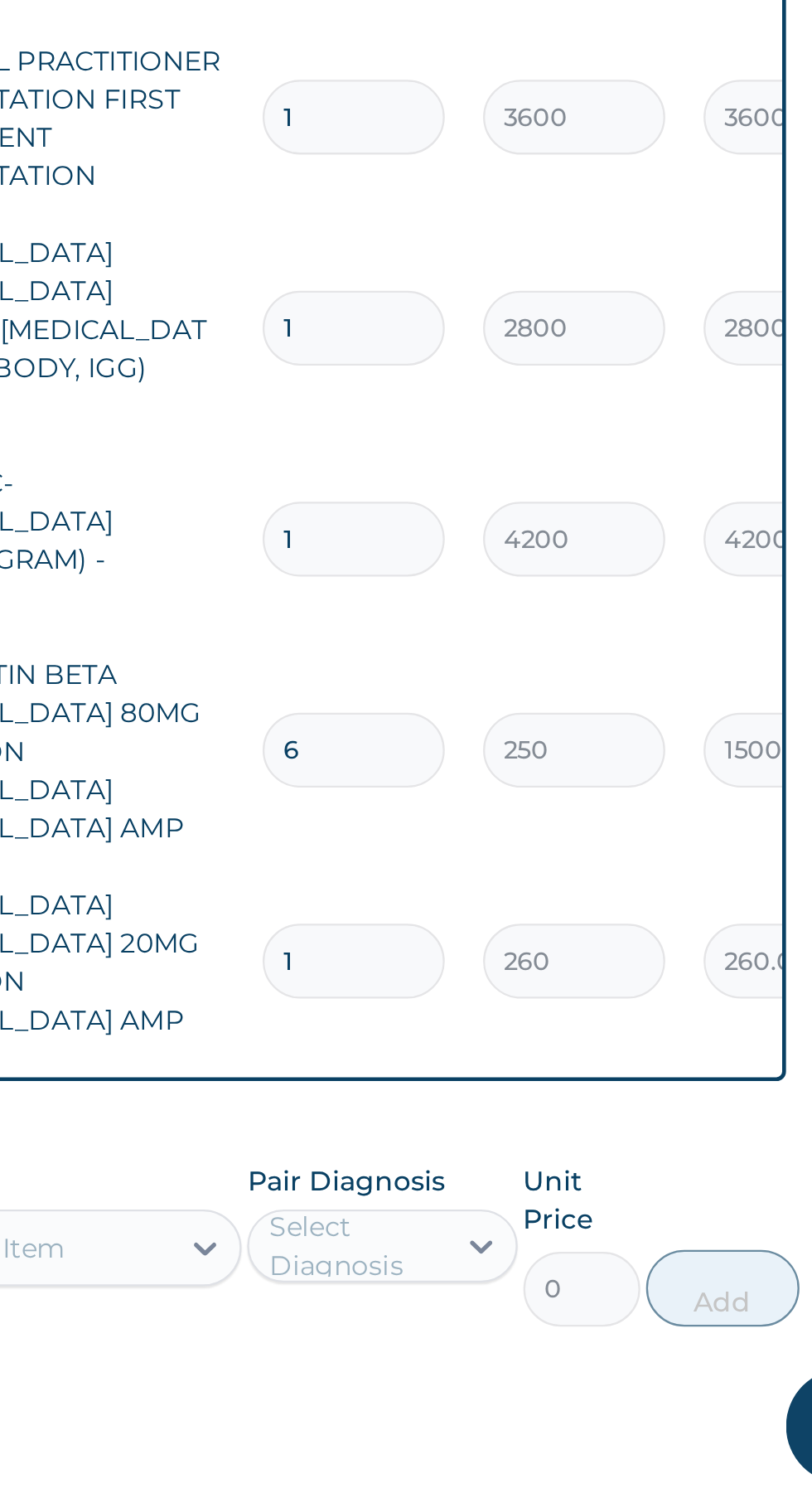
click at [585, 1252] on input "1" at bounding box center [567, 1268] width 78 height 32
type input "0.00"
type input "5"
type input "1300.00"
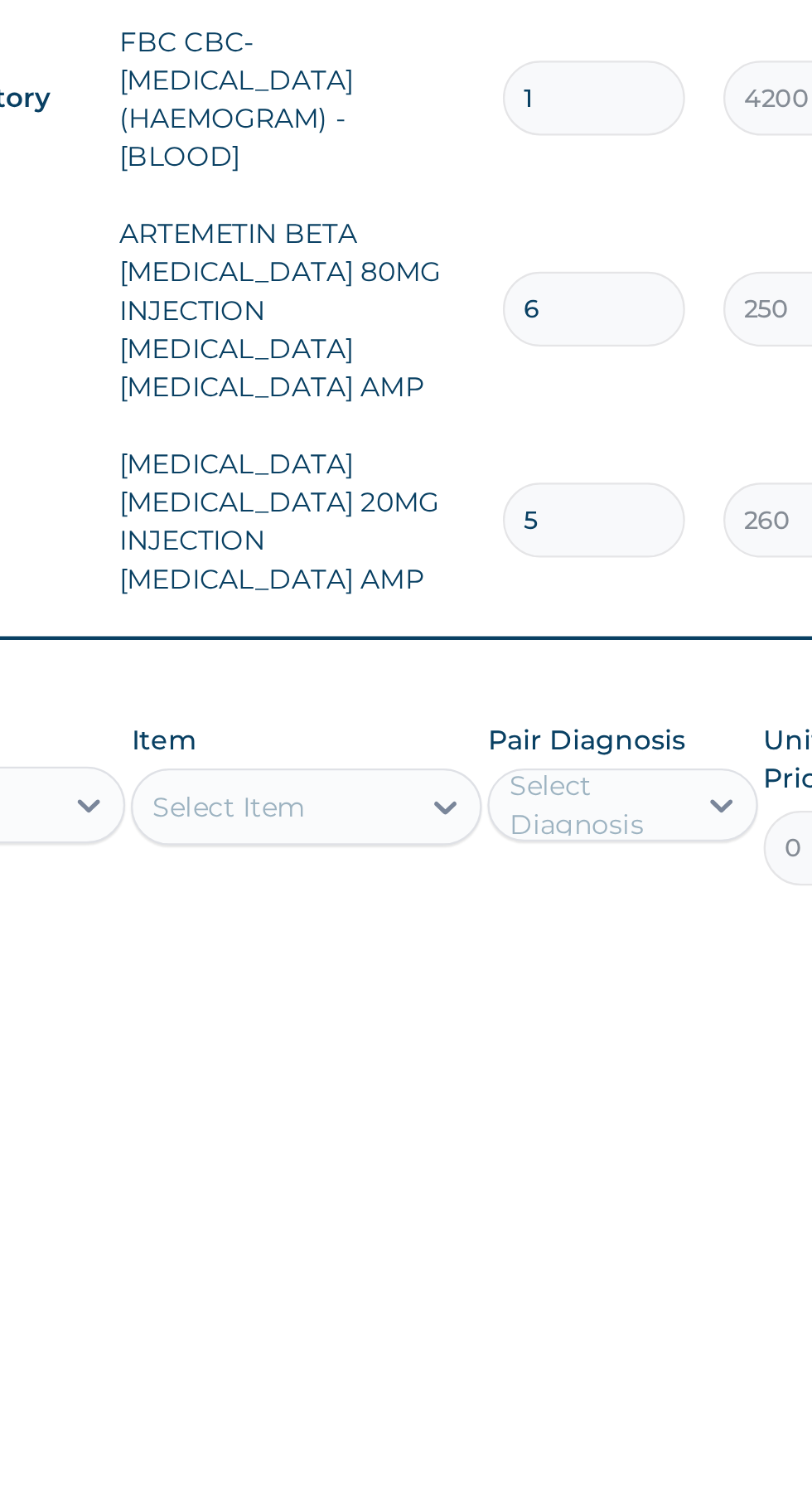
type input "5"
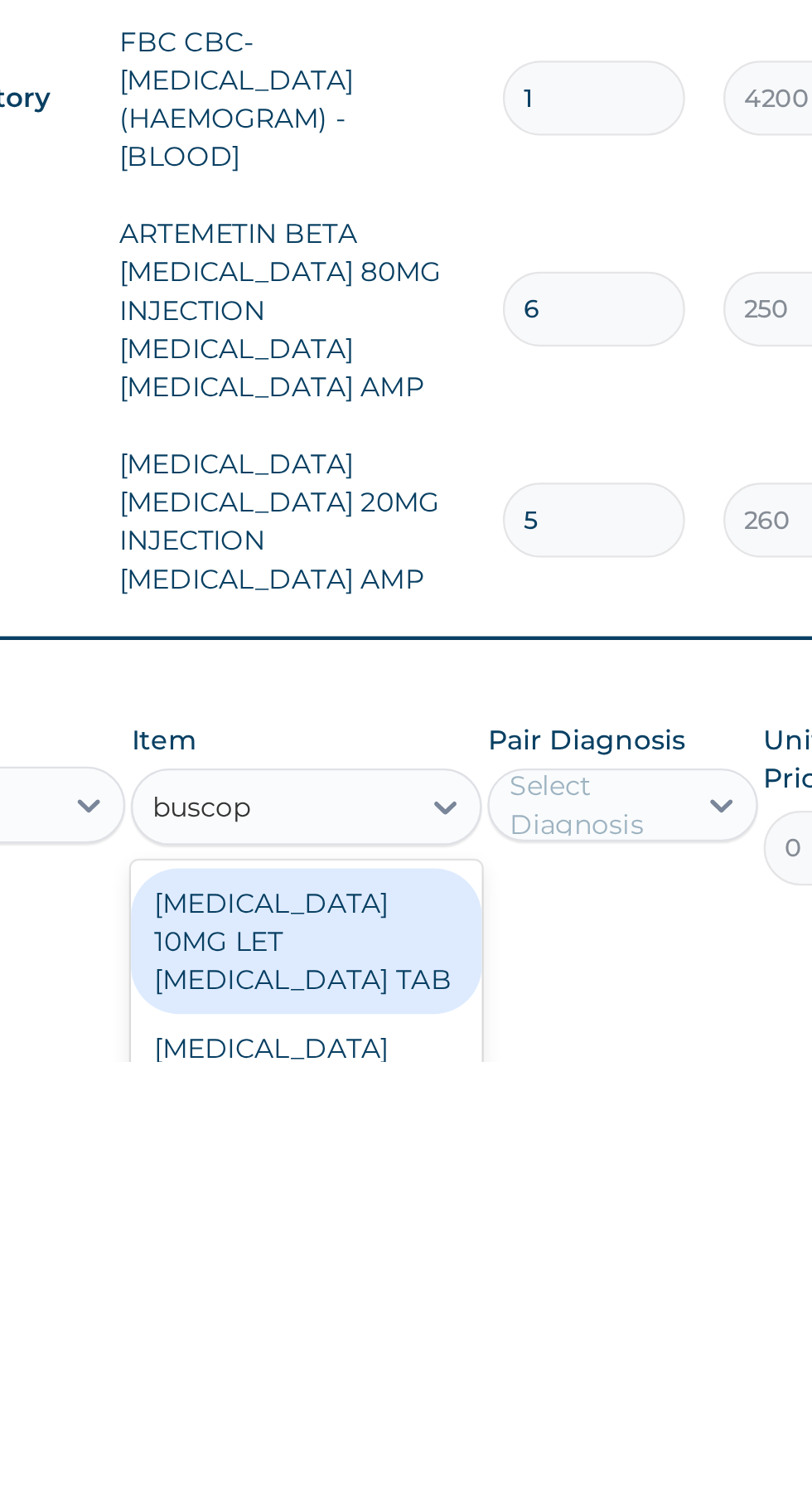
click at [415, 1482] on div "BUSCOPAN 10MG INJECTION HYOSCINE AMP" at bounding box center [442, 1513] width 151 height 63
type input "buscop"
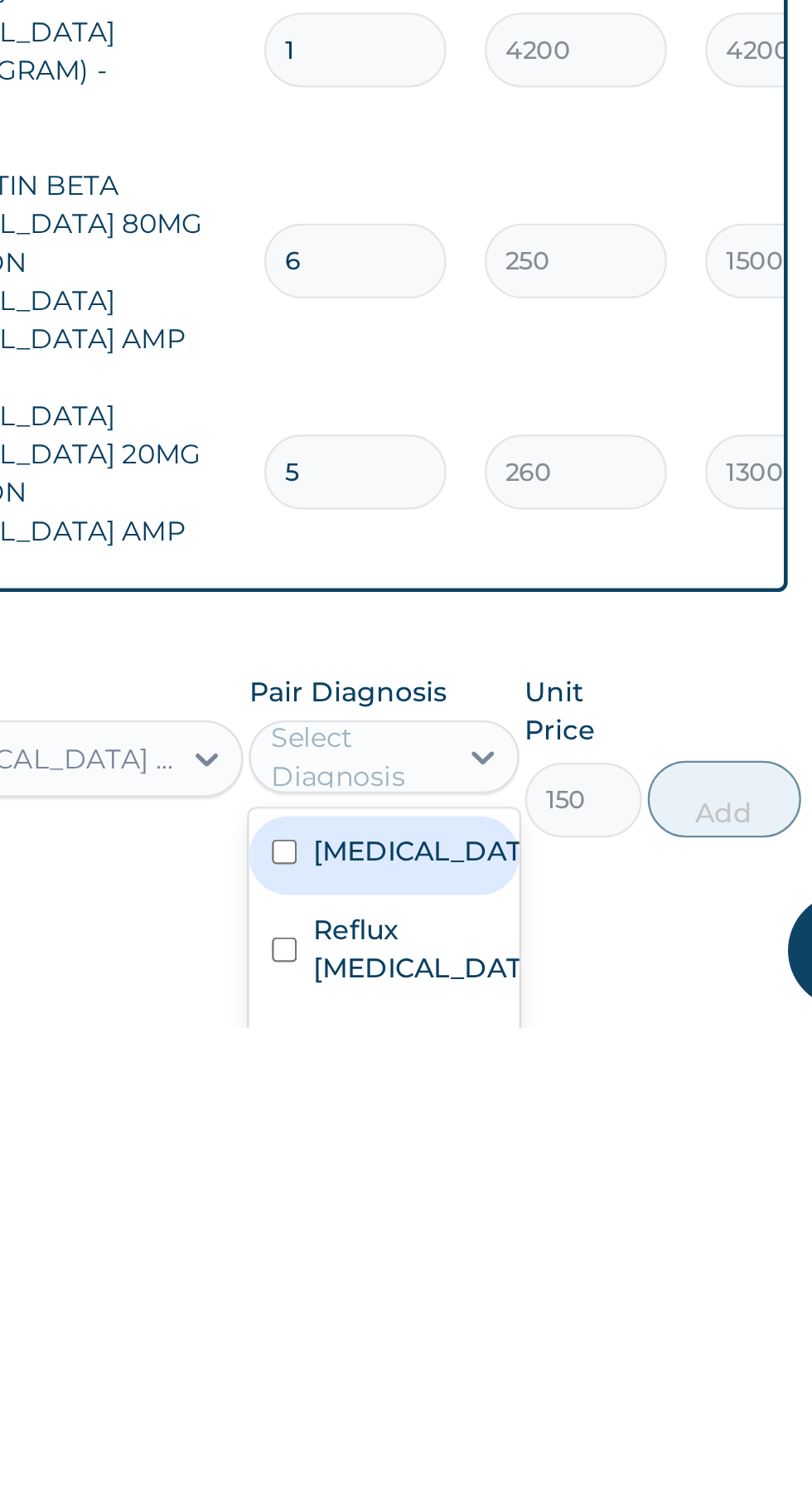
scroll to position [30, 0]
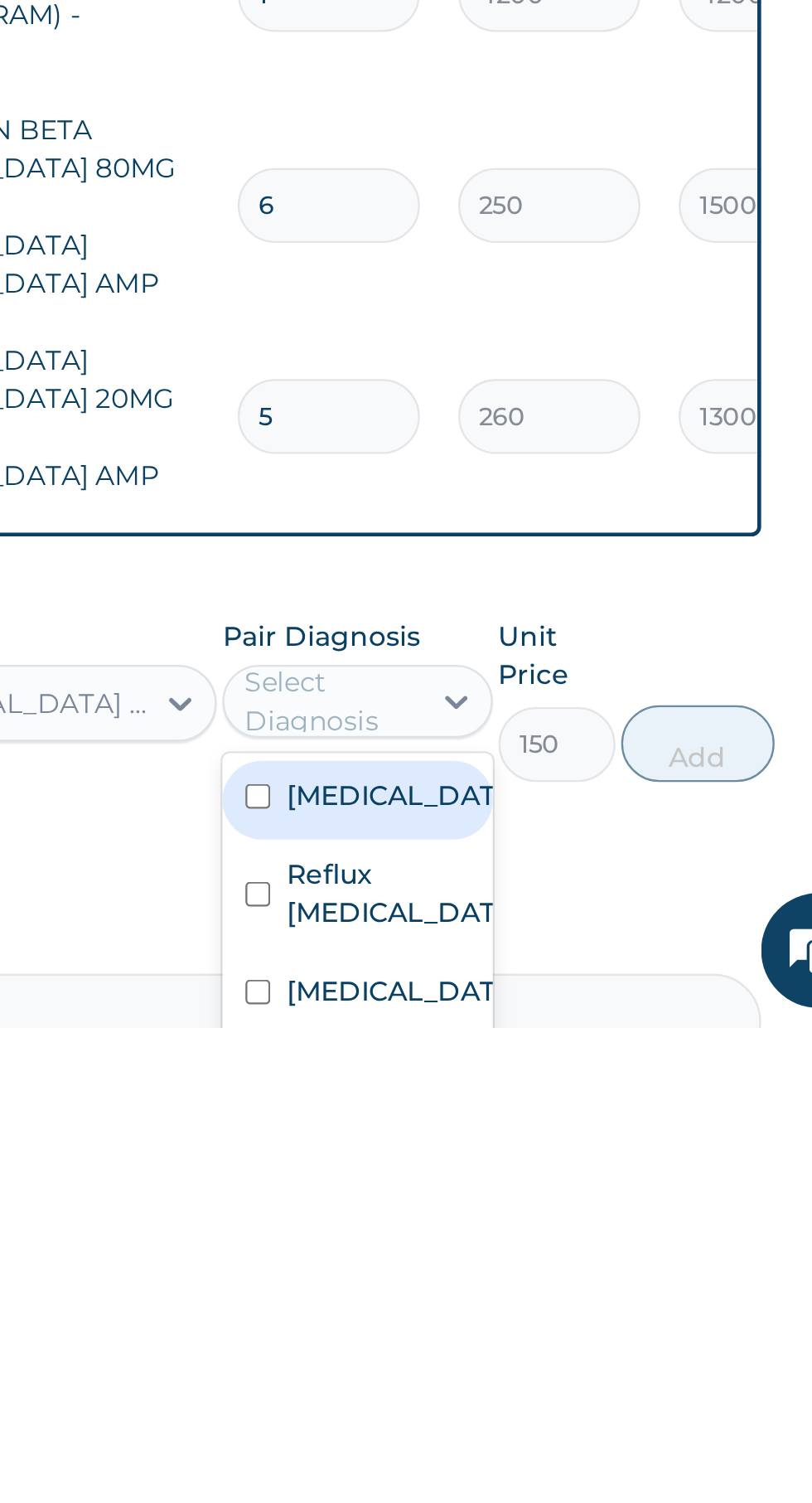
click at [565, 1394] on label "Acute gastritis" at bounding box center [596, 1402] width 96 height 17
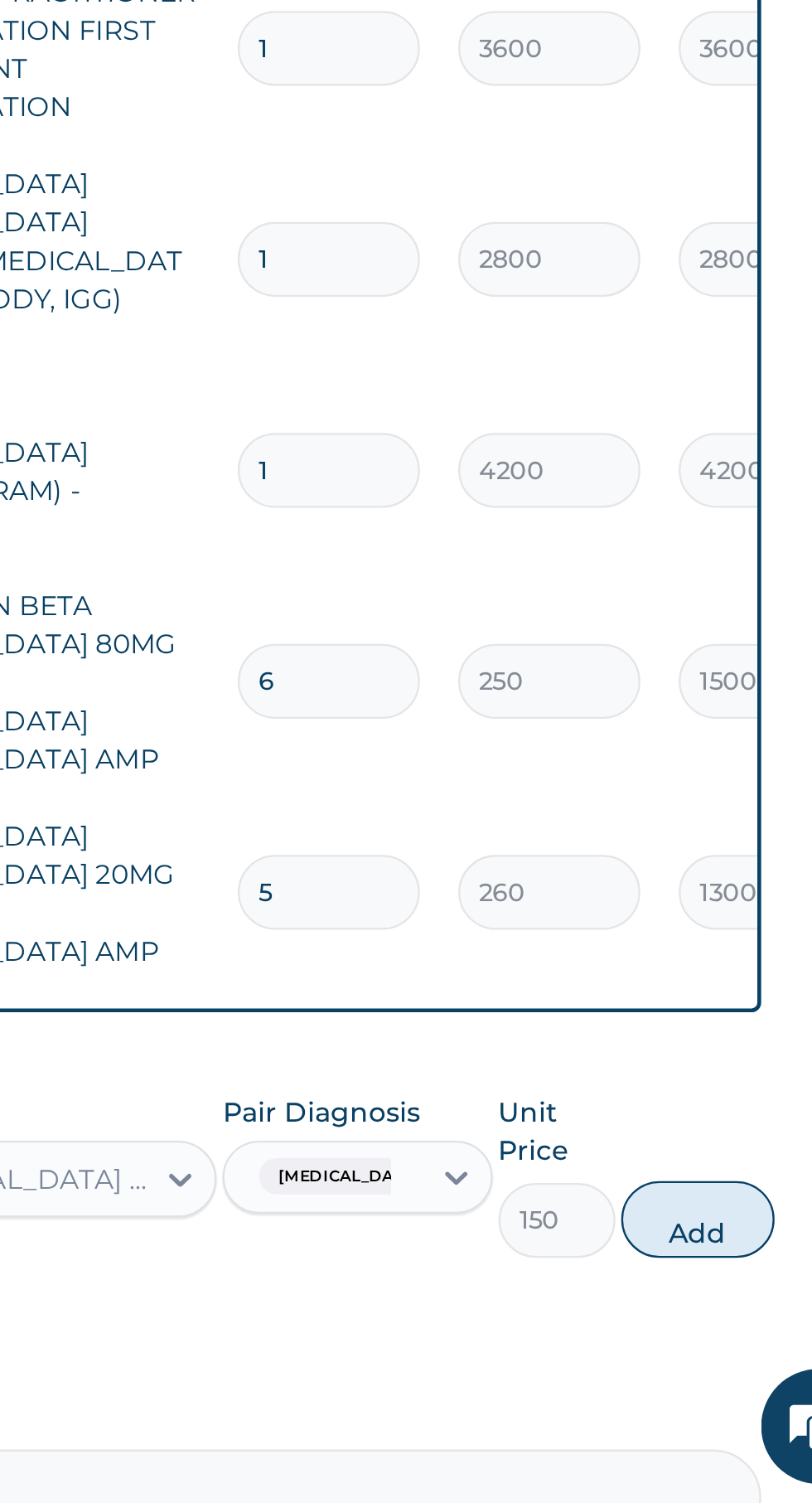
click at [741, 1364] on button "Add" at bounding box center [726, 1380] width 66 height 33
type input "0"
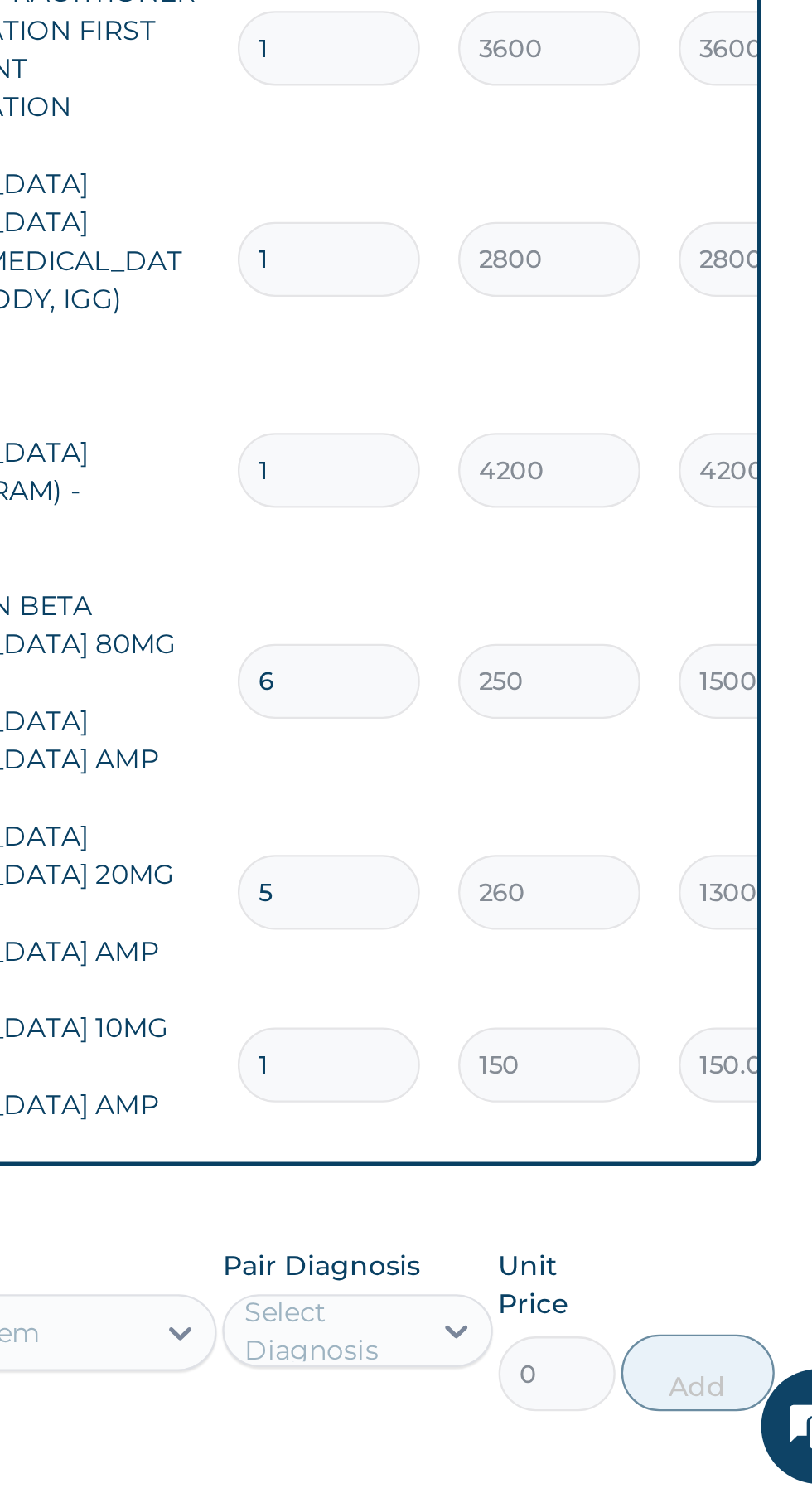
scroll to position [29, 0]
type input "0.00"
type input "2"
type input "300.00"
type input "20"
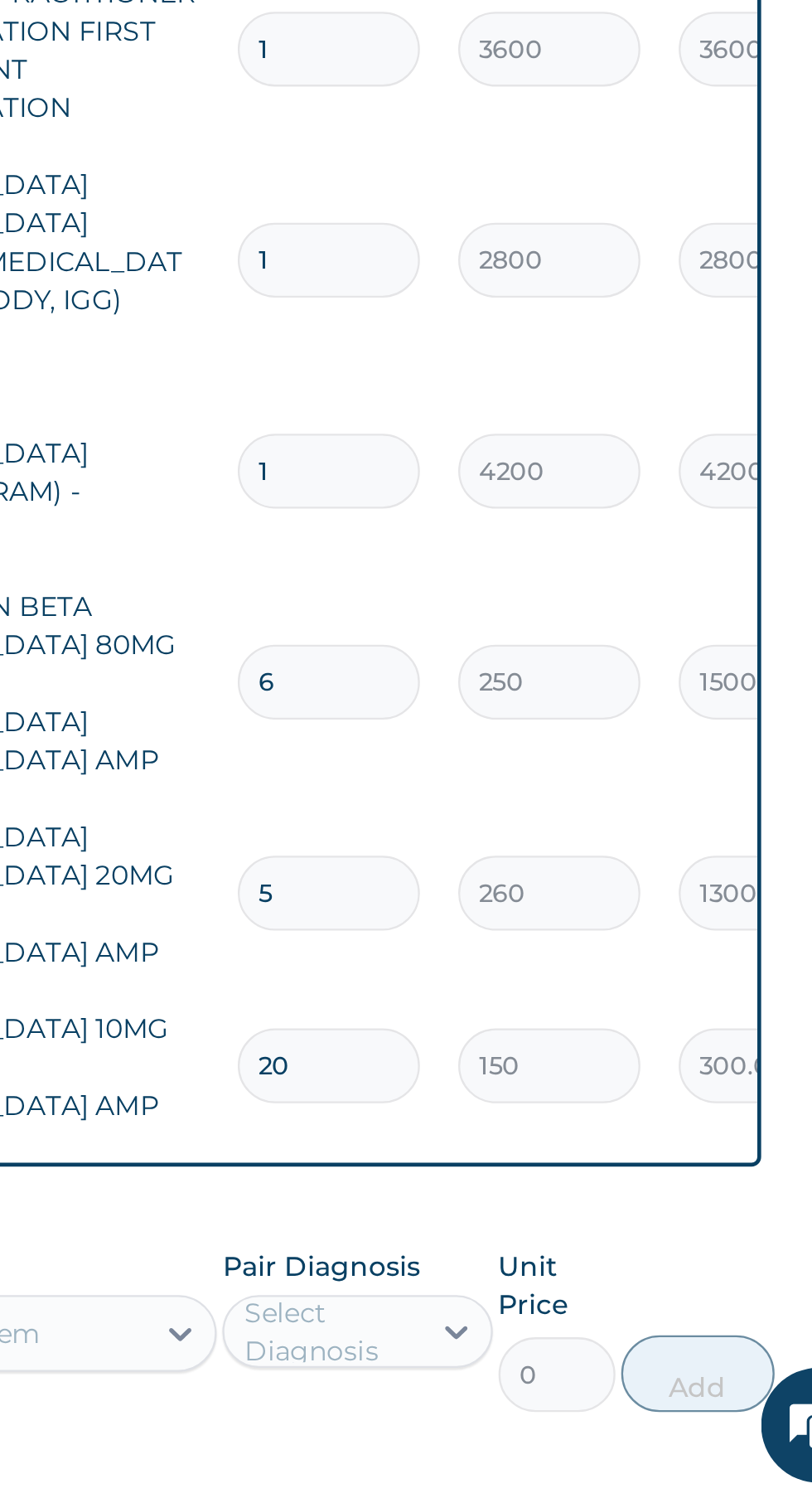
type input "3000.00"
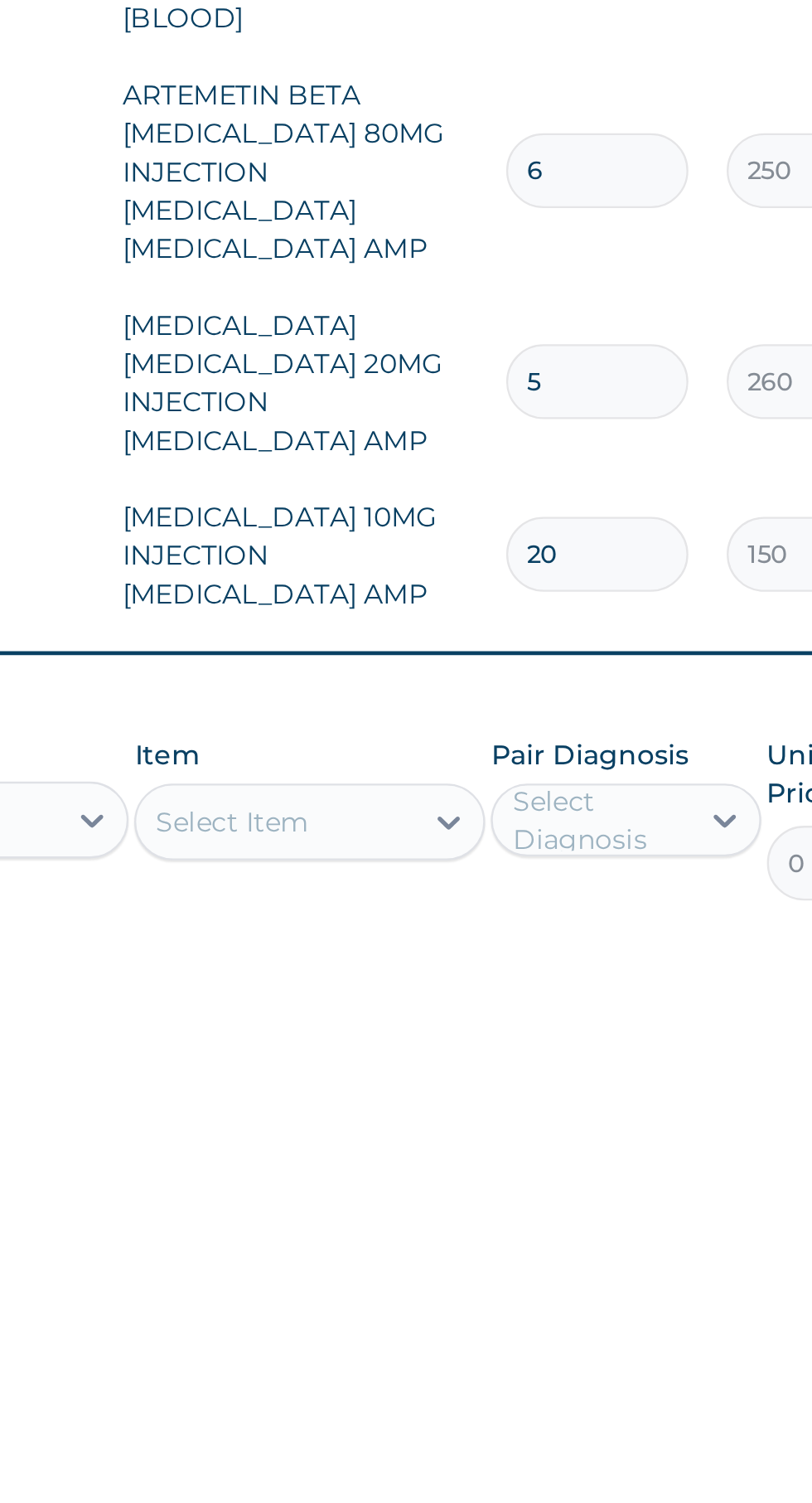
type input "20"
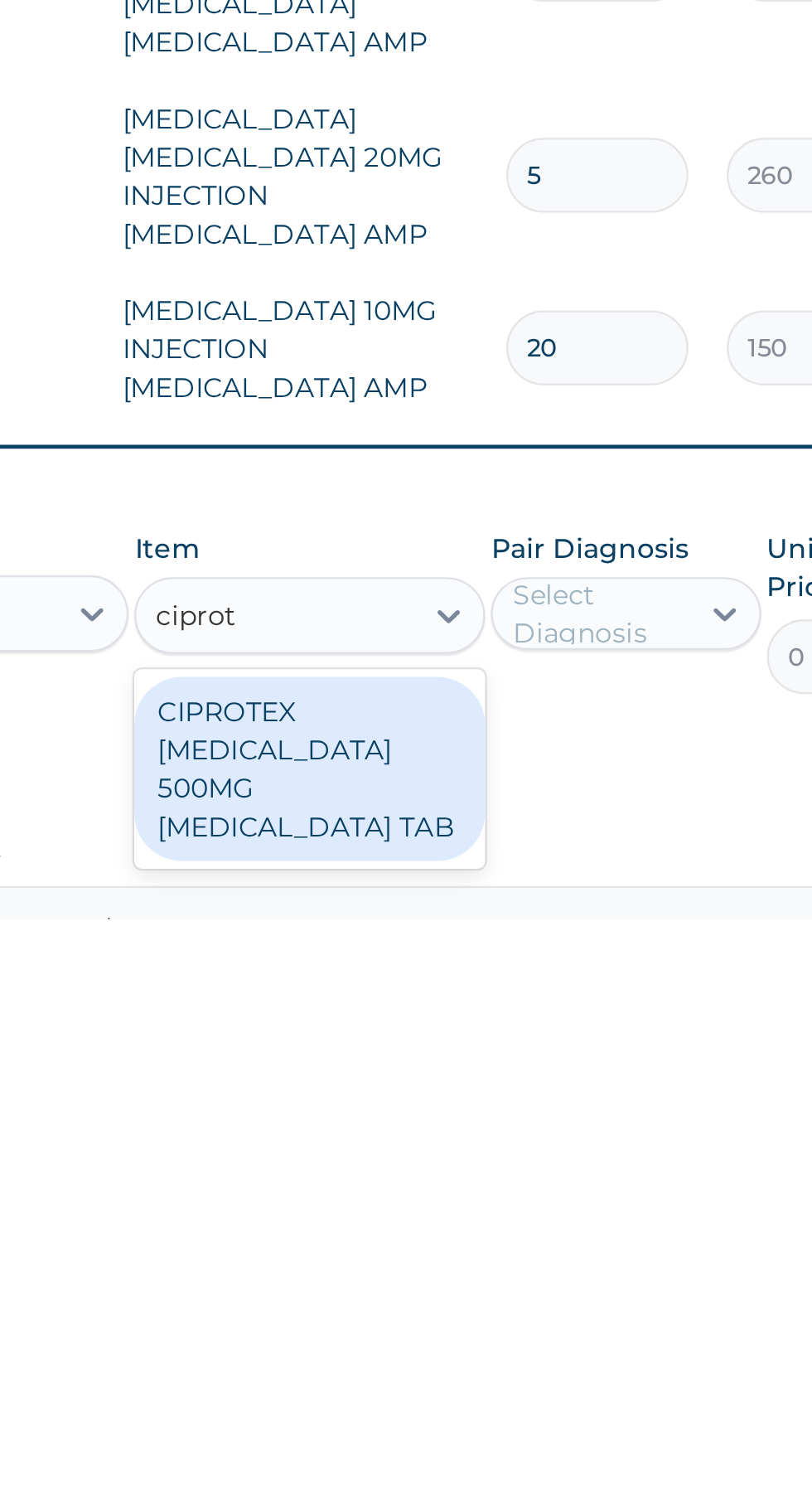
scroll to position [90, 0]
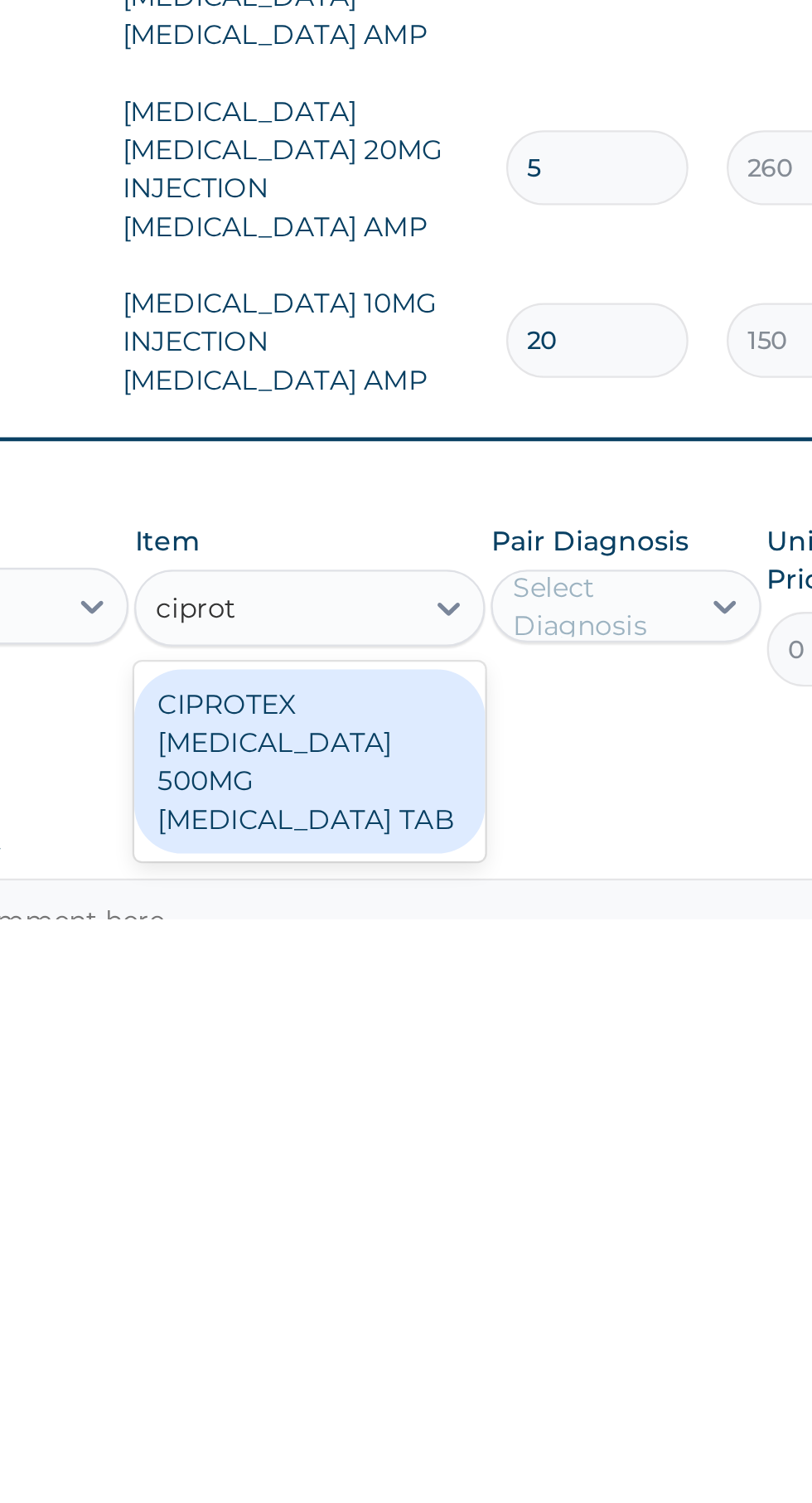
click at [431, 1395] on div "CIPROTEX CIPROFLOXACIN 500MG CIPROFLOXACIN TAB" at bounding box center [442, 1435] width 151 height 79
type input "ciprot"
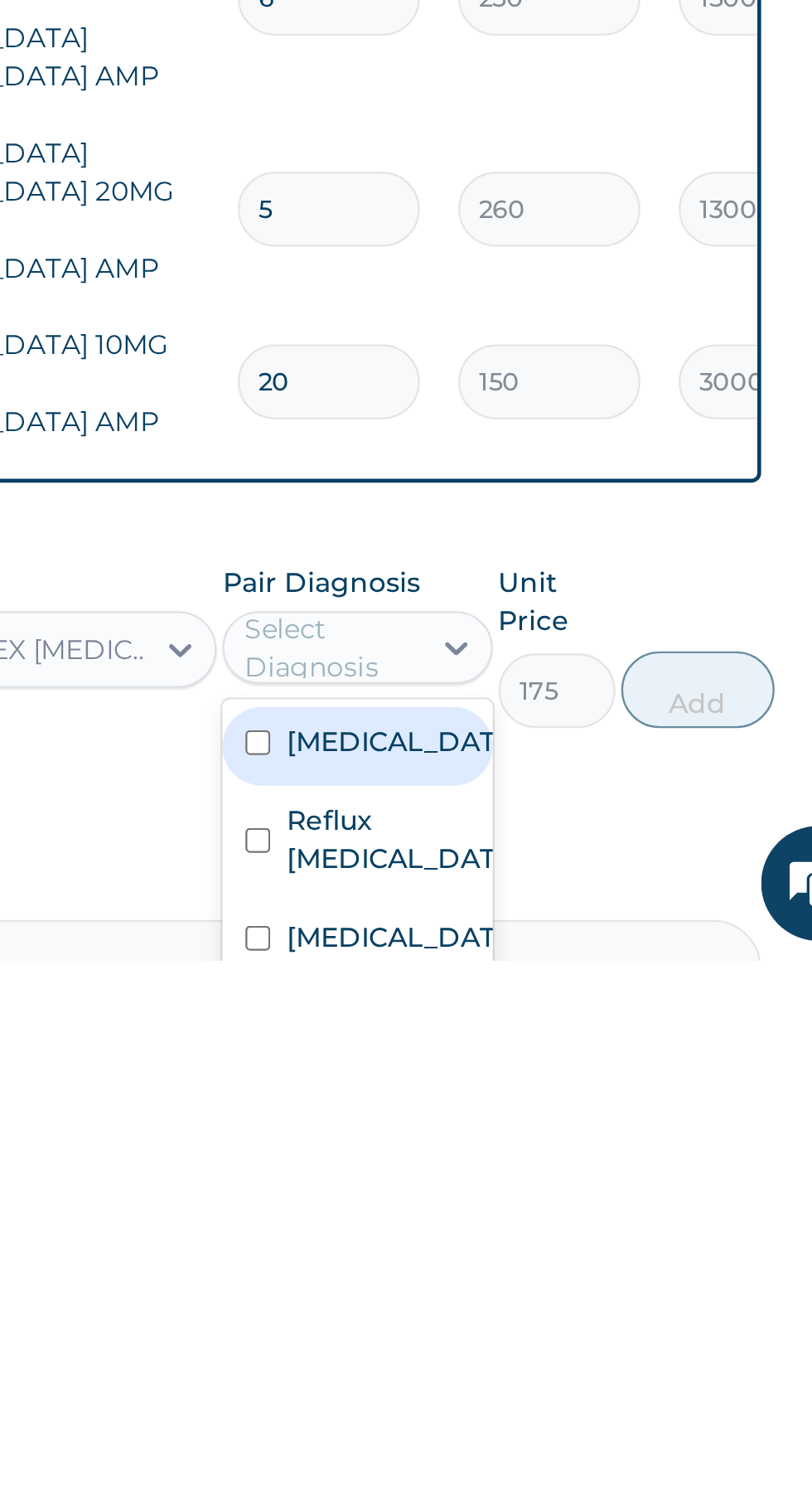
click at [542, 1446] on input "checkbox" at bounding box center [536, 1451] width 11 height 11
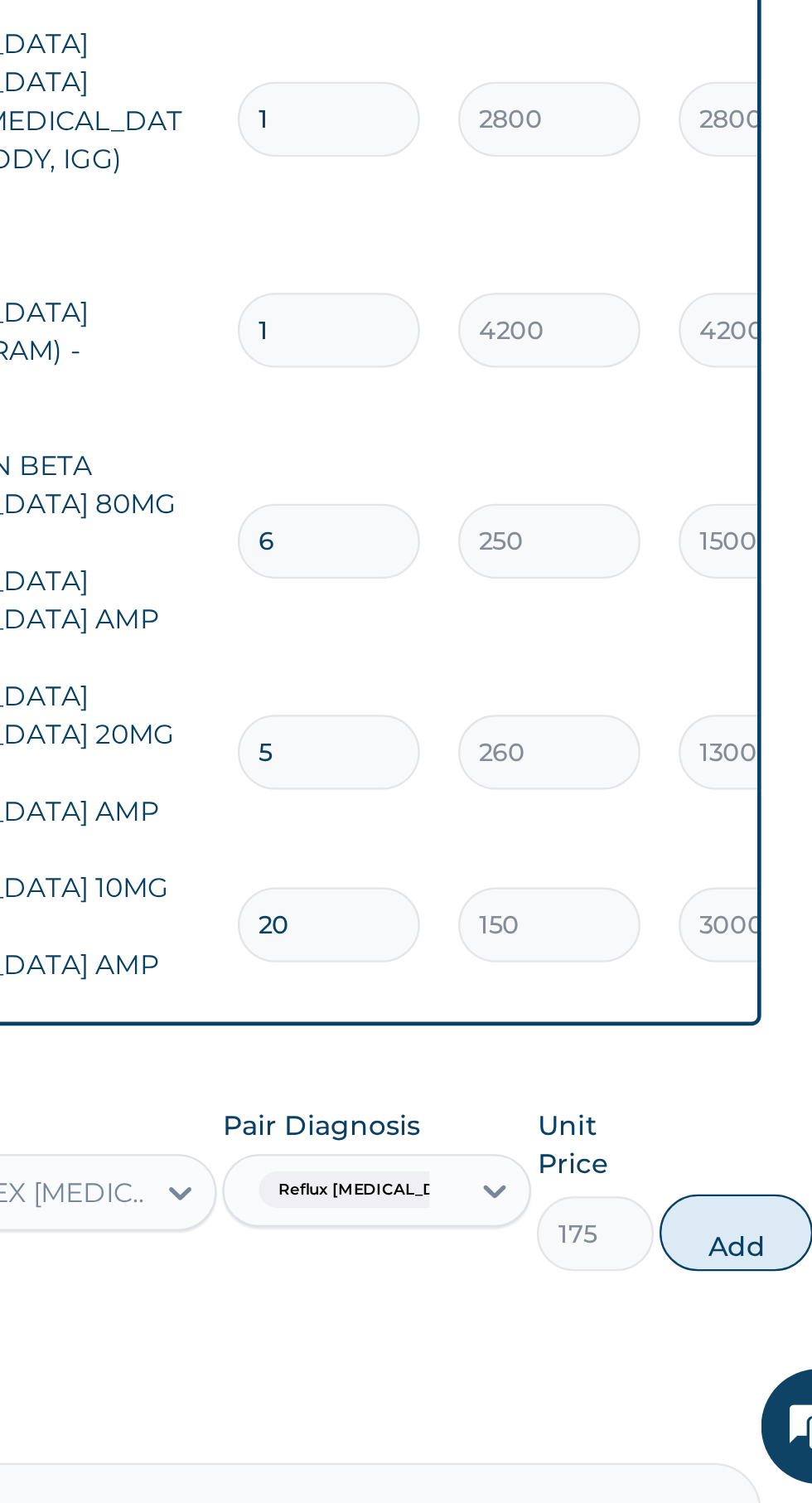
click at [737, 1369] on button "Add" at bounding box center [743, 1386] width 66 height 33
type input "0"
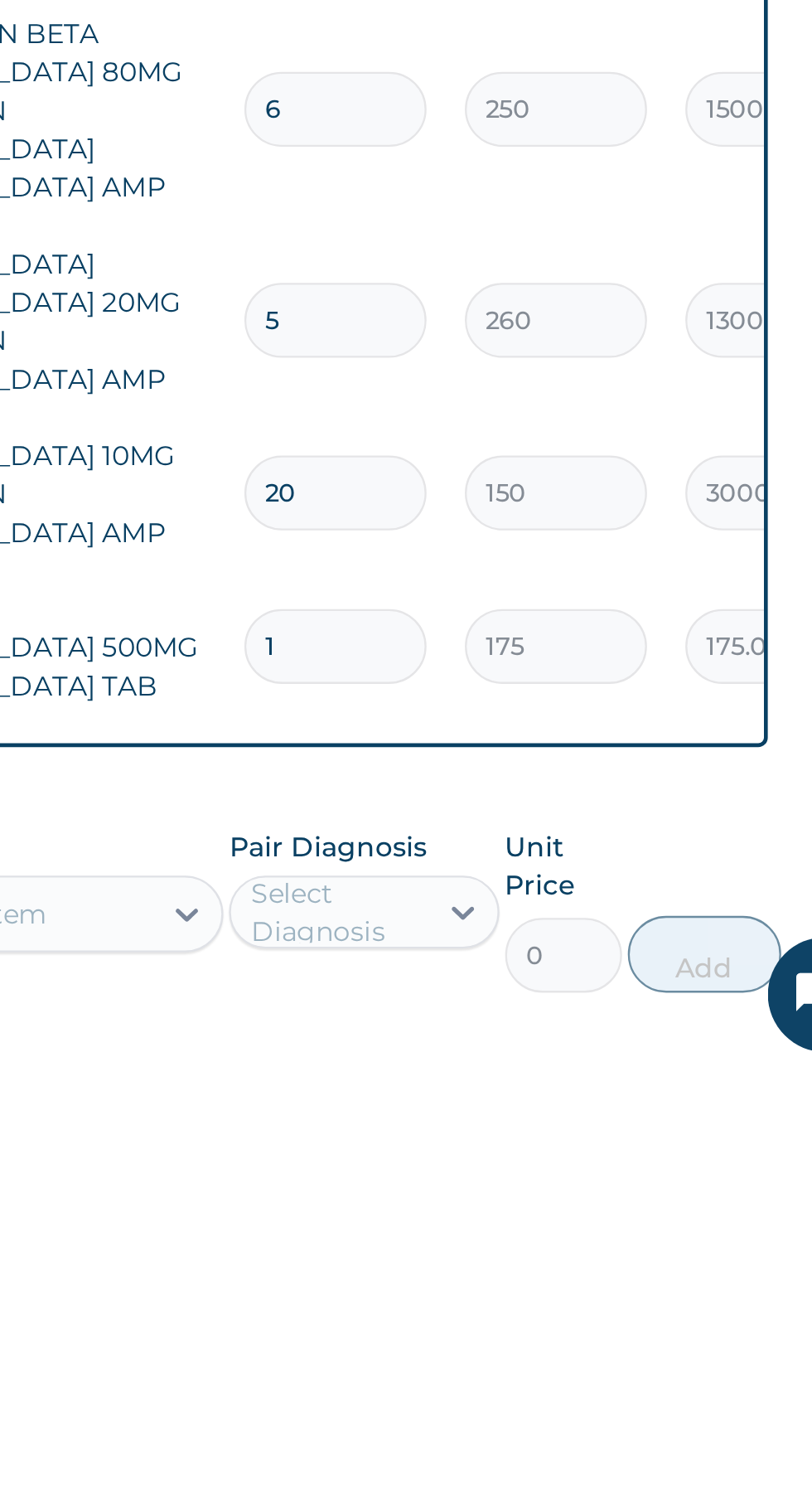
type input "10"
type input "1750.00"
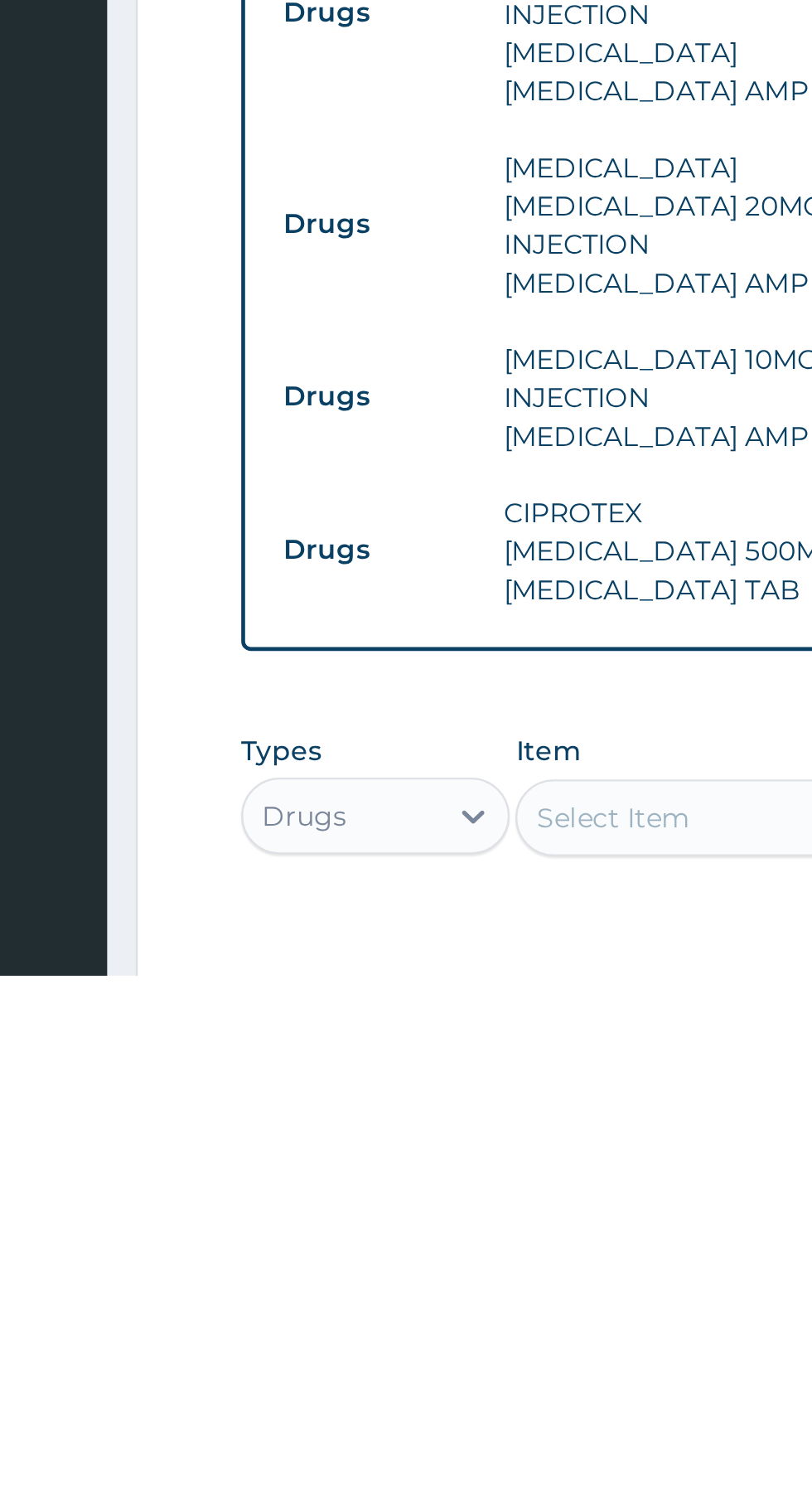
scroll to position [122, 0]
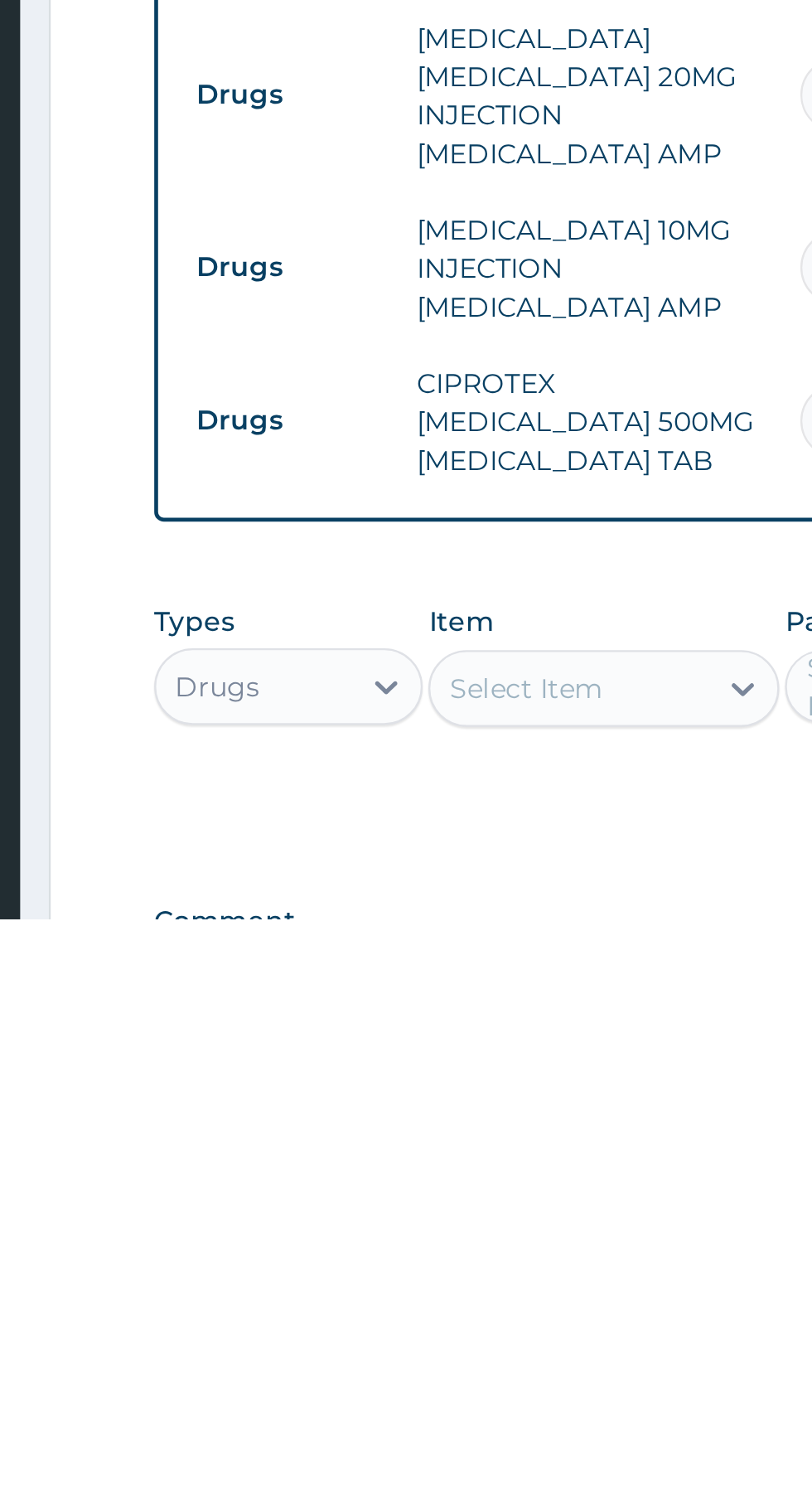
type input "10"
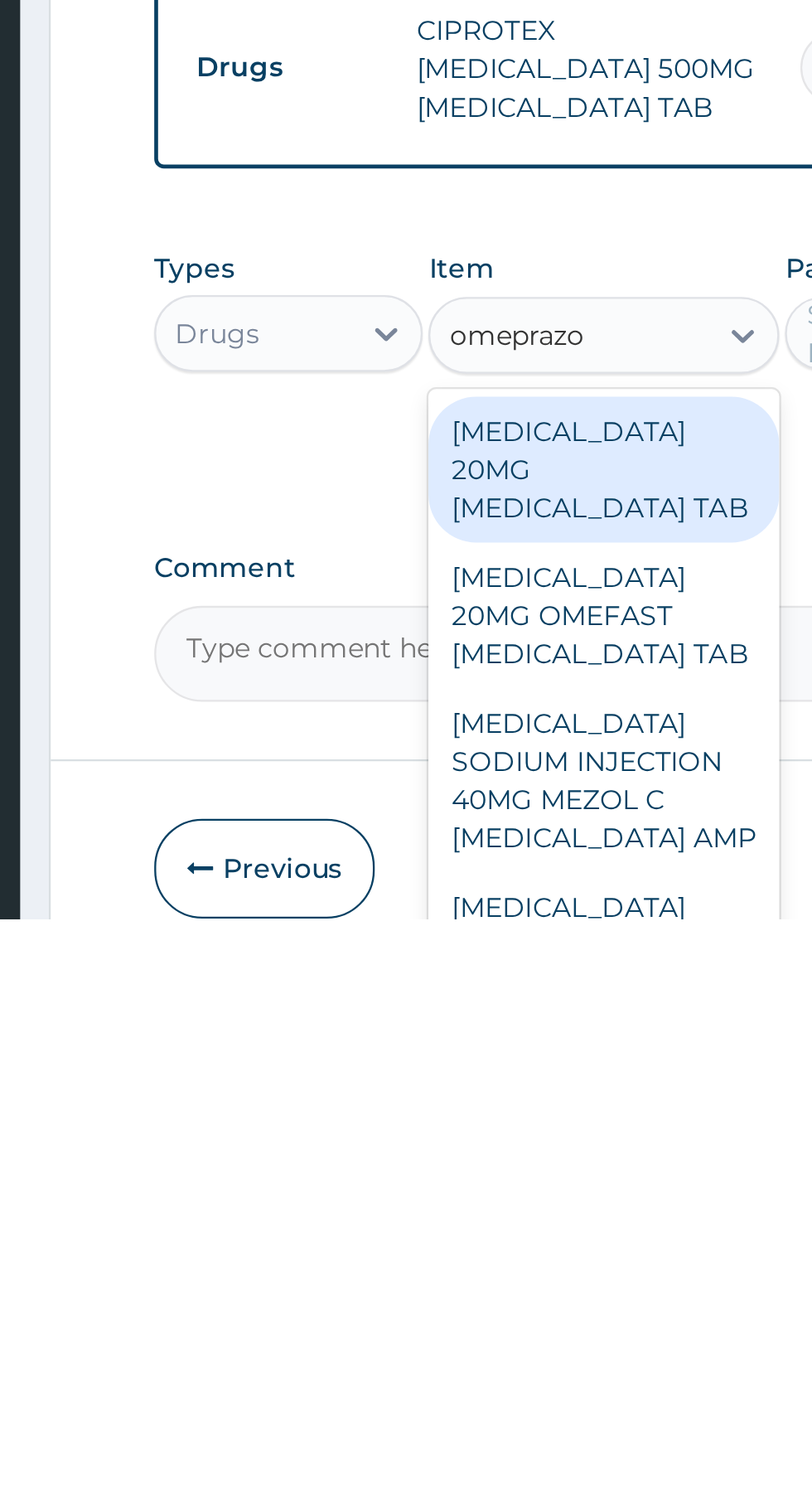
scroll to position [278, 0]
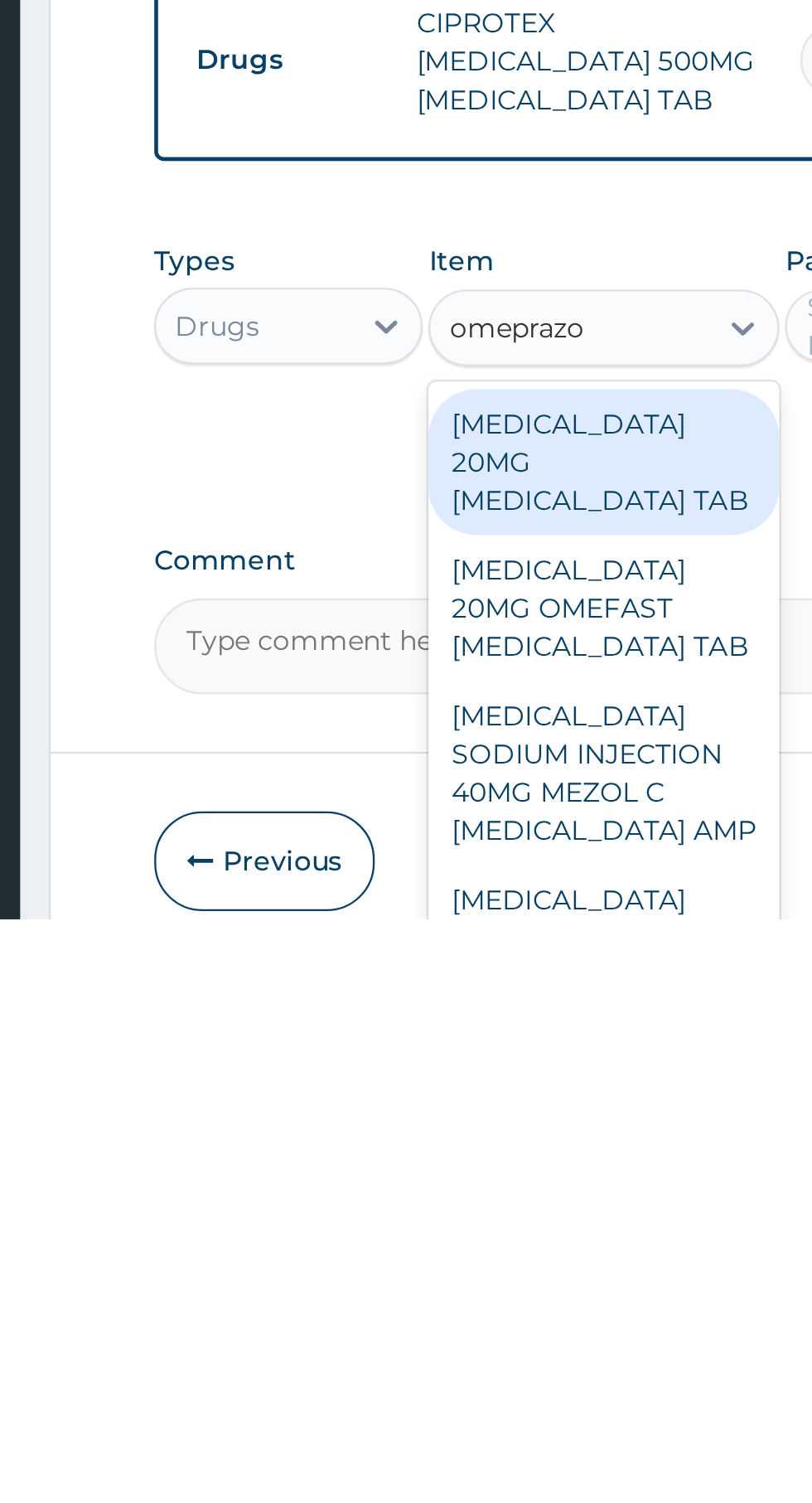
click at [458, 1337] on div "OMEPRAZOLE 20MG OMEFAST OMEPRAZOLE TAB" at bounding box center [442, 1368] width 151 height 63
type input "omeprazo"
type input "540"
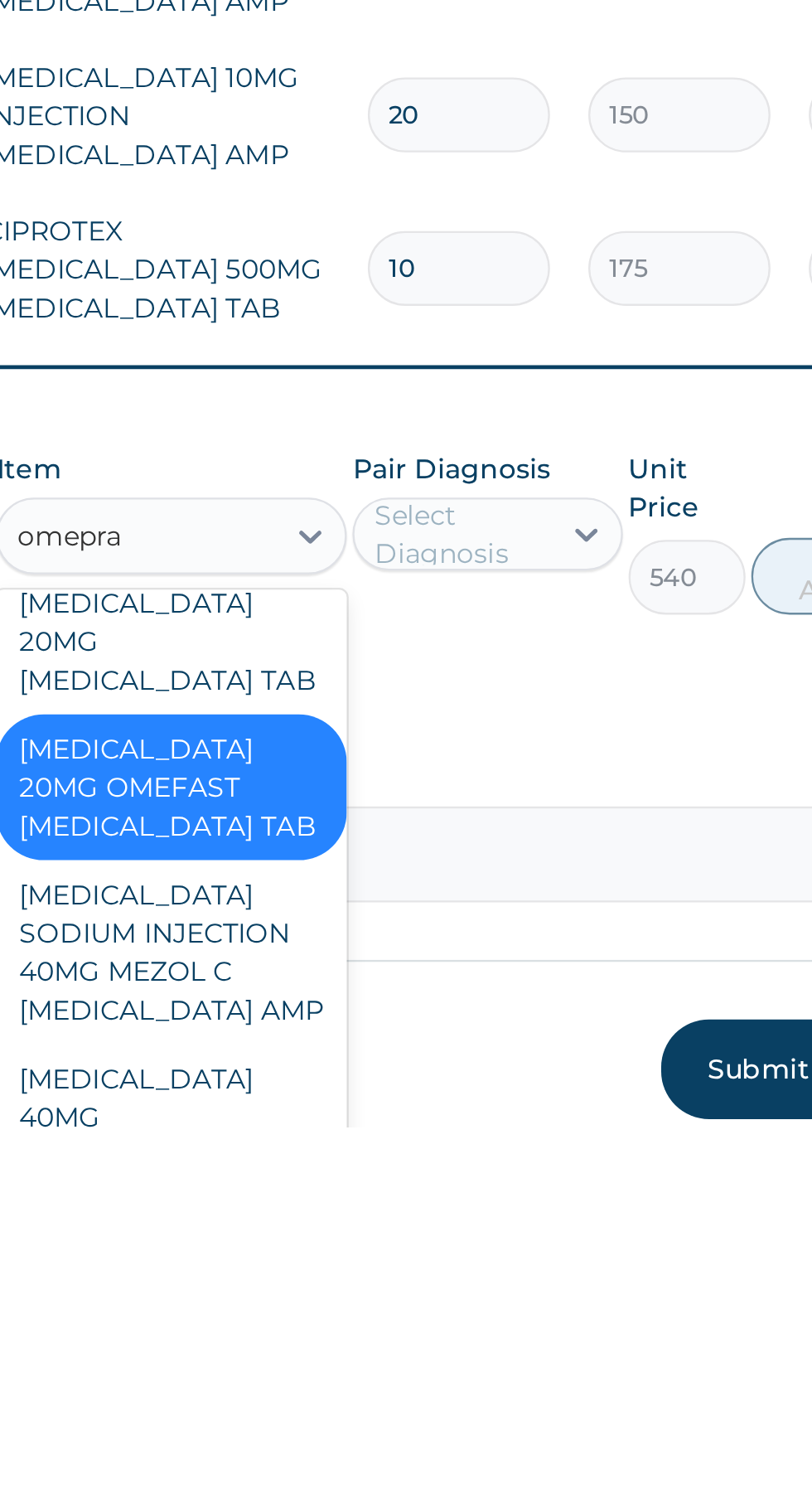
scroll to position [0, 0]
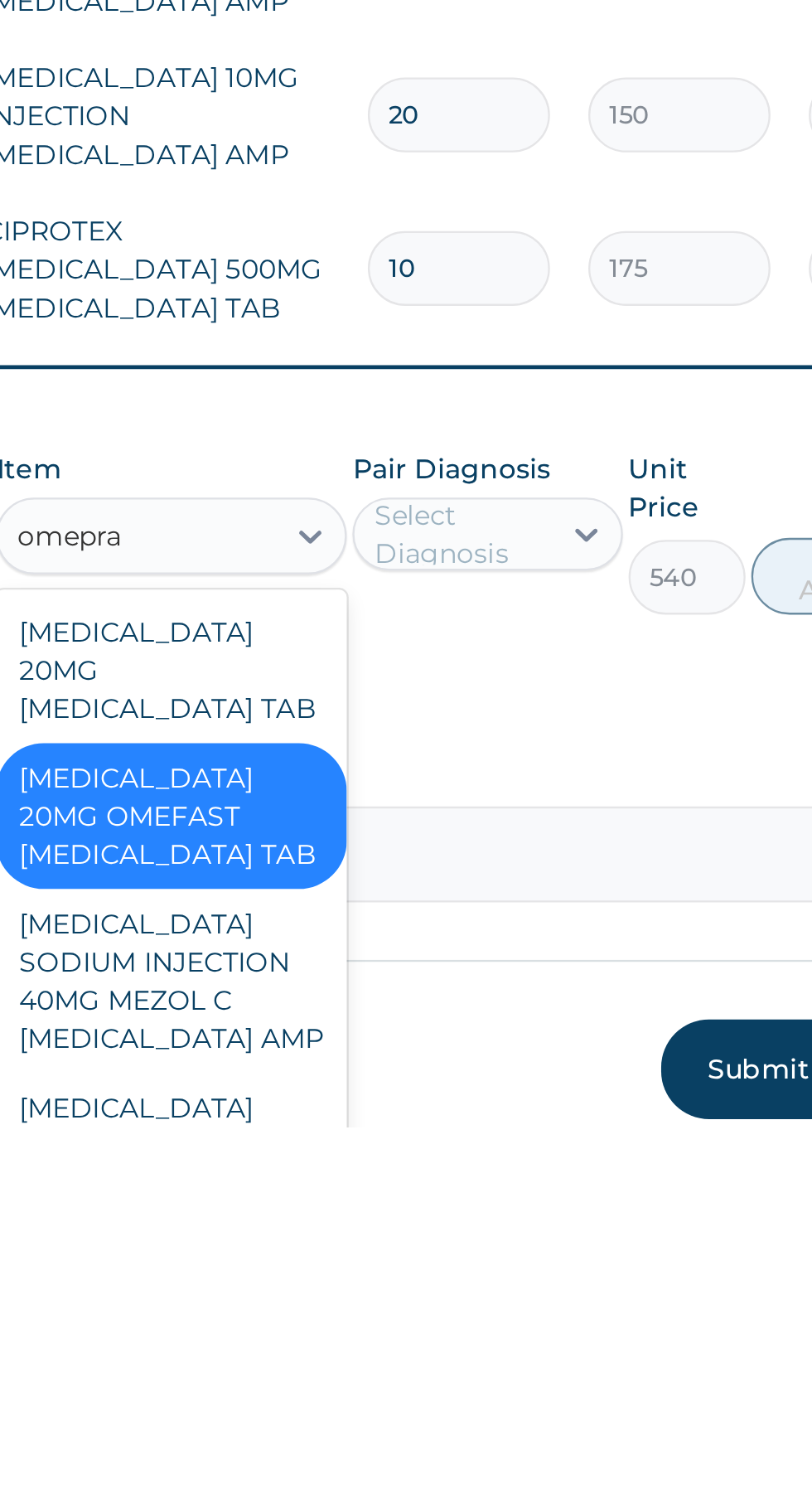
click at [475, 1274] on div "NEXIUM 20MG ESOMEPRAZOLE TAB" at bounding box center [442, 1306] width 151 height 63
type input "omepra"
type input "6700"
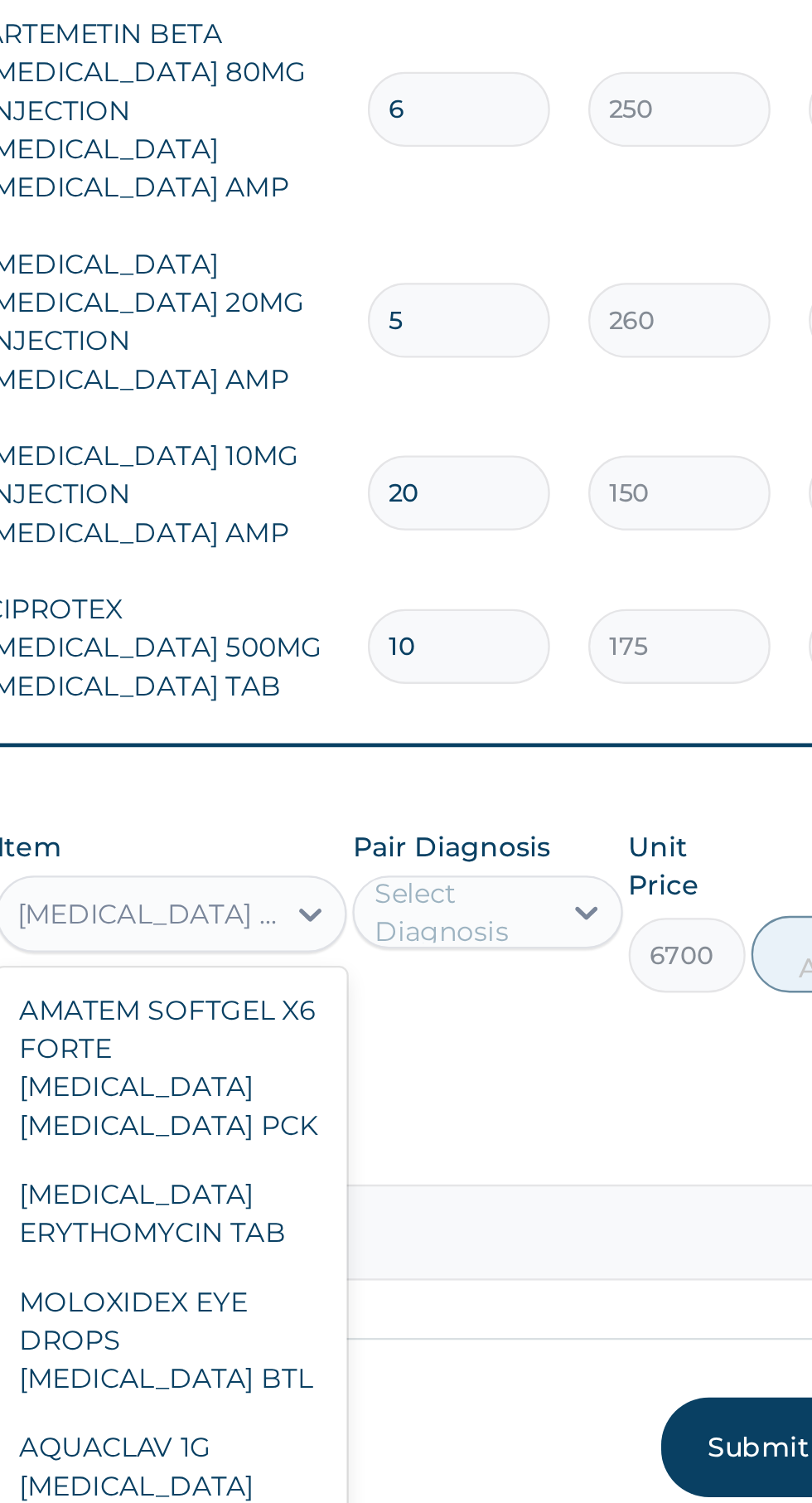
scroll to position [277, 0]
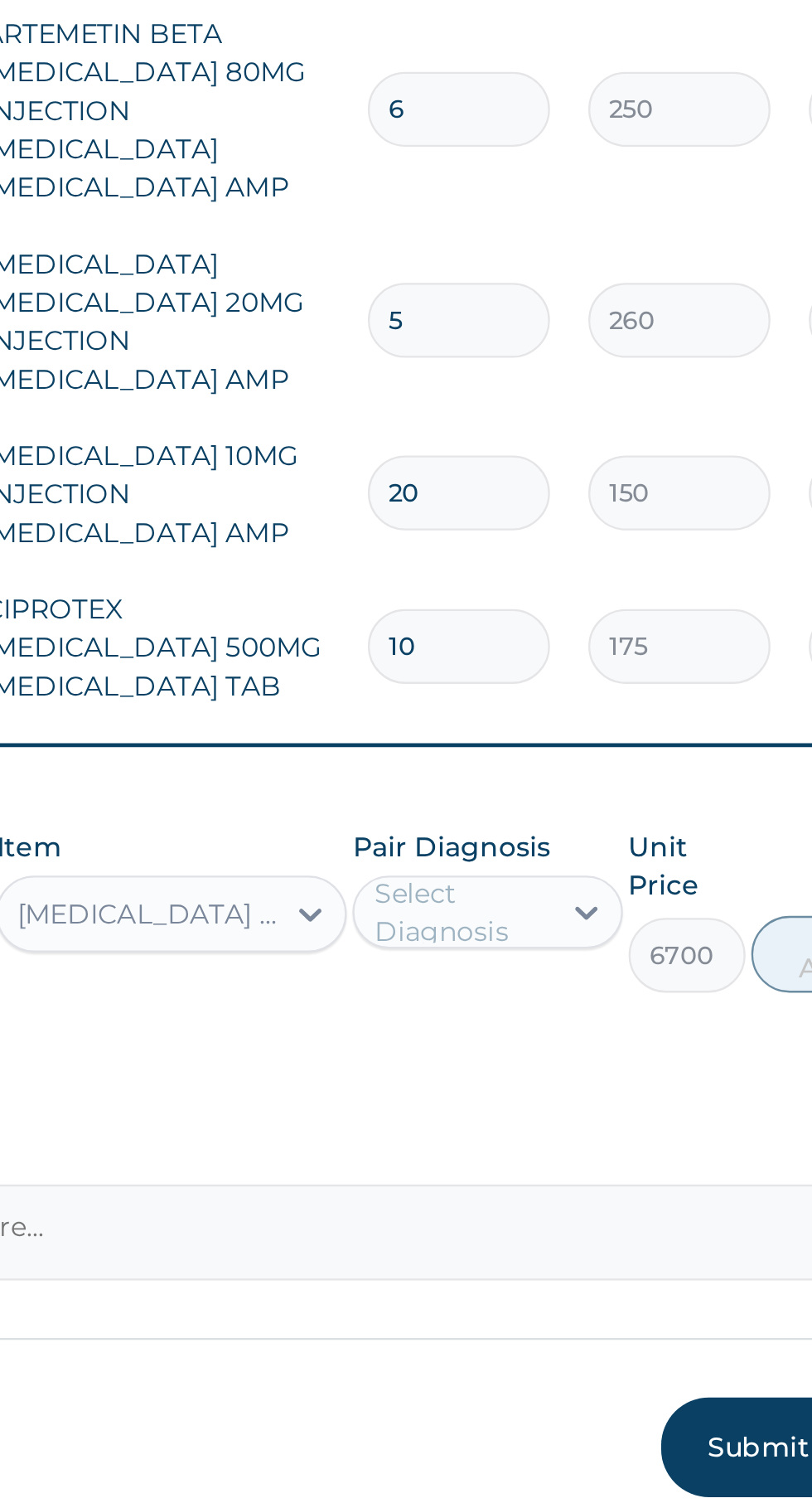
click at [631, 1117] on input "175" at bounding box center [662, 1132] width 78 height 32
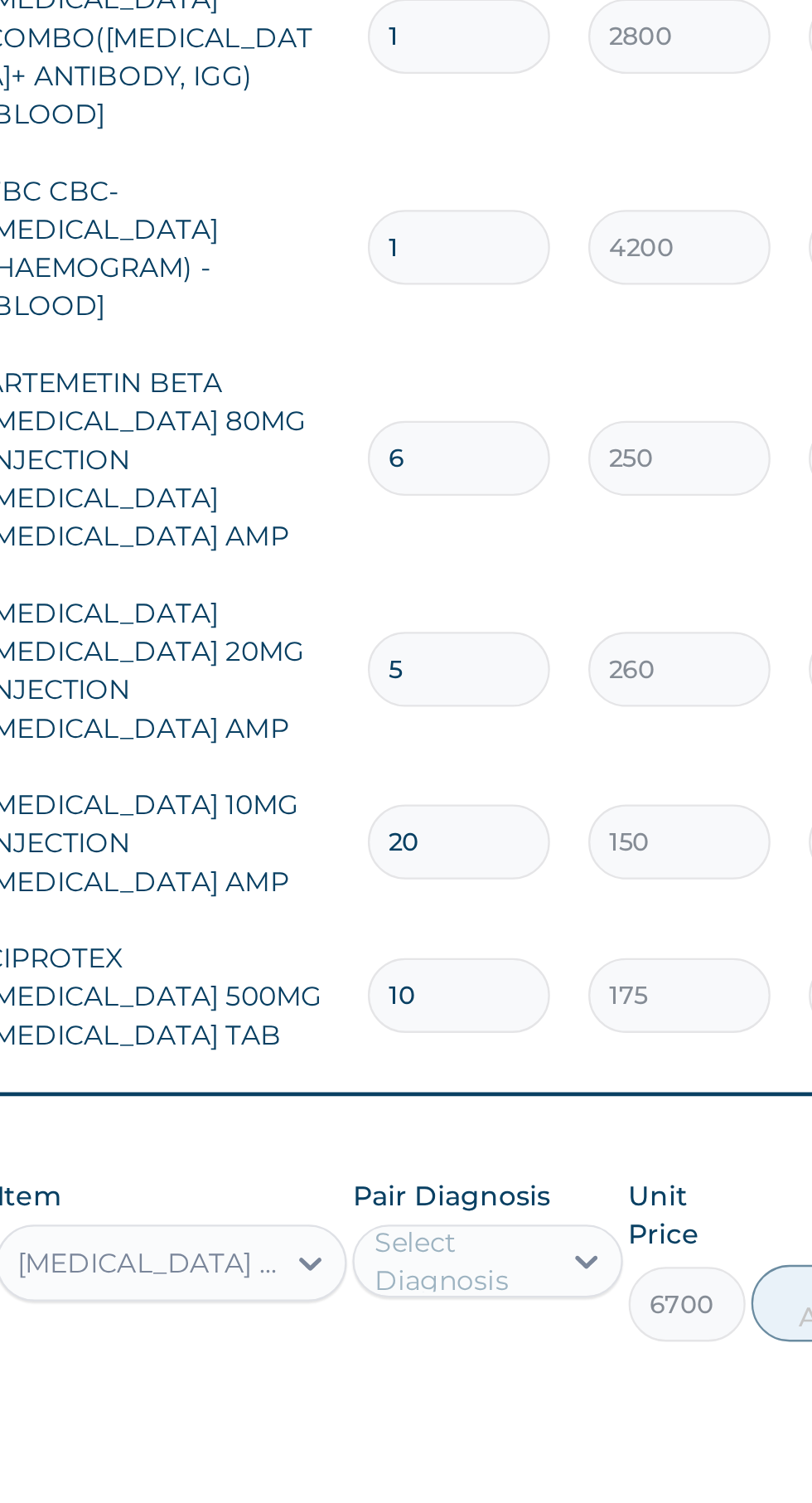
scroll to position [164, 0]
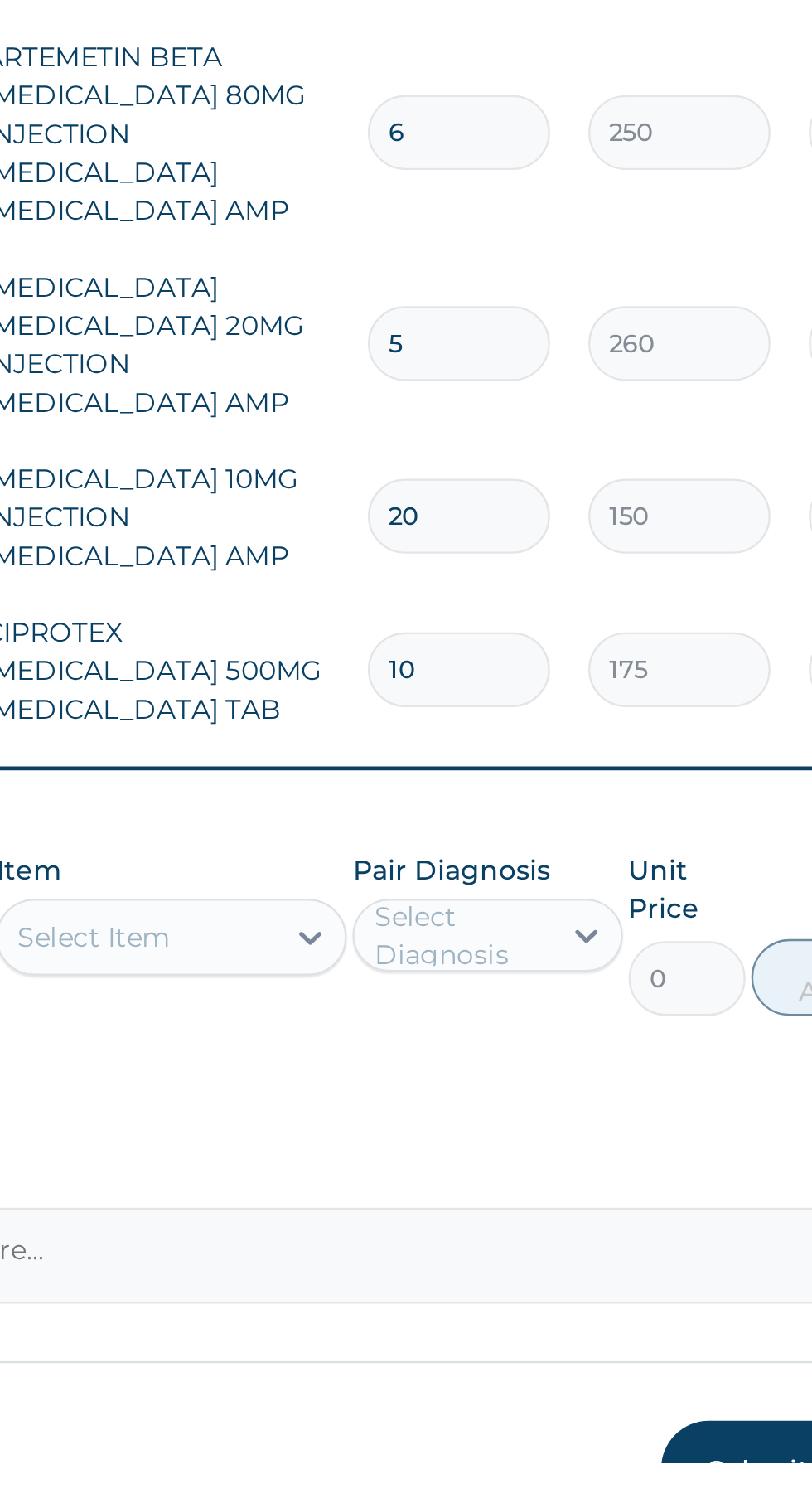
scroll to position [276, 0]
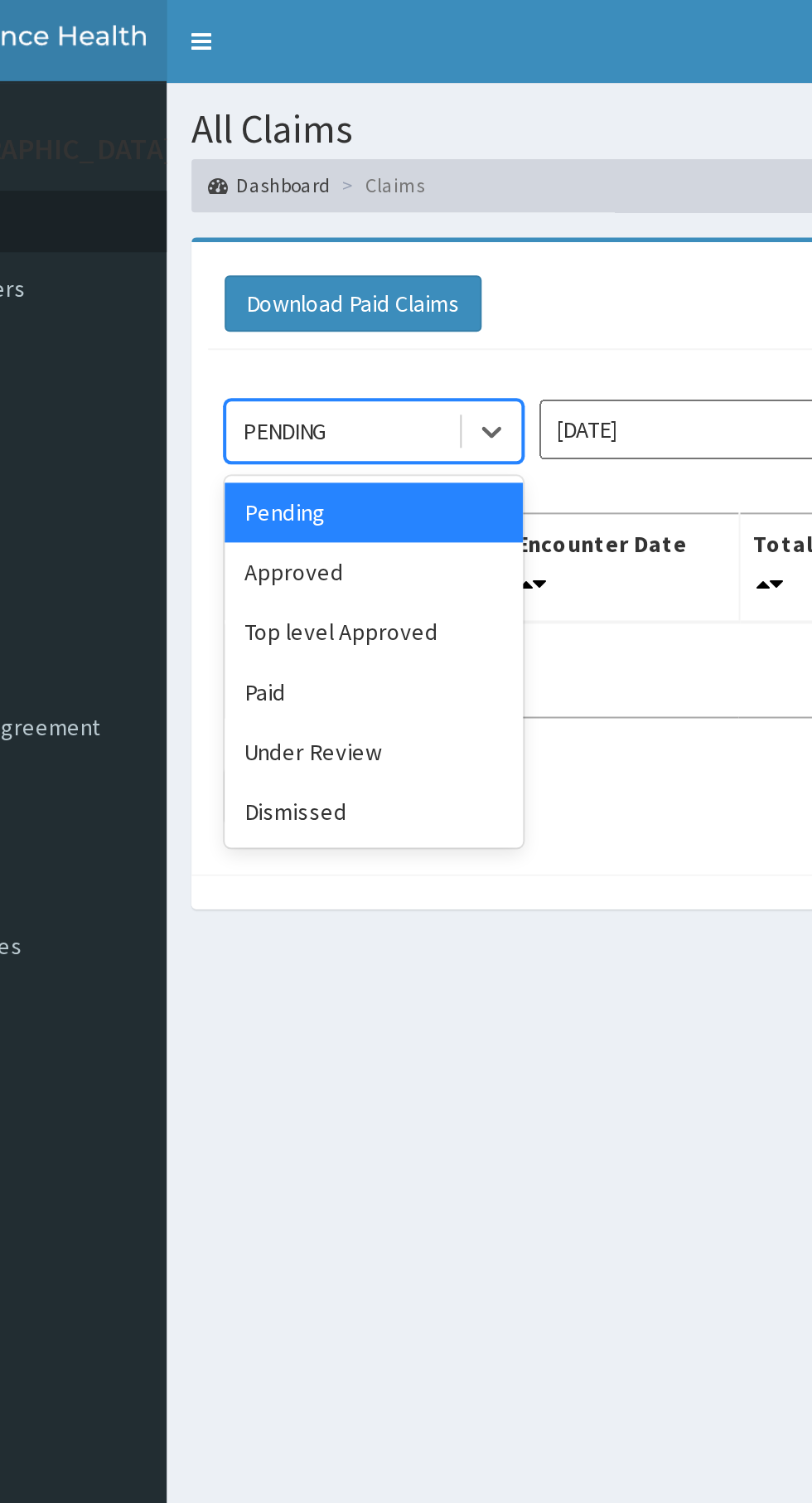
click at [247, 292] on div "Approved" at bounding box center [294, 286] width 149 height 30
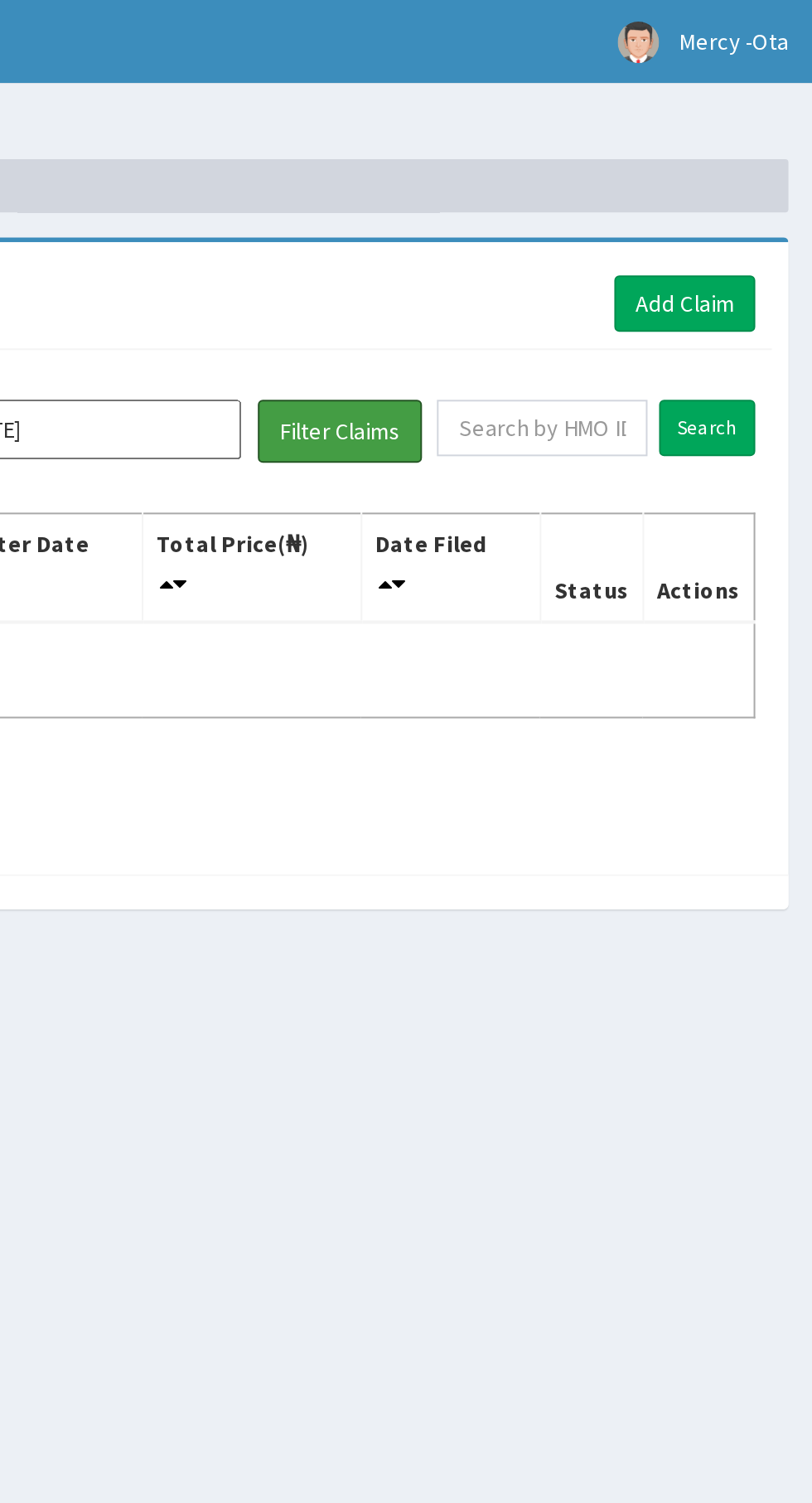
click at [561, 214] on button "Filter Claims" at bounding box center [575, 216] width 82 height 31
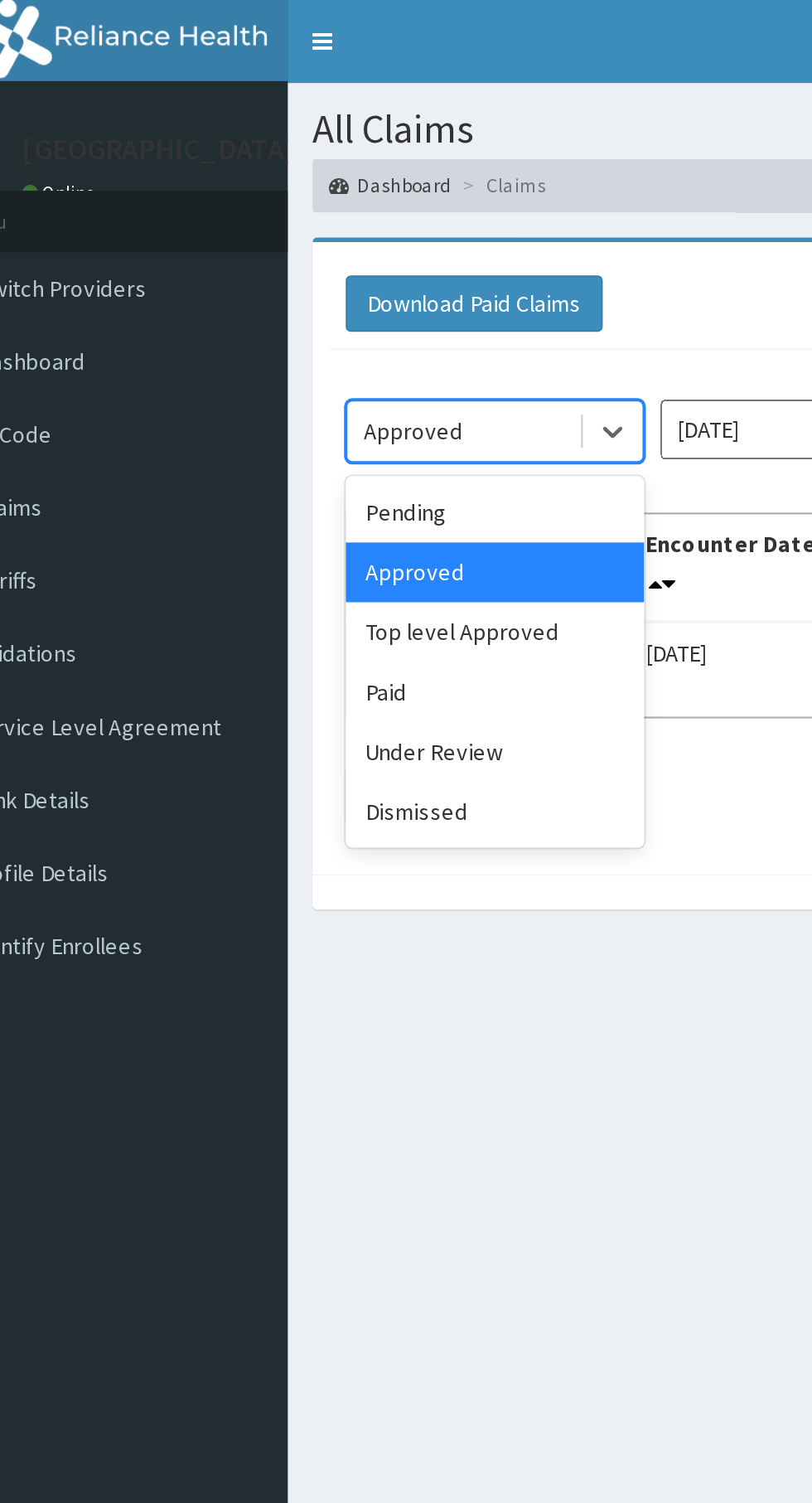
click at [339, 380] on div "Under Review" at bounding box center [294, 375] width 149 height 30
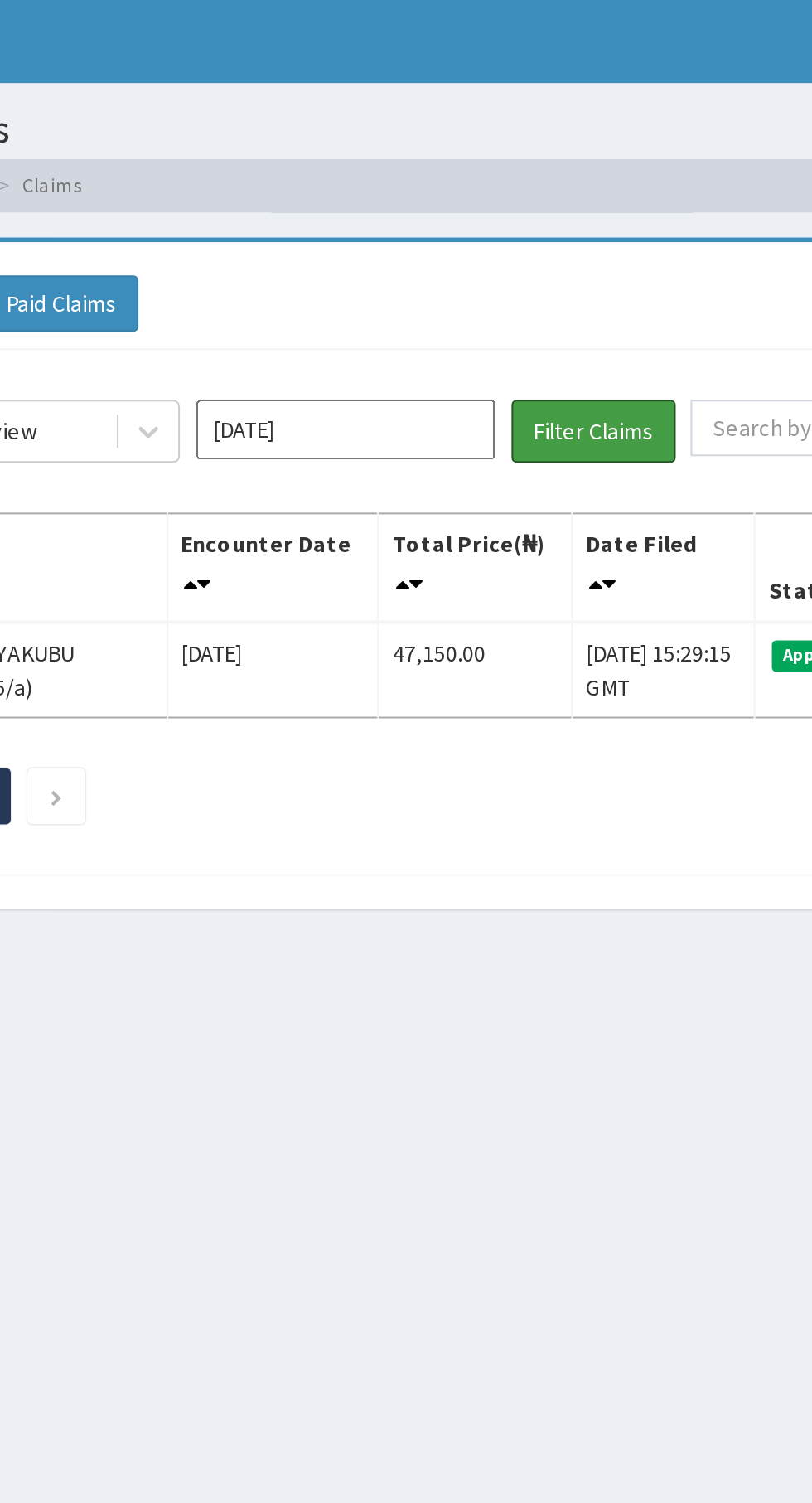
click at [578, 205] on button "Filter Claims" at bounding box center [575, 216] width 82 height 31
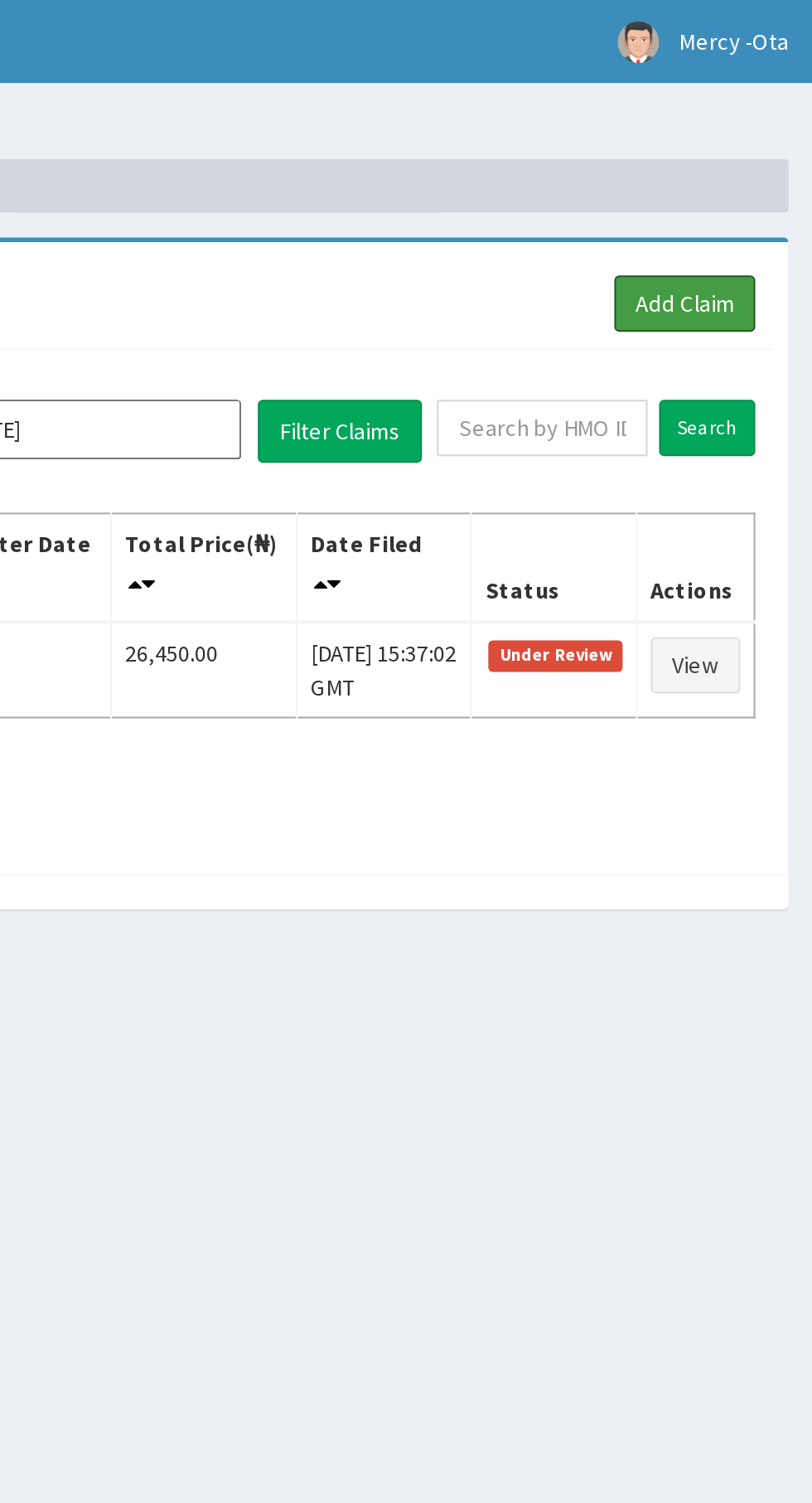
click at [729, 145] on link "Add Claim" at bounding box center [747, 151] width 70 height 29
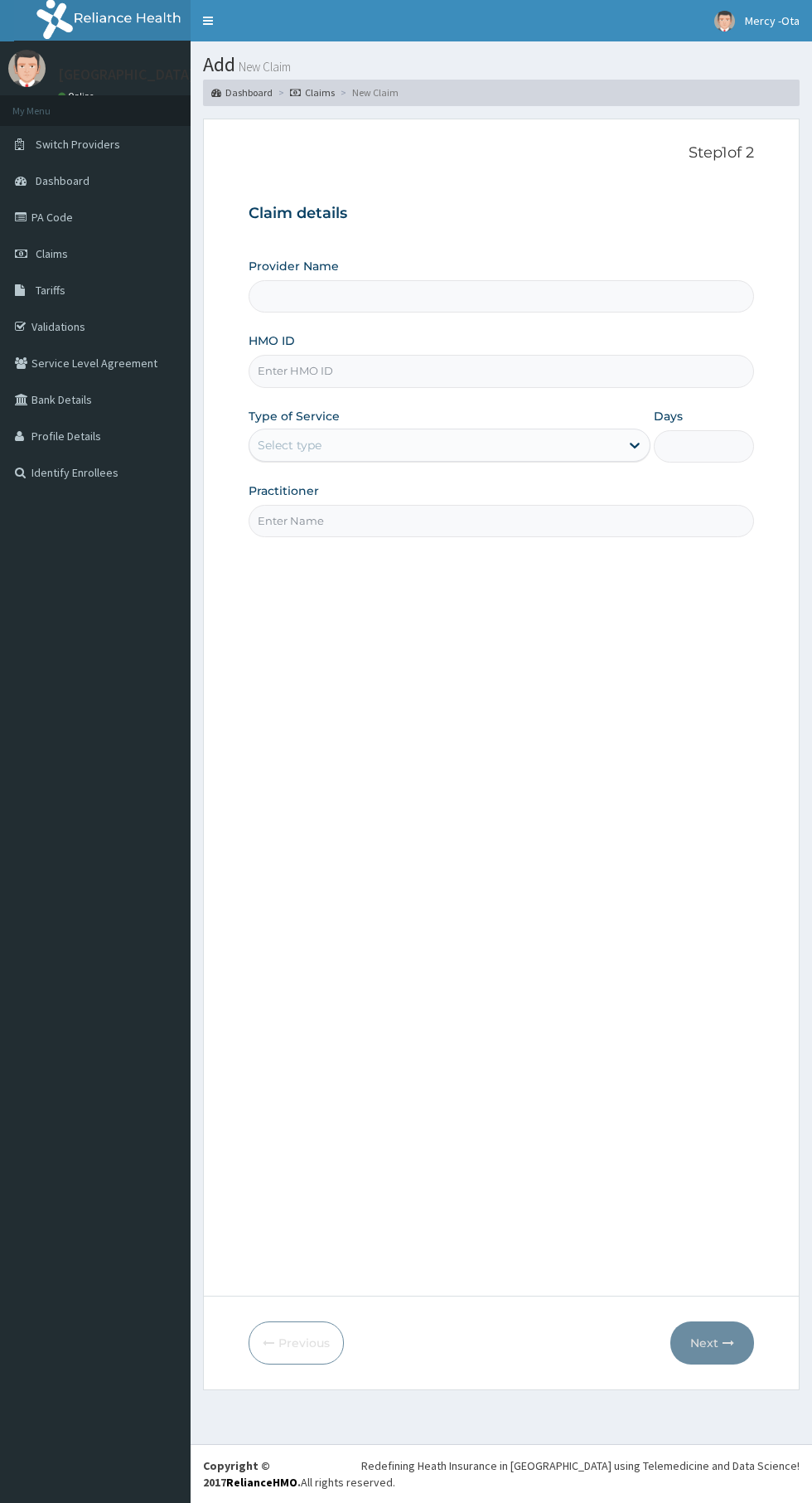
click at [313, 375] on input "HMO ID" at bounding box center [501, 371] width 505 height 32
type input "[GEOGRAPHIC_DATA]"
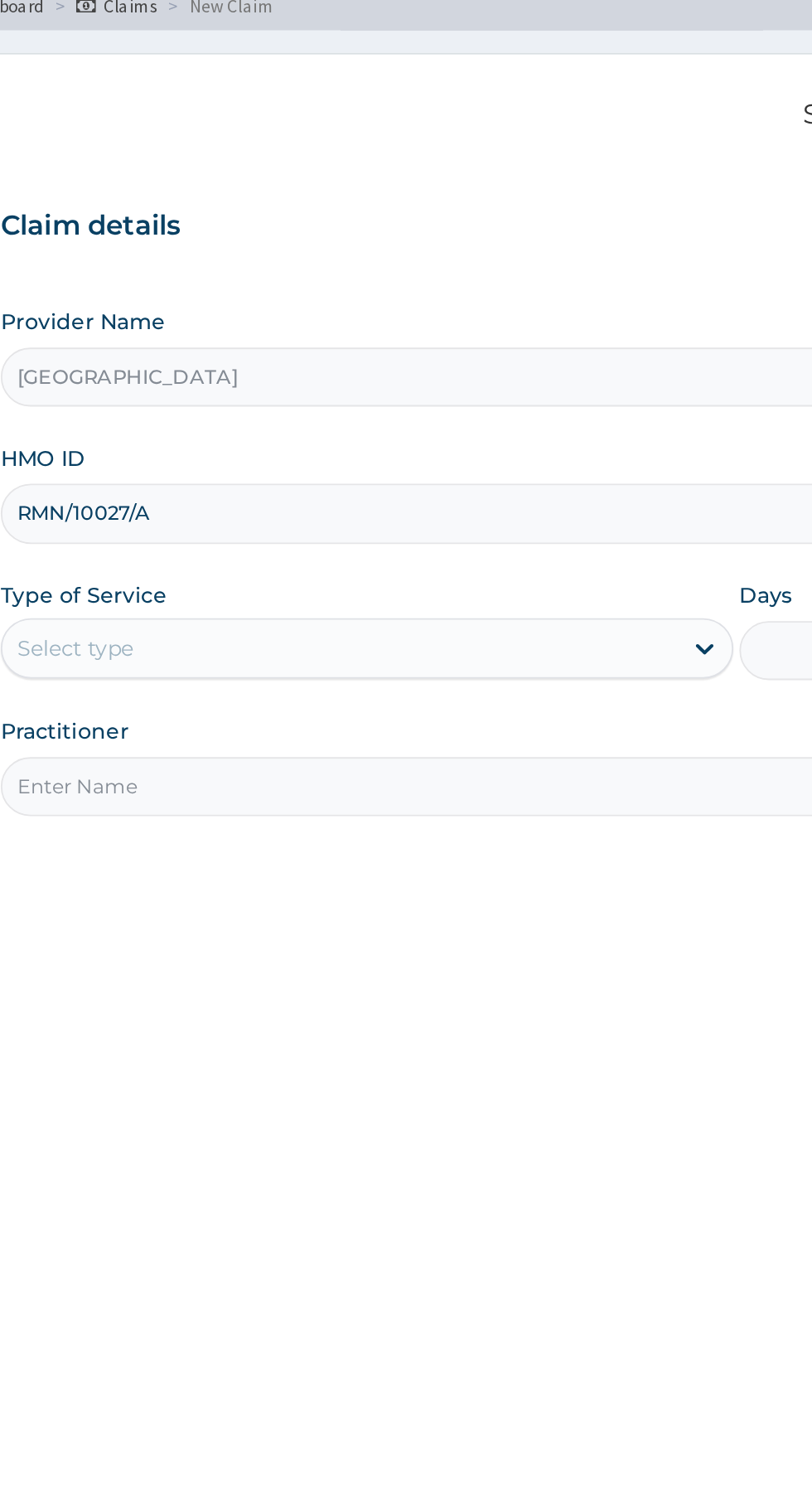
type input "RMN/10027/A"
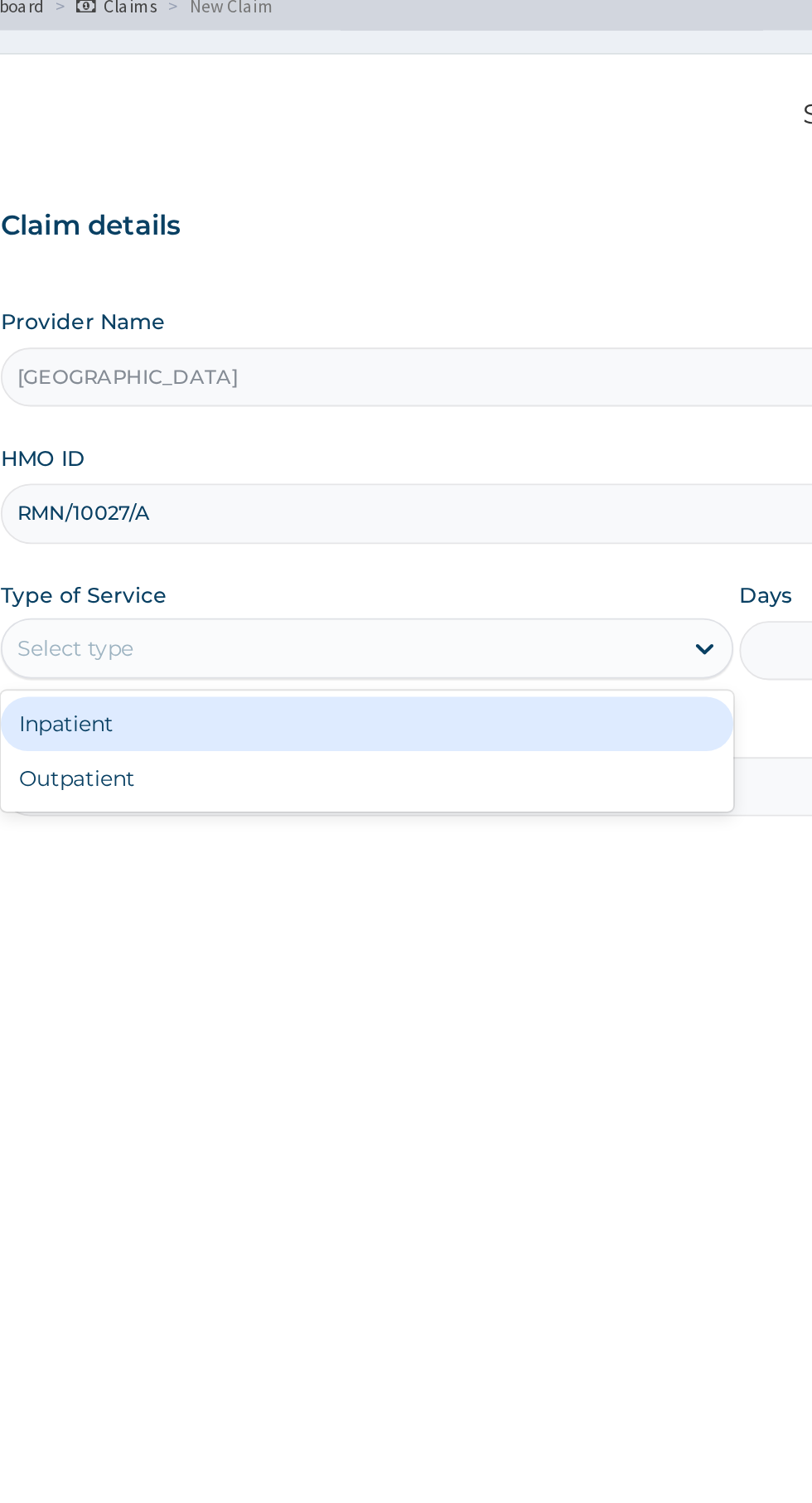
click at [314, 520] on div "Outpatient" at bounding box center [450, 516] width 402 height 30
type input "1"
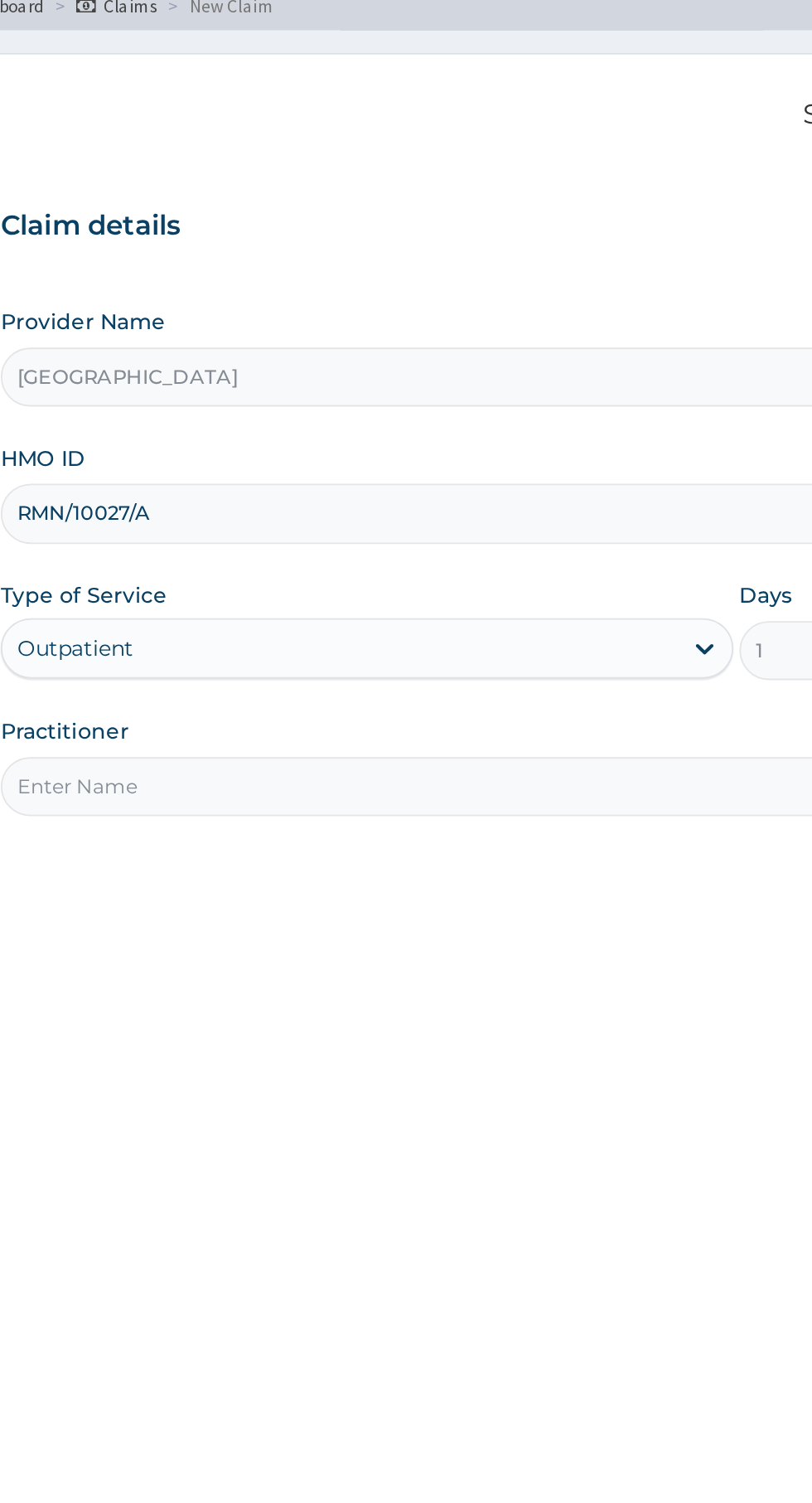
click at [594, 527] on input "Practitioner" at bounding box center [501, 520] width 505 height 32
type input "Dr Bayo"
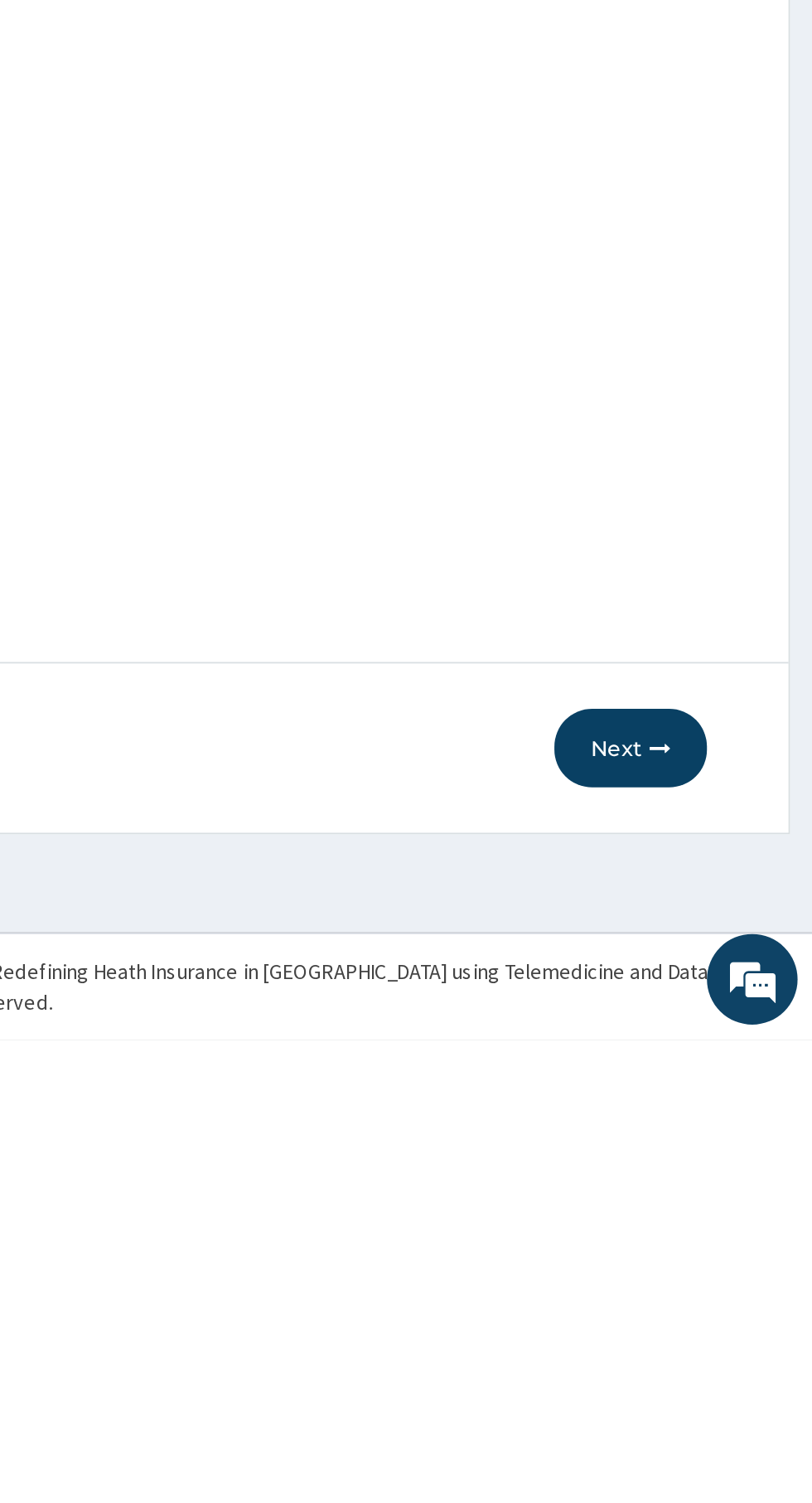
click at [720, 1345] on button "Next" at bounding box center [712, 1343] width 84 height 43
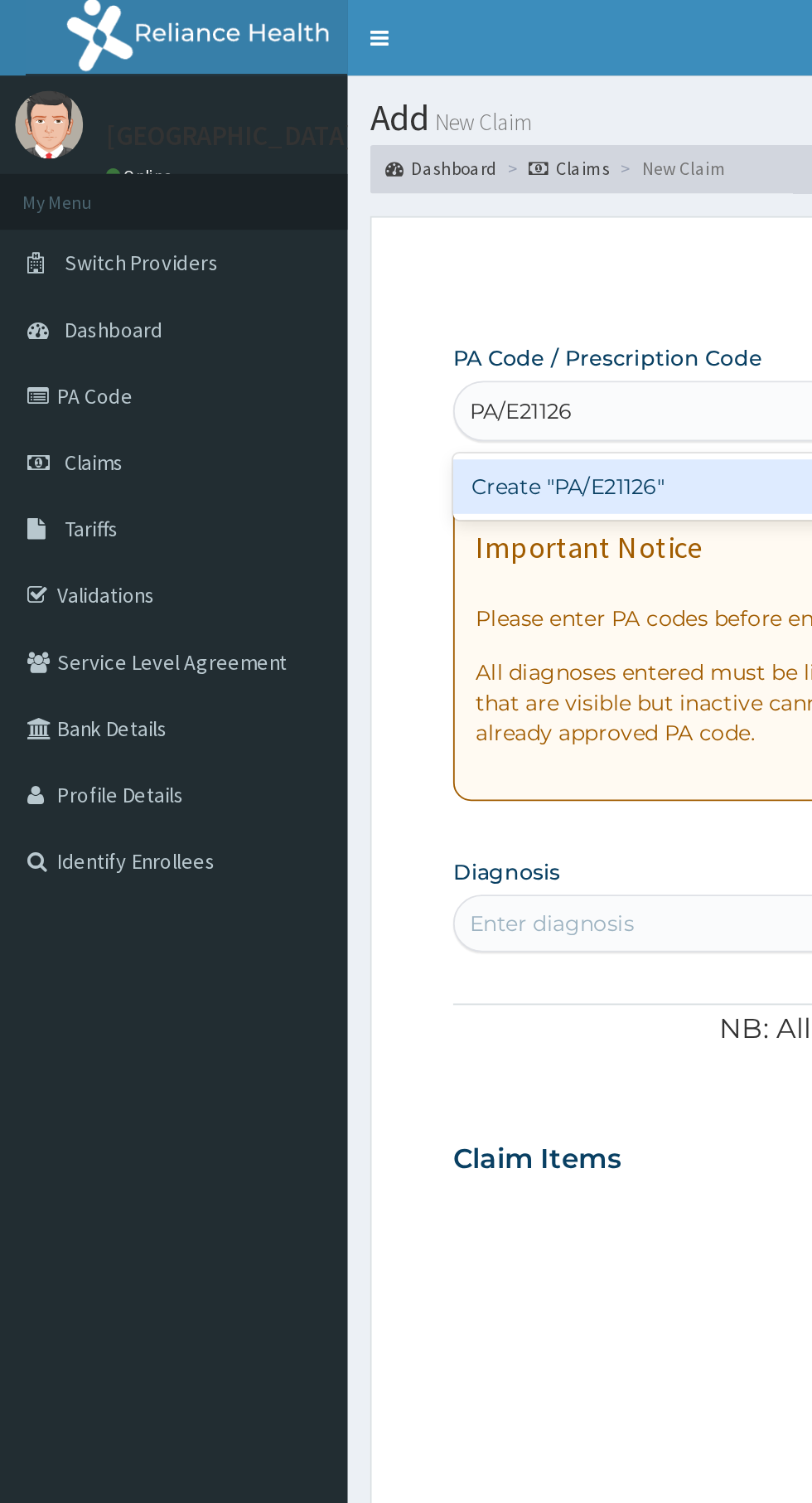
click at [404, 272] on div "Create "PA/E21126"" at bounding box center [417, 266] width 335 height 30
type input "PA/E21126"
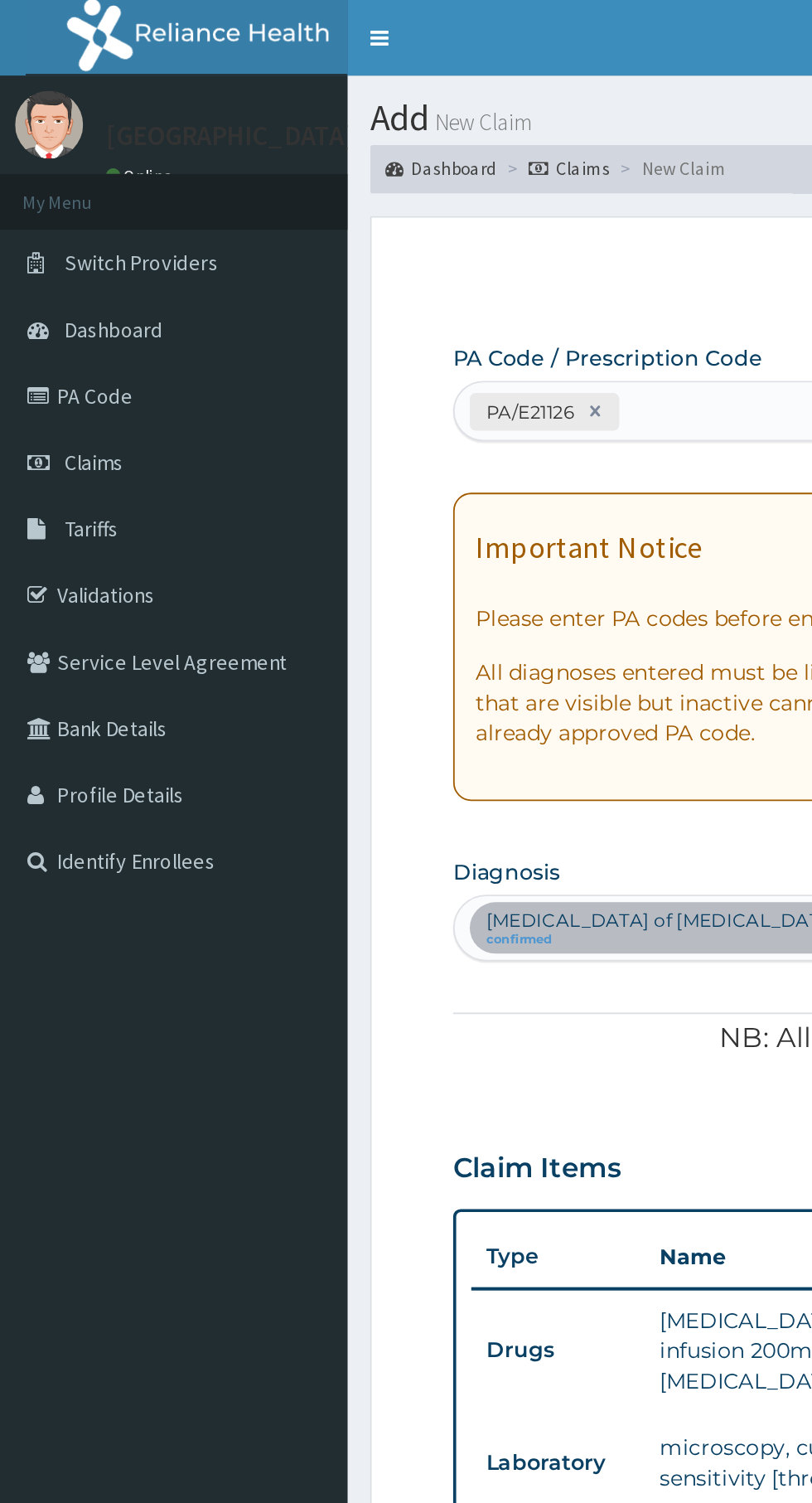
click at [50, 327] on link "Validations" at bounding box center [95, 326] width 191 height 37
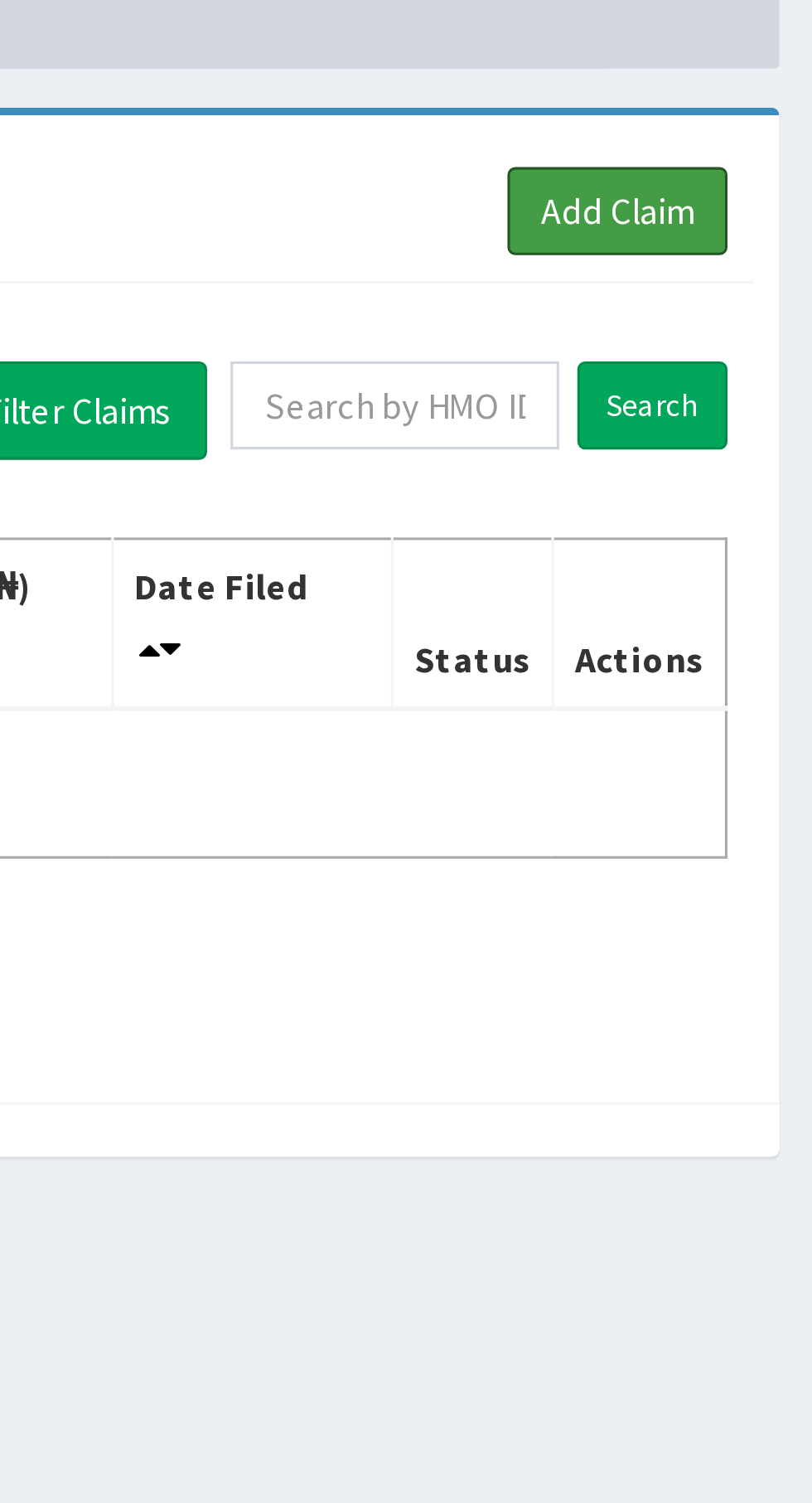
click at [759, 156] on link "Add Claim" at bounding box center [747, 151] width 70 height 29
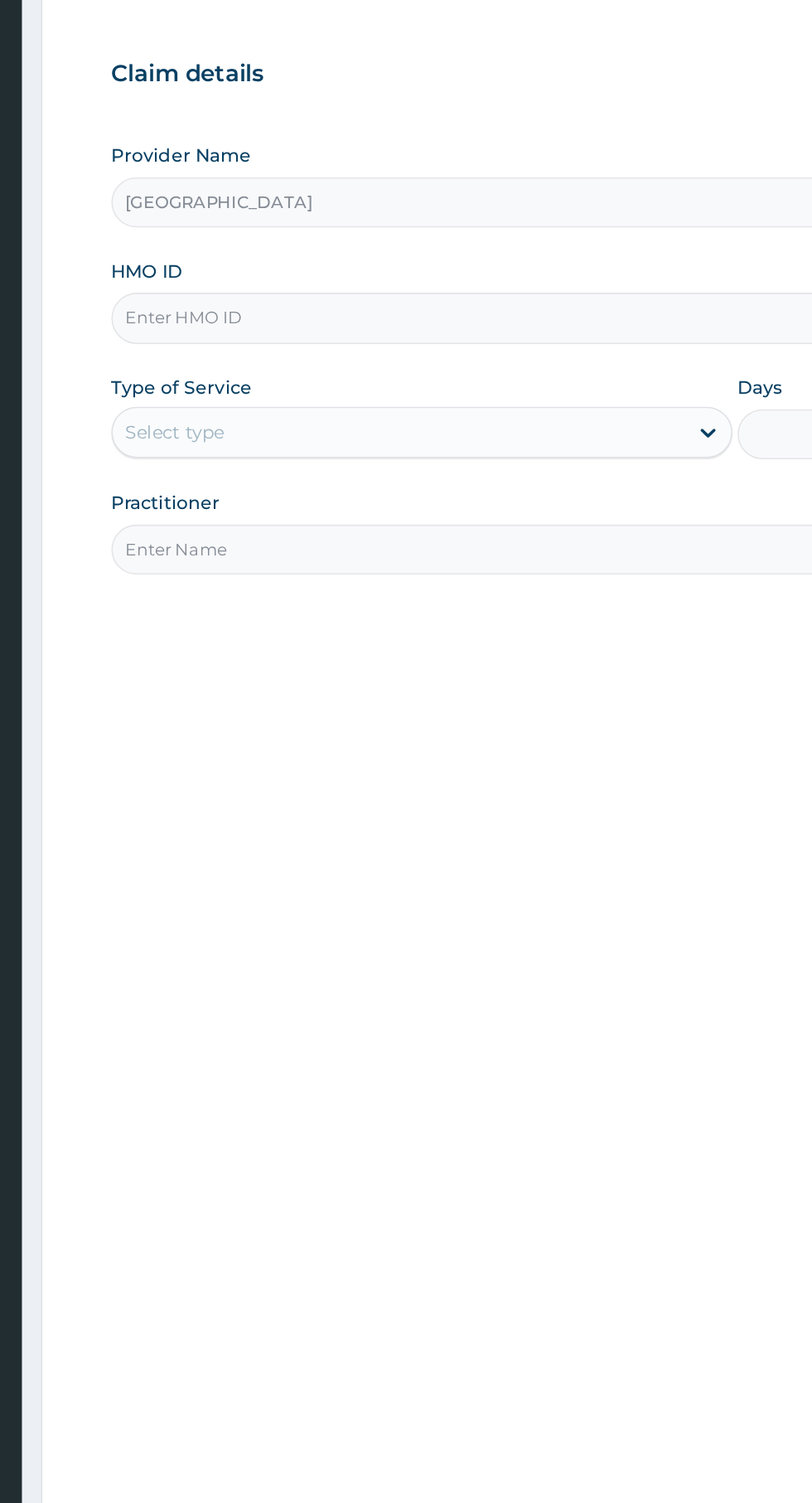
click at [484, 374] on input "HMO ID" at bounding box center [501, 371] width 505 height 32
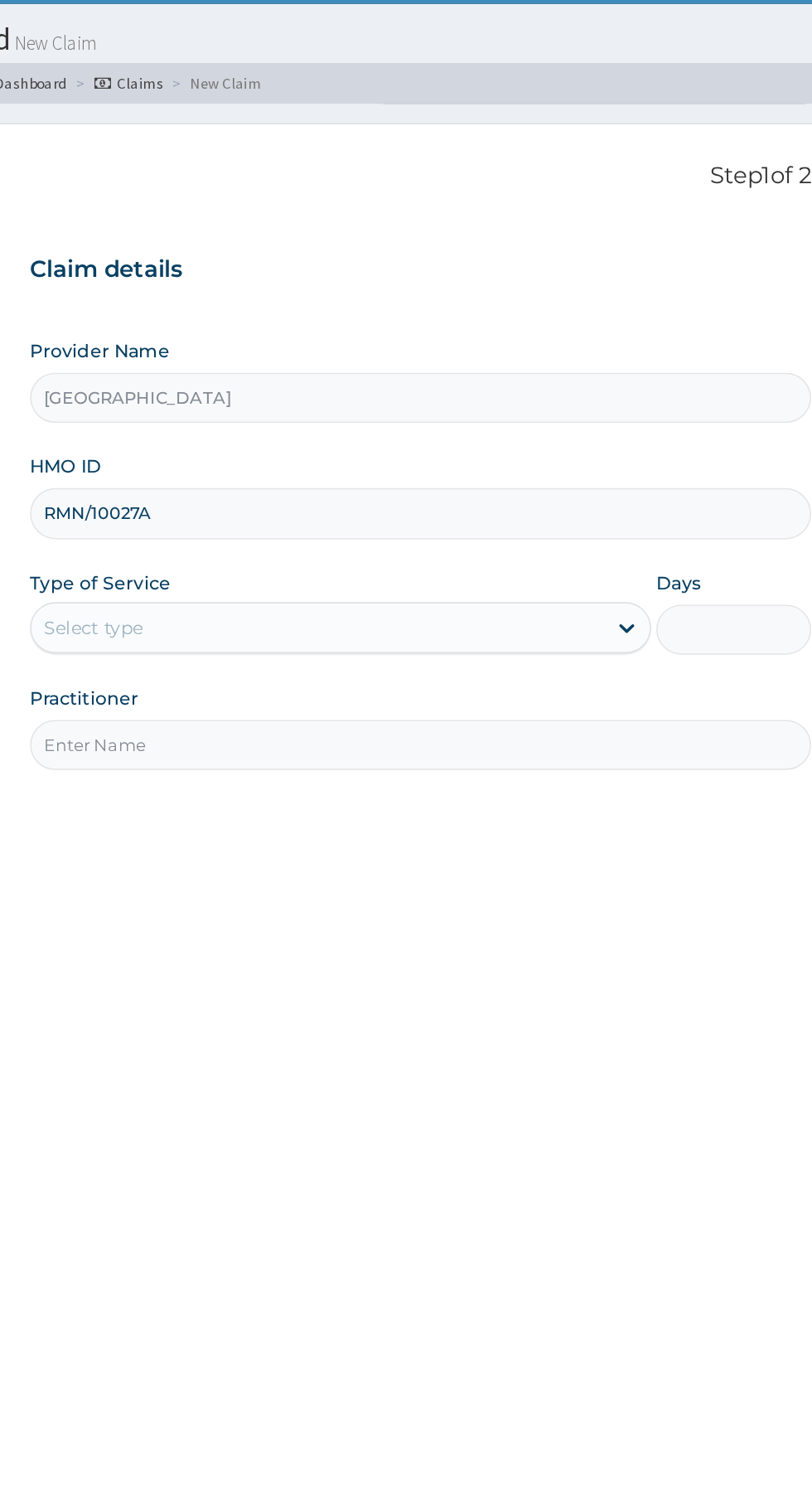
type input "RMN/10027A"
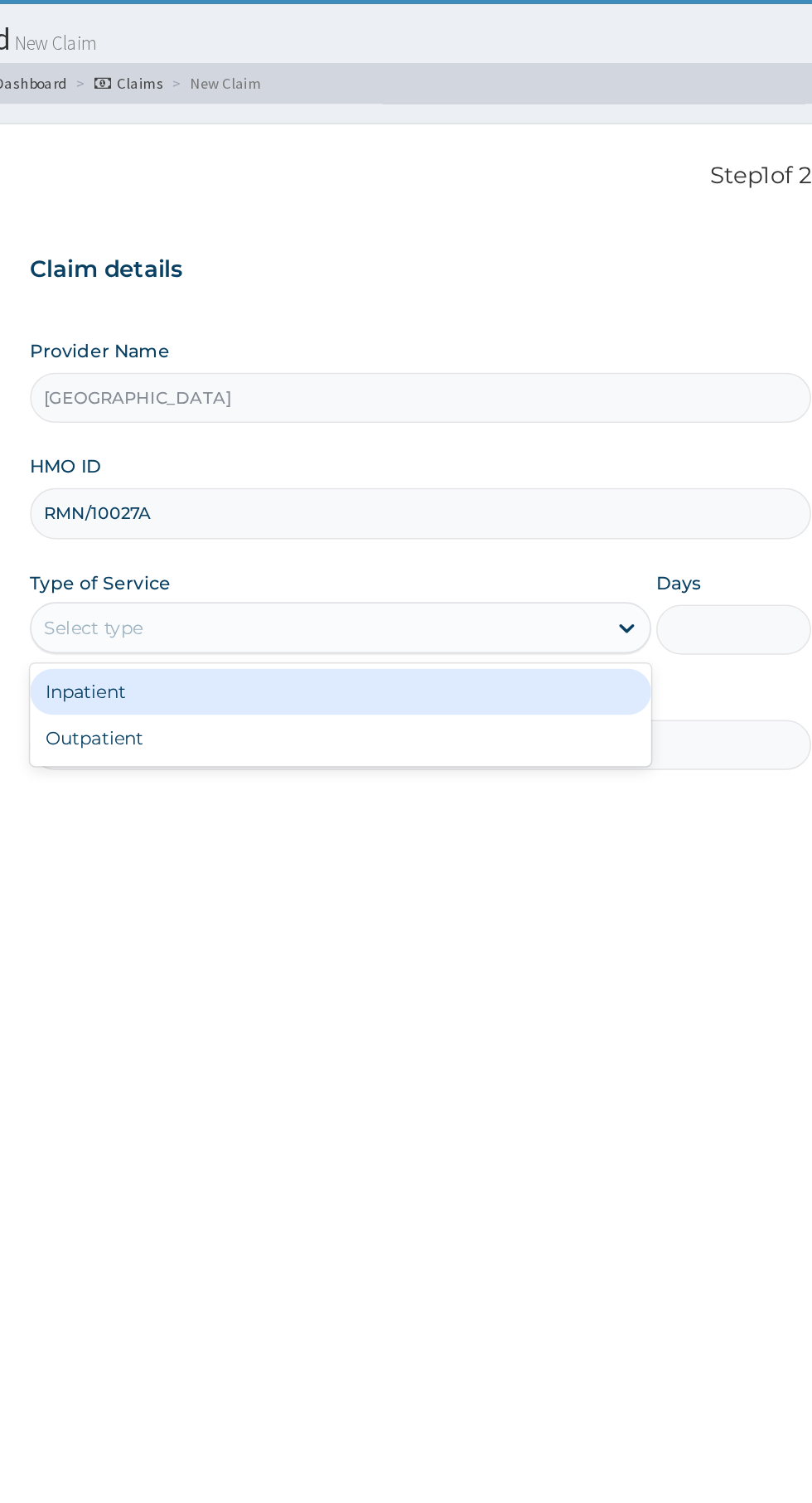
click at [287, 521] on div "Outpatient" at bounding box center [450, 516] width 402 height 30
type input "1"
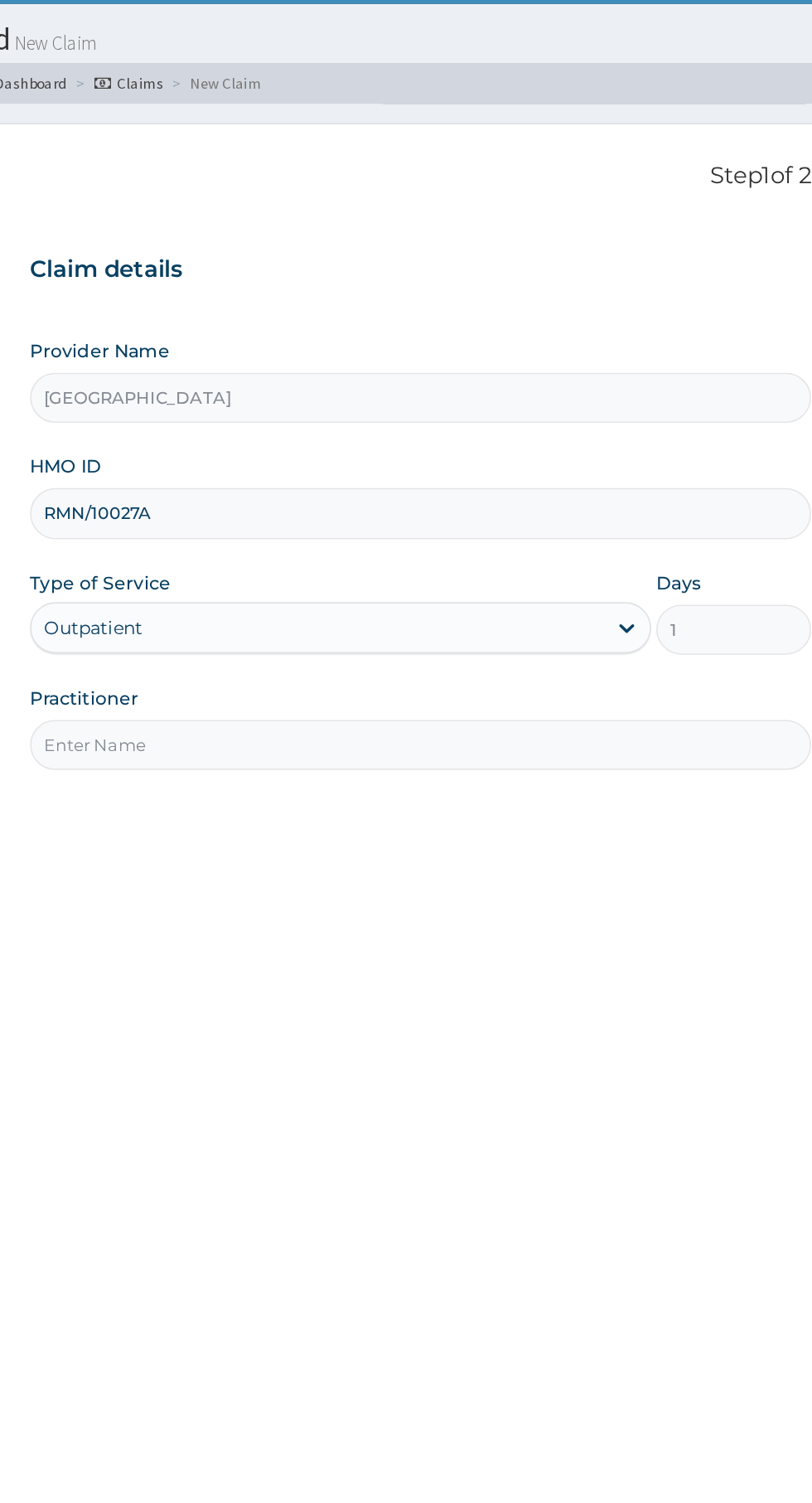
click at [307, 518] on input "Practitioner" at bounding box center [501, 520] width 505 height 32
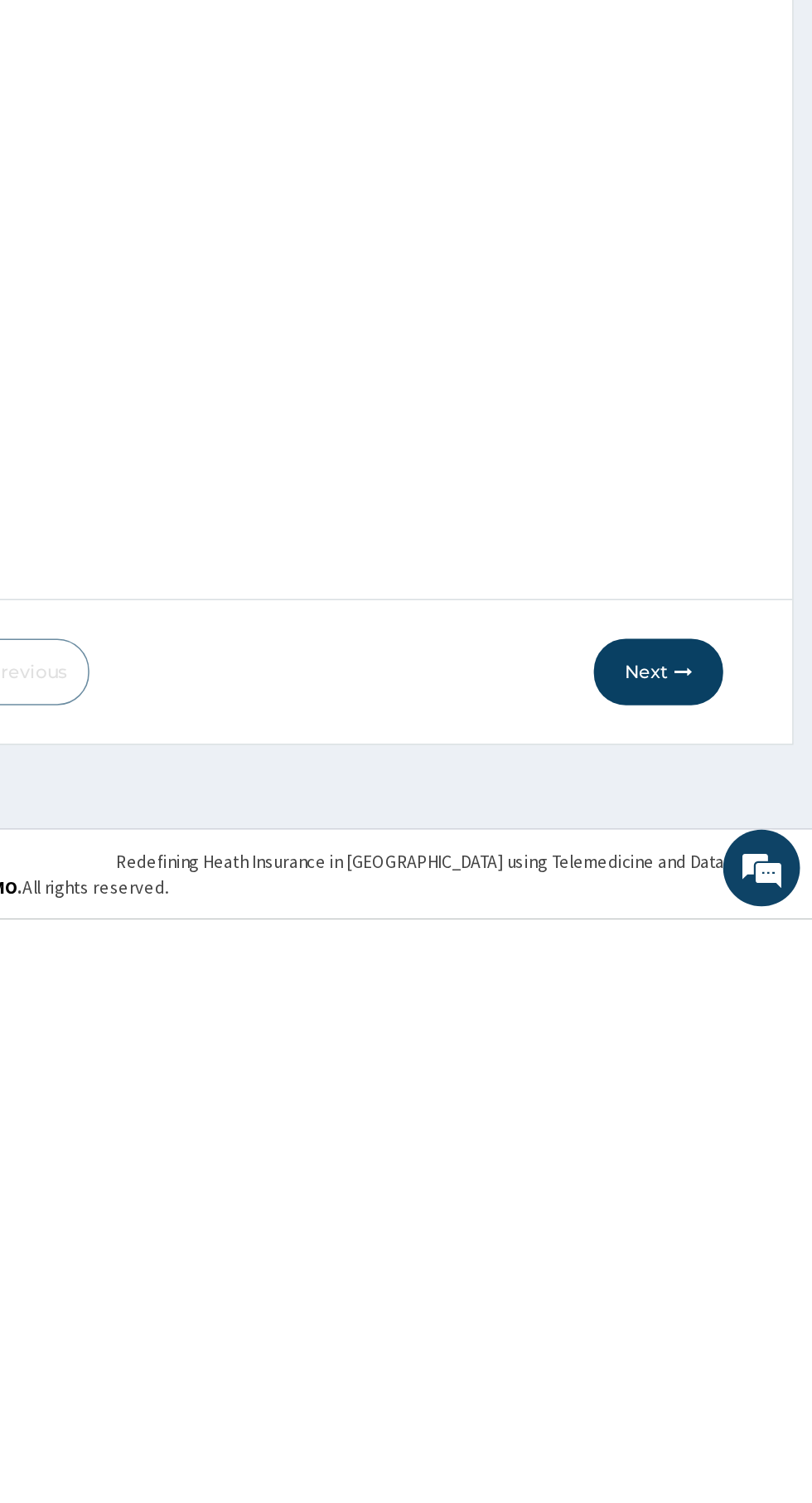
type input "[PERSON_NAME]"
click at [709, 1347] on button "Next" at bounding box center [712, 1343] width 84 height 43
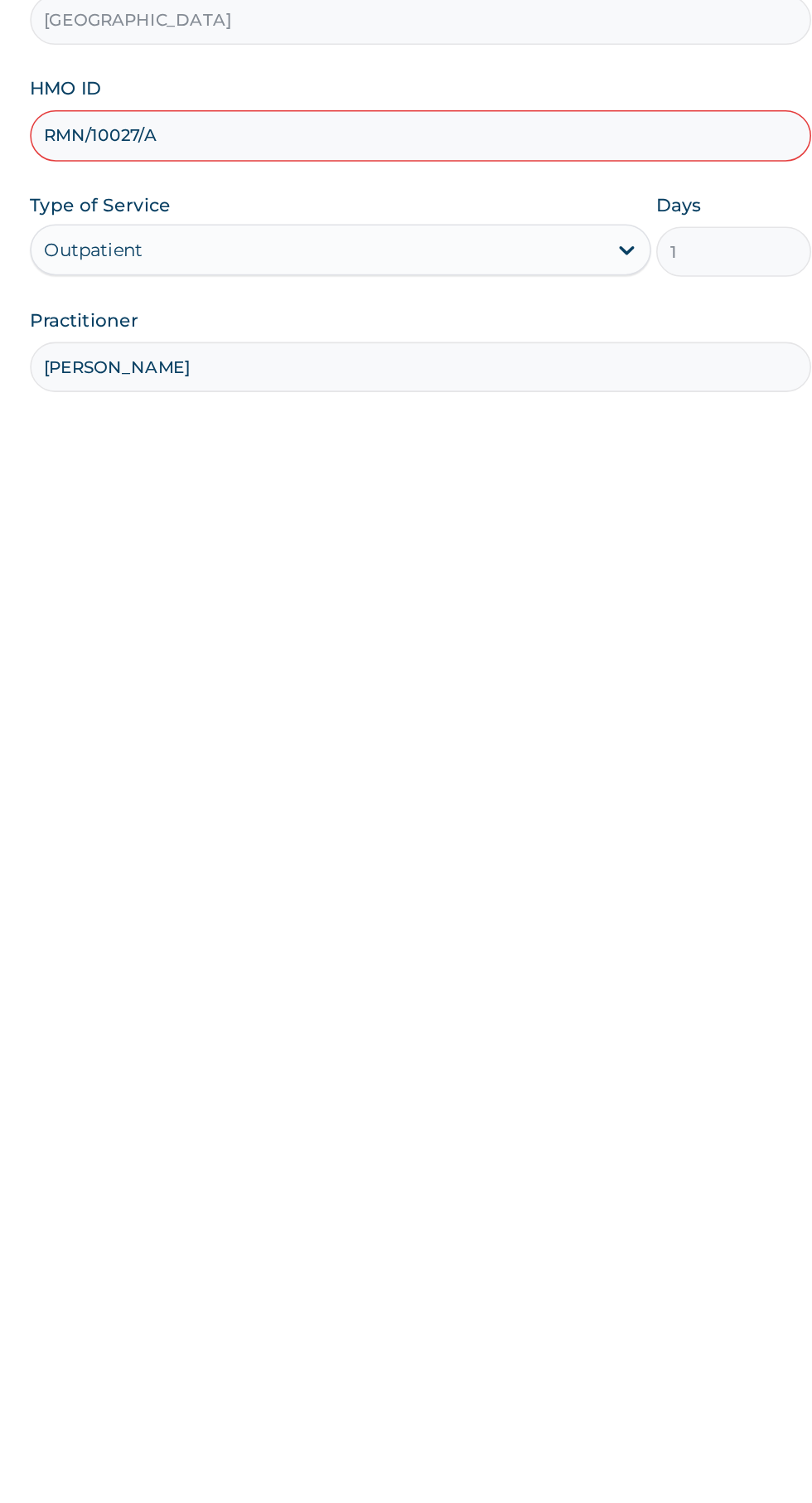
type input "RMN/10027/A"
click at [620, 665] on div "Step 1 of 2 Claim details Provider Name [GEOGRAPHIC_DATA] HMO ID RMN/10027/A Ty…" at bounding box center [501, 707] width 505 height 1127
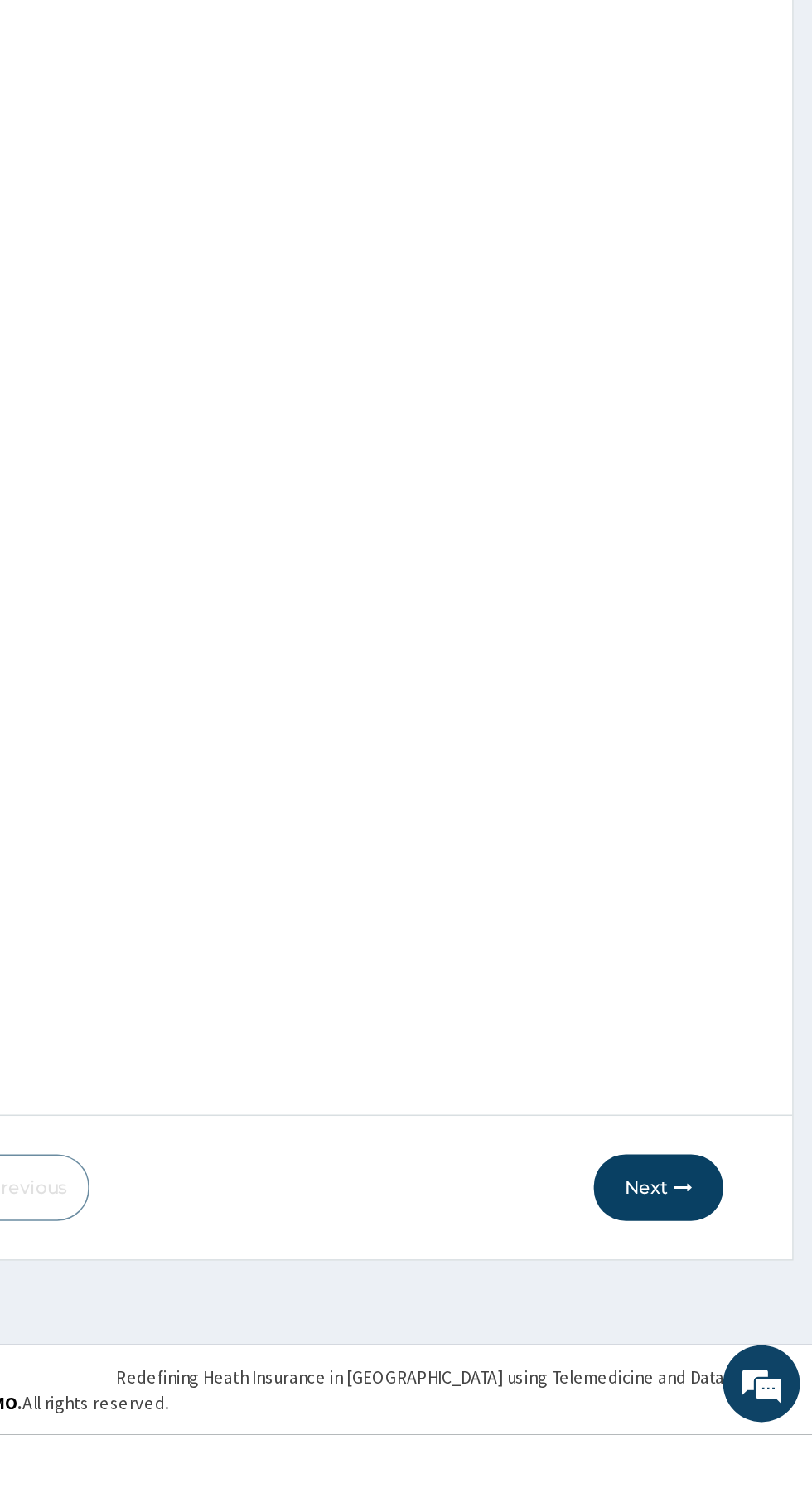
click at [727, 1348] on icon "button" at bounding box center [728, 1343] width 12 height 12
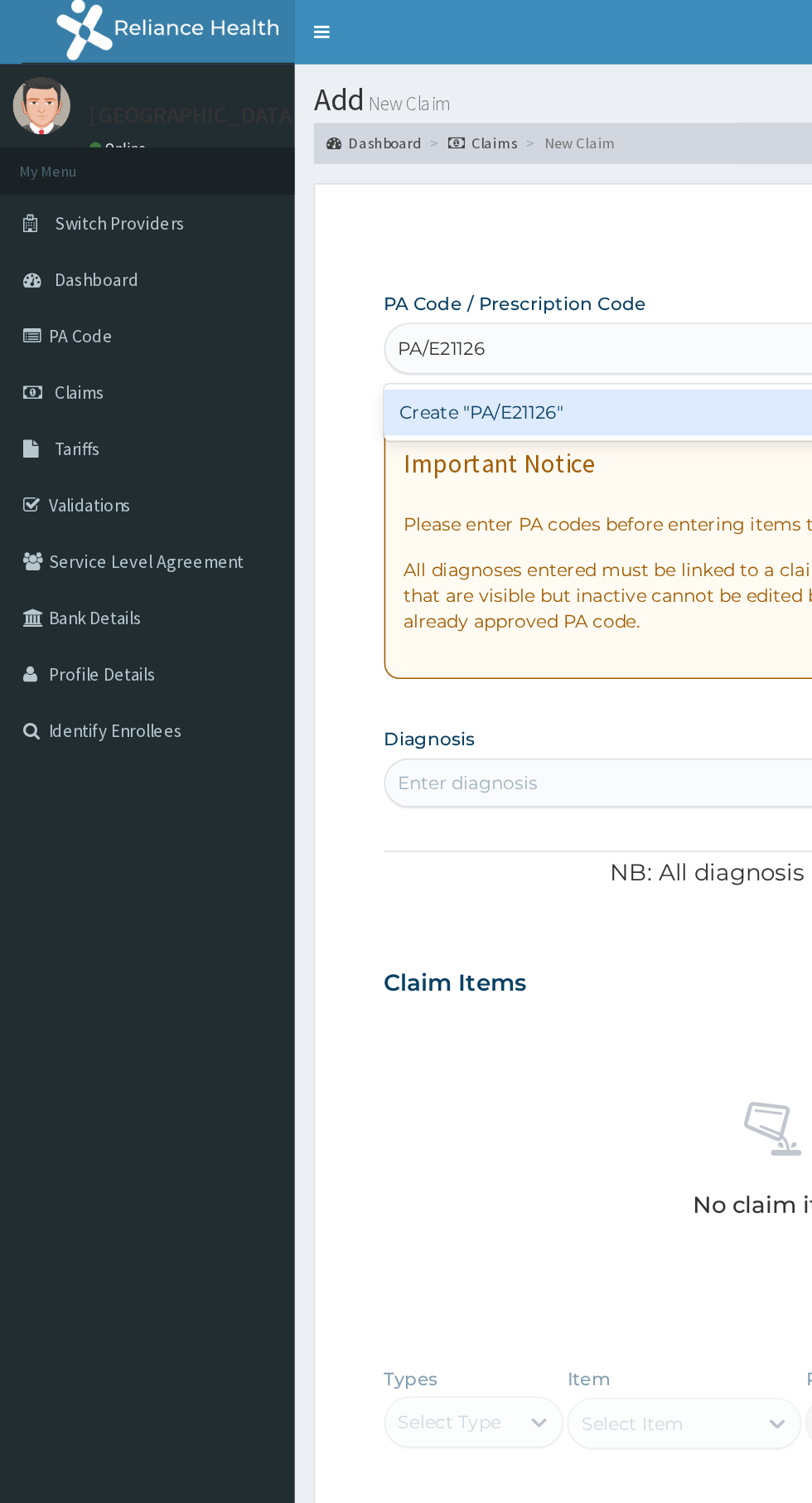
click at [303, 270] on div "Create "PA/E21126"" at bounding box center [417, 266] width 335 height 30
type input "PA/E21126"
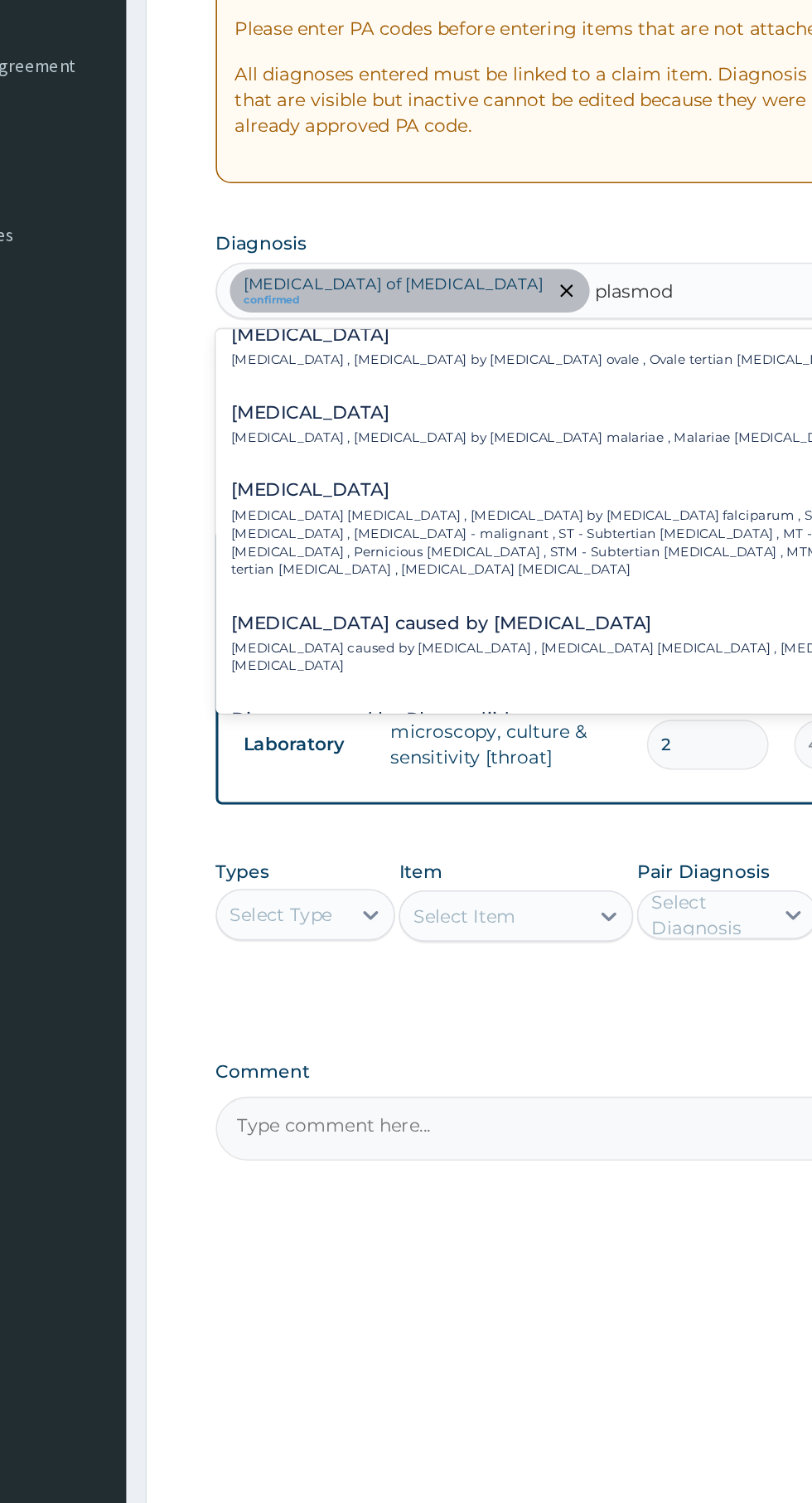
scroll to position [125, 0]
click at [294, 655] on p "Falciparum malaria , Malignant tertian malaria , Malaria by Plasmodium falcipar…" at bounding box center [485, 672] width 453 height 47
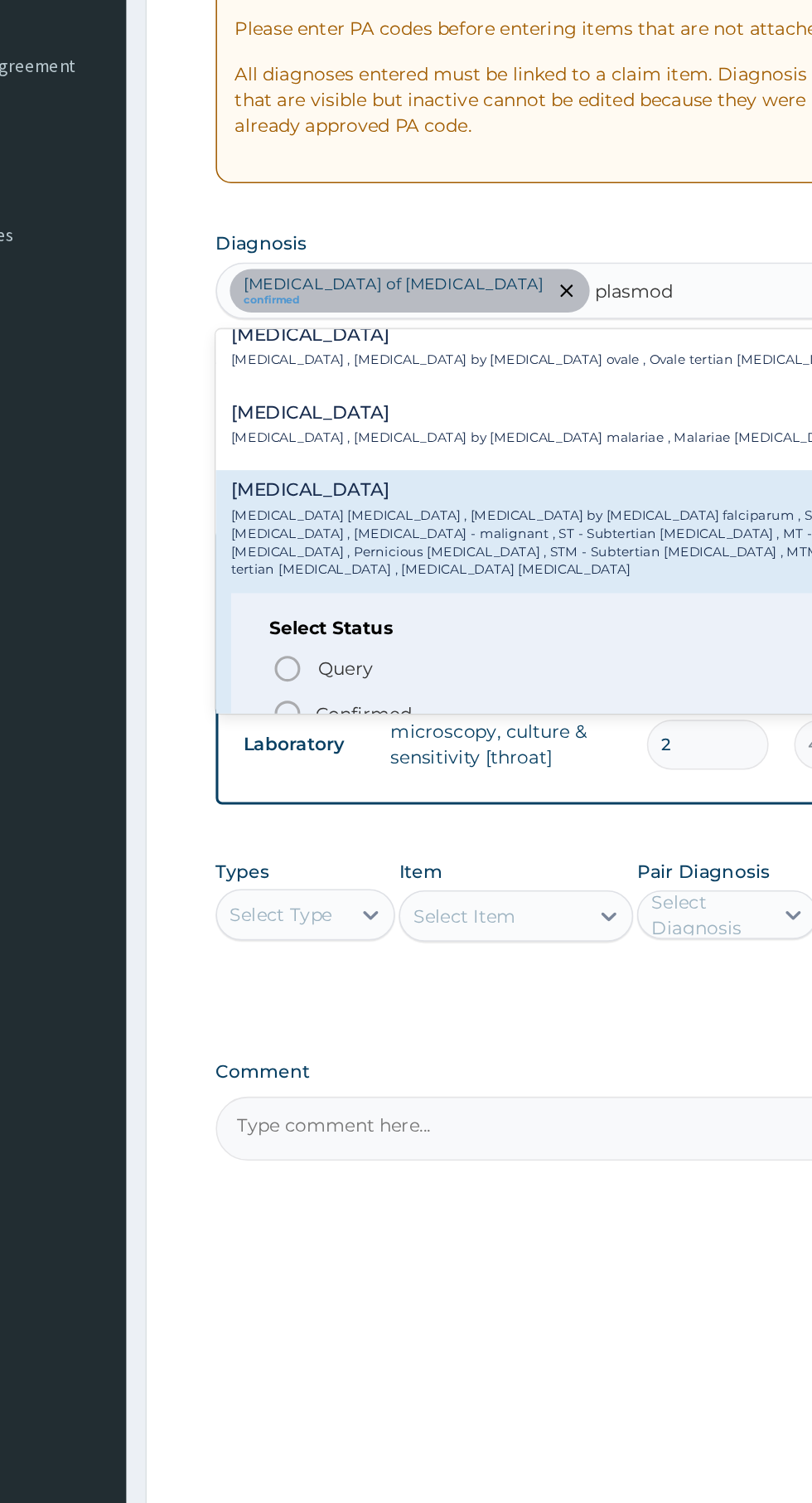
click at [294, 773] on icon "status option filled" at bounding box center [295, 783] width 20 height 20
type input "plasmod"
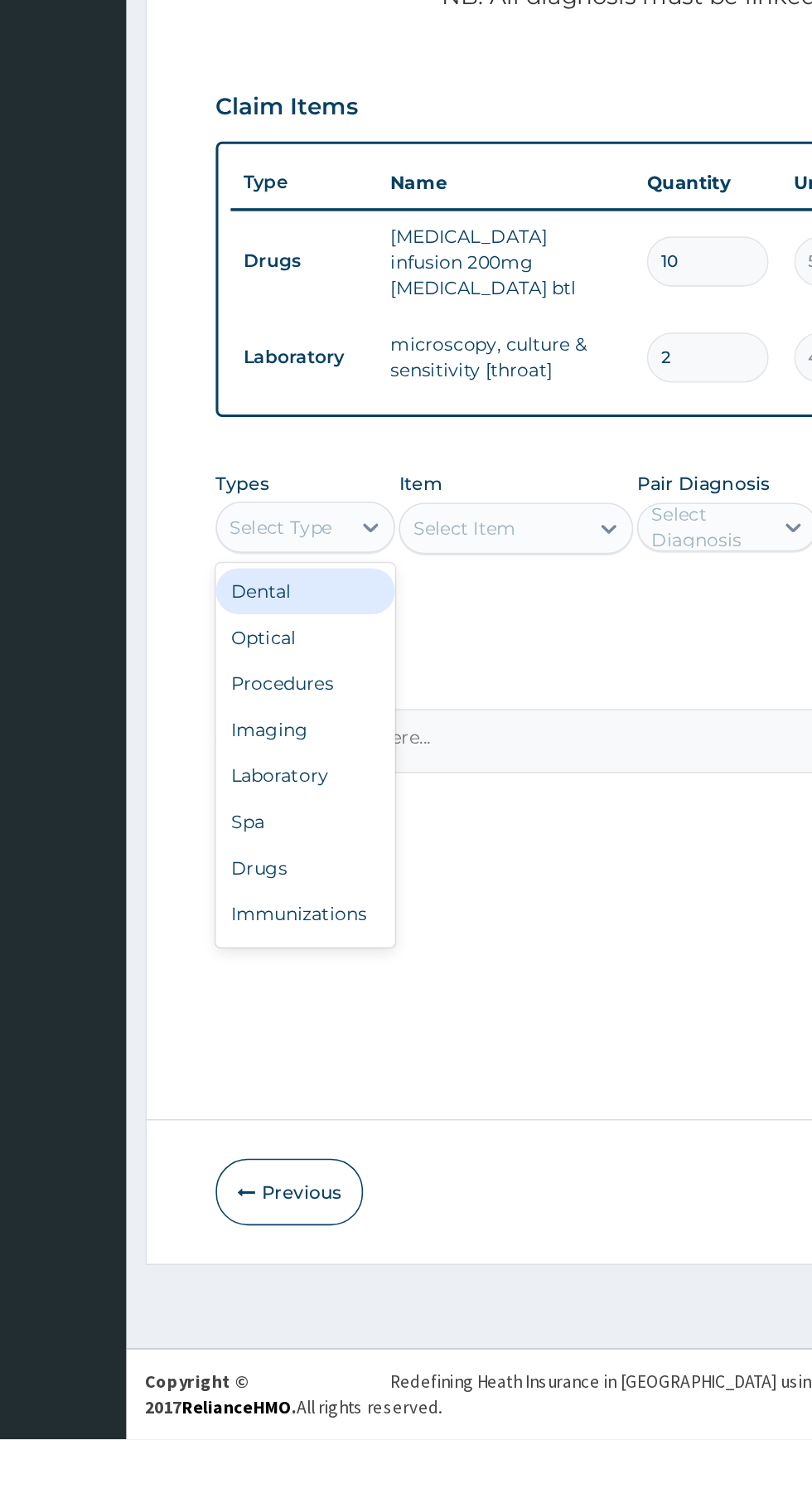
click at [279, 1070] on div "Laboratory" at bounding box center [307, 1073] width 116 height 30
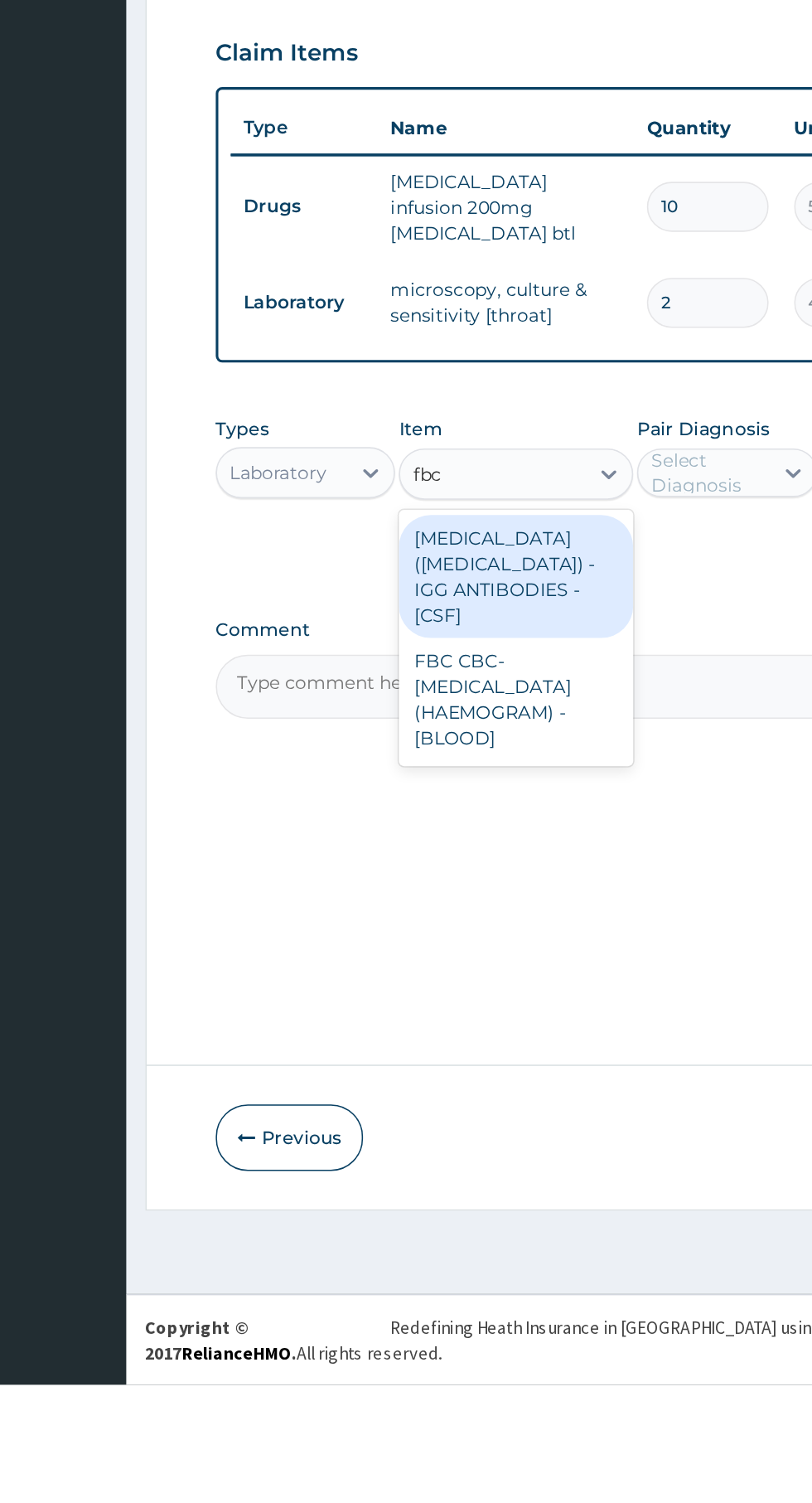
scroll to position [0, 0]
click at [409, 1025] on div "FBC CBC-COMPLETE BLOOD COUNT (HAEMOGRAM) - [BLOOD]" at bounding box center [442, 1059] width 151 height 79
type input "fbc"
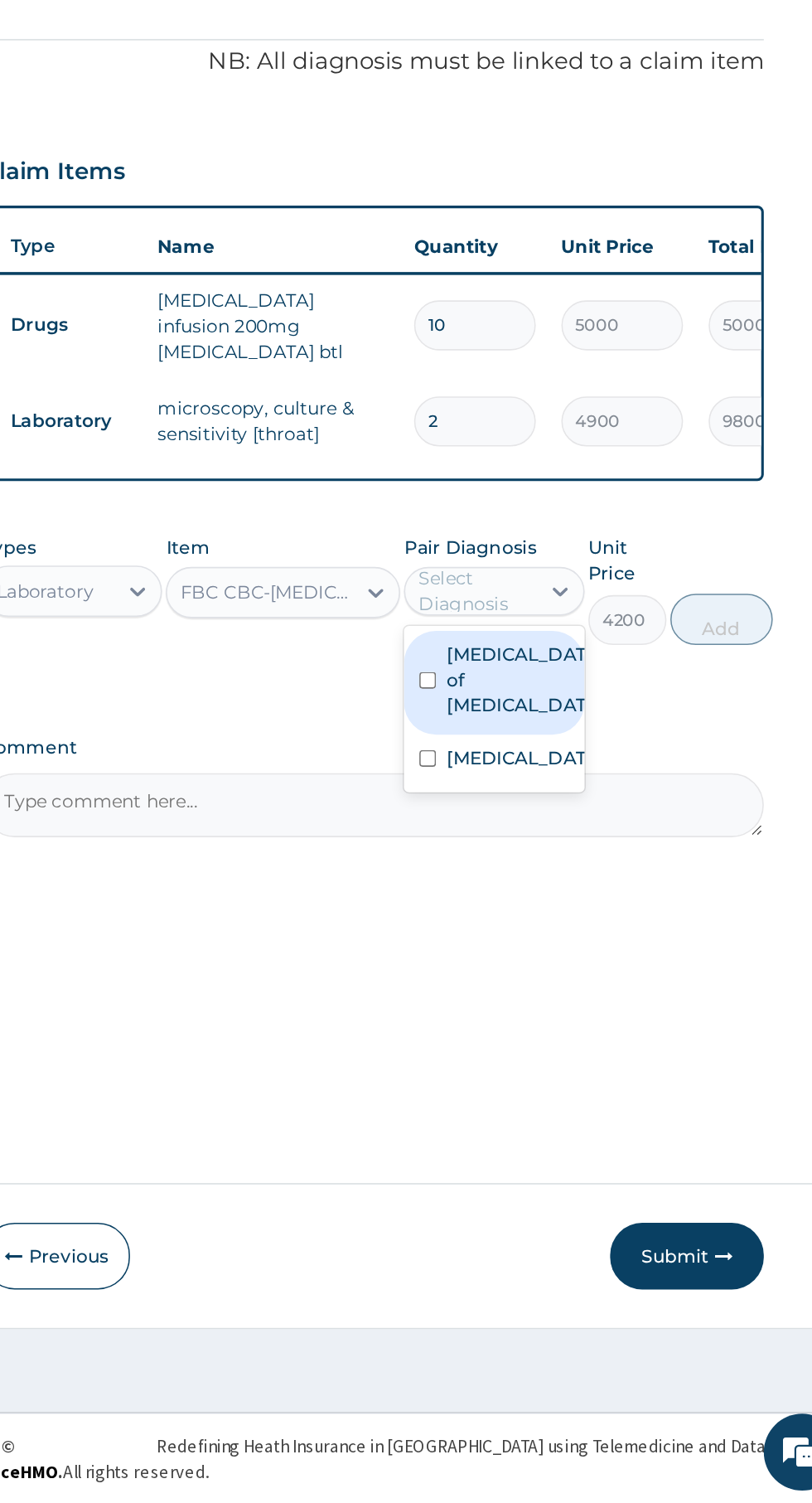
click at [611, 1012] on label "Falciparum malaria" at bounding box center [596, 1021] width 96 height 17
click at [597, 905] on input "text" at bounding box center [598, 913] width 2 height 17
click at [609, 947] on label "Abscess of tonsil" at bounding box center [596, 970] width 96 height 50
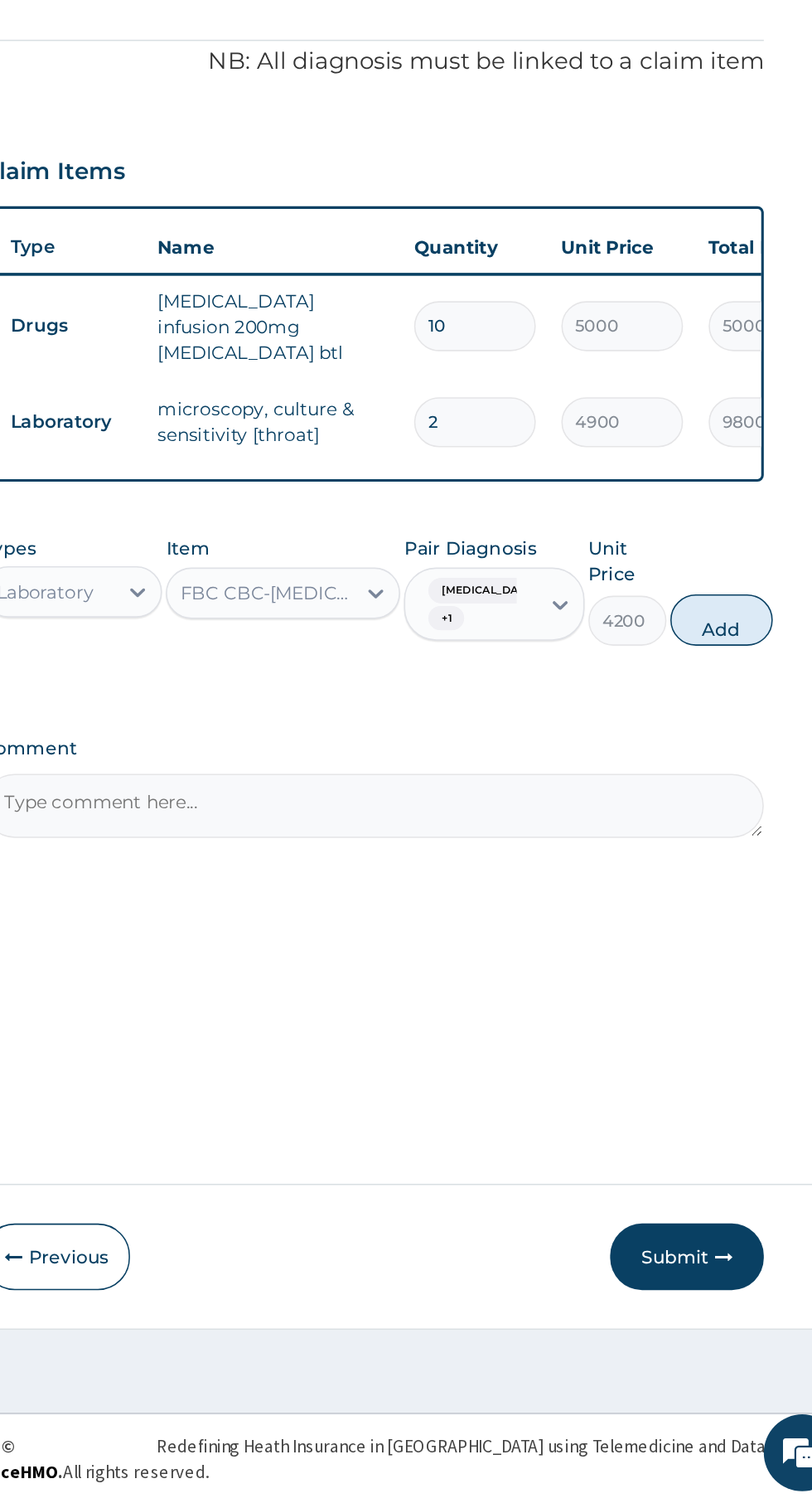
click at [738, 919] on button "Add" at bounding box center [726, 930] width 66 height 33
type input "0"
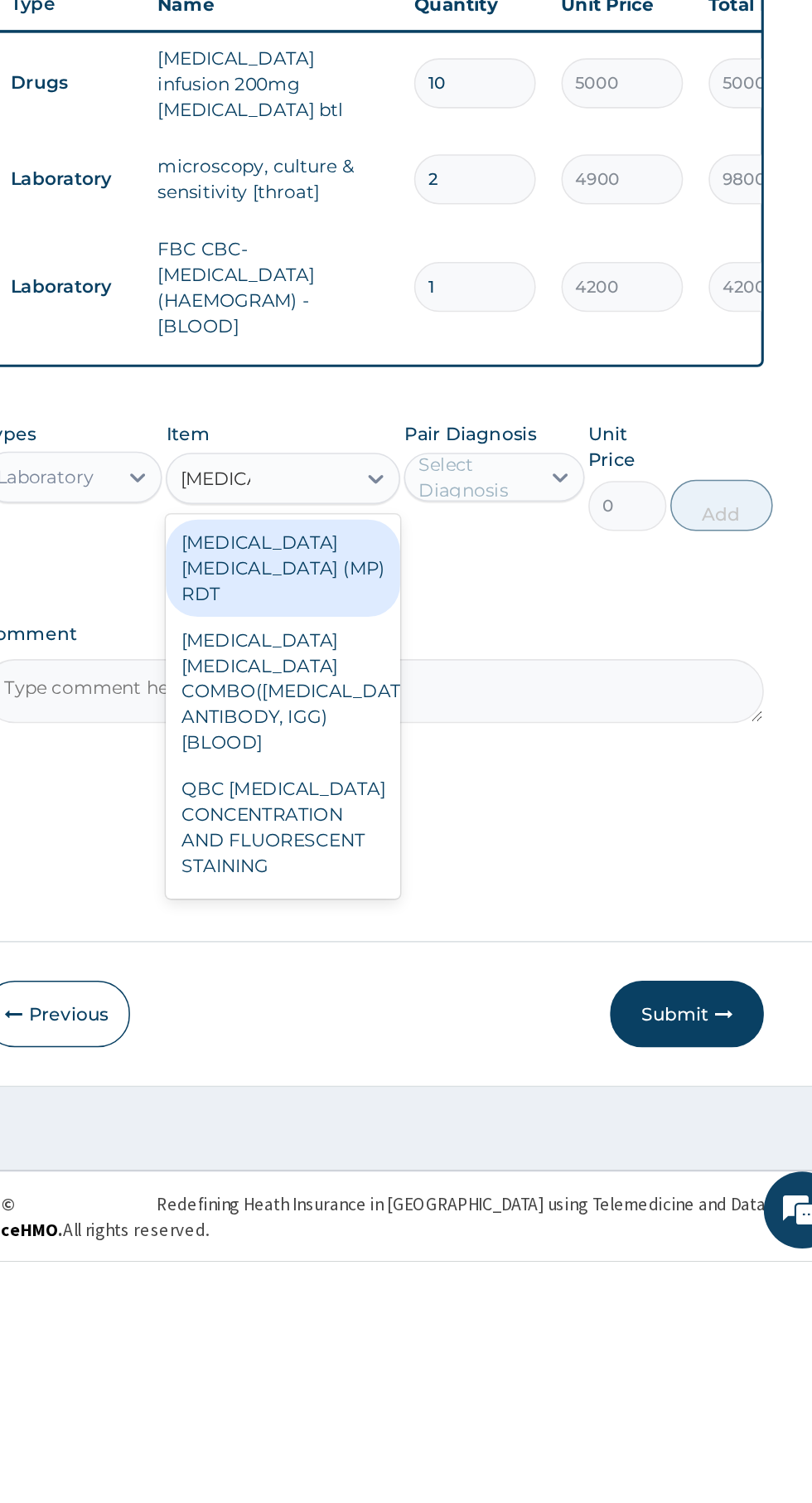
click at [422, 1261] on div "MALARIAL PARASITE THICK AND THIN FILMS - [BLOOD]" at bounding box center [442, 1301] width 151 height 79
type input "malaria"
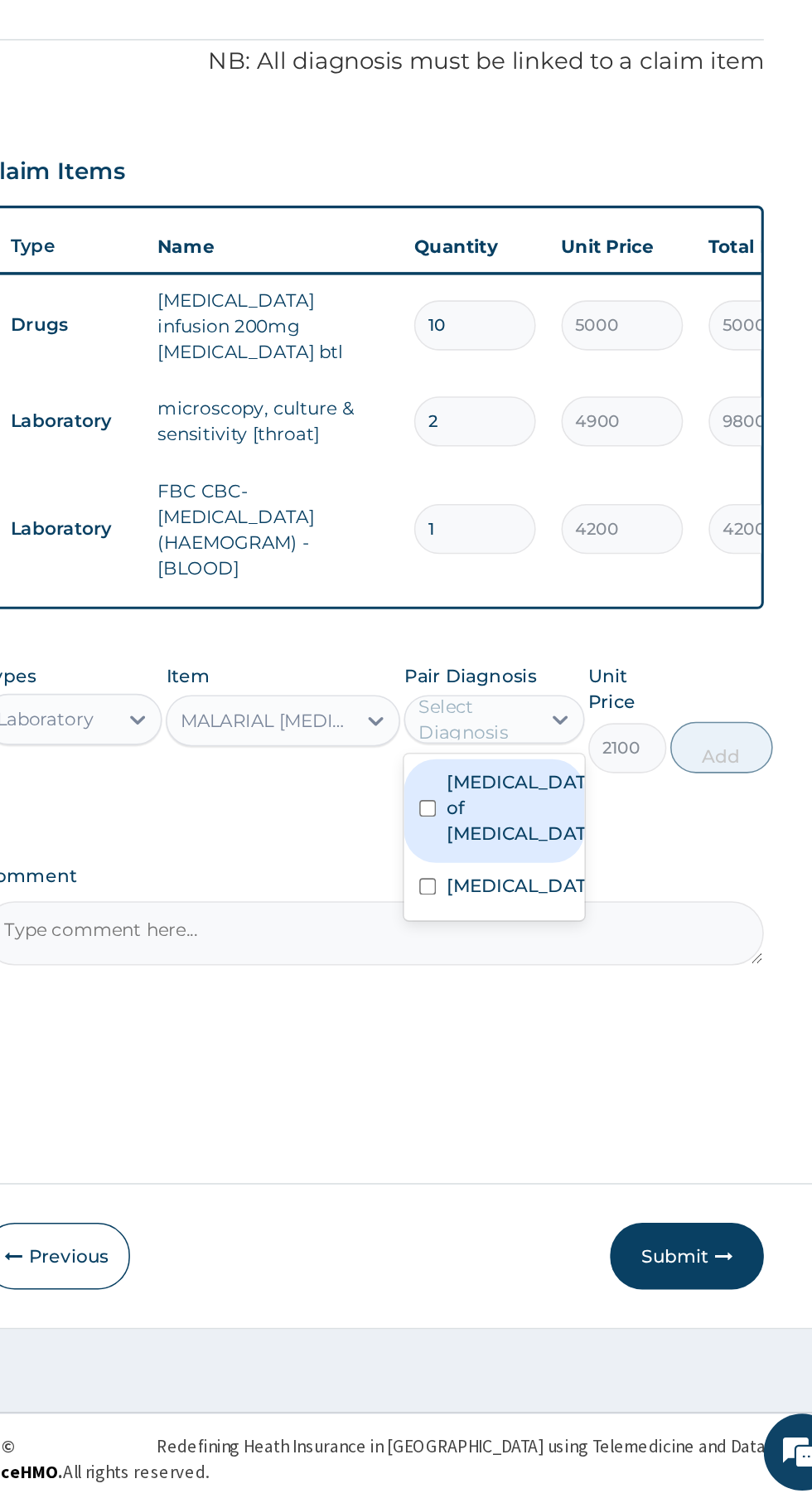
click at [541, 1098] on input "checkbox" at bounding box center [536, 1104] width 11 height 11
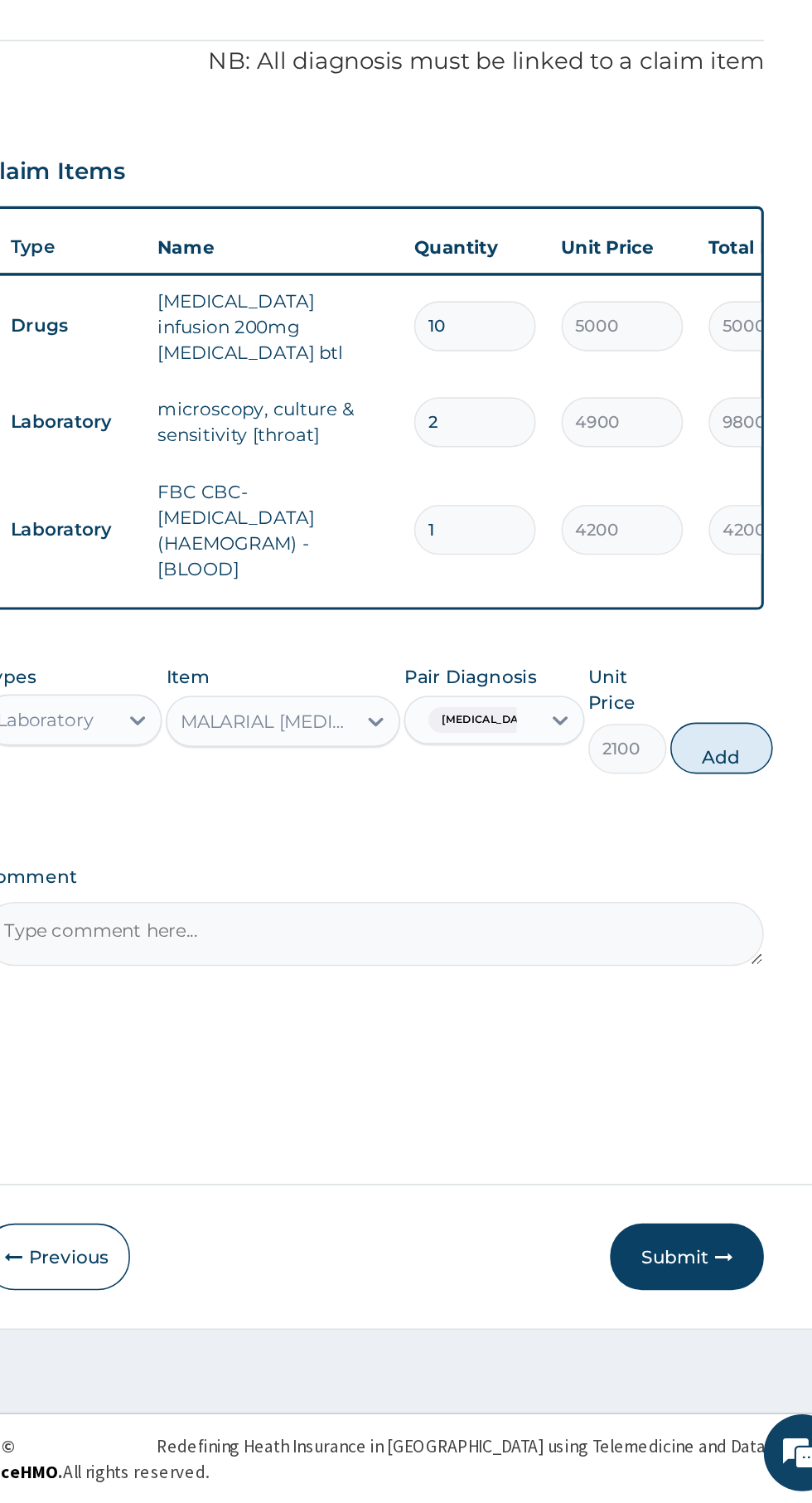
click at [745, 1008] on button "Add" at bounding box center [726, 1013] width 66 height 33
type input "0"
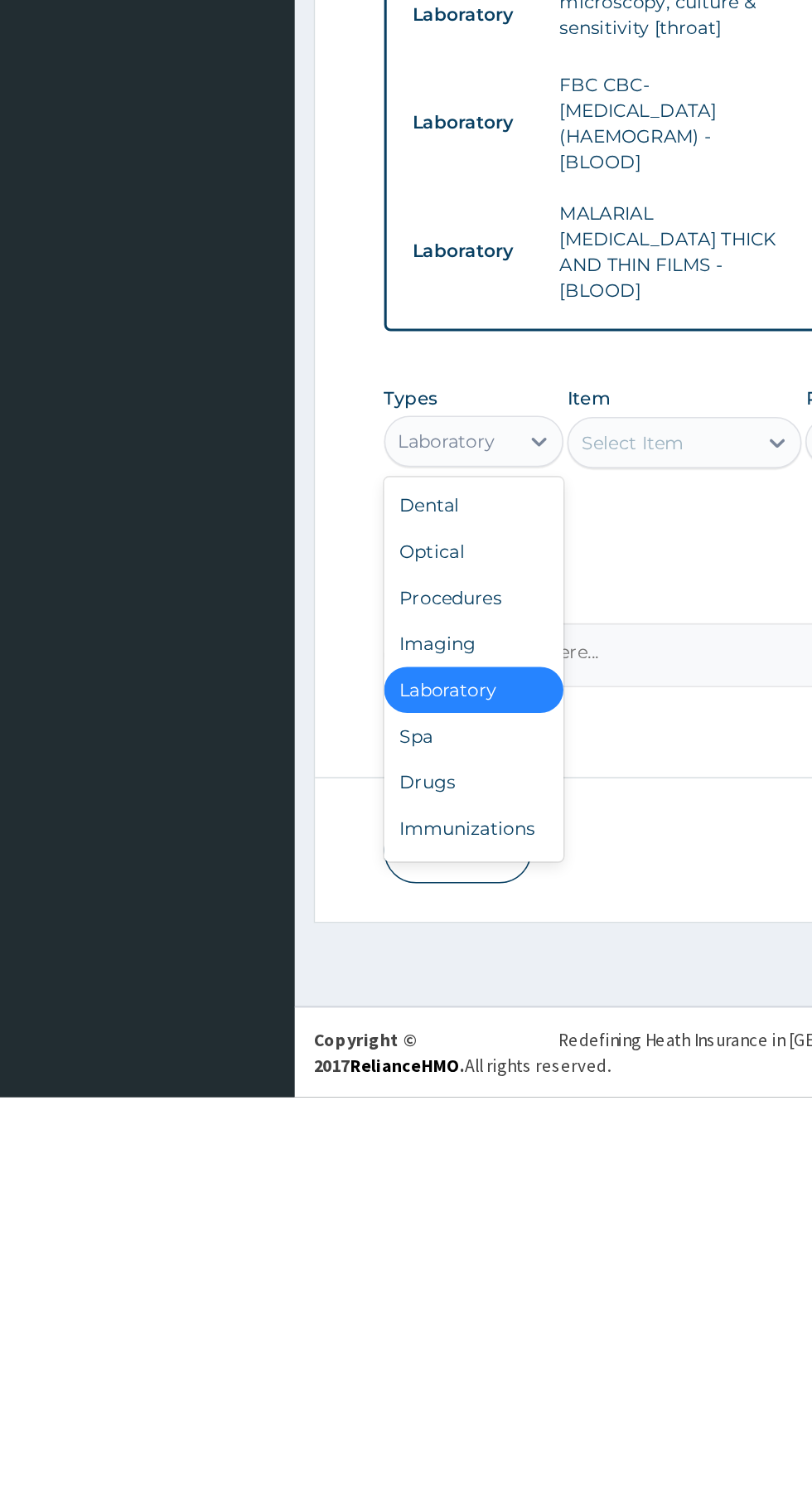
click at [283, 1165] on div "Procedures" at bounding box center [307, 1179] width 116 height 30
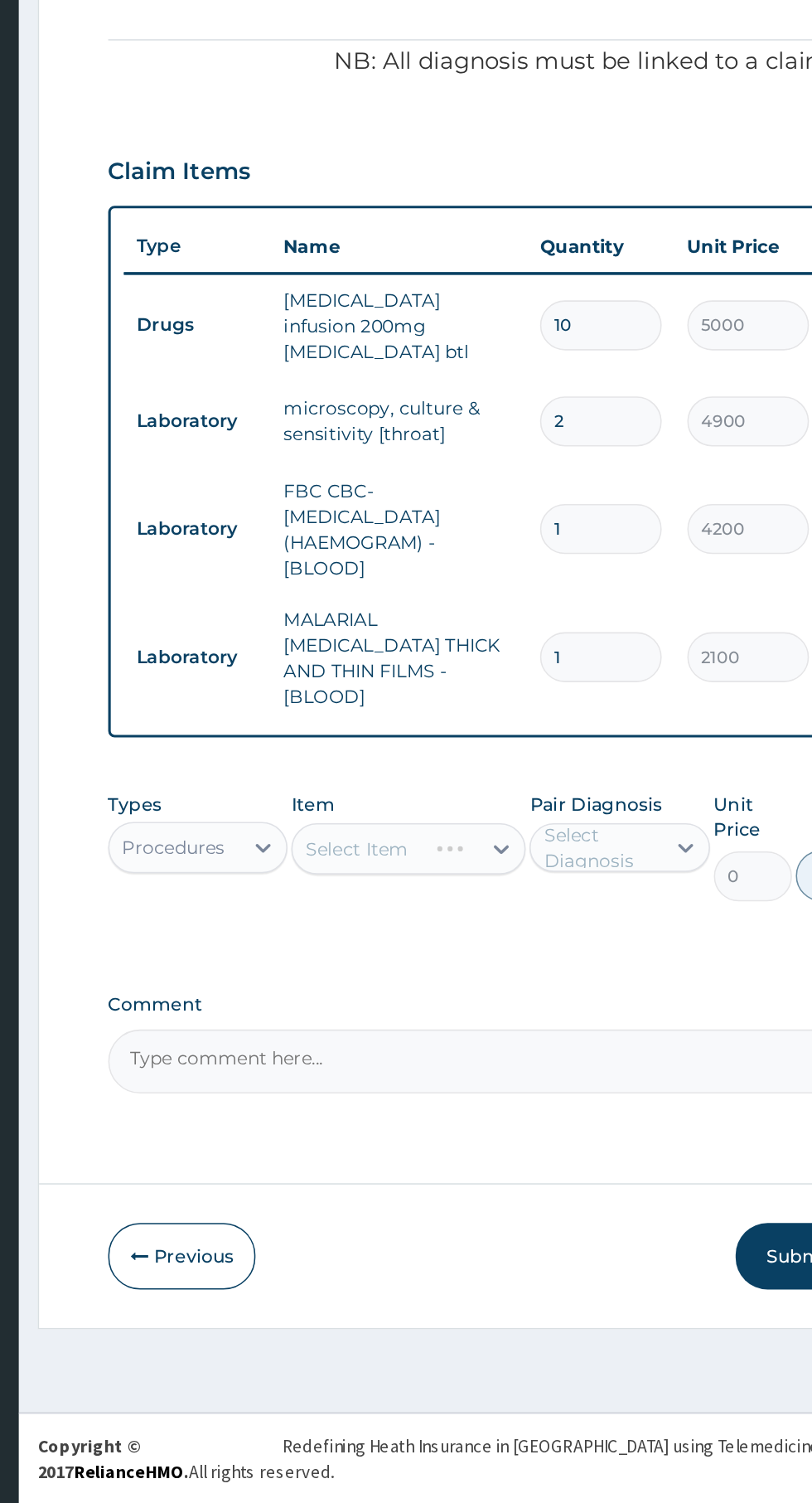
click at [499, 1062] on div "Select Item" at bounding box center [442, 1079] width 151 height 33
click at [500, 1062] on div "Select Item" at bounding box center [442, 1079] width 151 height 33
click at [474, 1062] on div "Select Item" at bounding box center [442, 1079] width 151 height 33
click at [469, 1062] on div "Select Item" at bounding box center [442, 1079] width 151 height 33
click at [428, 1062] on div "Select Item" at bounding box center [442, 1079] width 151 height 33
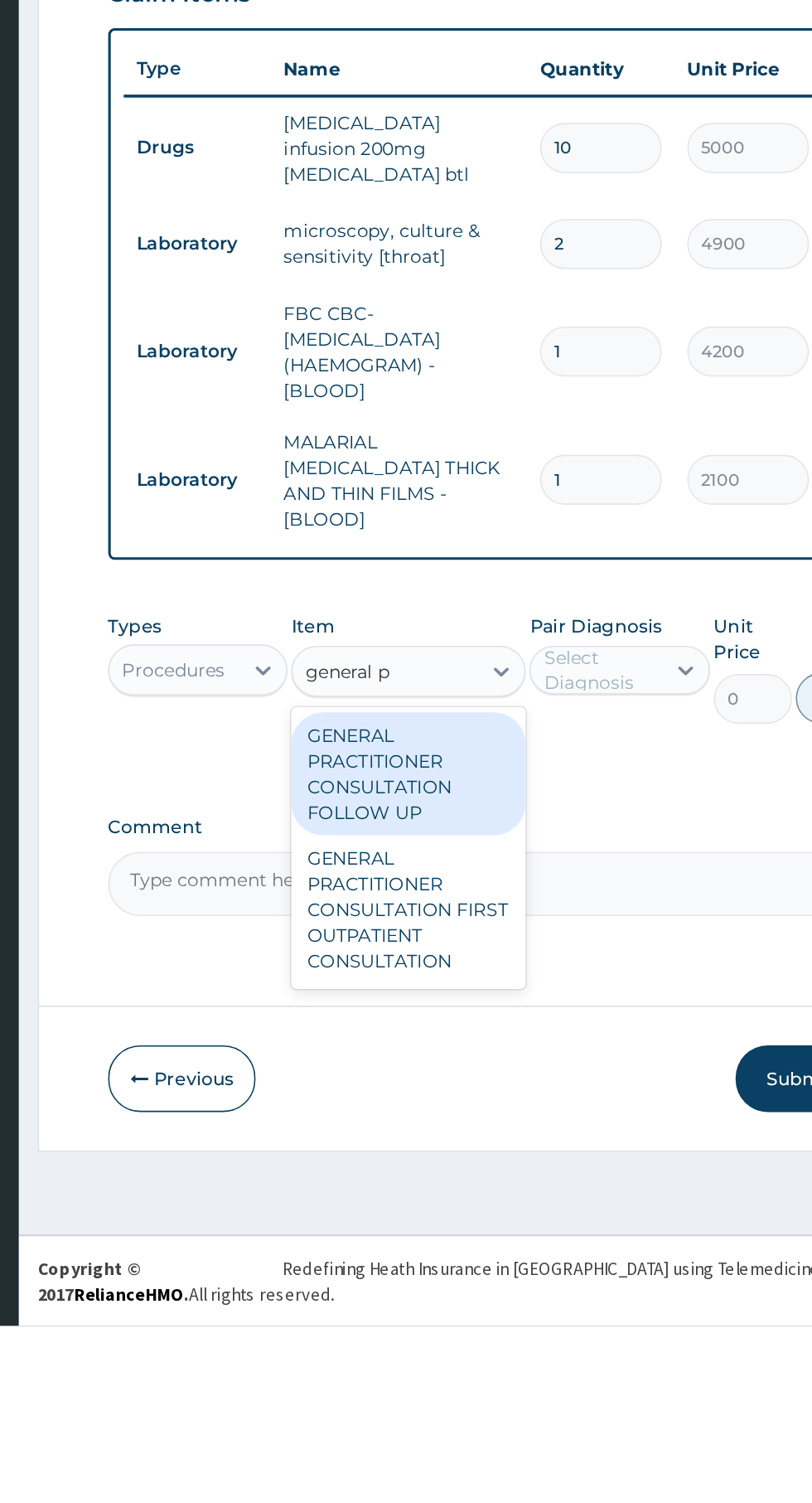
click at [422, 1196] on div "GENERAL PRACTITIONER CONSULTATION FIRST OUTPATIENT CONSULTATION" at bounding box center [442, 1233] width 151 height 96
type input "general p"
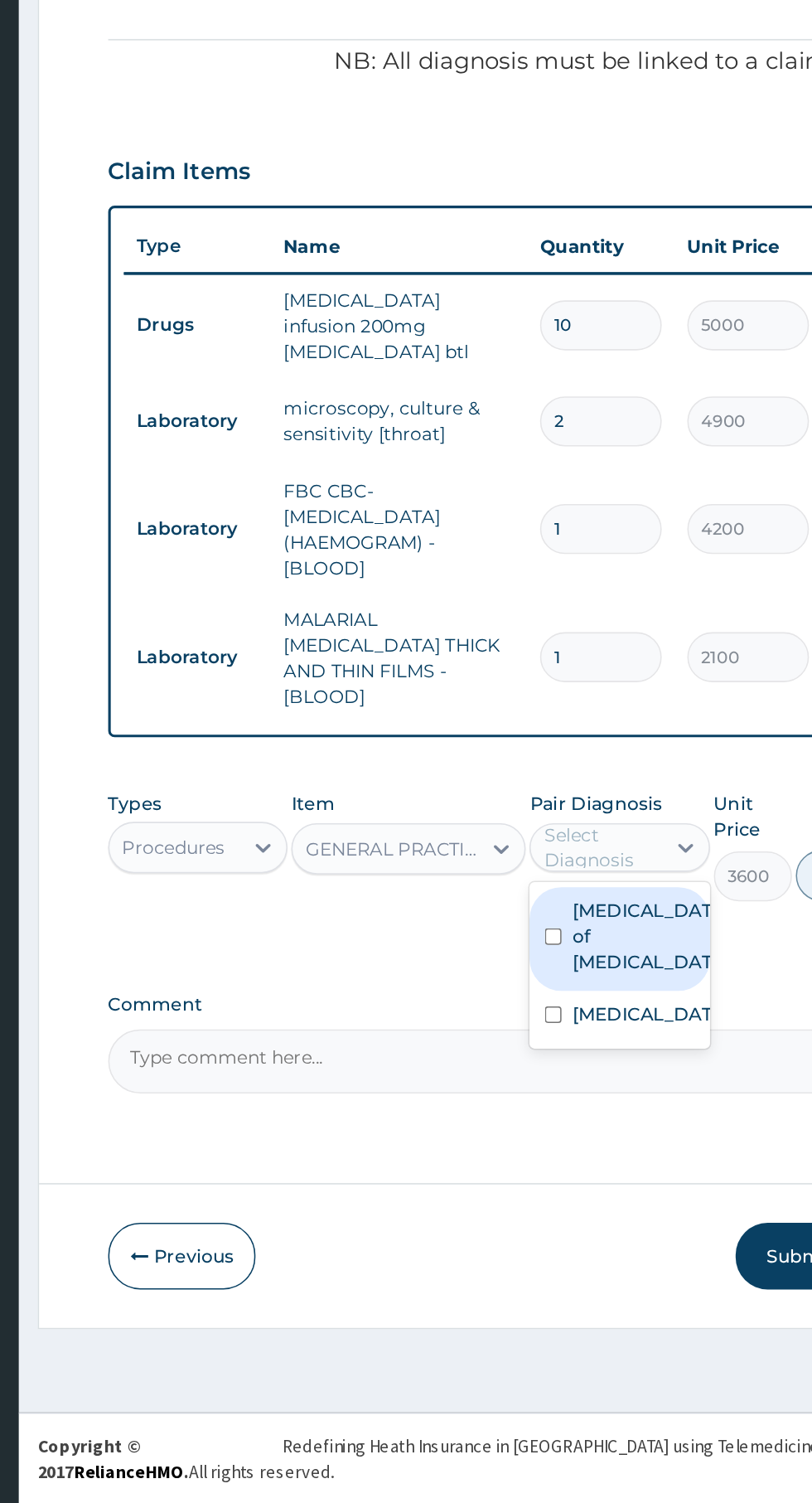
click at [610, 1110] on label "Abscess of tonsil" at bounding box center [596, 1135] width 96 height 50
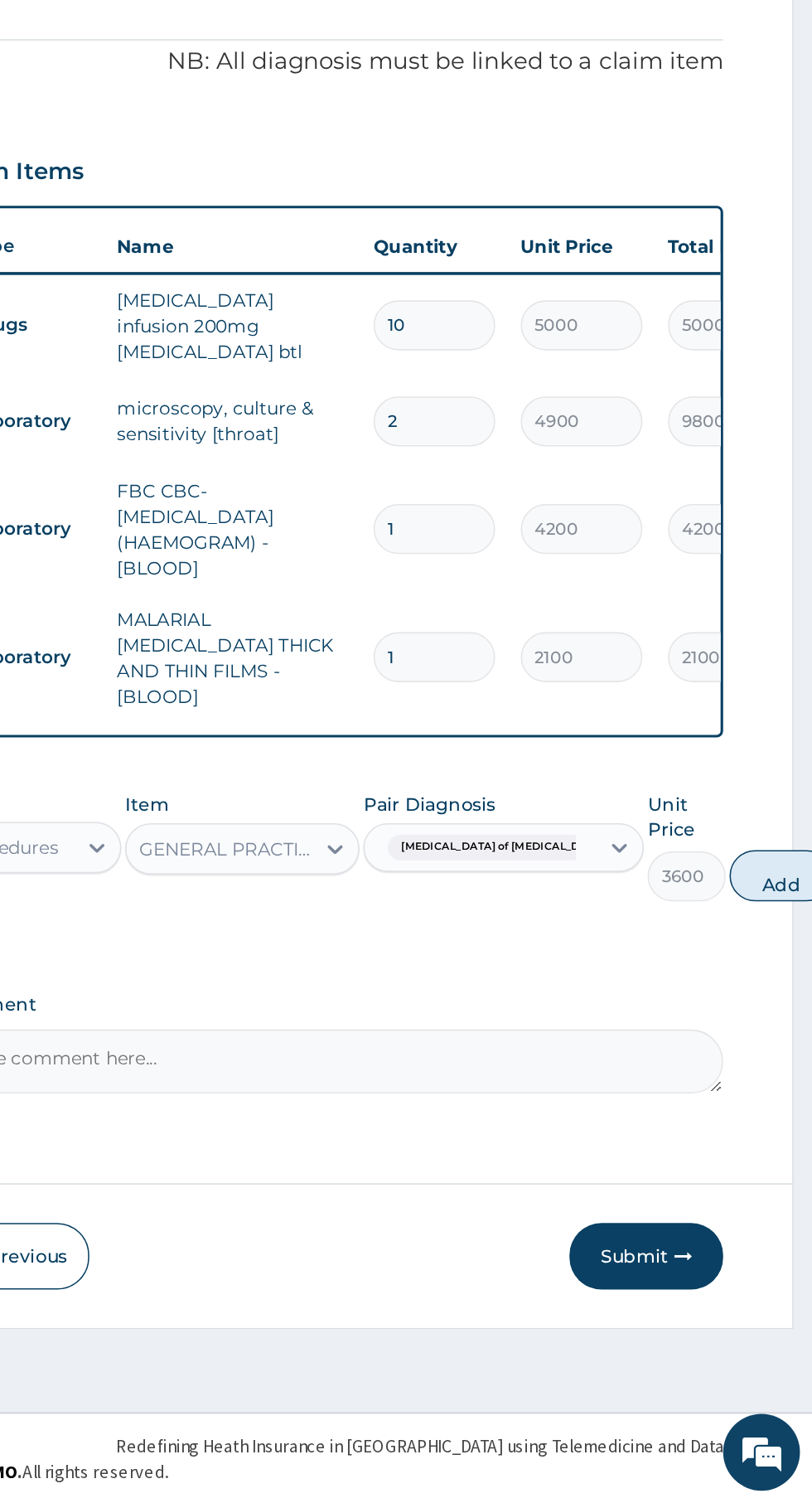
click at [758, 1080] on button "Add" at bounding box center [791, 1096] width 66 height 33
type input "0"
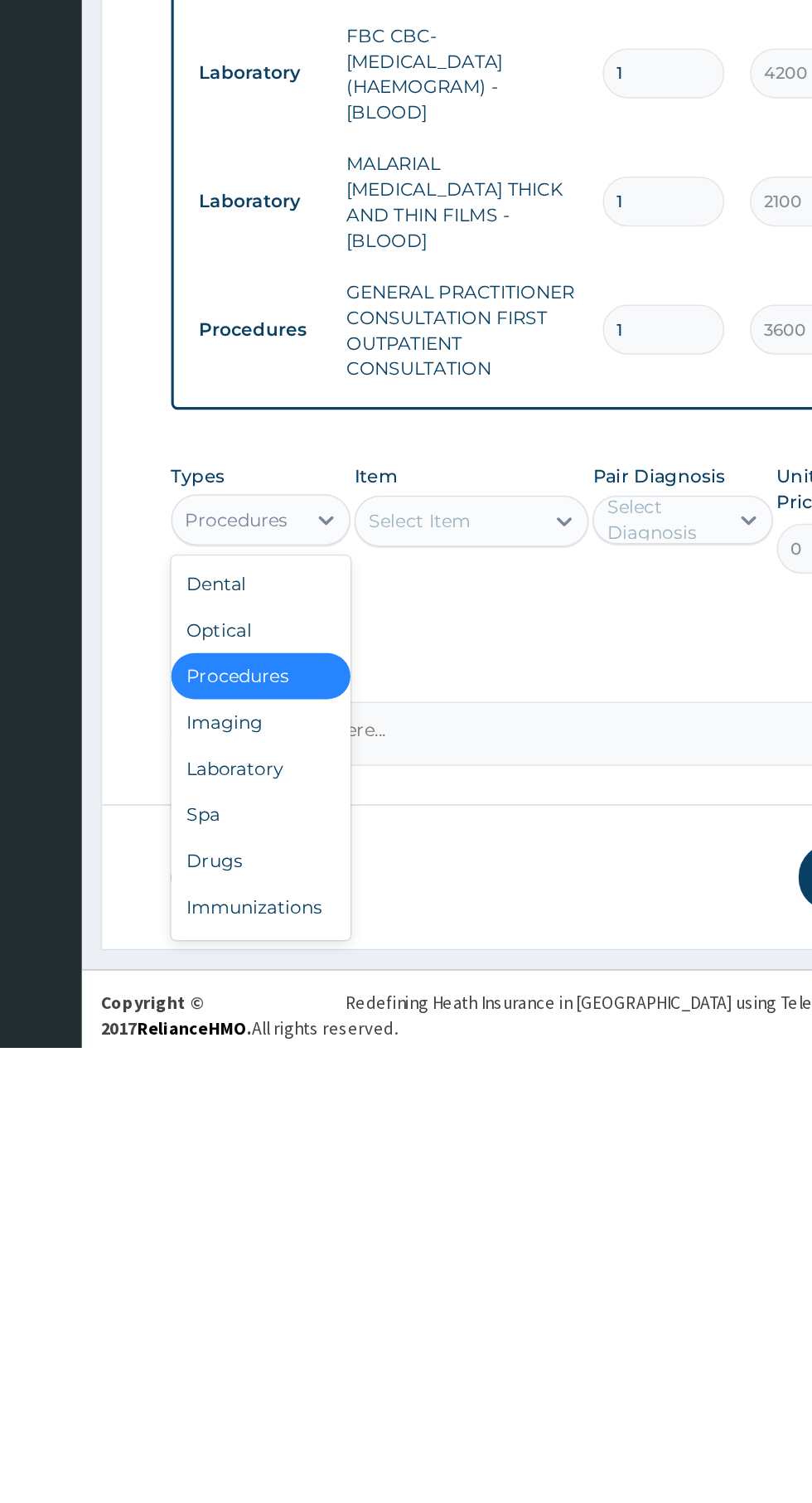
click at [278, 1367] on div "Drugs" at bounding box center [307, 1381] width 116 height 30
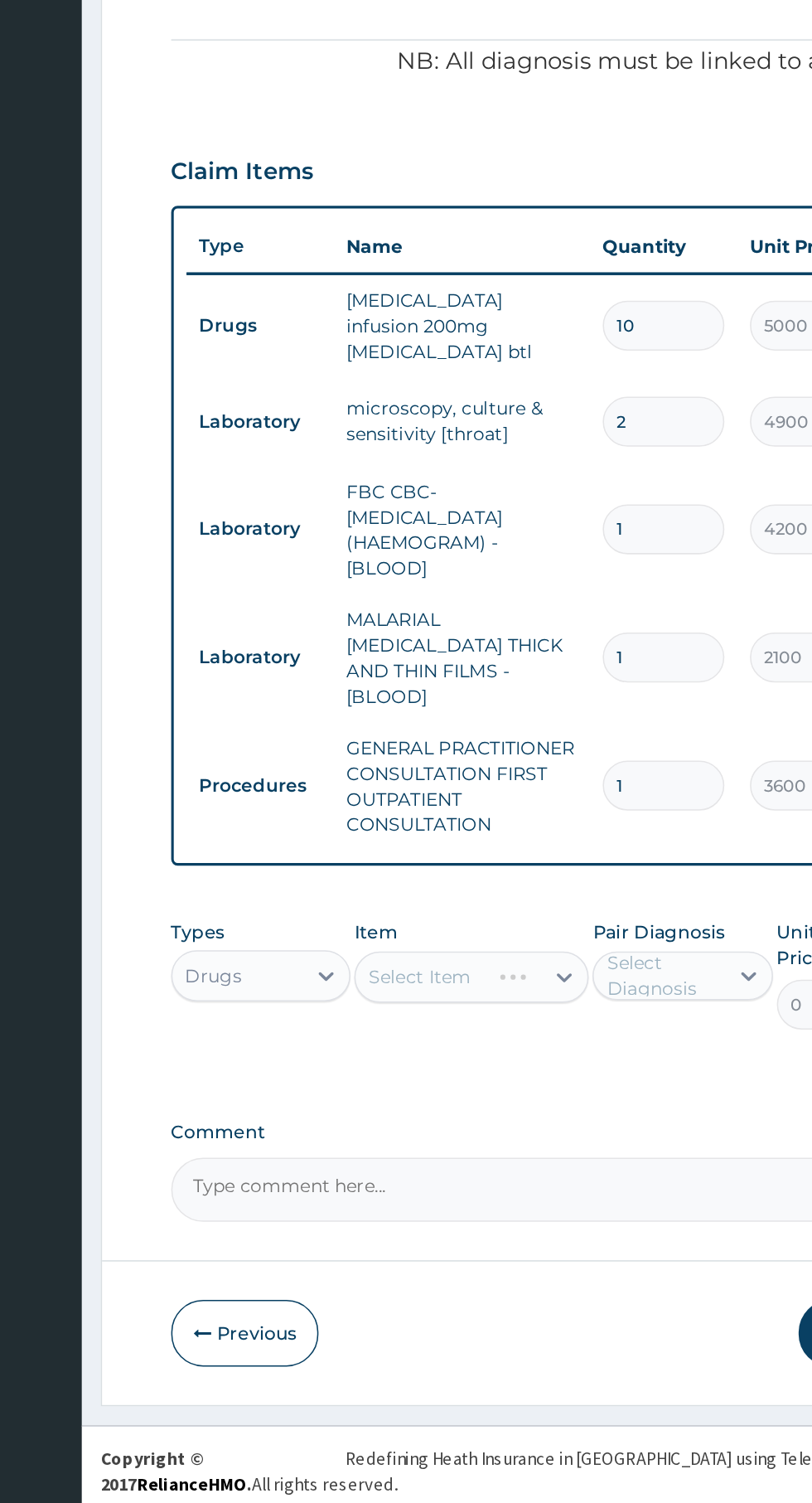
click at [495, 1145] on div "Select Item" at bounding box center [442, 1162] width 151 height 33
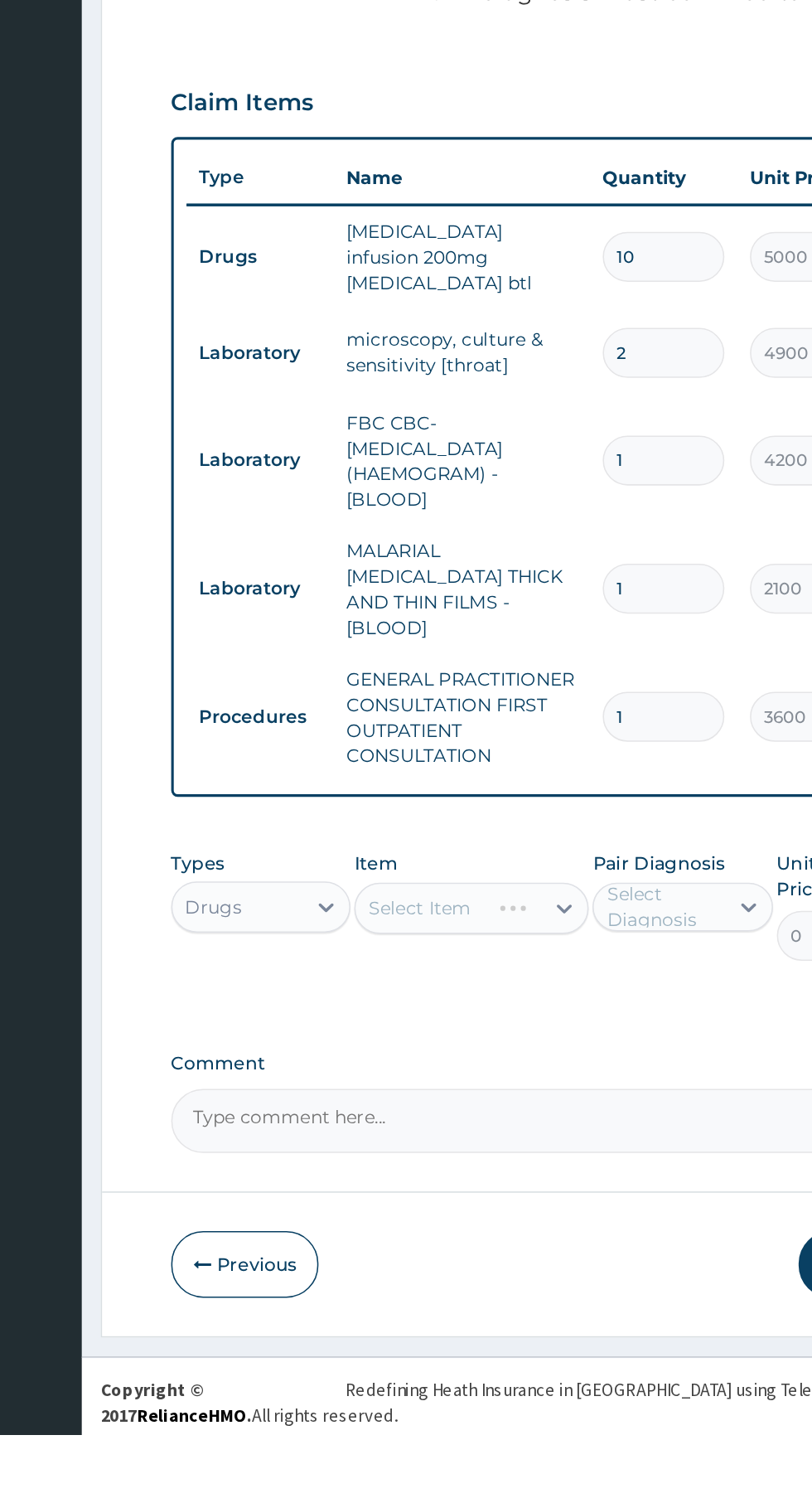
click at [491, 1145] on div "Select Item" at bounding box center [442, 1162] width 151 height 33
click at [485, 1145] on div "Select Item" at bounding box center [442, 1162] width 151 height 33
click at [503, 1145] on div "Select Item" at bounding box center [442, 1162] width 151 height 33
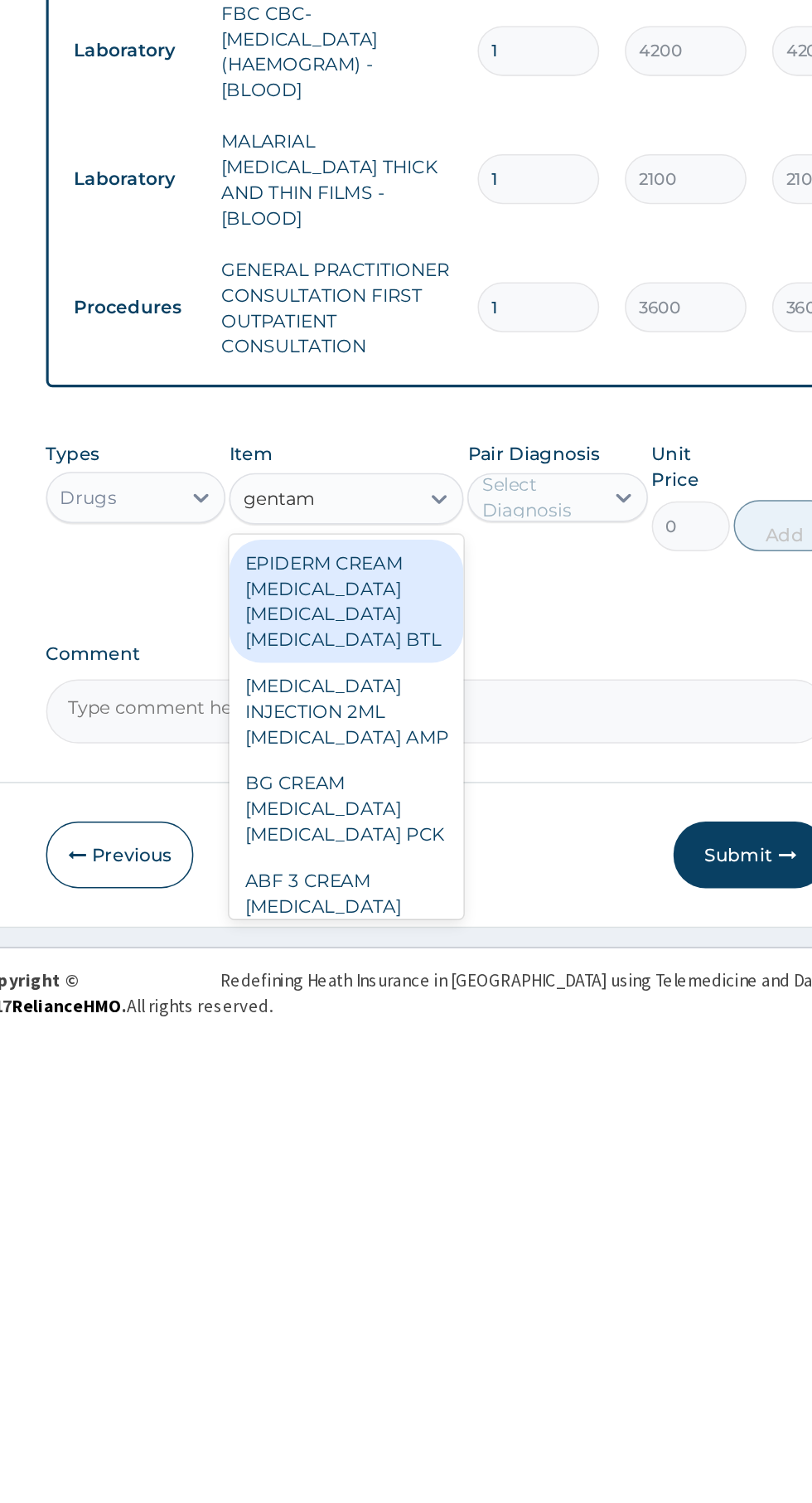
click at [420, 1282] on div "GENTAMICIN INJECTION 2ML GENTAMICIN AMP" at bounding box center [442, 1299] width 151 height 63
type input "gentam"
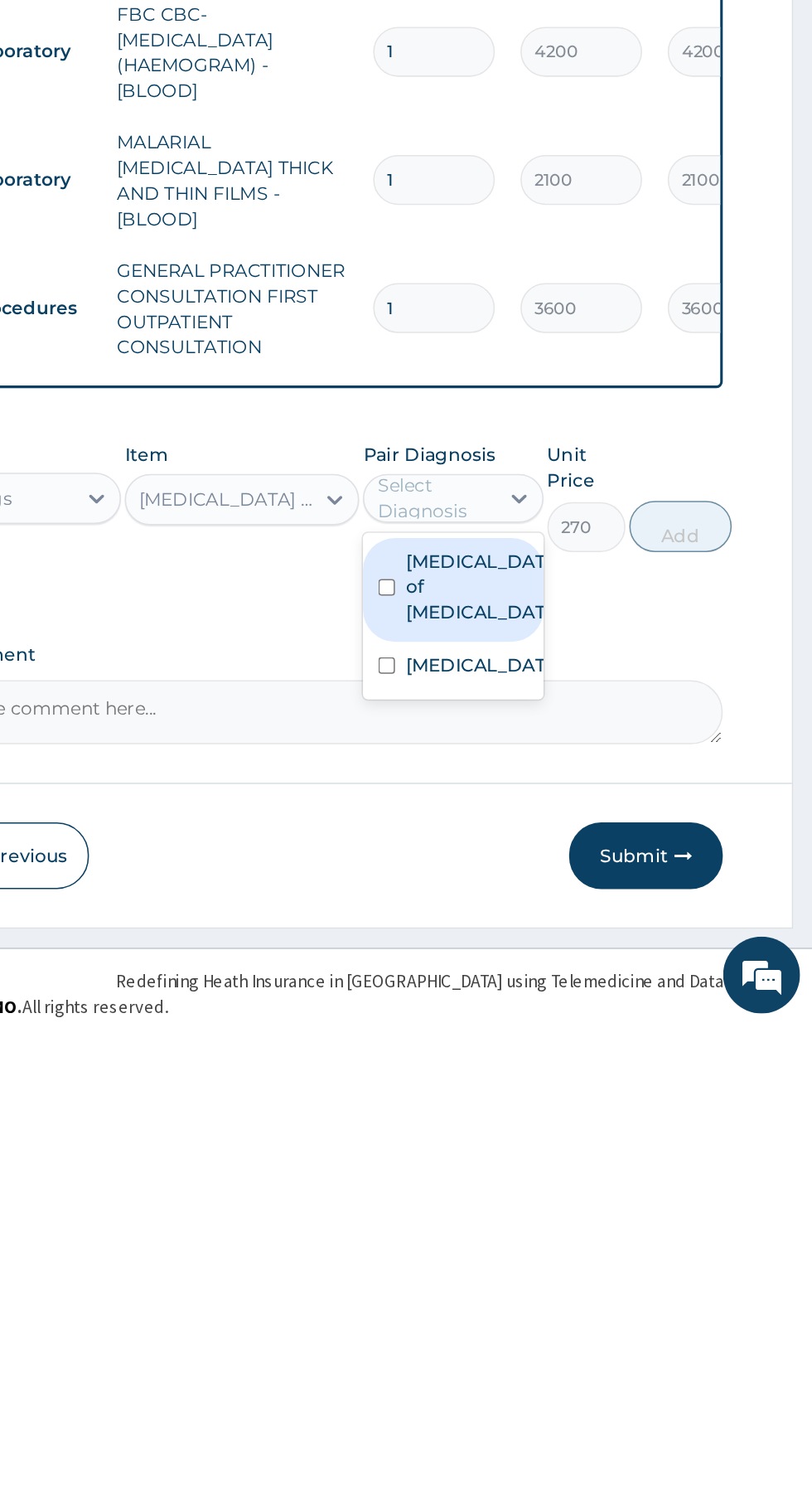
click at [541, 1213] on input "checkbox" at bounding box center [536, 1219] width 11 height 11
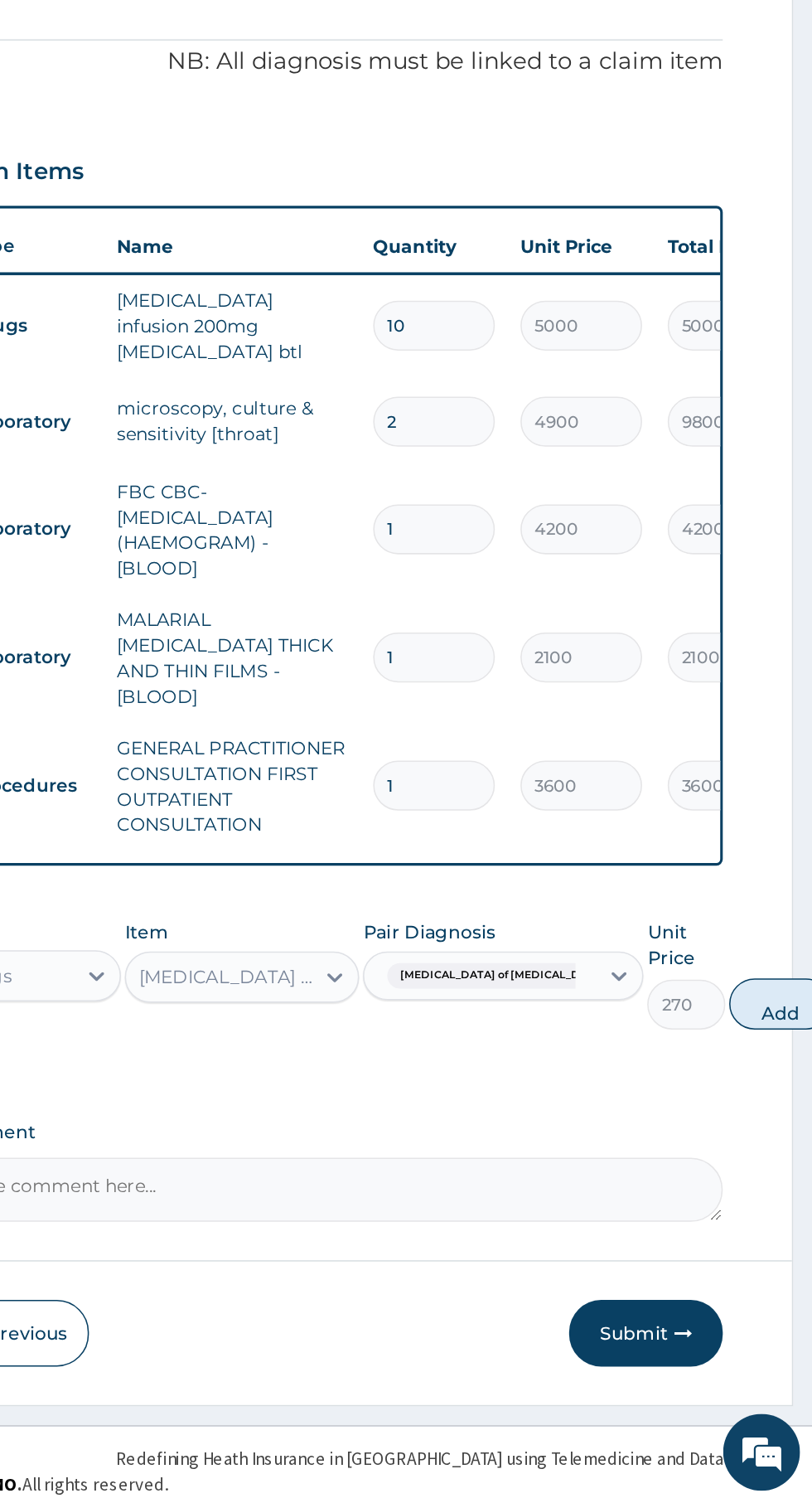
click at [758, 1163] on button "Add" at bounding box center [791, 1179] width 66 height 33
type input "0"
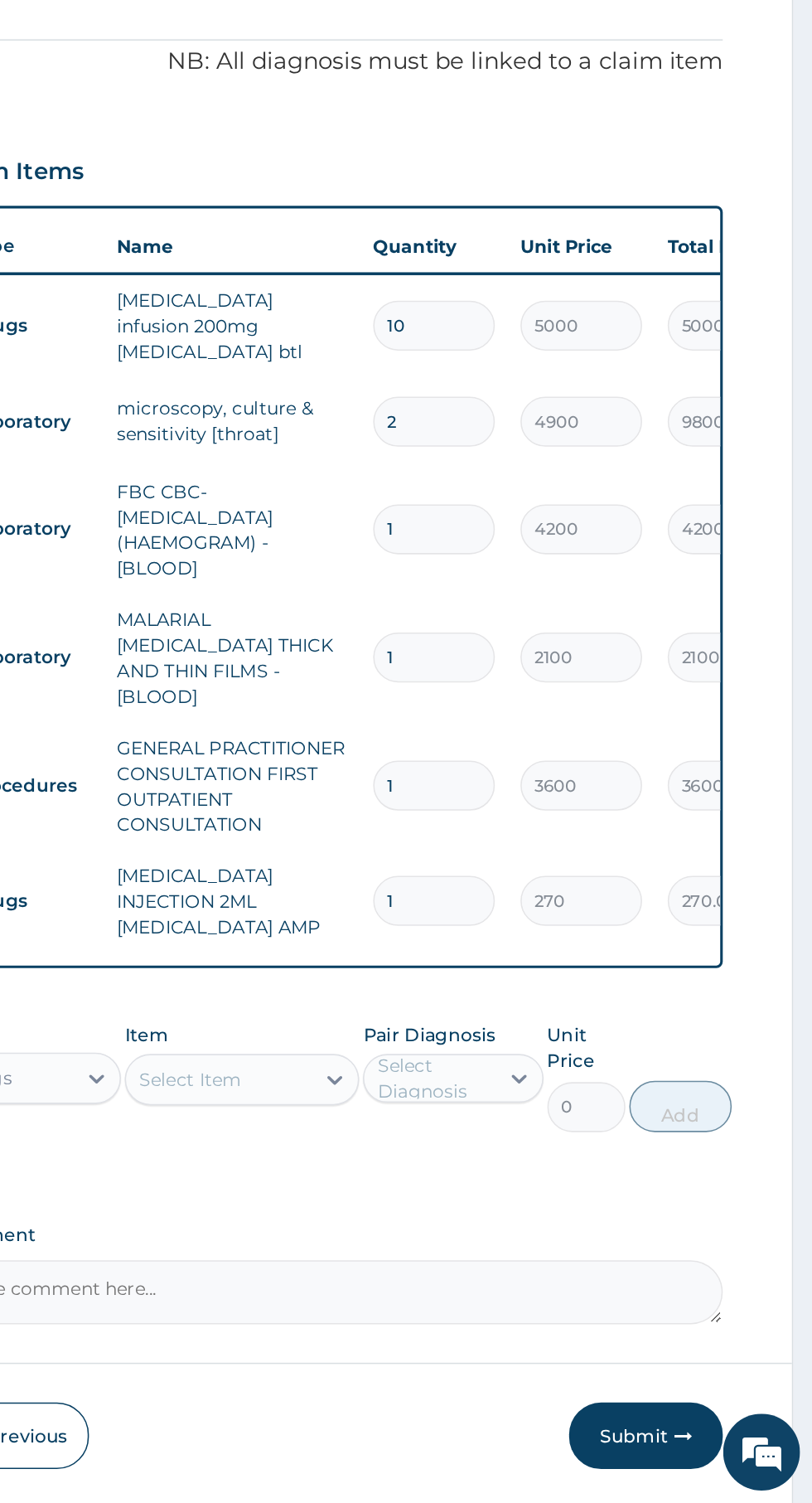
type input "10"
type input "2700.00"
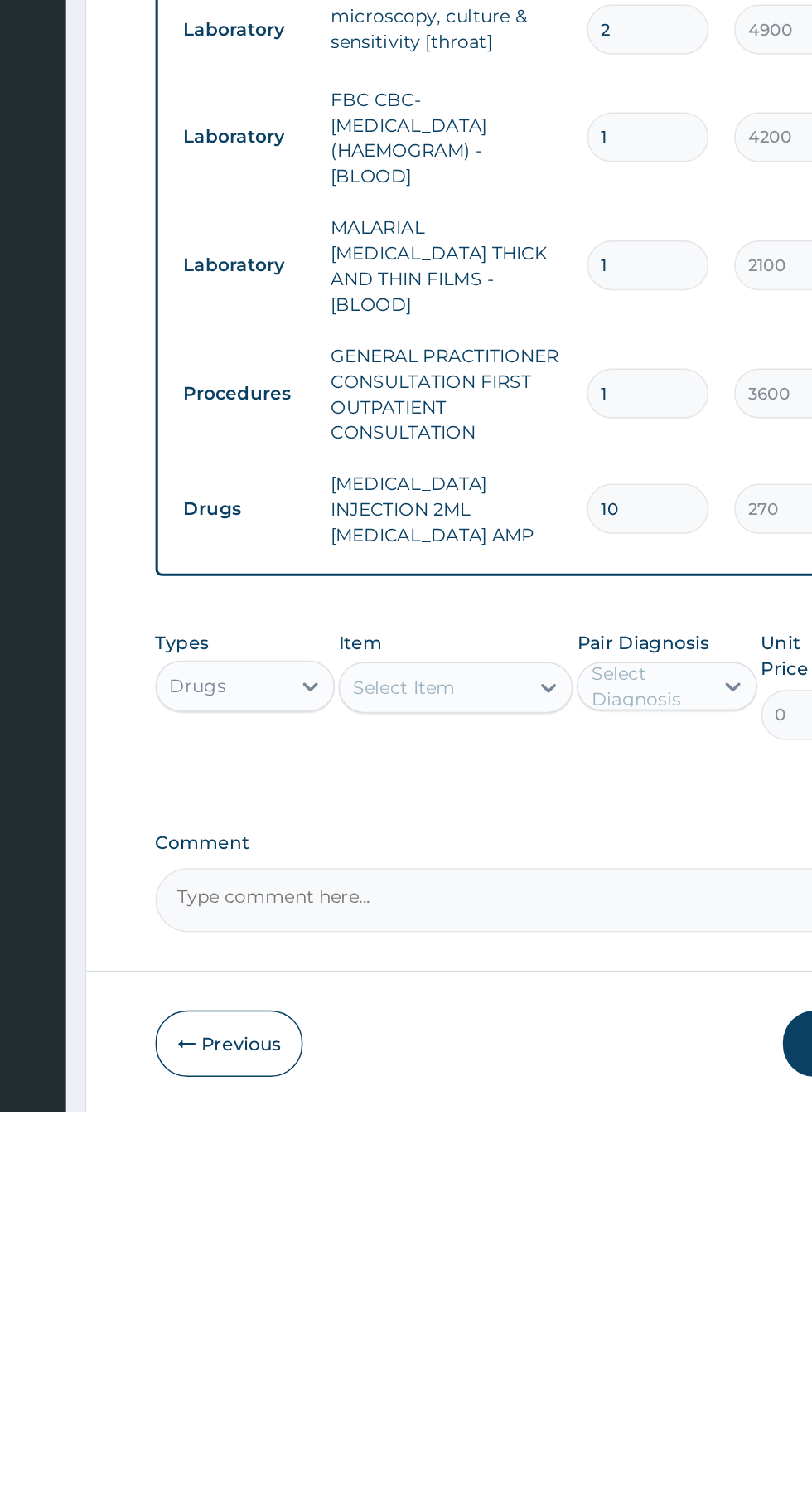
type input "10"
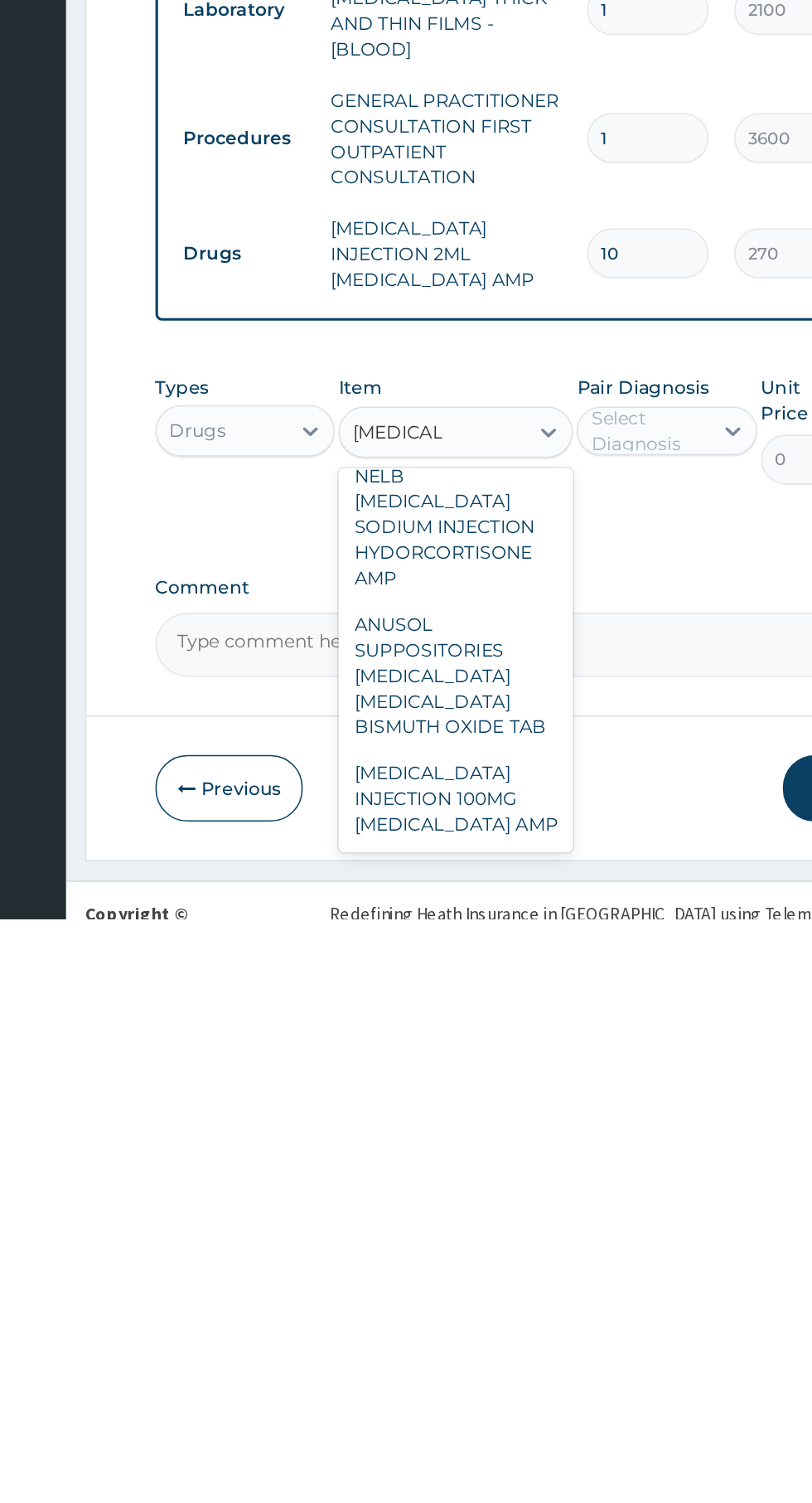
scroll to position [93, 0]
click at [417, 1393] on div "HYDROCORTISONE INJECTION 100MG HYDROCORTISONE AMP" at bounding box center [442, 1425] width 151 height 63
type input "hydrocort"
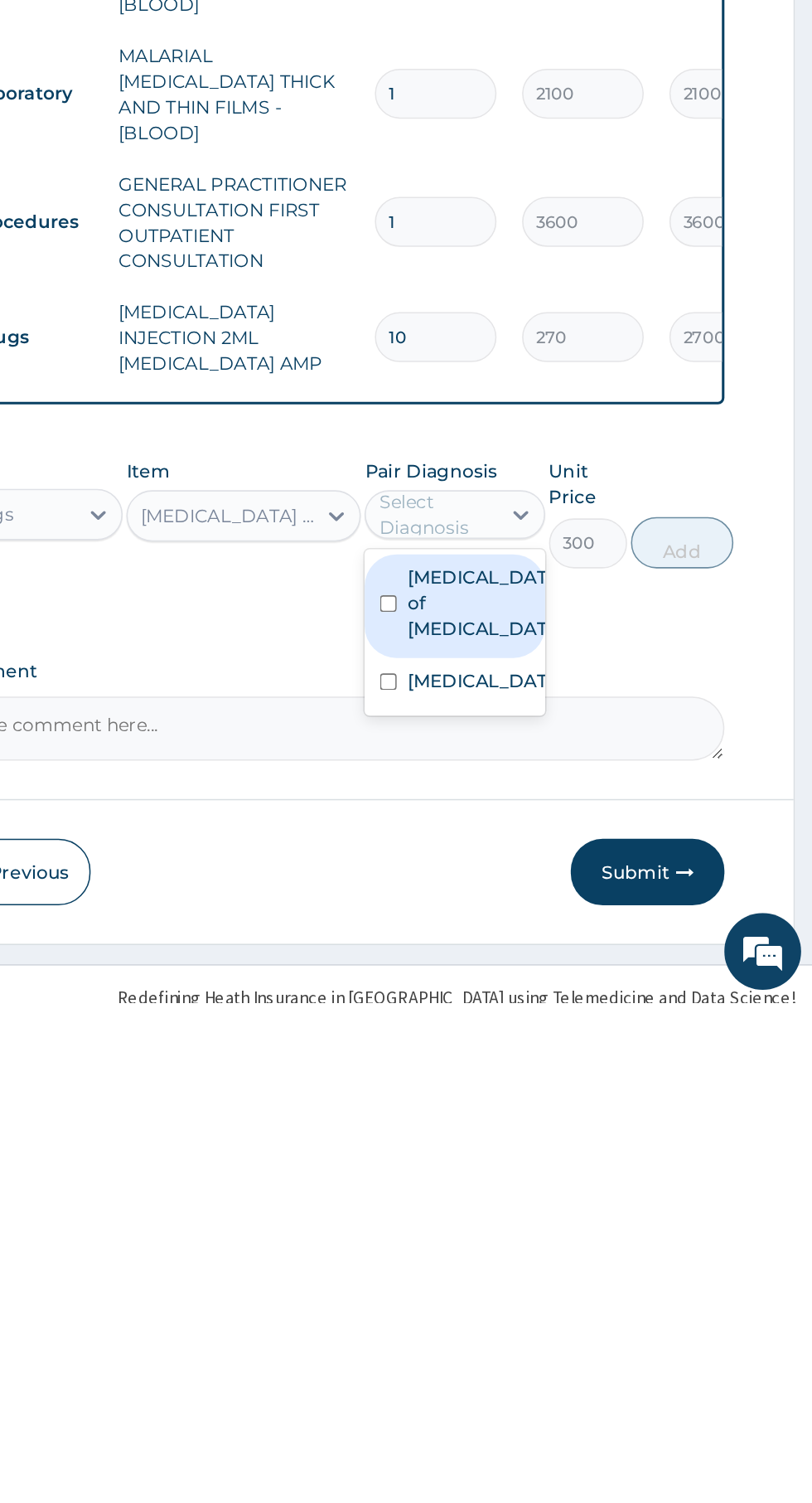
scroll to position [41, 0]
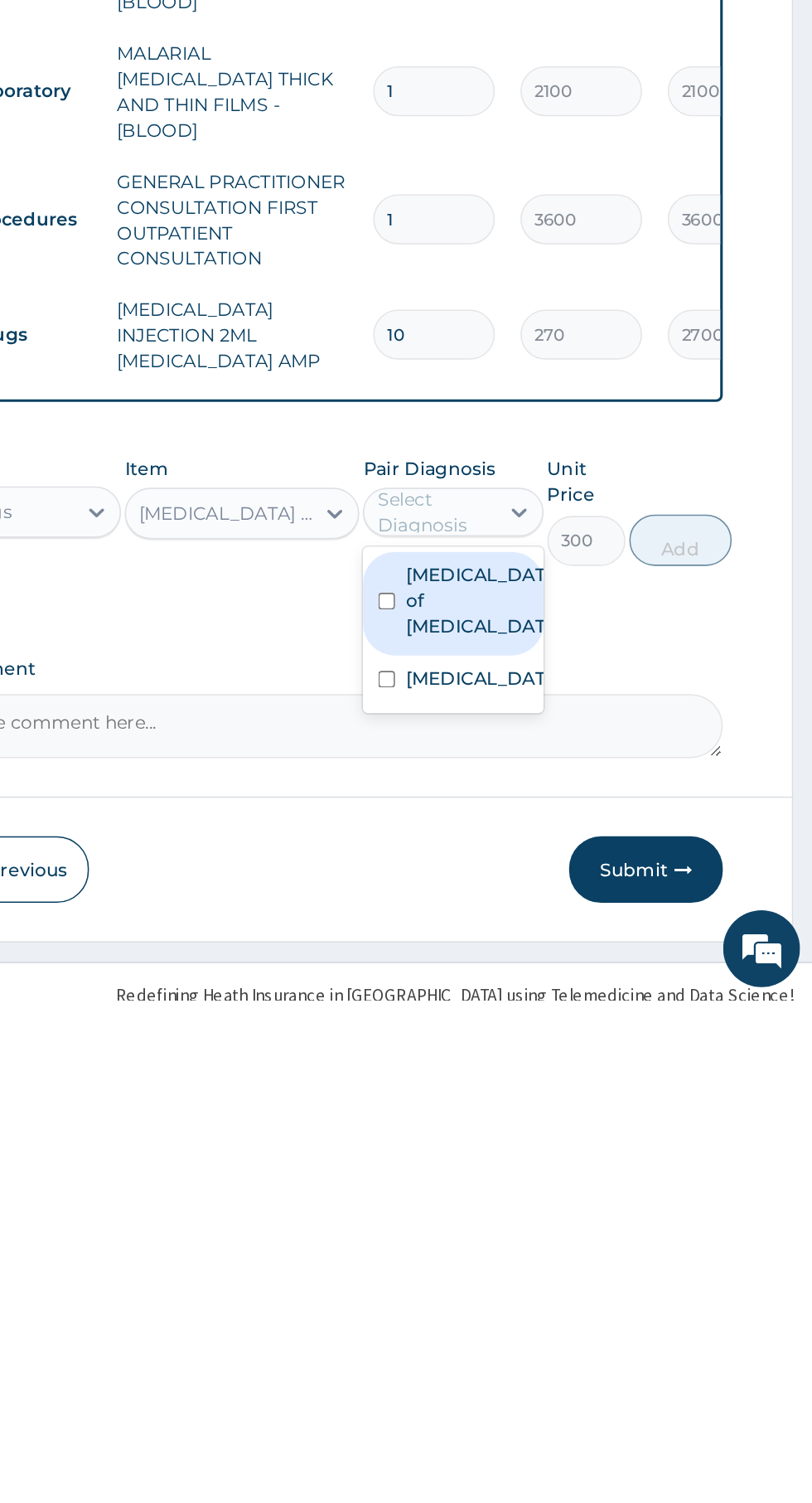
click at [542, 1239] on input "checkbox" at bounding box center [536, 1245] width 11 height 11
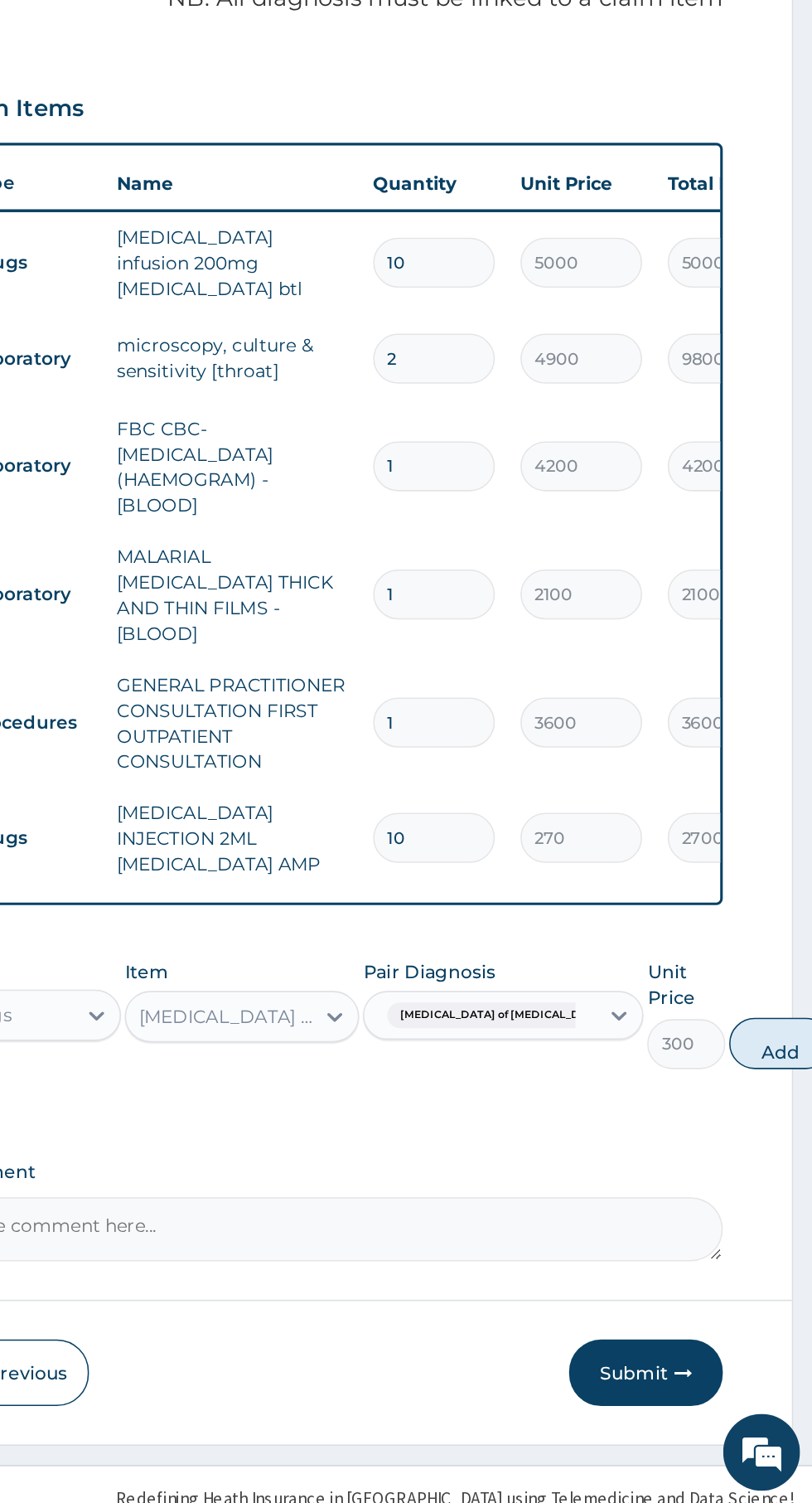
click at [758, 1189] on button "Add" at bounding box center [791, 1205] width 66 height 33
type input "0"
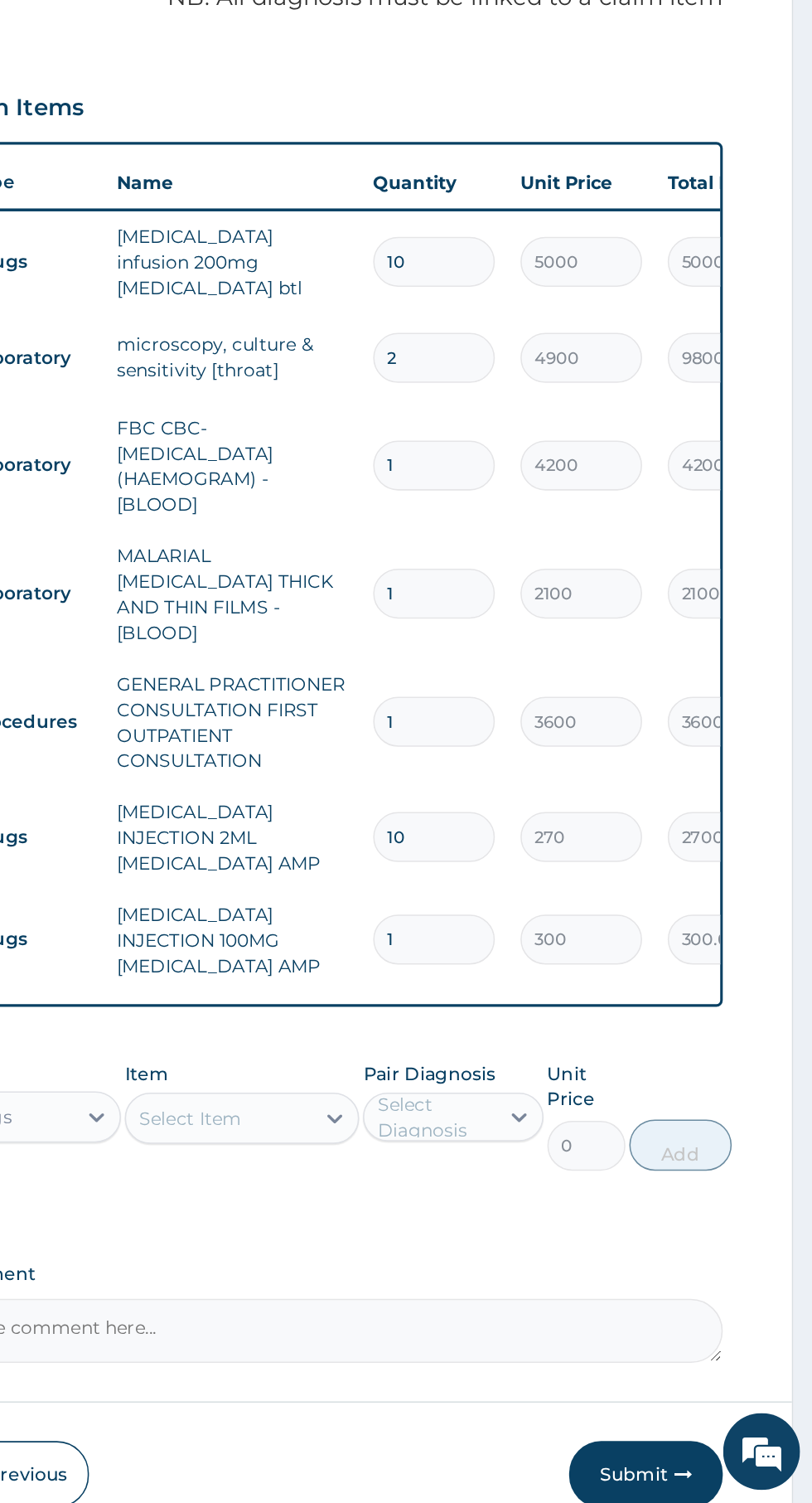
type input "10"
type input "3000.00"
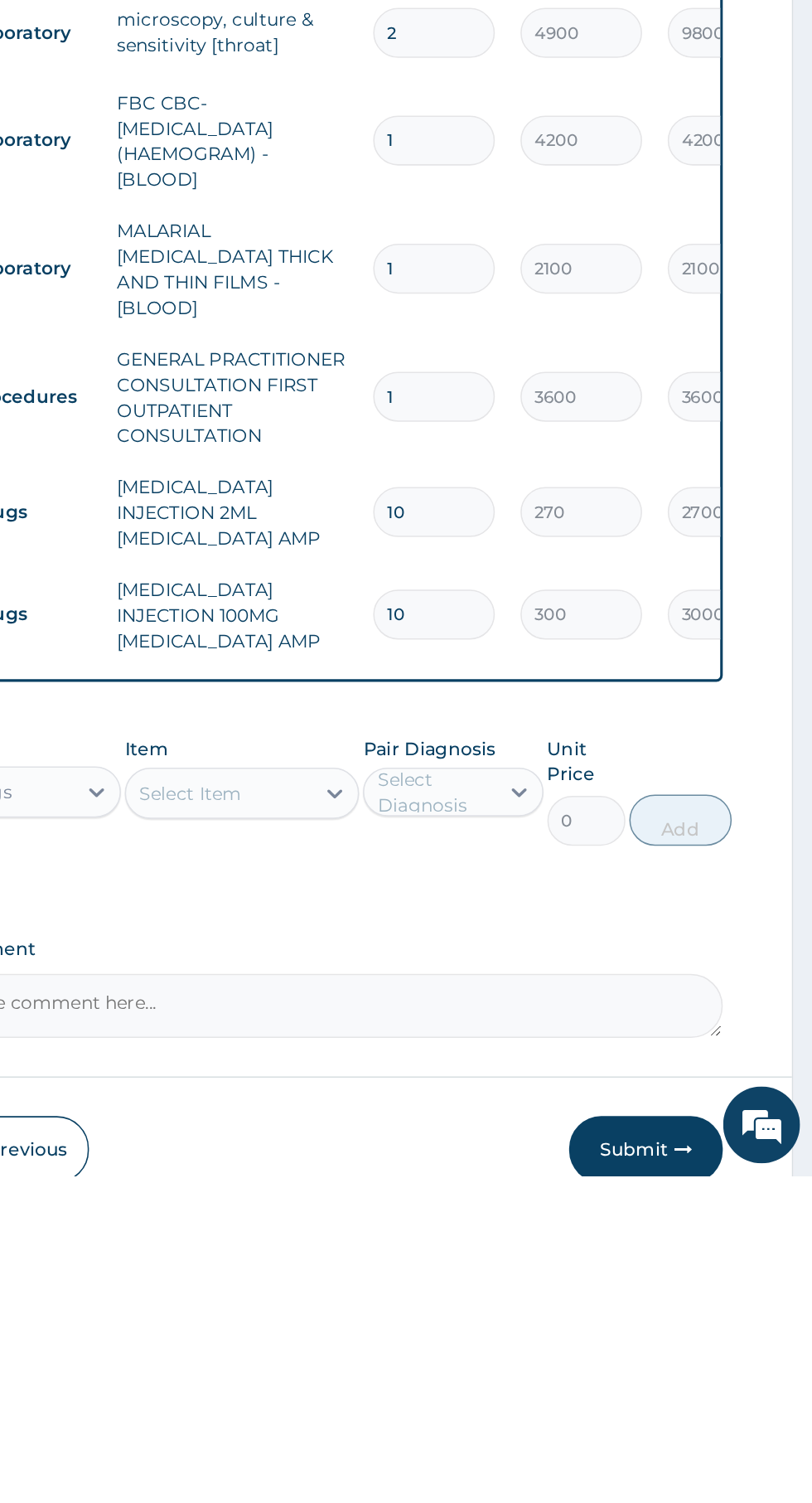
type input "10"
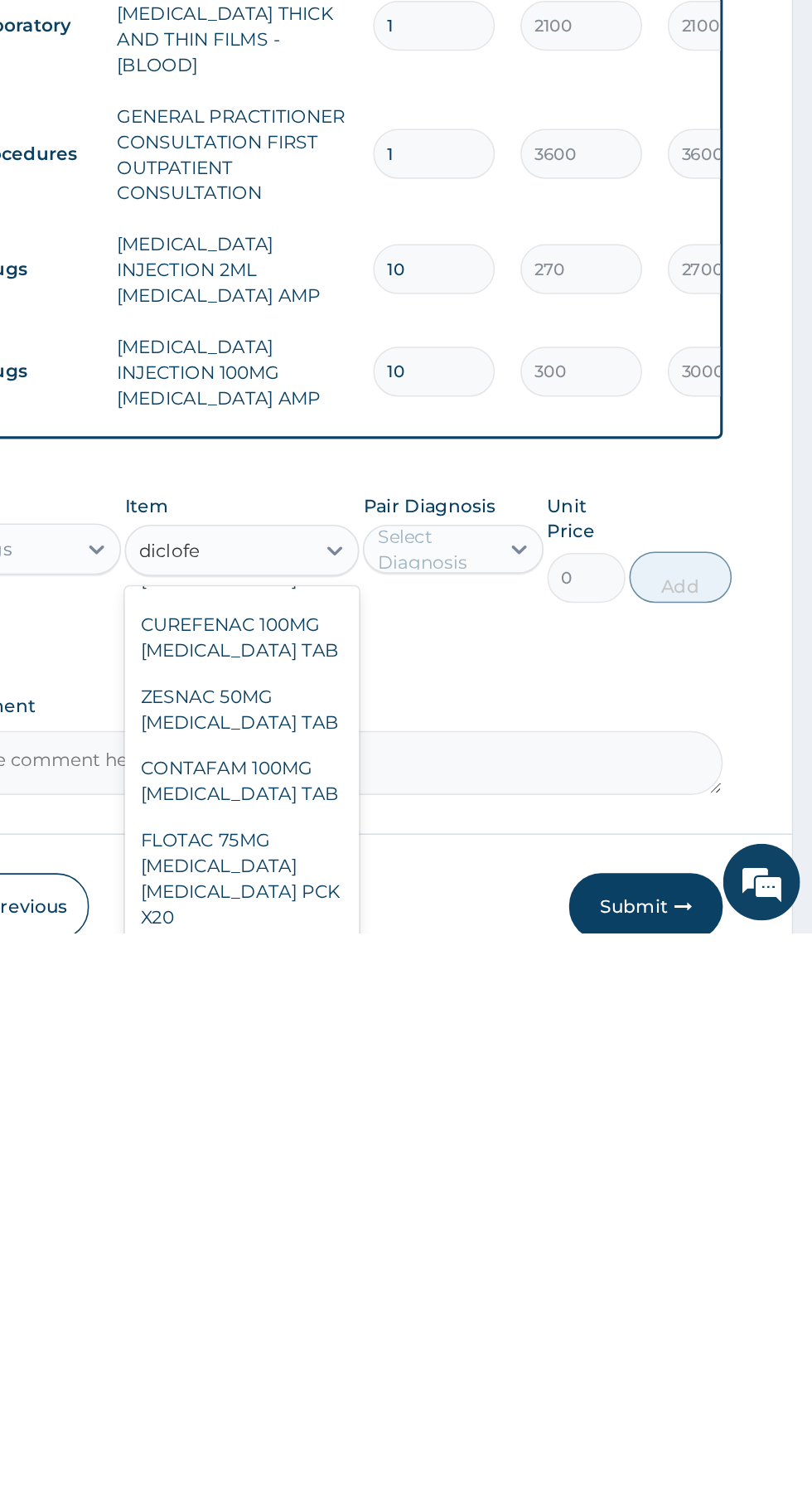
scroll to position [1428, 0]
click at [452, 1425] on div "FLOTAC 75MG DICLOFENAC CHOLESTYRAMINE PCK X20" at bounding box center [442, 1464] width 151 height 79
type input "diclofe"
type input "3300"
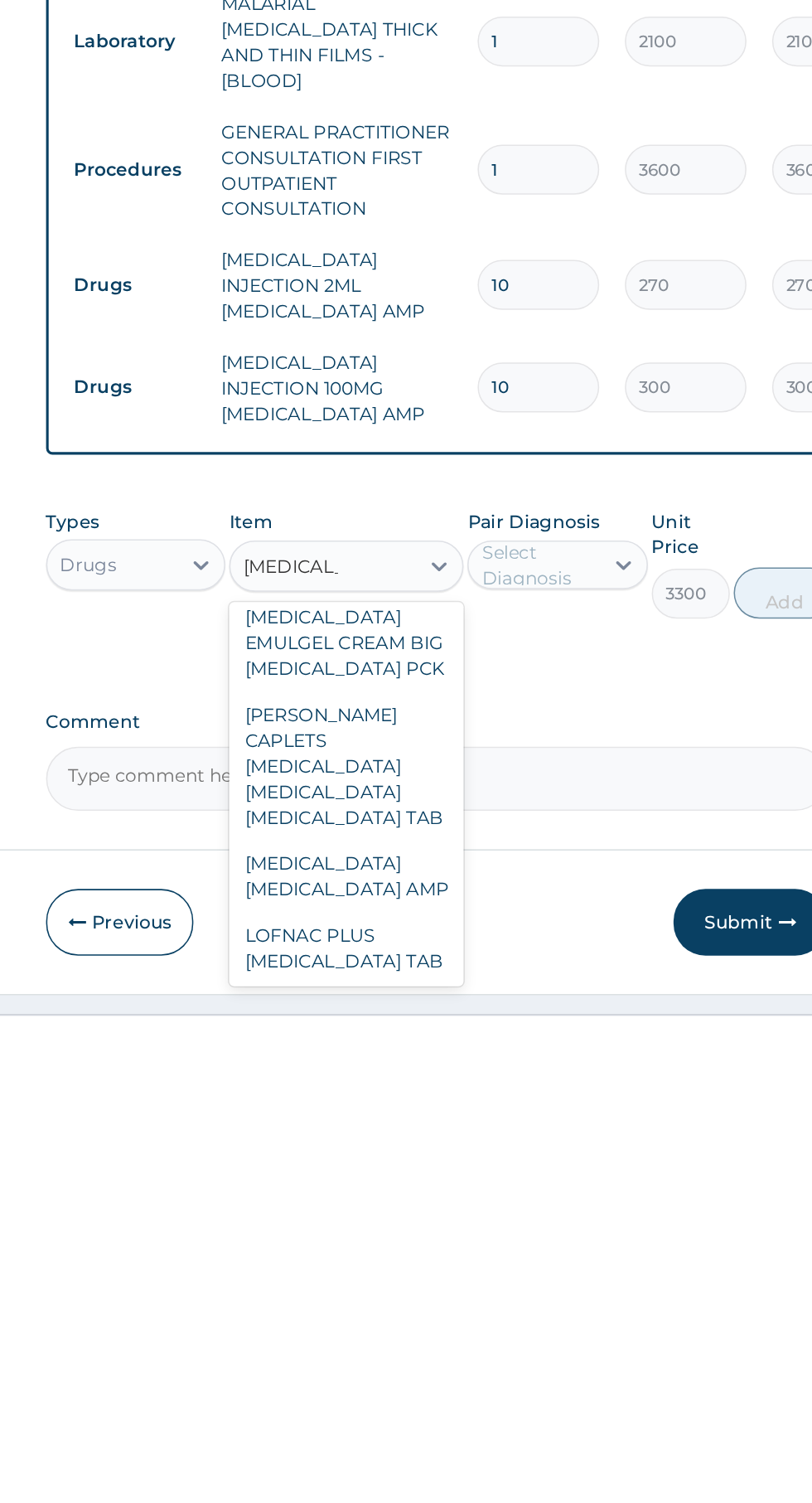
scroll to position [2043, 0]
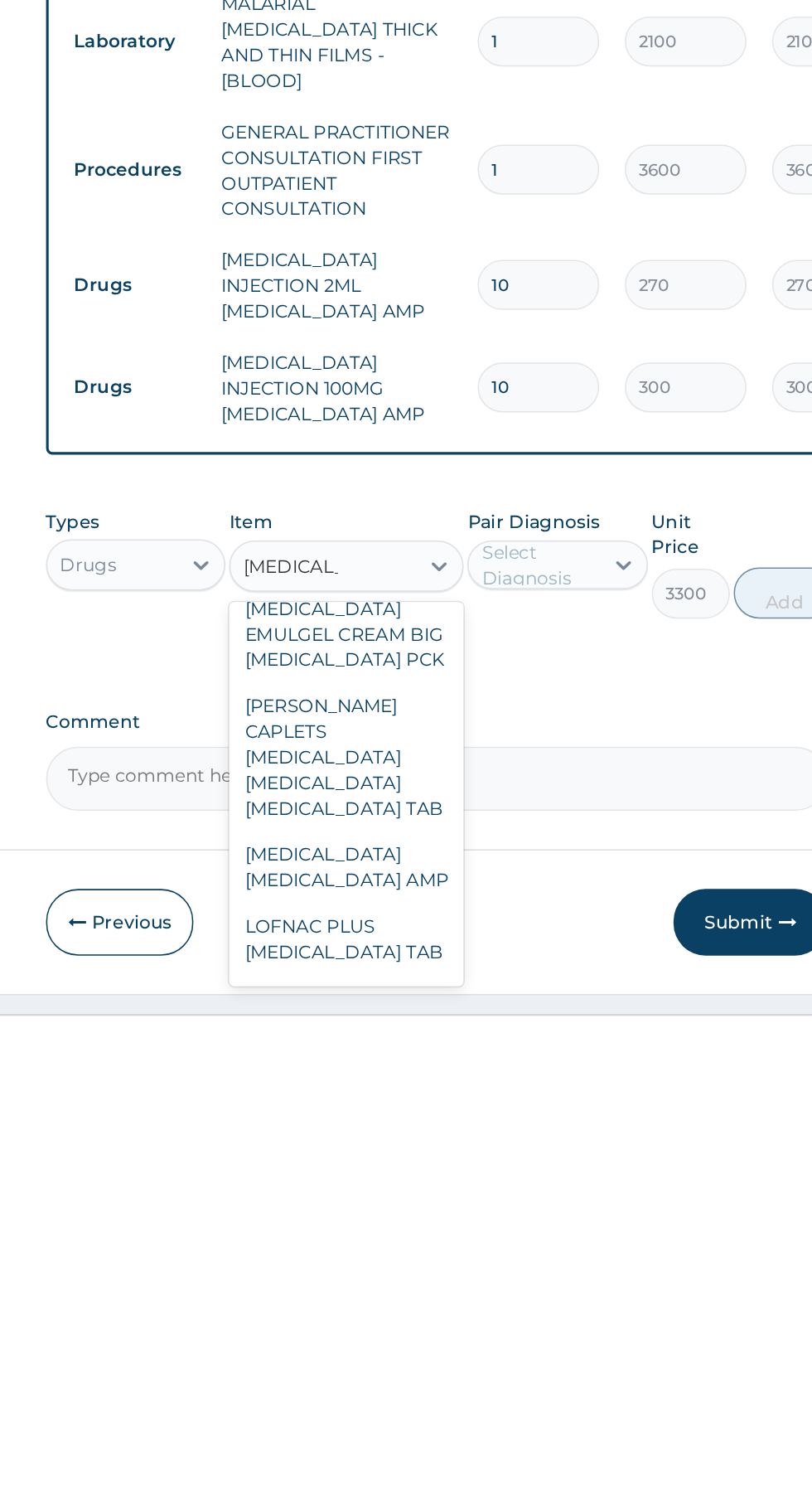
click at [467, 1376] on div "DICLOFENAC DICLOFENAC AMP" at bounding box center [442, 1399] width 151 height 46
type input "diclofenac"
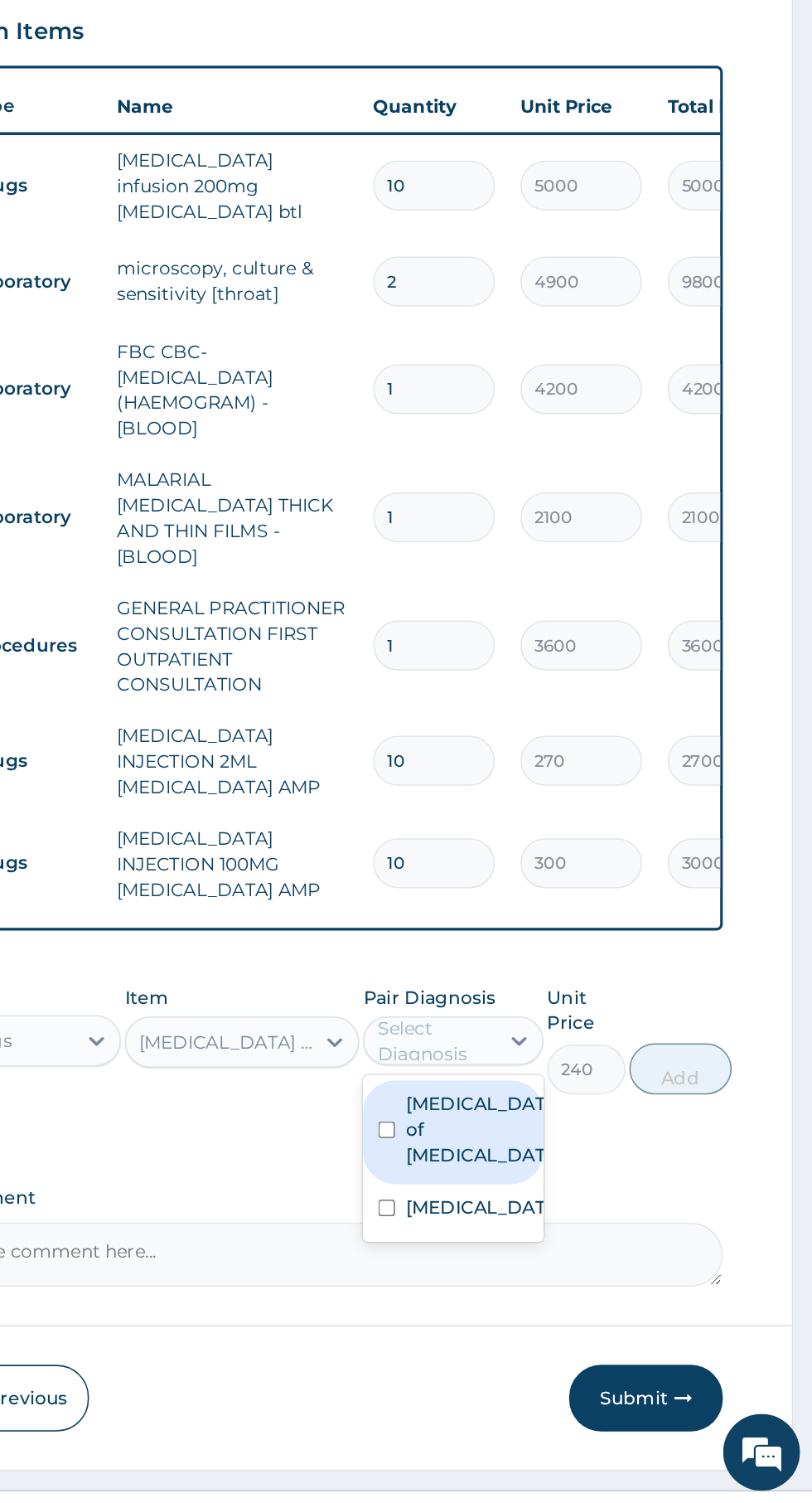
scroll to position [90, 0]
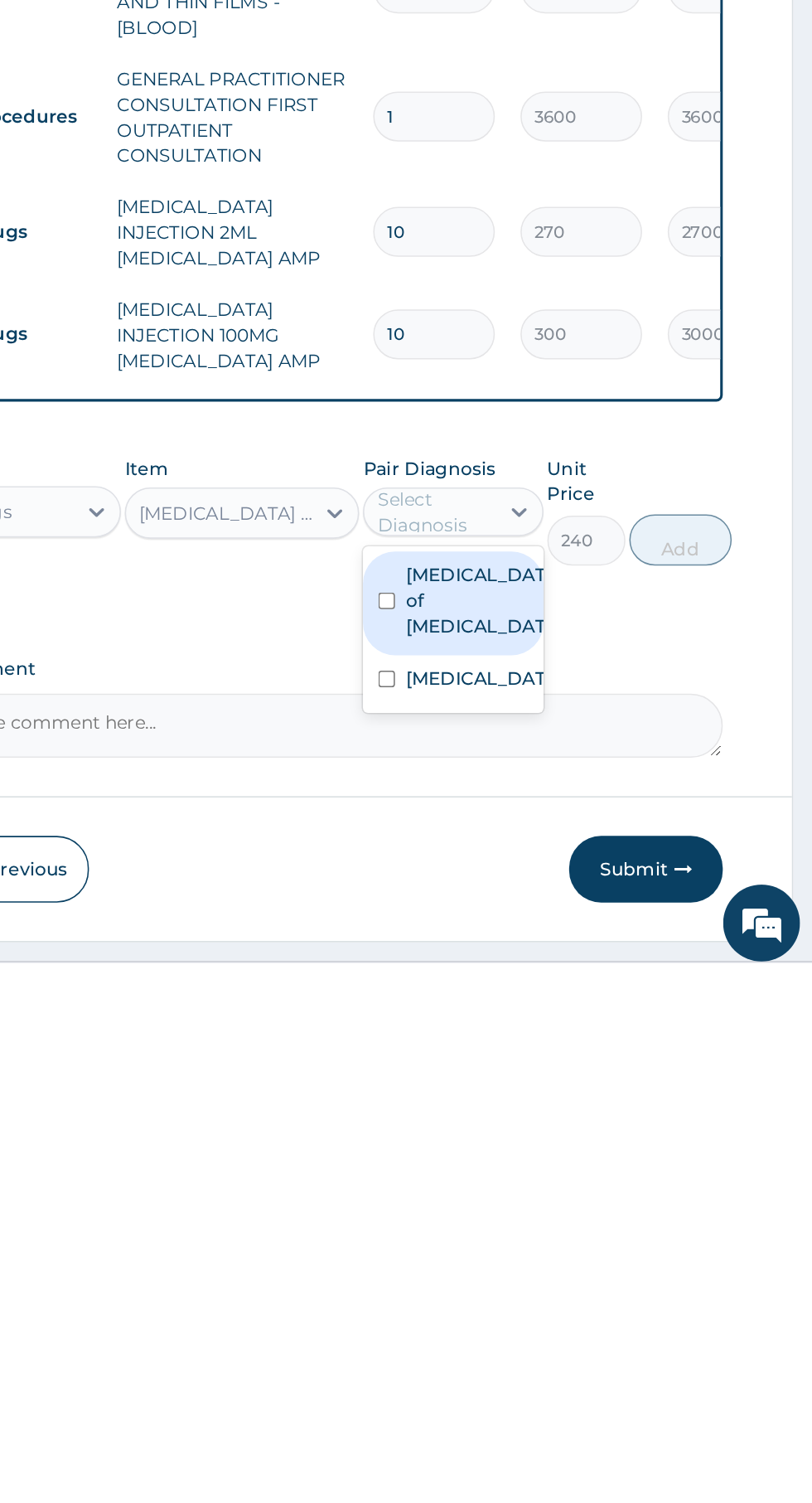
click at [606, 1303] on label "Falciparum malaria" at bounding box center [596, 1311] width 96 height 17
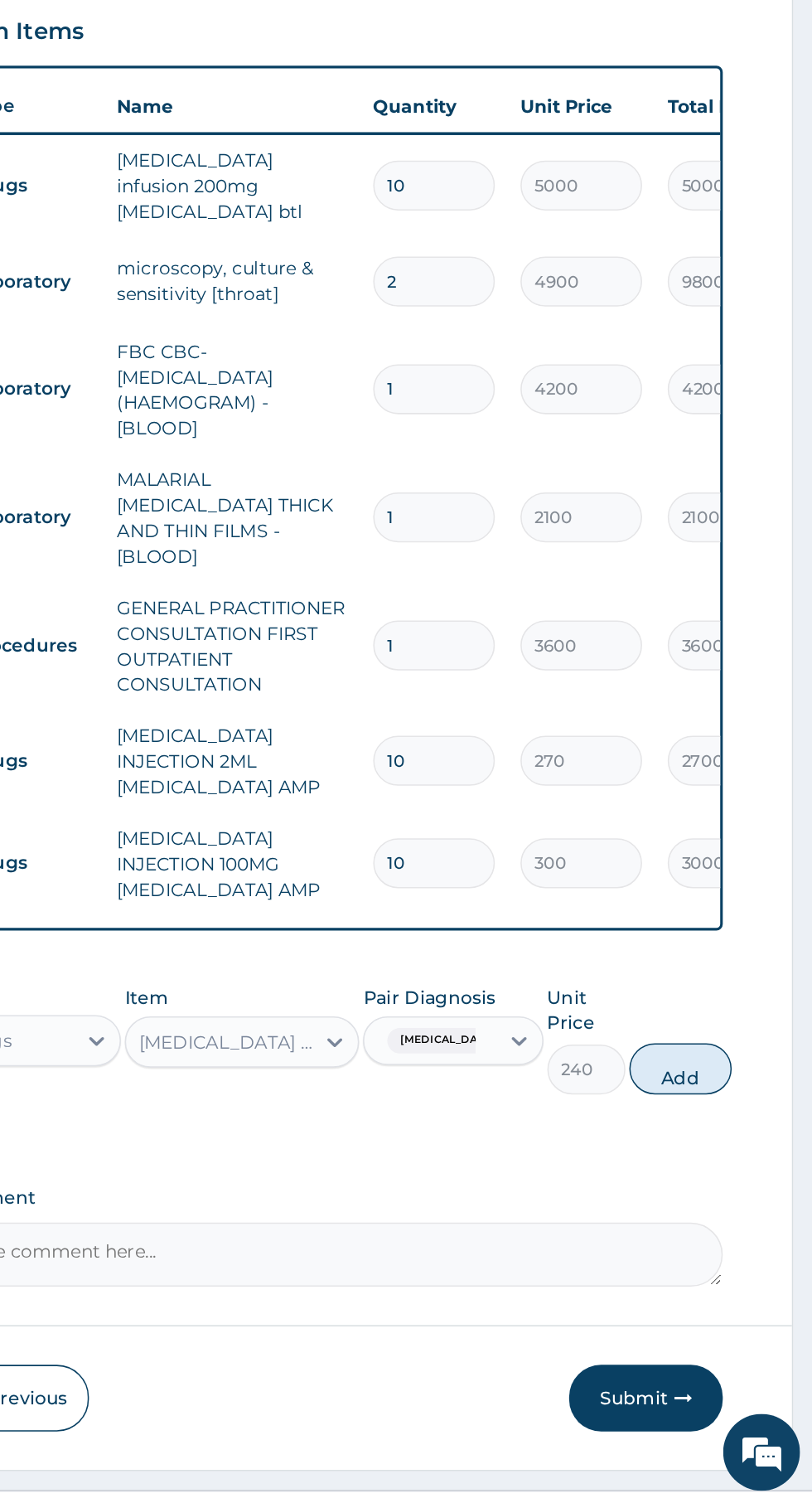
click at [728, 1205] on button "Add" at bounding box center [726, 1222] width 66 height 33
type input "0"
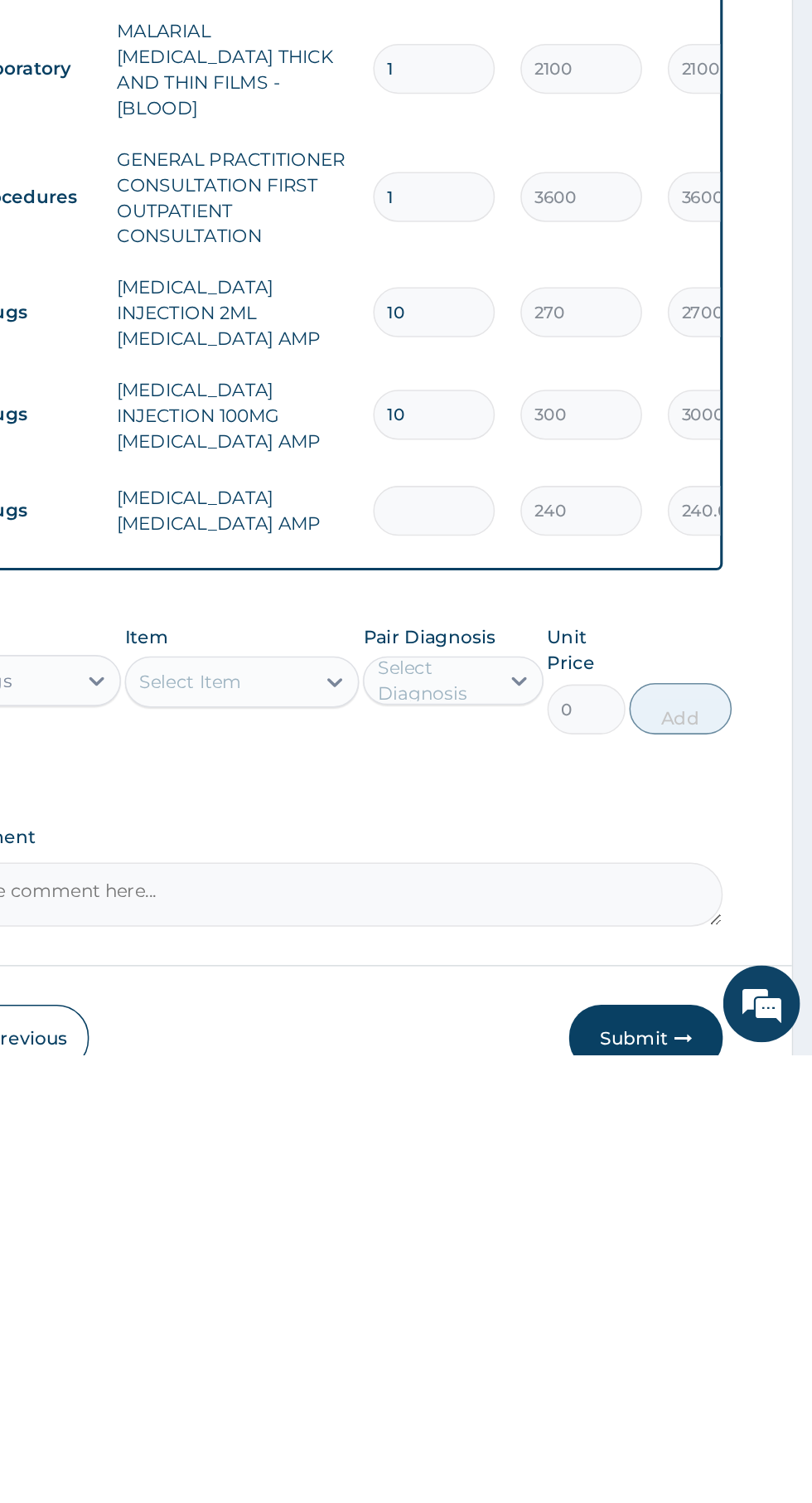
type input "0.00"
type input "3"
type input "720.00"
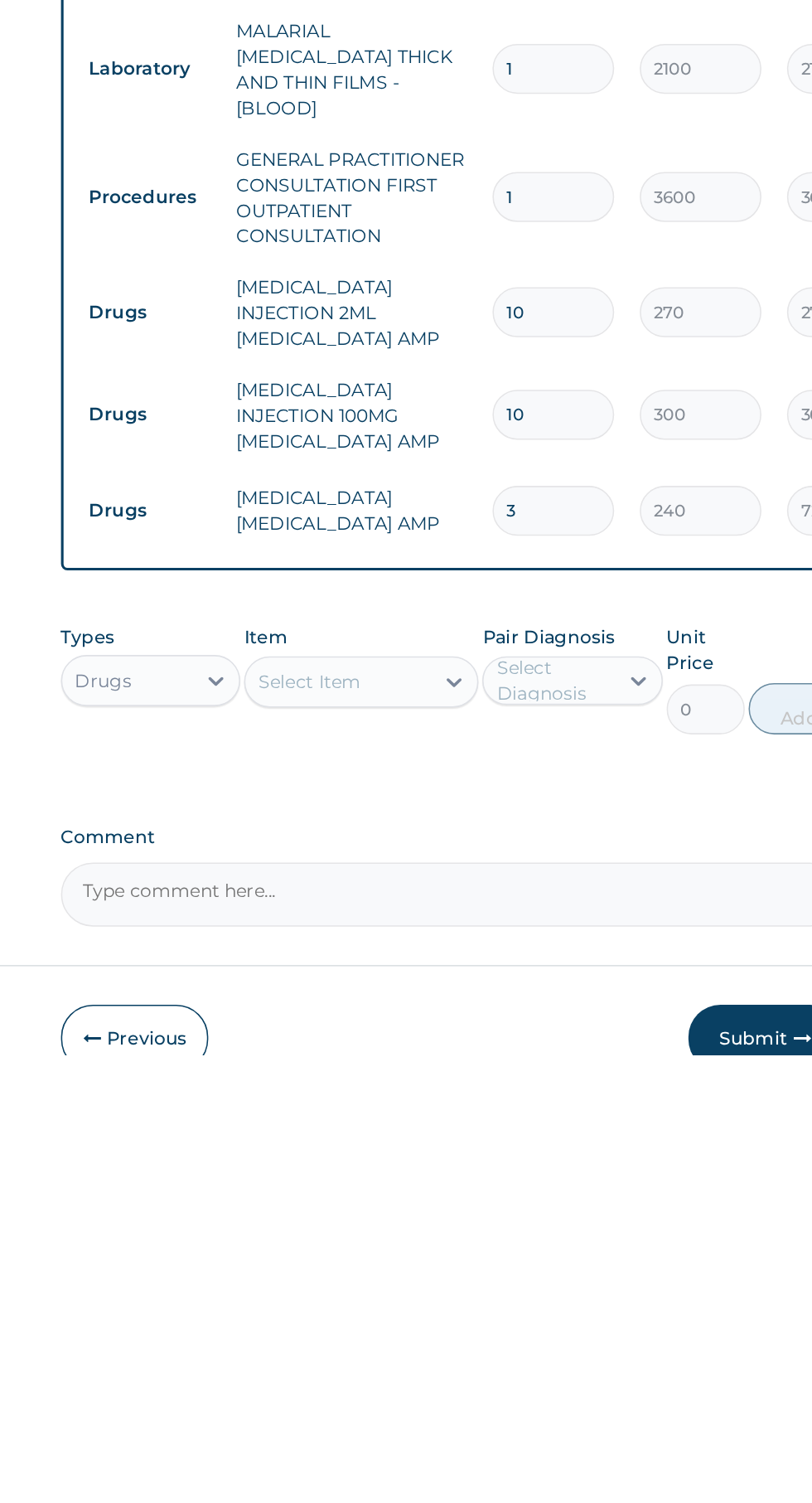
type input "3"
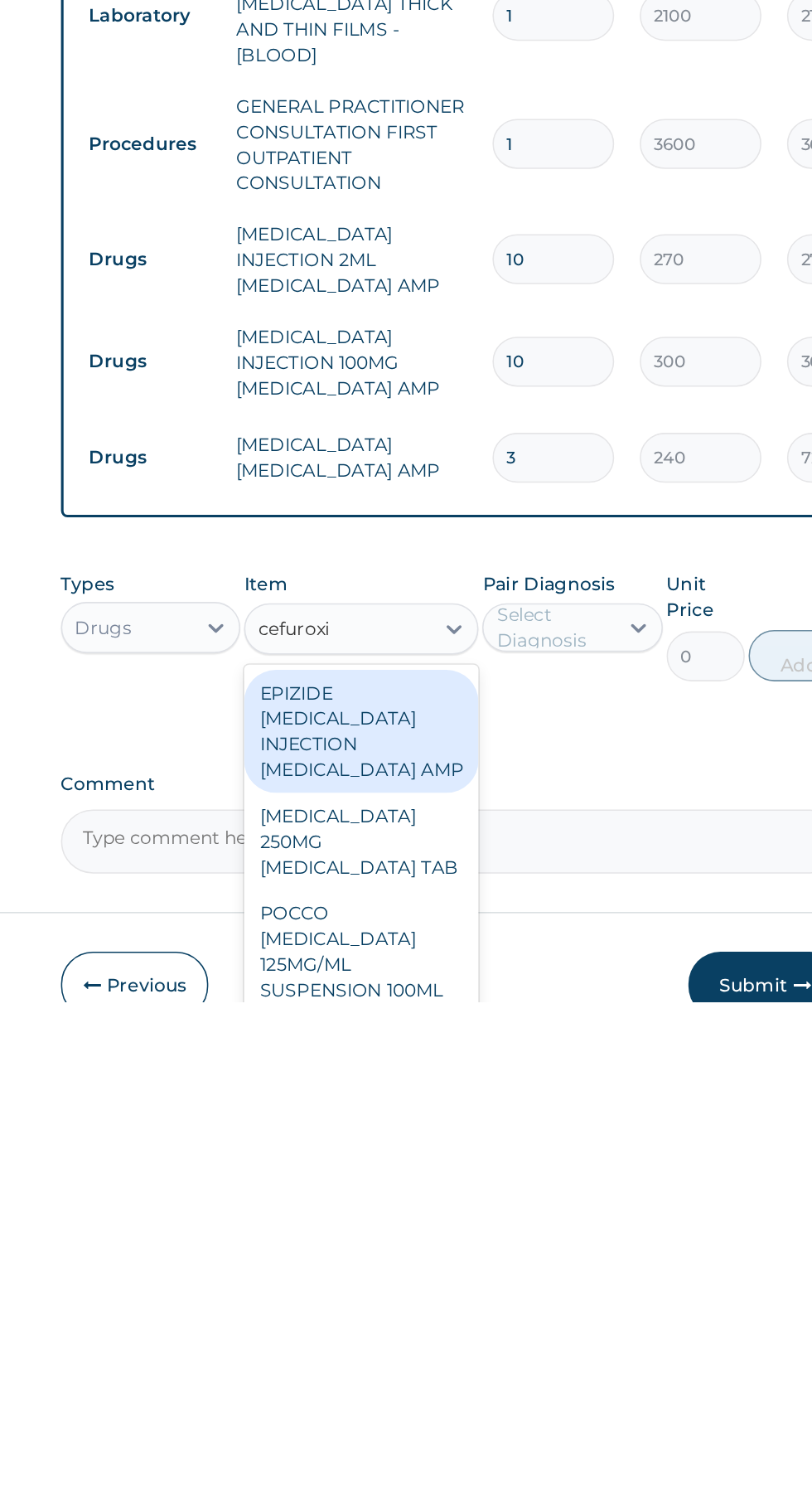
scroll to position [165, 0]
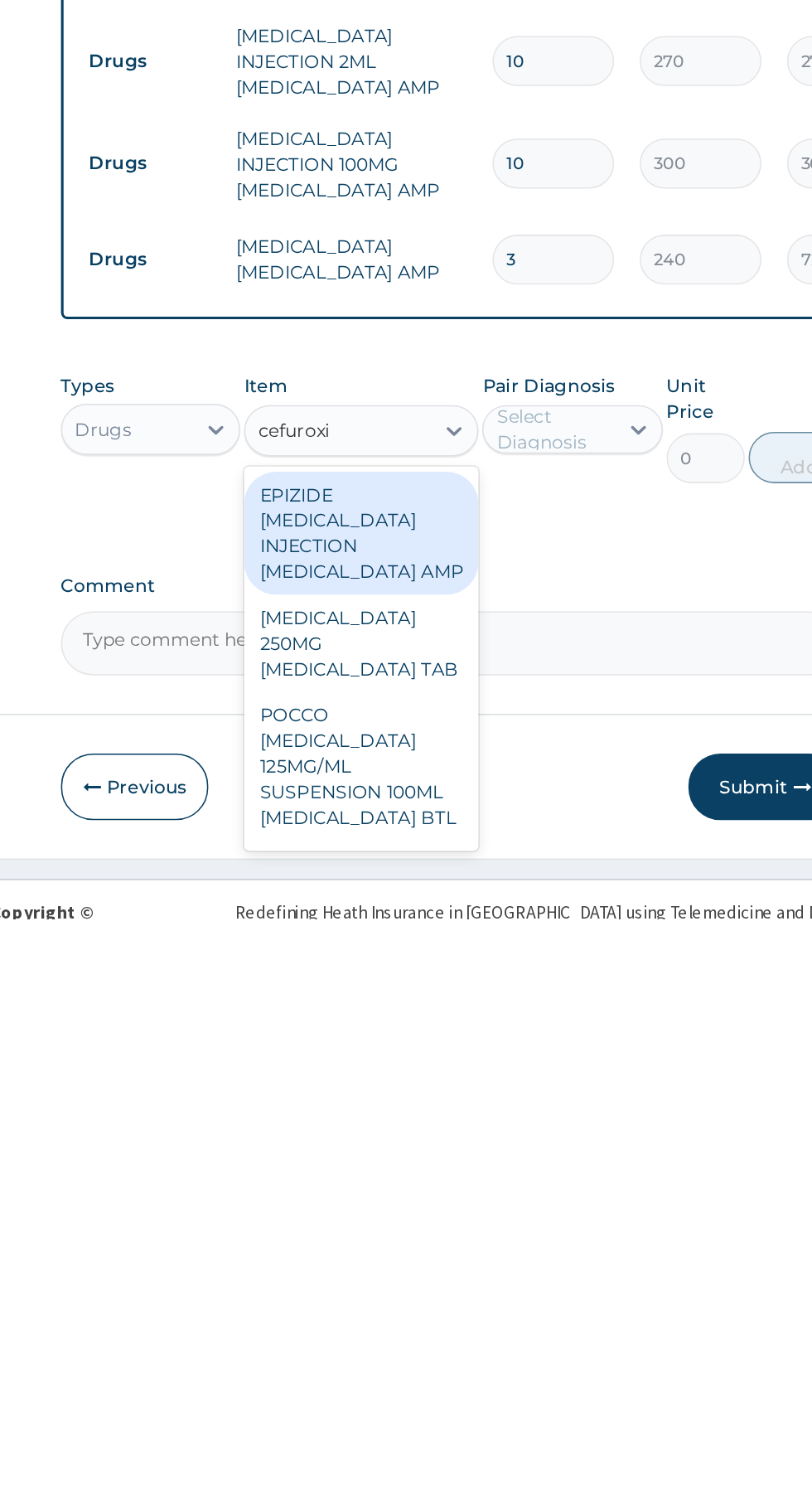
click at [466, 1452] on div "ZINNAT 500 CEFUROXIME PCK" at bounding box center [442, 1475] width 151 height 46
type input "cefuroxi"
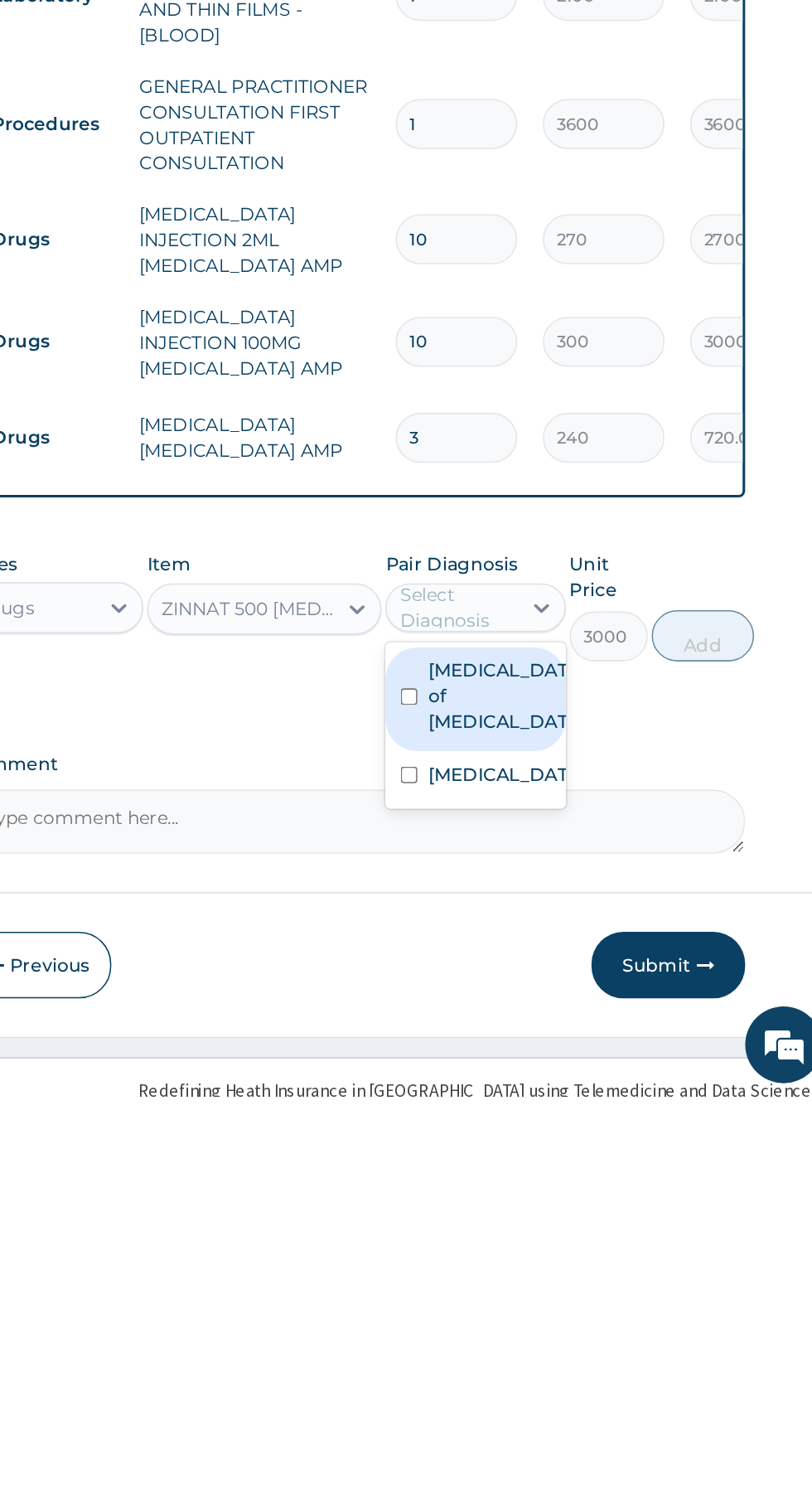
scroll to position [164, 0]
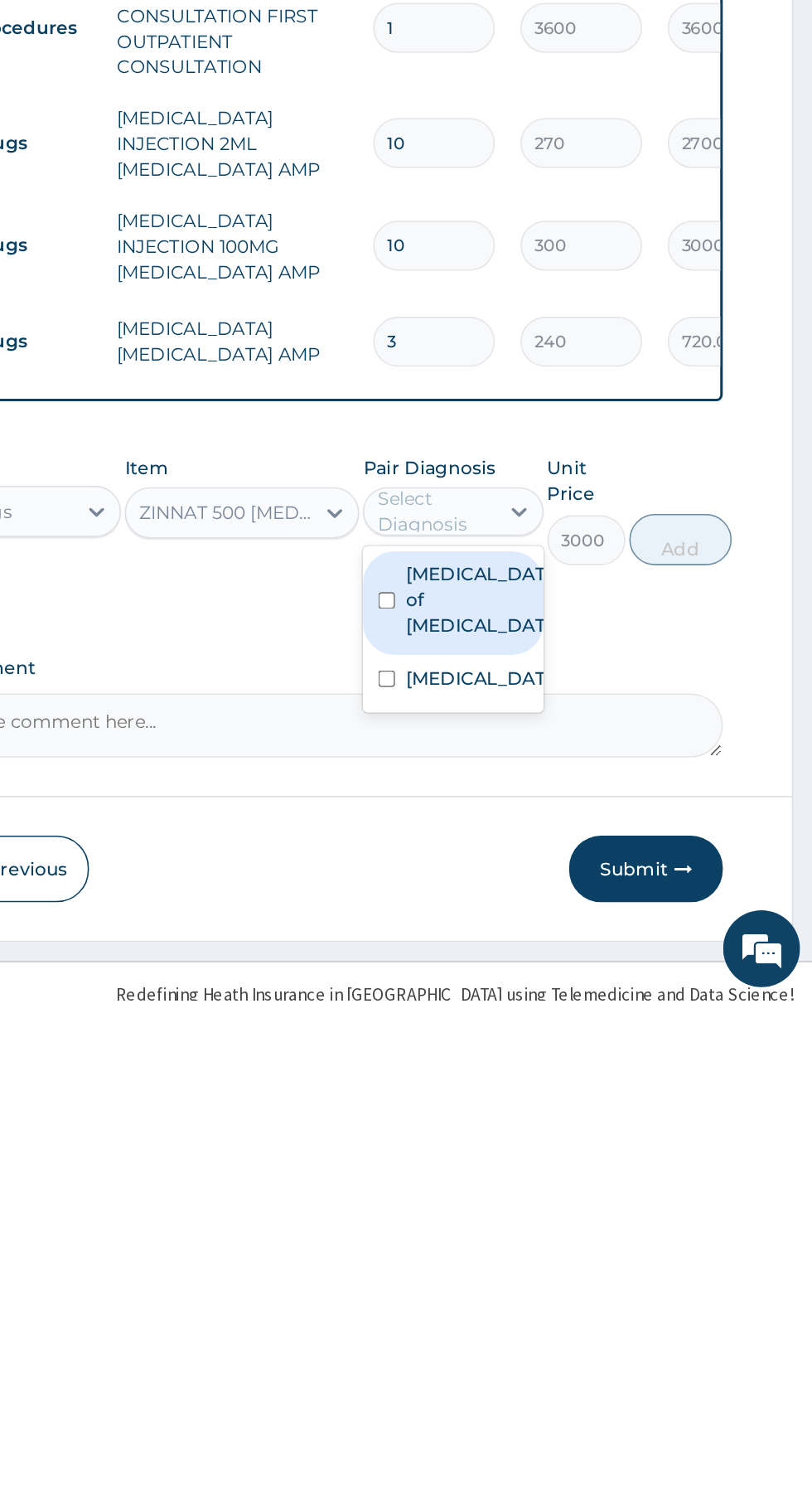
click at [594, 1219] on label "Abscess of tonsil" at bounding box center [596, 1244] width 96 height 50
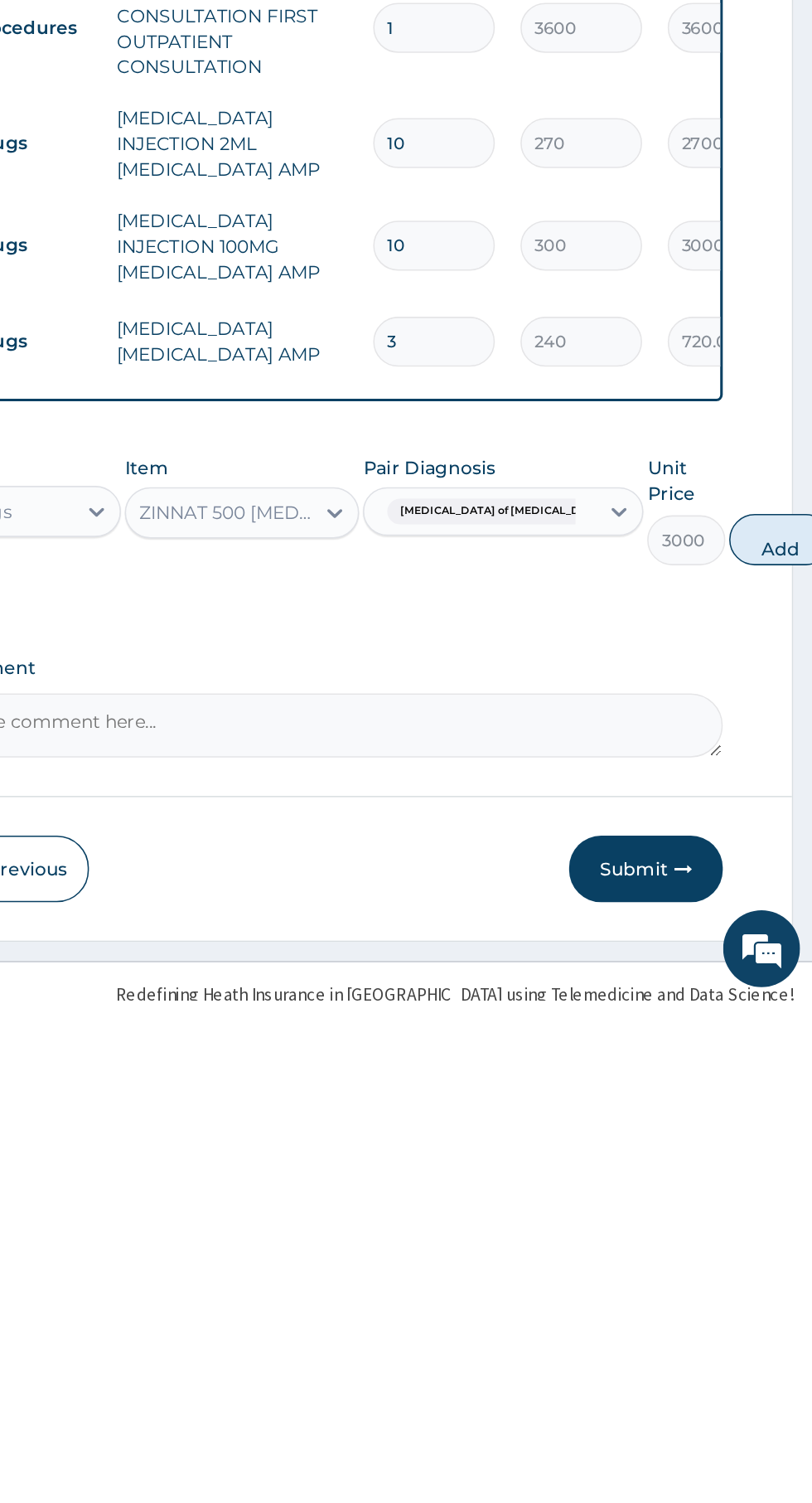
scroll to position [165, 0]
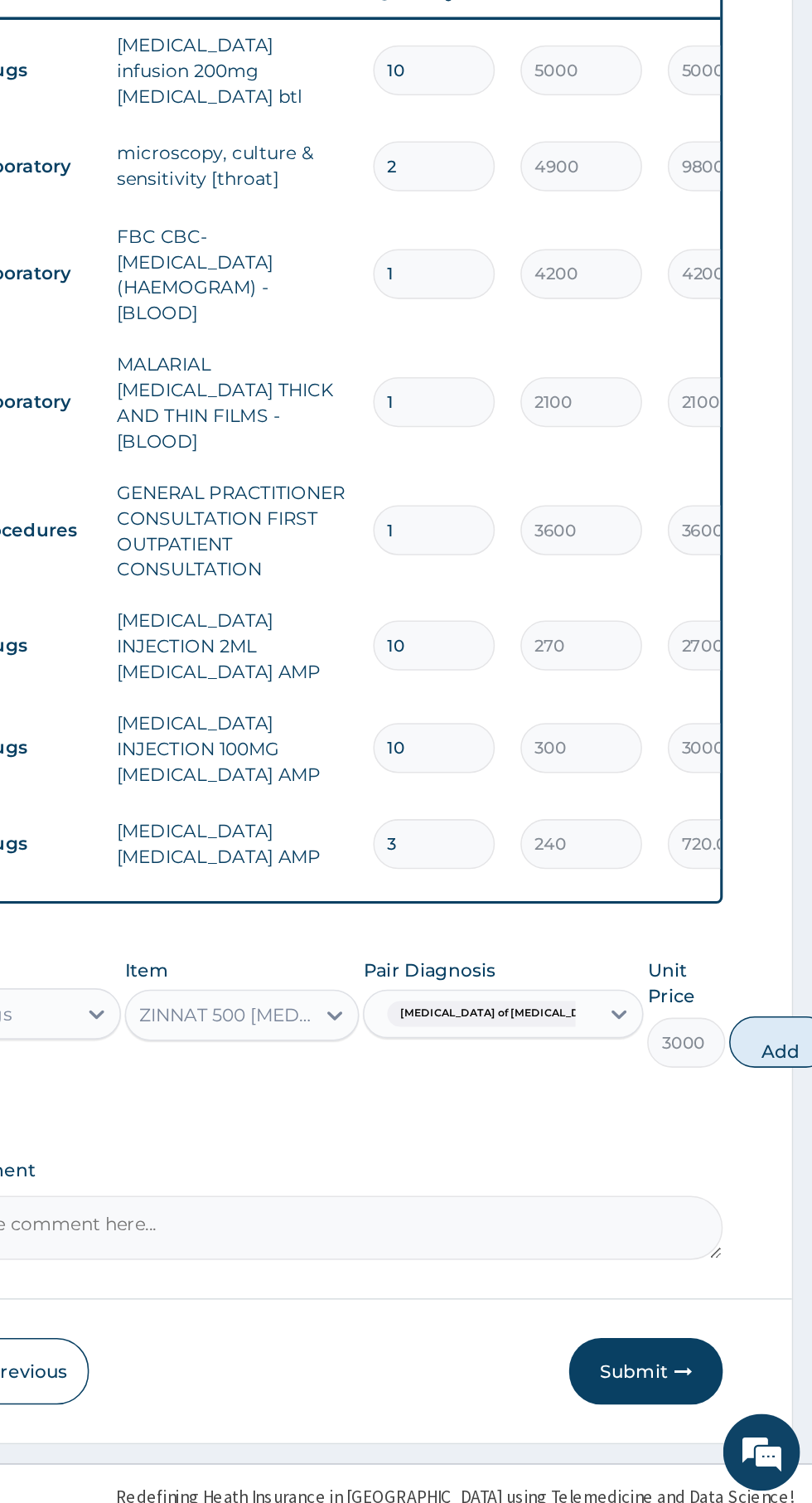
click at [758, 1188] on button "Add" at bounding box center [791, 1204] width 66 height 33
type input "0"
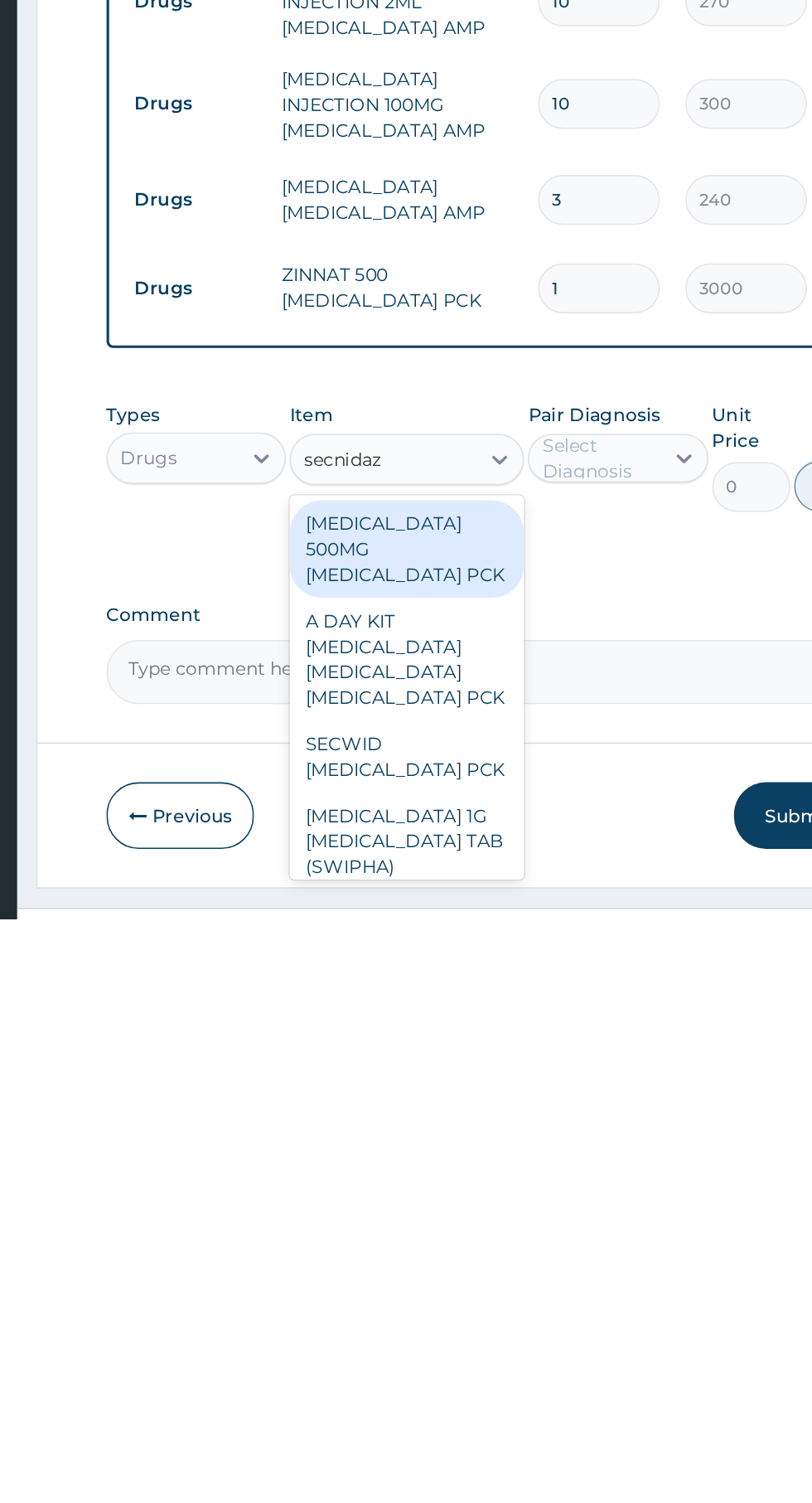
scroll to position [207, 0]
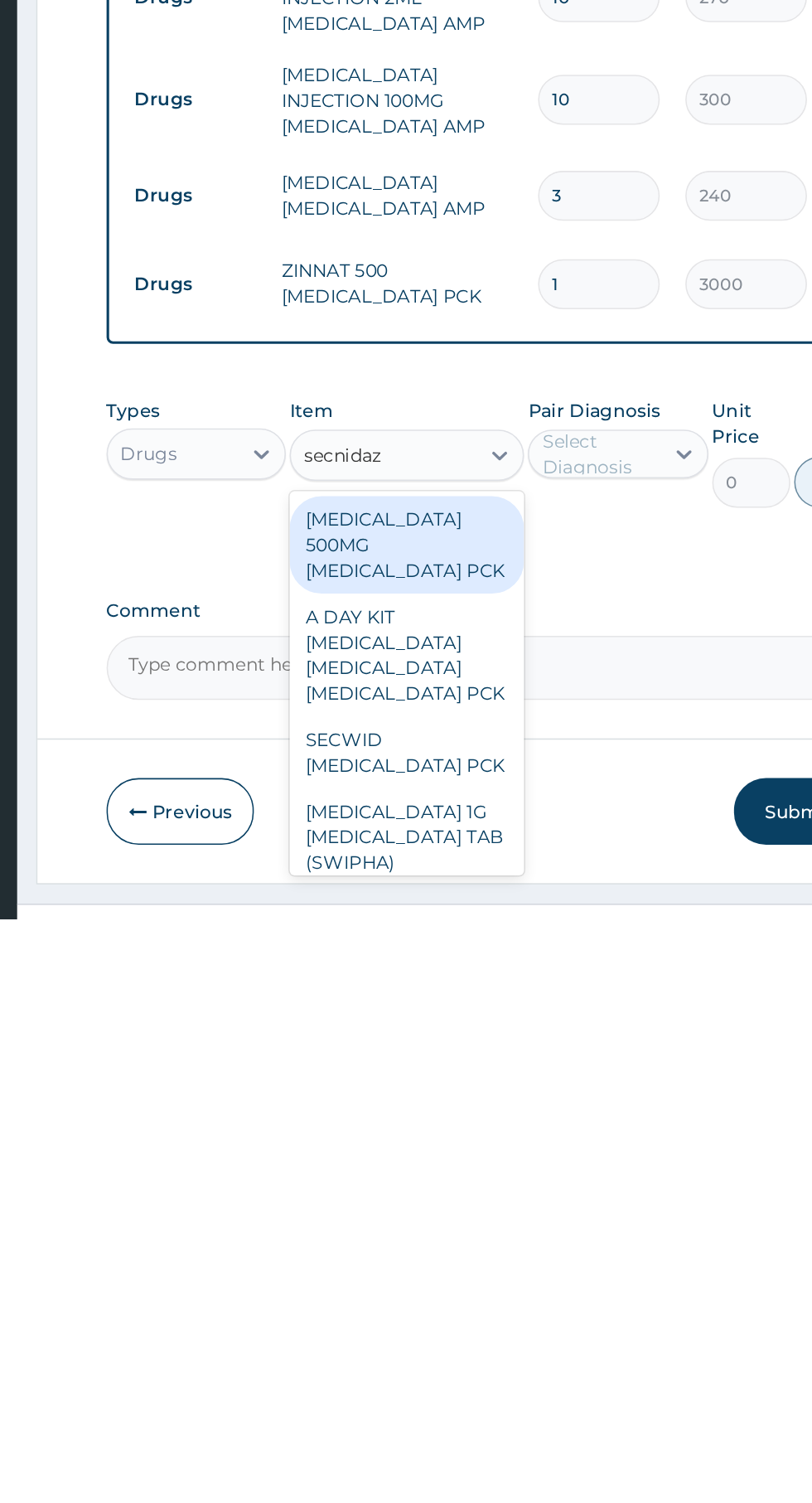
click at [474, 1229] on div "FLAGENTYL 500MG SECNIDAZOLE PCK" at bounding box center [442, 1260] width 151 height 63
type input "secnidaz"
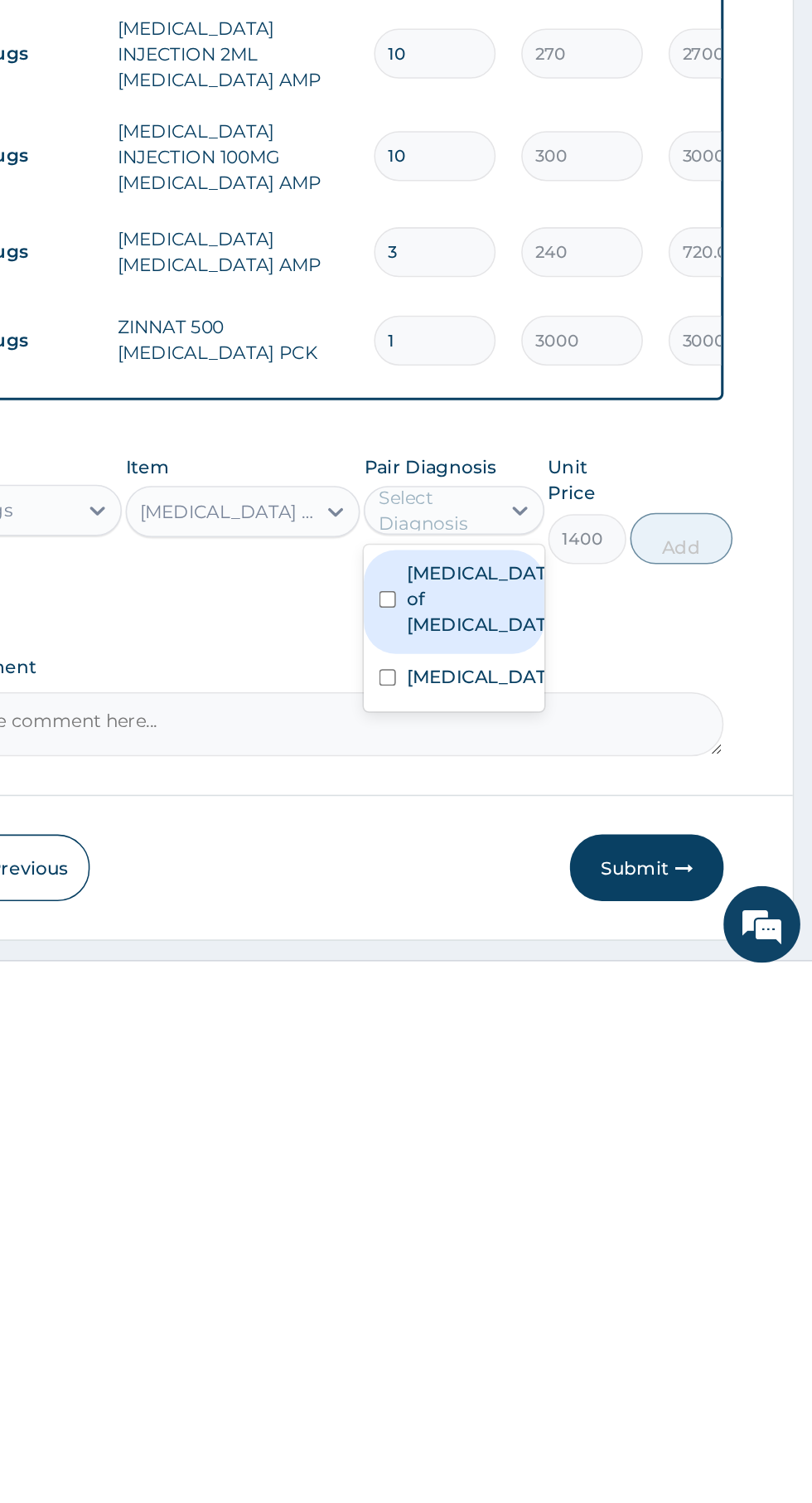
click at [606, 1234] on label "Abscess of tonsil" at bounding box center [596, 1259] width 96 height 50
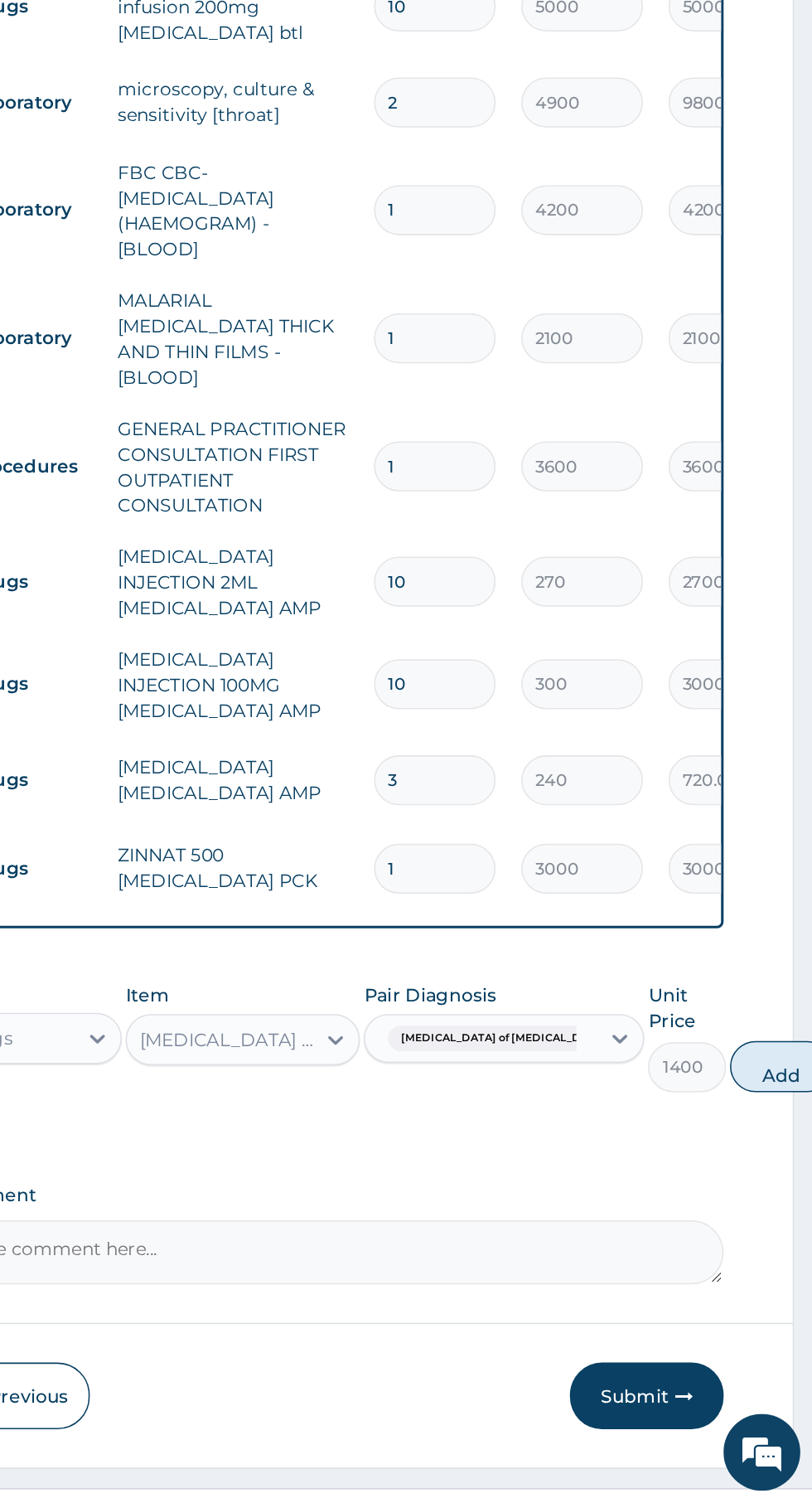
click at [758, 1203] on button "Add" at bounding box center [791, 1220] width 66 height 33
type input "0"
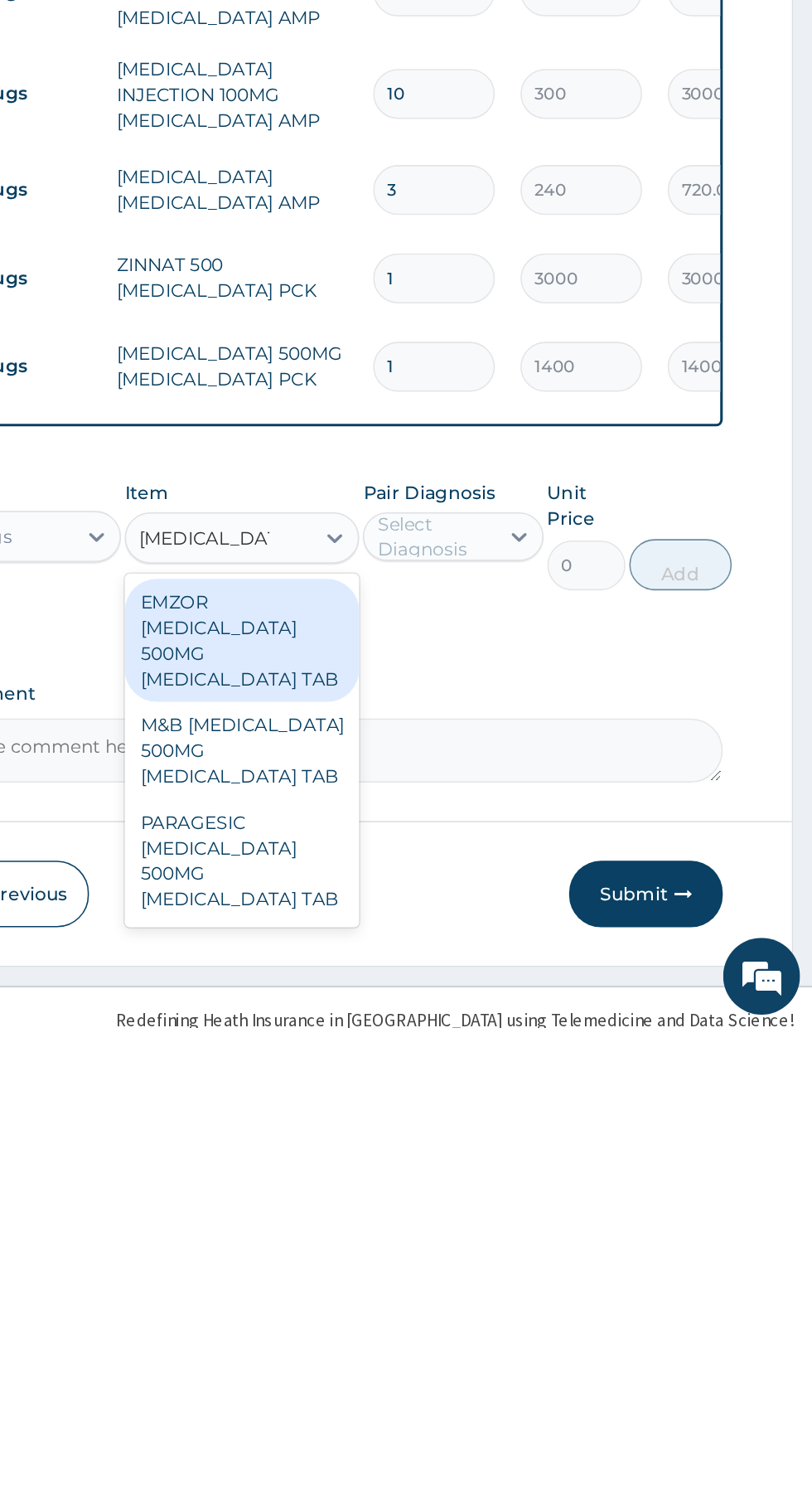
scroll to position [28, 0]
click at [483, 1217] on div "EMZOR PARACETAMOL 500MG ACETAMINOPHEN TAB" at bounding box center [442, 1252] width 151 height 79
type input "paracetamol 5"
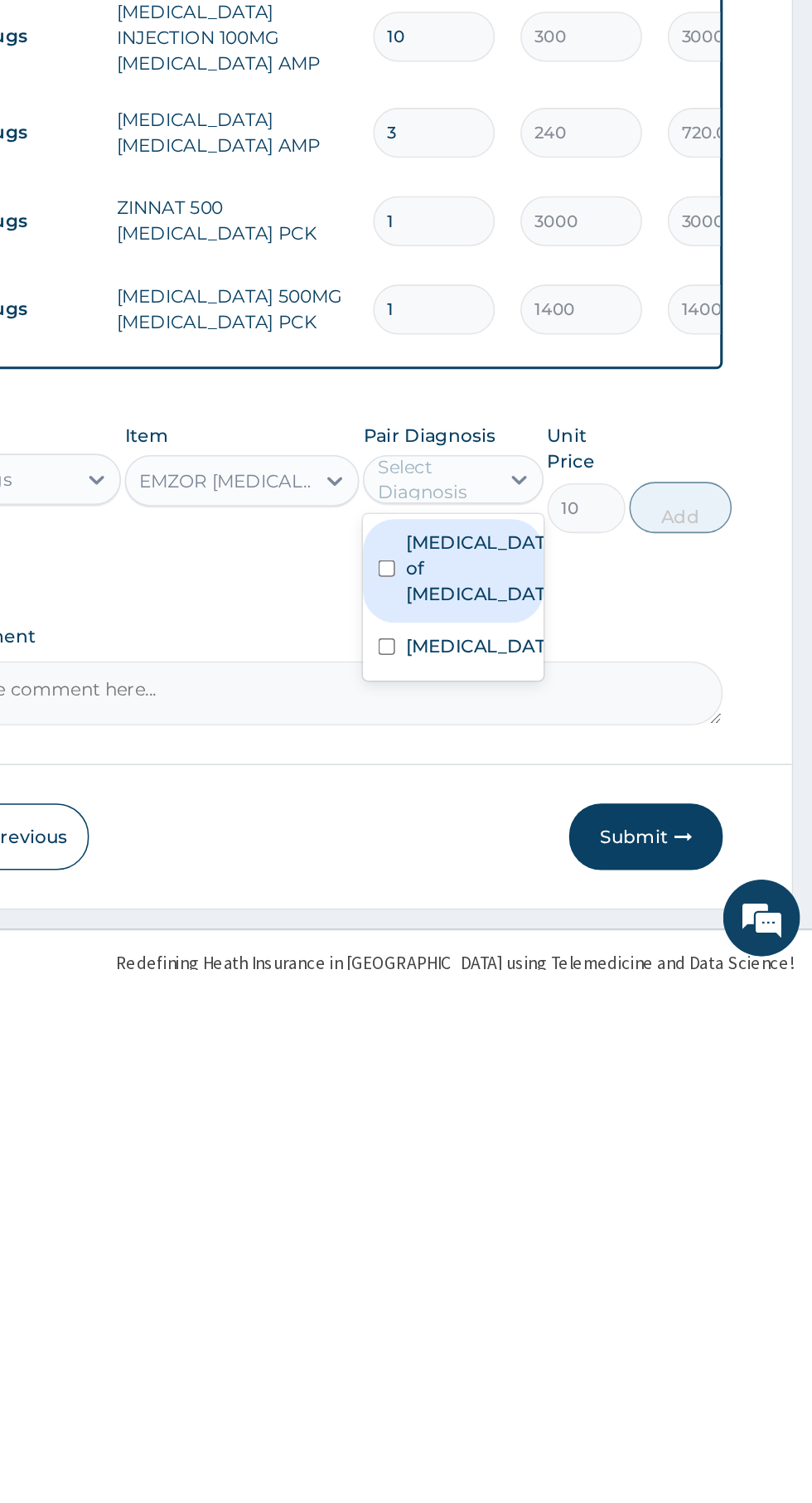
scroll to position [280, 0]
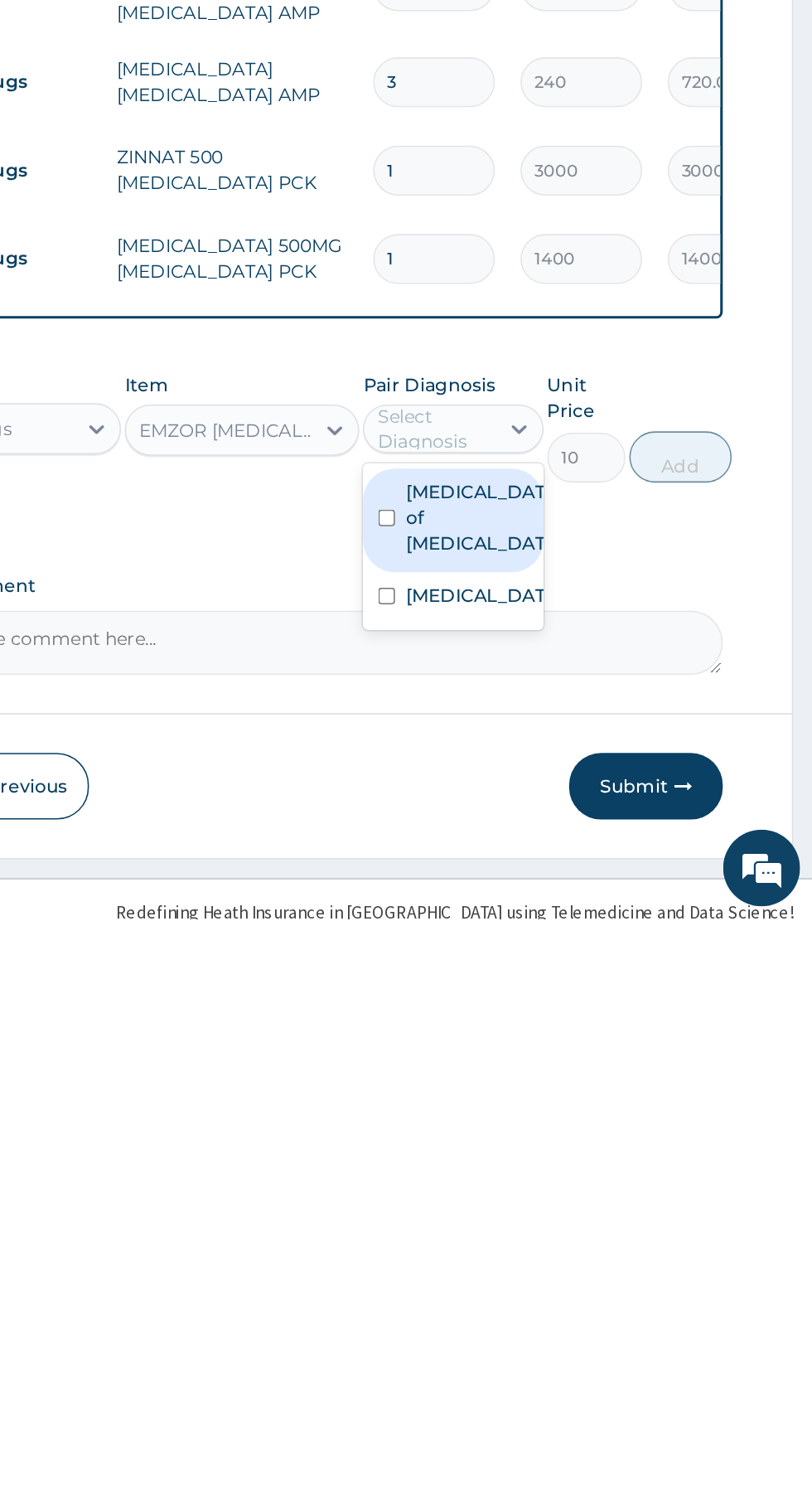
click at [594, 1284] on label "Falciparum malaria" at bounding box center [596, 1293] width 96 height 17
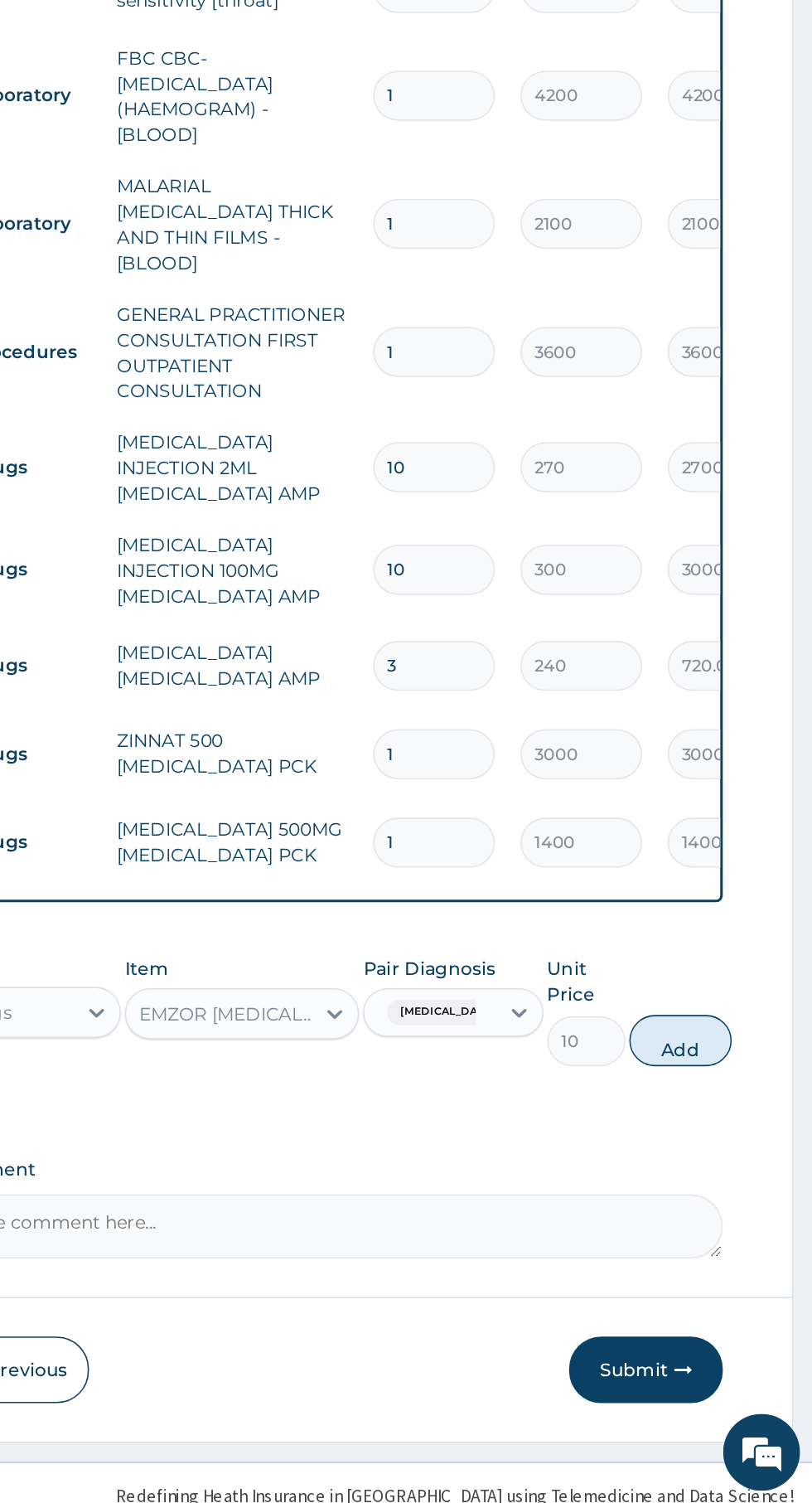
click at [741, 1187] on button "Add" at bounding box center [726, 1203] width 66 height 33
type input "0"
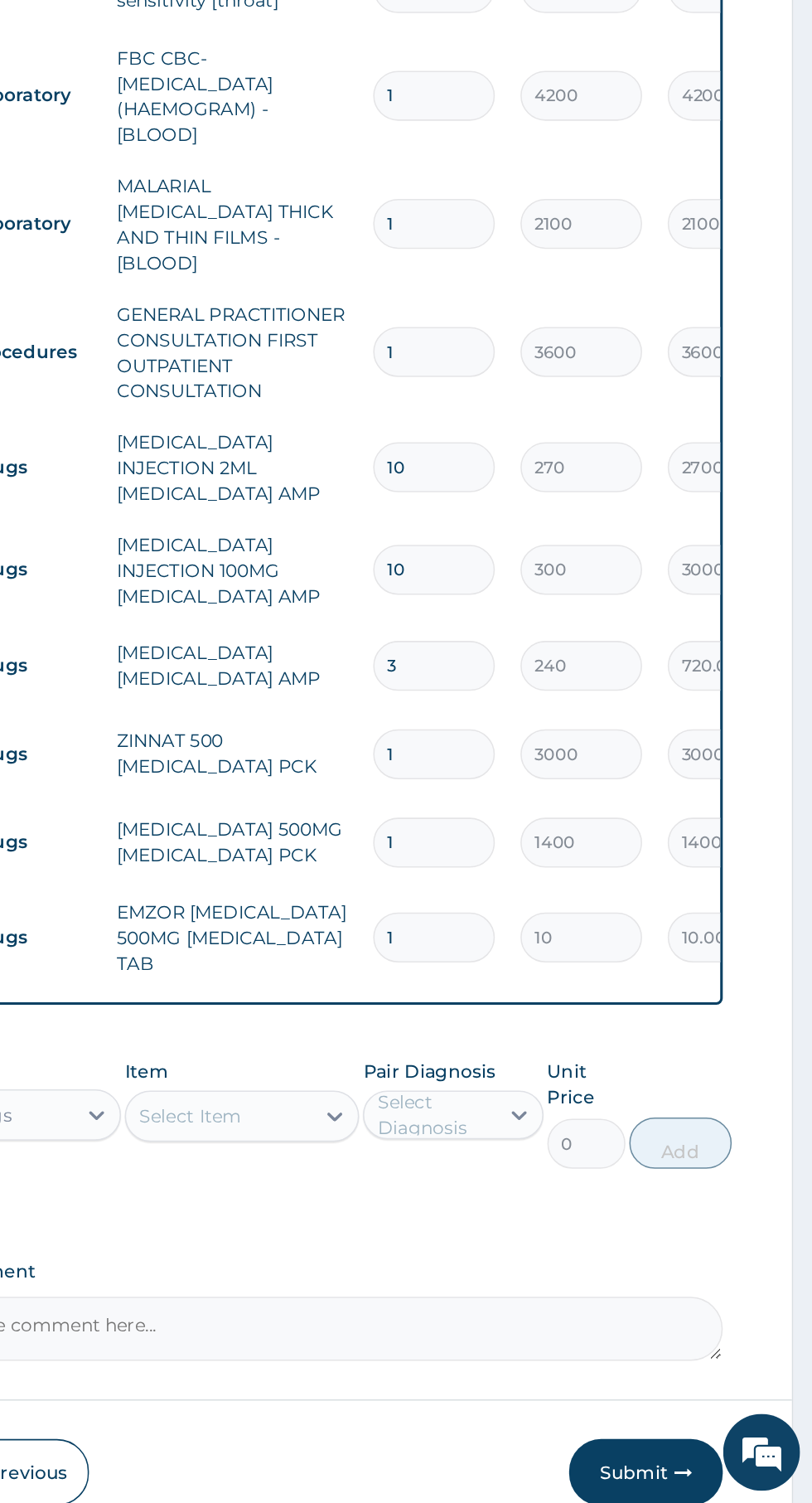
scroll to position [279, 0]
click at [591, 1121] on input "1" at bounding box center [567, 1137] width 78 height 32
type input "18"
type input "180.00"
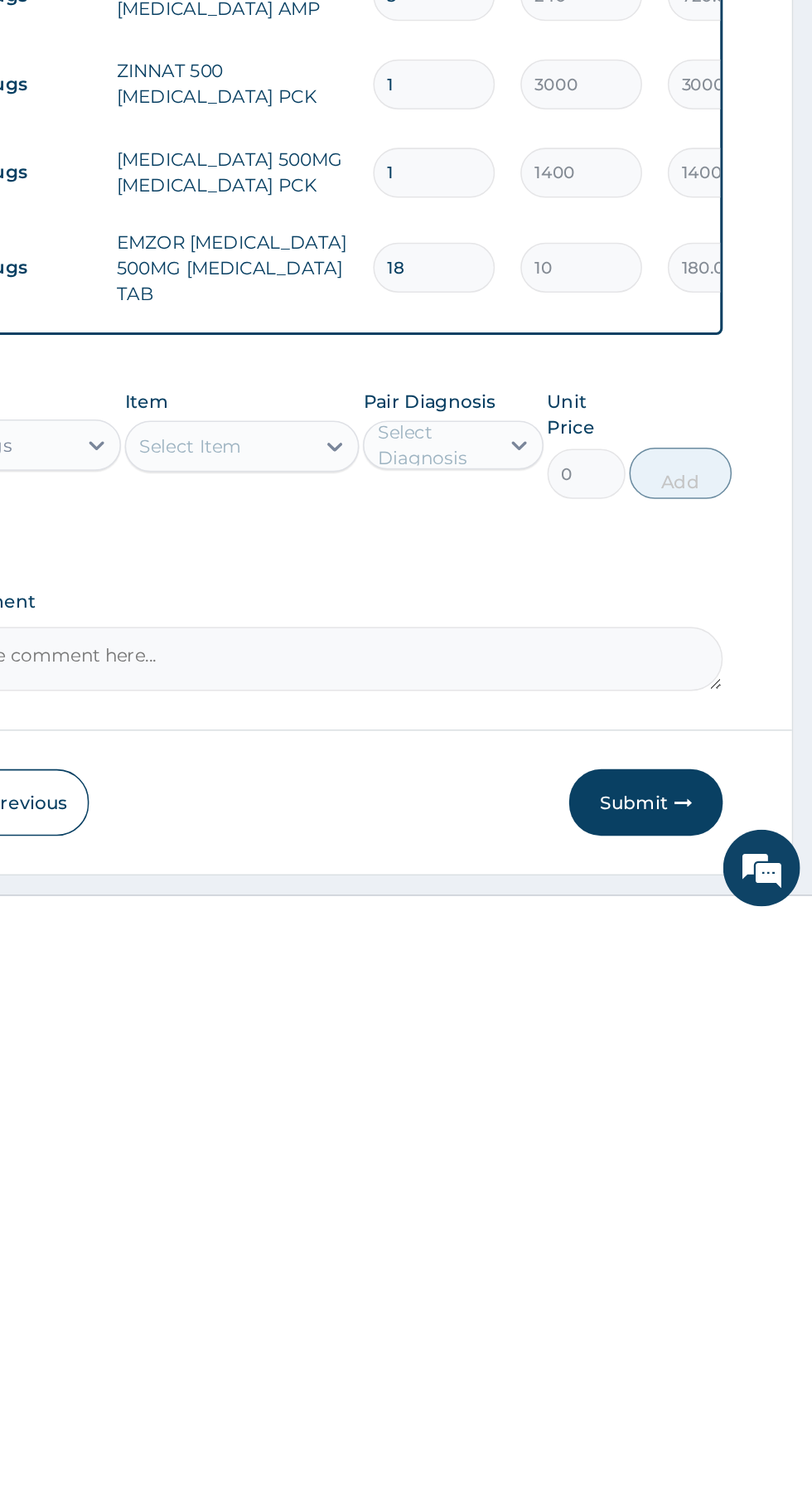
scroll to position [337, 0]
click at [713, 1406] on button "Submit" at bounding box center [704, 1426] width 100 height 43
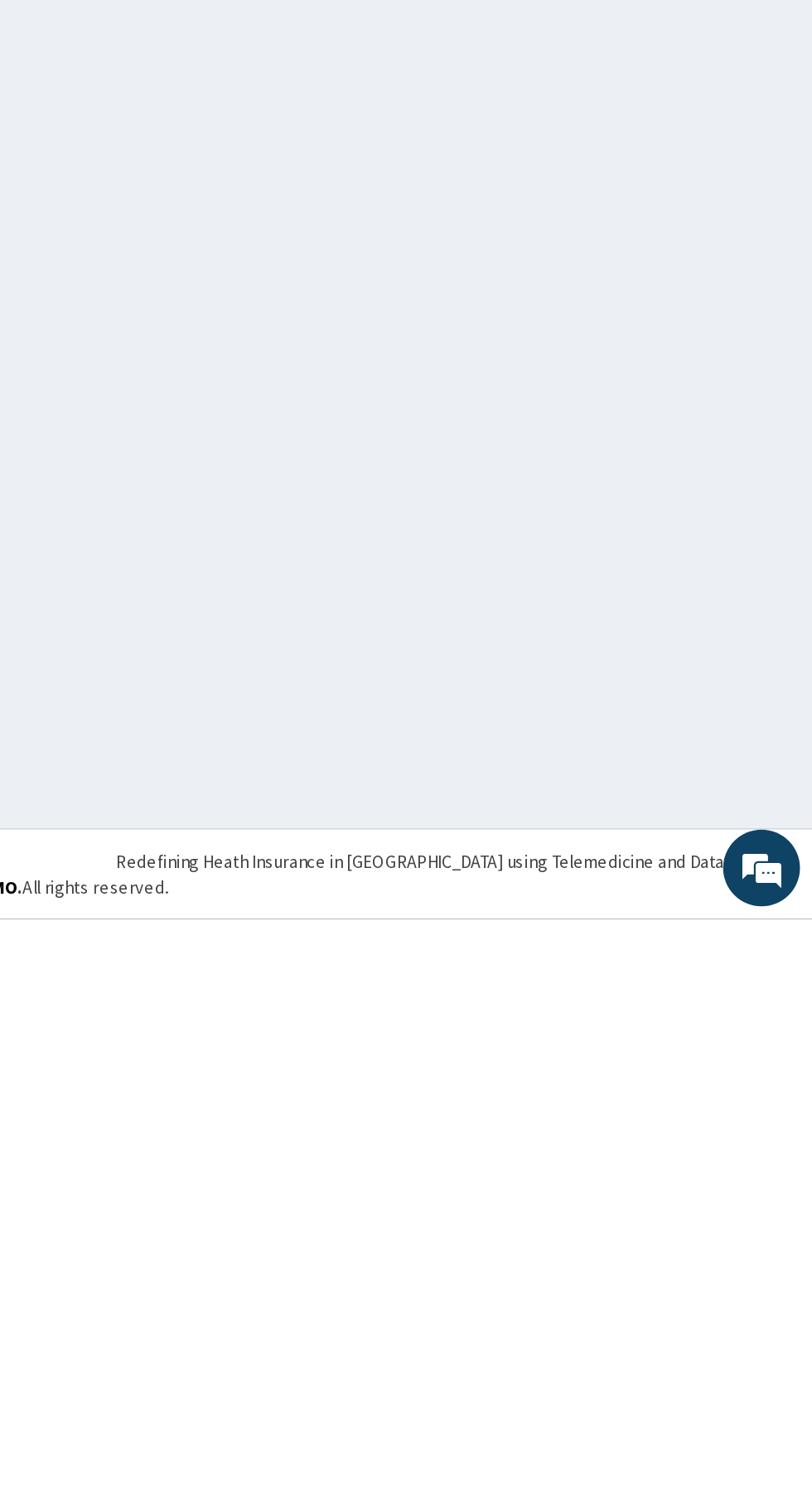
scroll to position [0, 0]
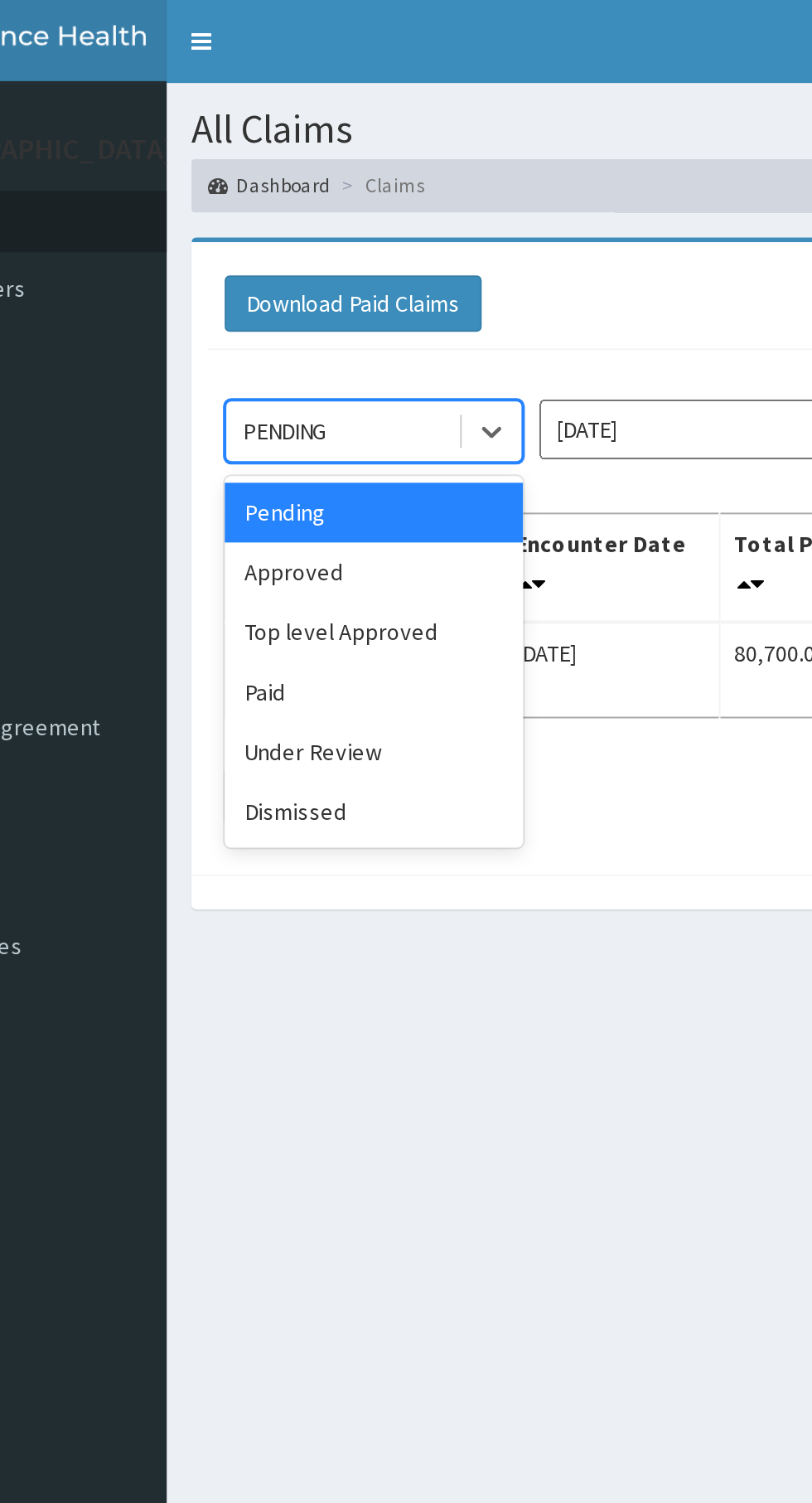
click at [245, 290] on div "Approved" at bounding box center [294, 286] width 149 height 30
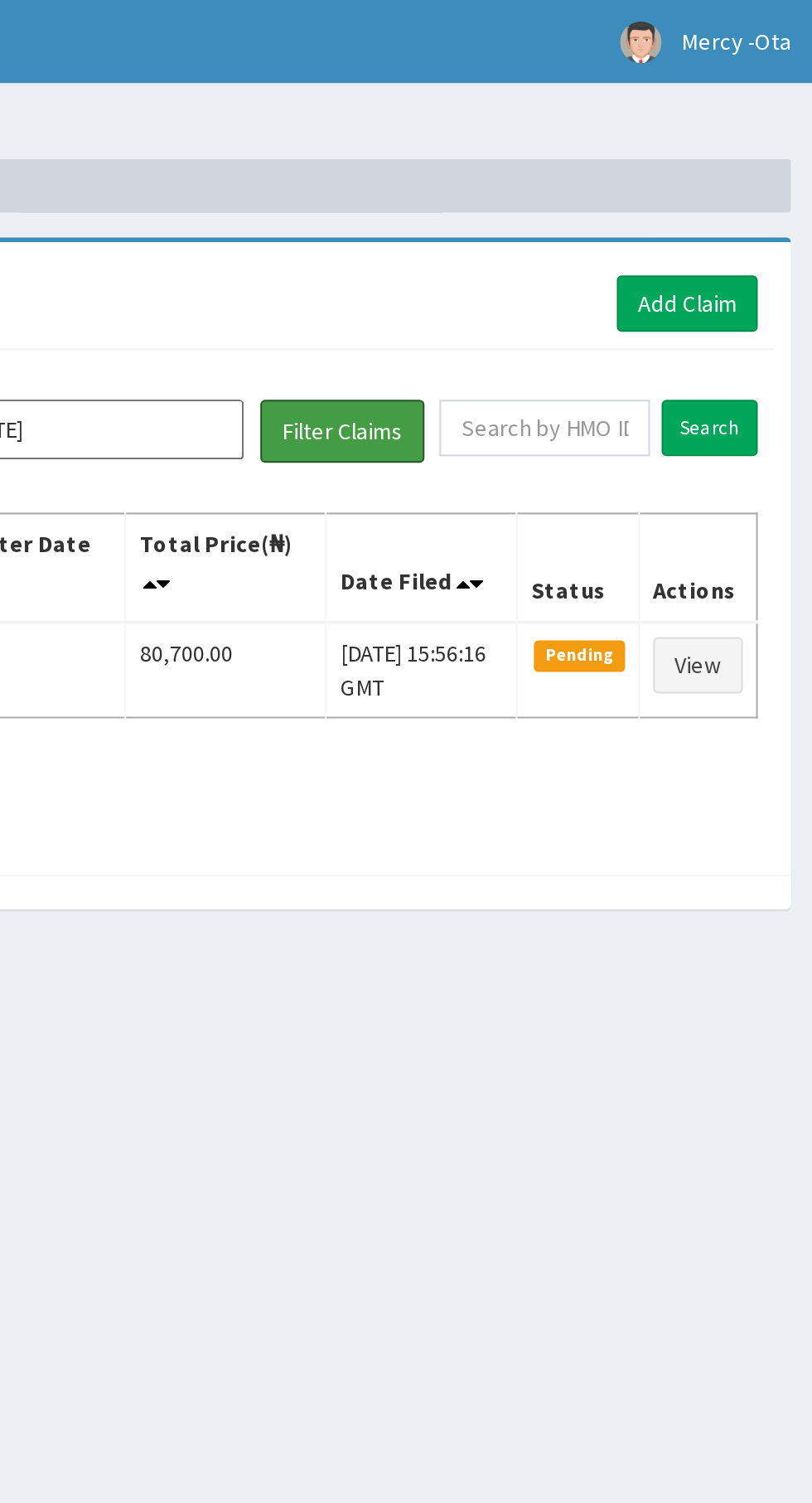
click at [589, 215] on button "Filter Claims" at bounding box center [575, 216] width 82 height 31
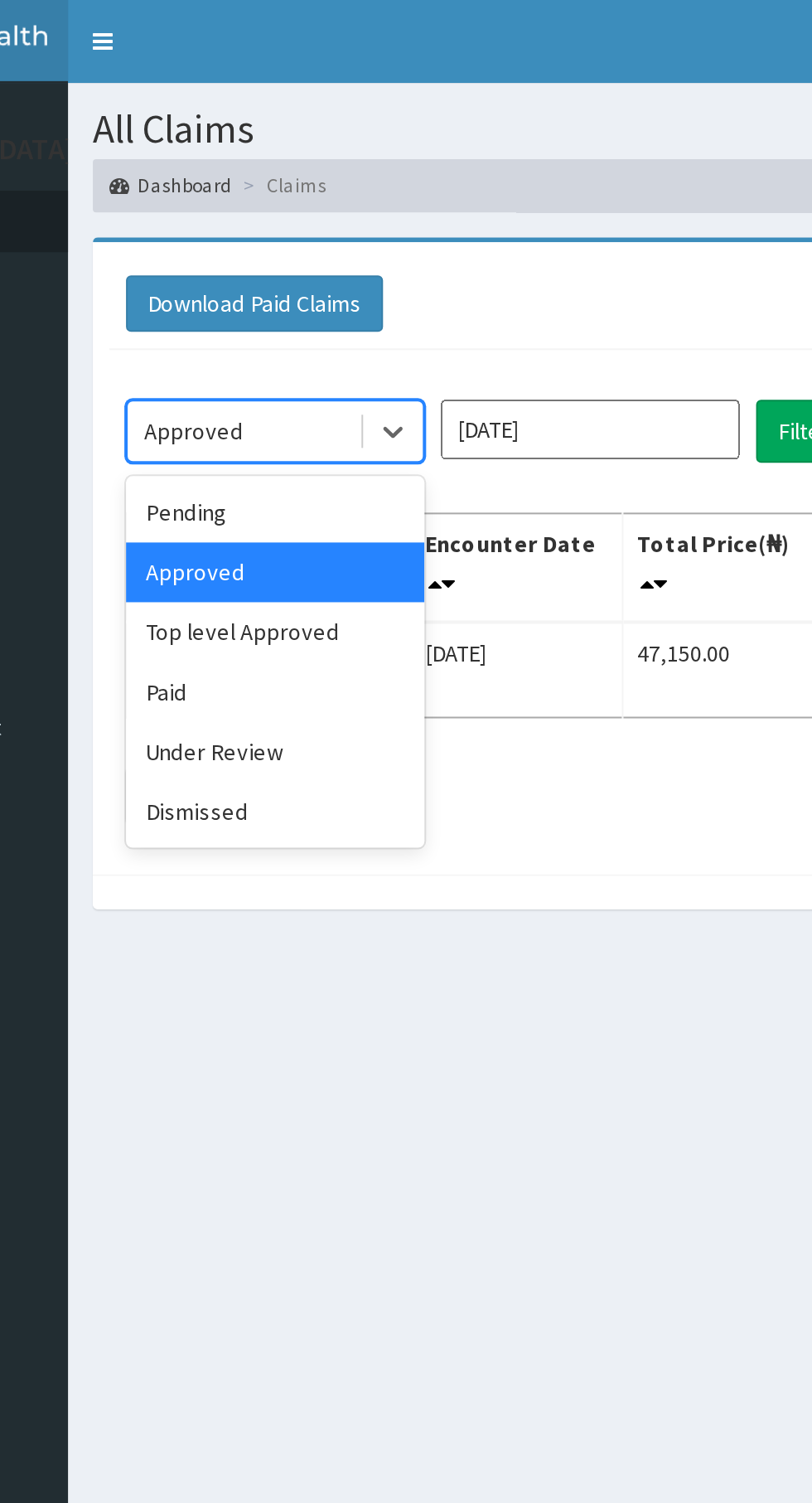
click at [255, 373] on div "Under Review" at bounding box center [294, 375] width 149 height 30
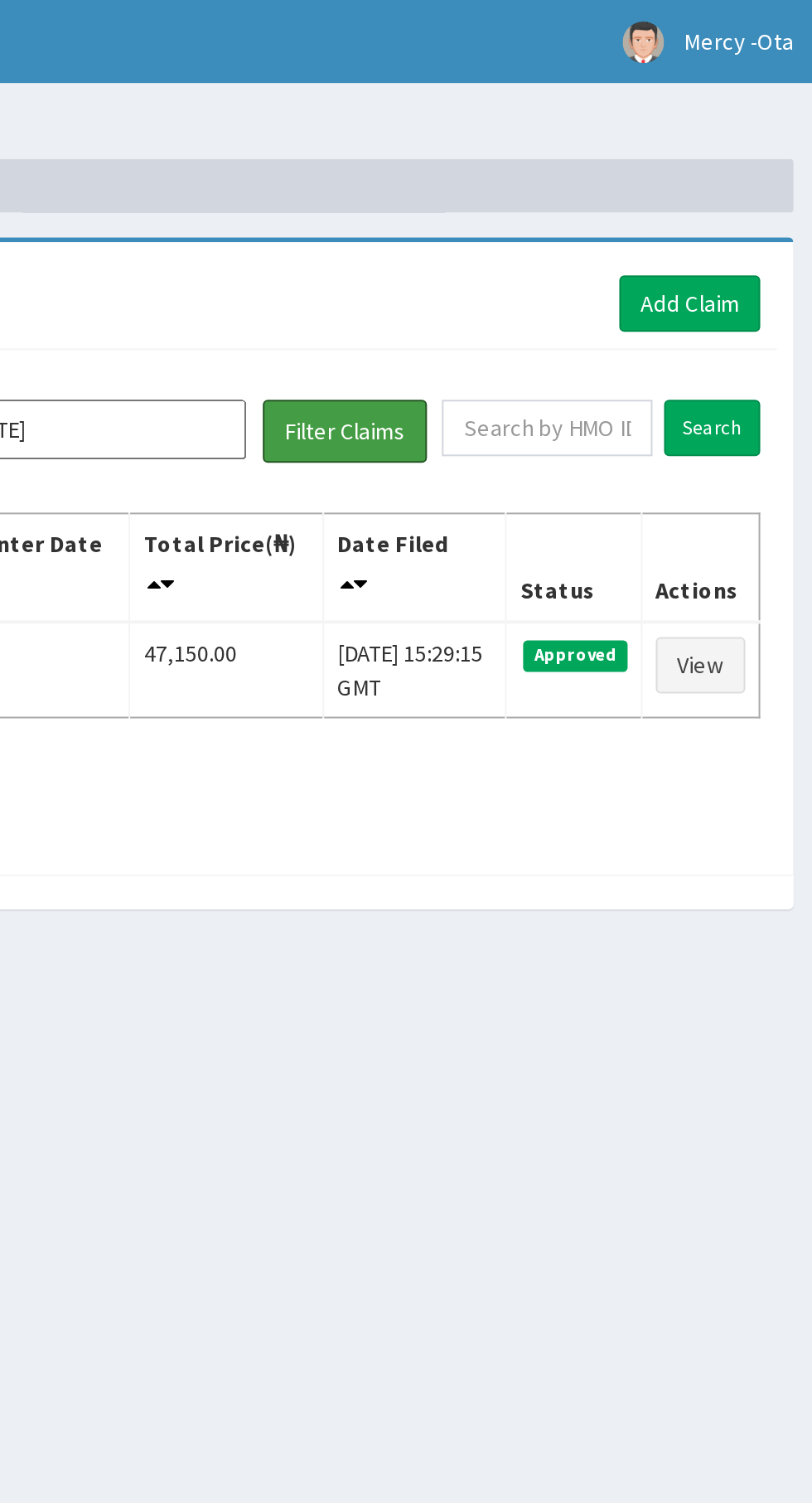
click at [578, 213] on button "Filter Claims" at bounding box center [575, 216] width 82 height 31
